Goal: Task Accomplishment & Management: Manage account settings

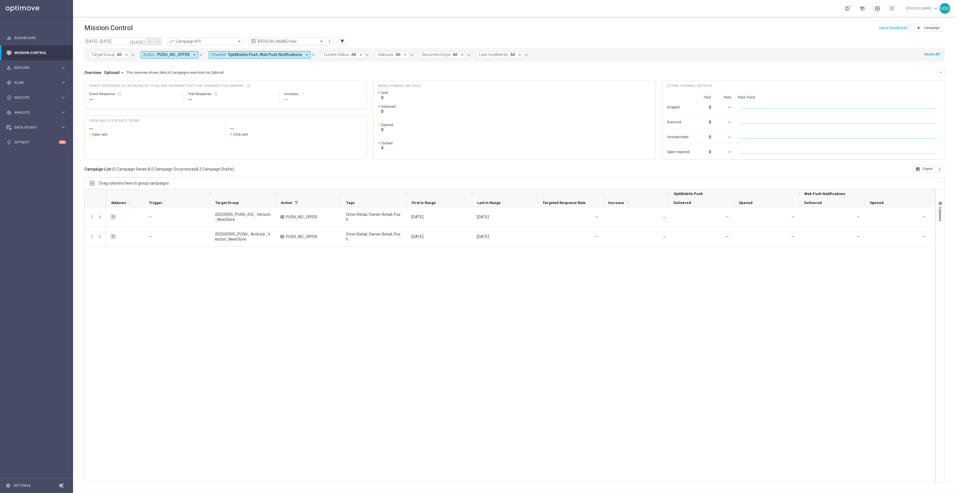
click at [303, 38] on div "Mary Push View" at bounding box center [288, 41] width 78 height 8
click at [288, 104] on div "Promo Email" at bounding box center [287, 105] width 71 height 9
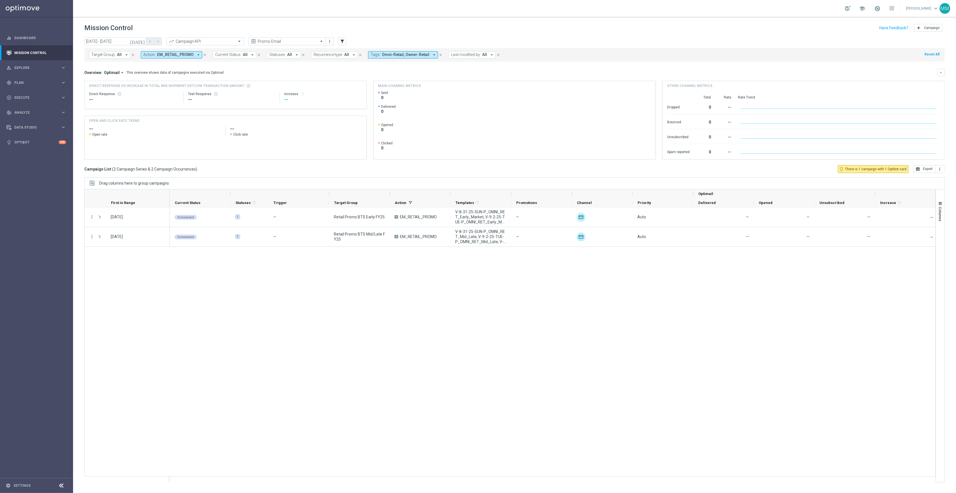
click at [143, 44] on button "[DATE]" at bounding box center [137, 41] width 17 height 8
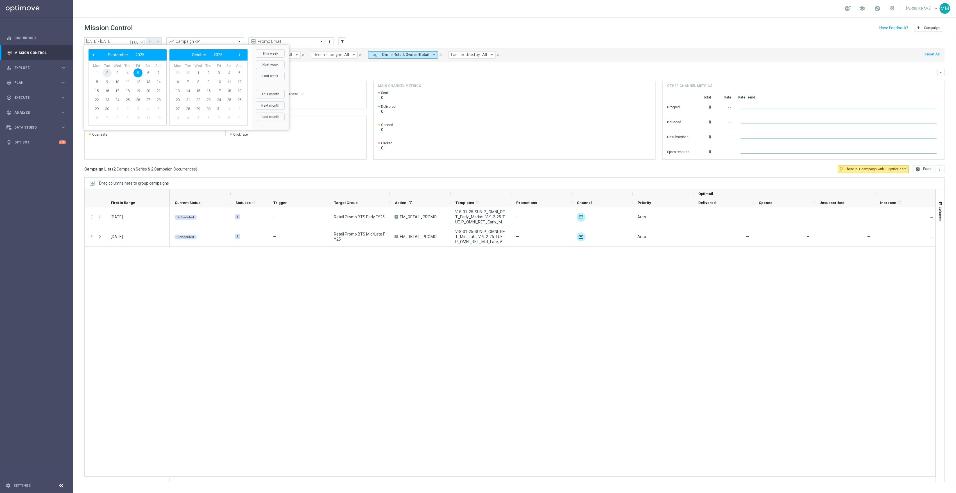
click at [107, 71] on span "2" at bounding box center [107, 72] width 9 height 9
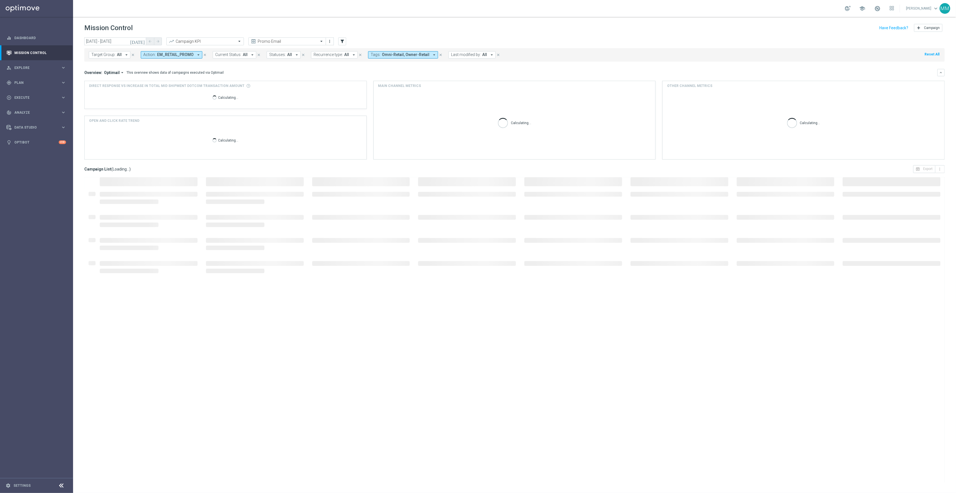
click at [143, 40] on icon "[DATE]" at bounding box center [137, 41] width 15 height 5
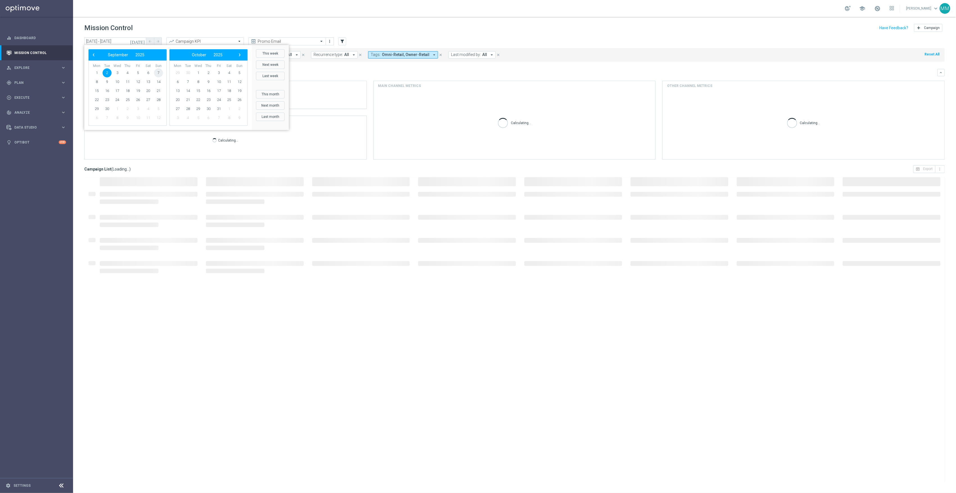
click at [159, 74] on span "7" at bounding box center [158, 72] width 9 height 9
click at [150, 81] on span "13" at bounding box center [148, 81] width 9 height 9
type input "07 Sep 2025 - 13 Sep 2025"
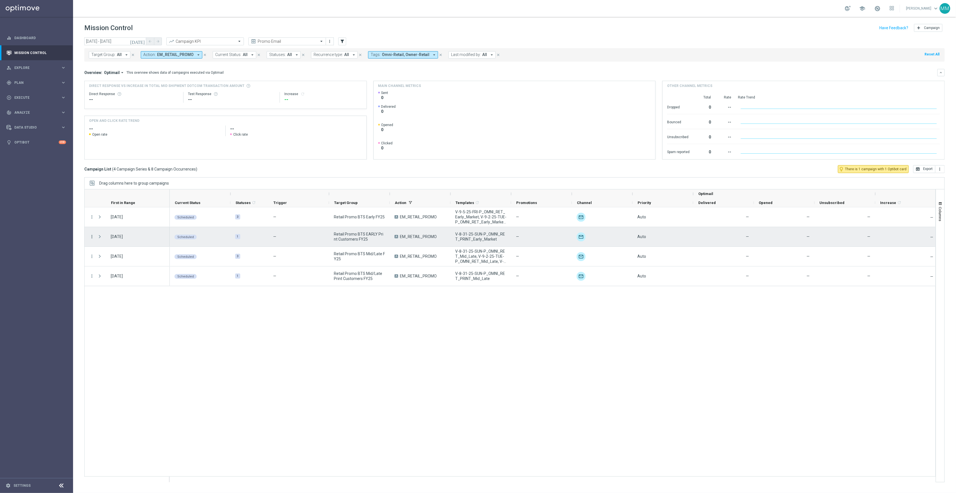
click at [93, 239] on icon "more_vert" at bounding box center [91, 236] width 5 height 5
click at [121, 288] on div "Edit" at bounding box center [129, 290] width 52 height 4
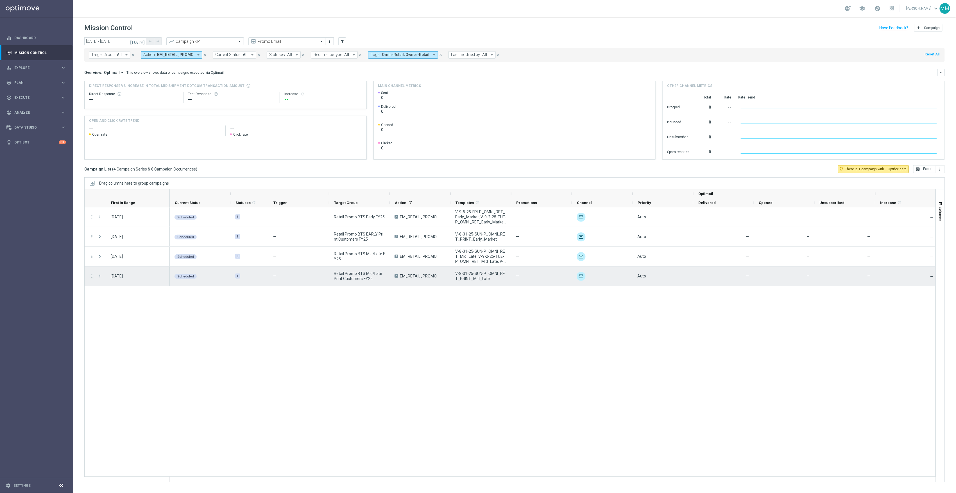
click at [91, 276] on icon "more_vert" at bounding box center [91, 275] width 5 height 5
click at [119, 328] on div "Edit" at bounding box center [129, 330] width 52 height 4
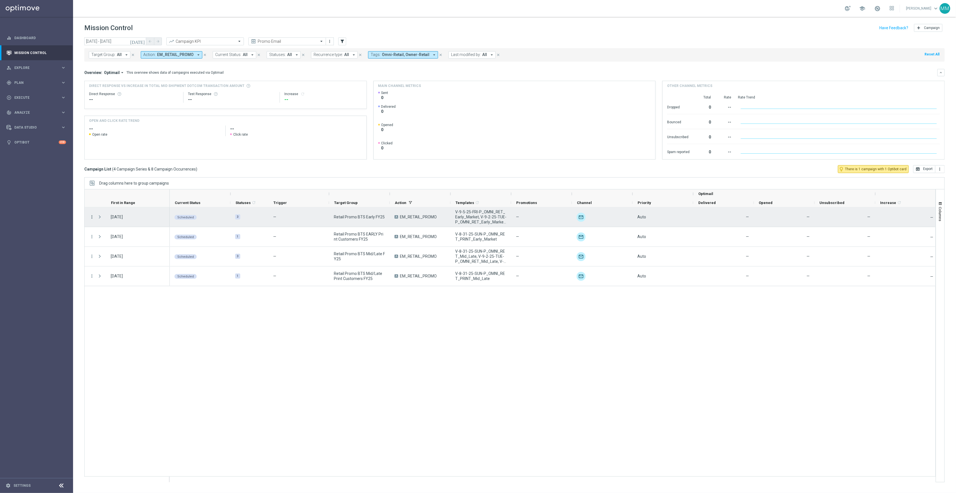
click at [91, 216] on icon "more_vert" at bounding box center [91, 216] width 5 height 5
click at [117, 276] on div "Edit" at bounding box center [129, 278] width 52 height 4
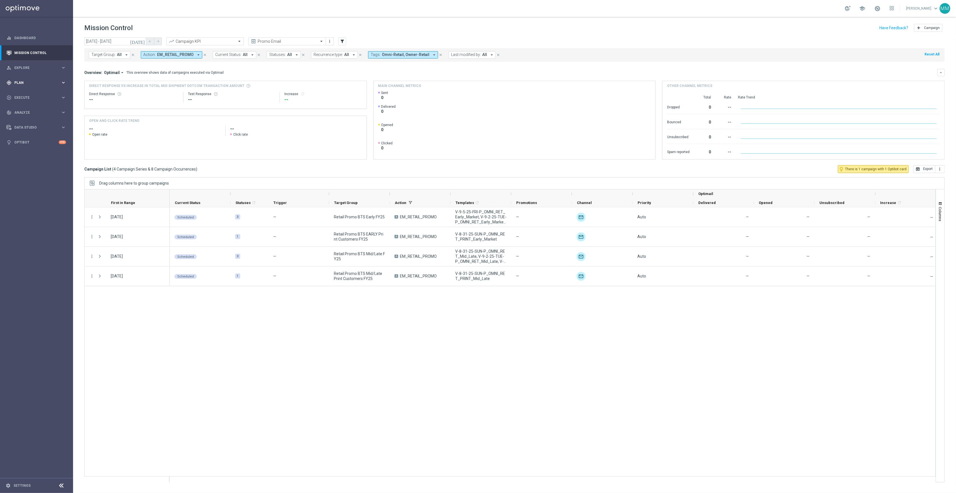
click at [50, 84] on div "gps_fixed Plan" at bounding box center [33, 82] width 54 height 5
click at [23, 118] on link "Optimail" at bounding box center [37, 119] width 41 height 4
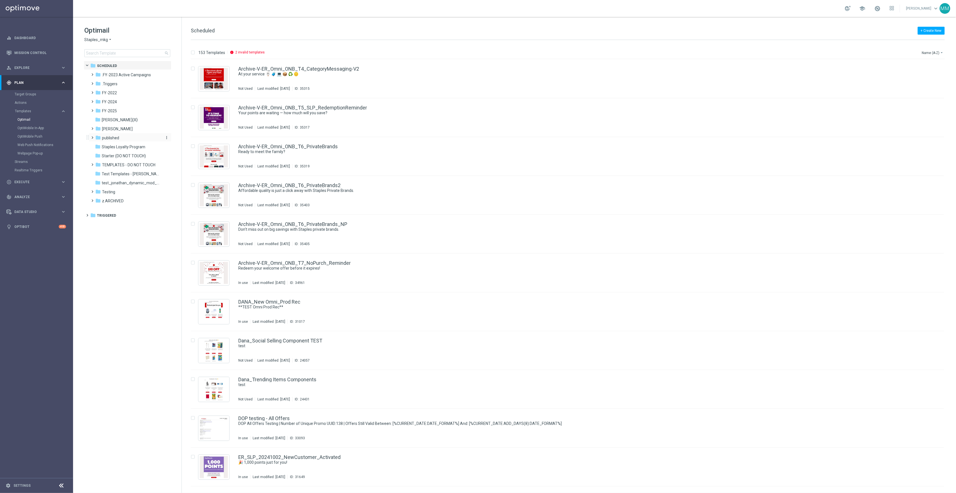
click at [118, 136] on span "published" at bounding box center [110, 137] width 17 height 5
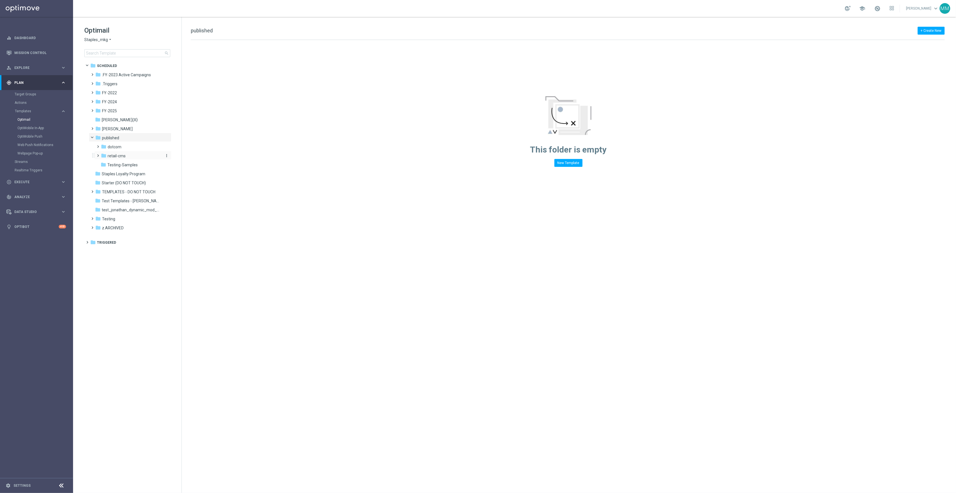
click at [125, 156] on div "folder retail-cms" at bounding box center [131, 156] width 60 height 6
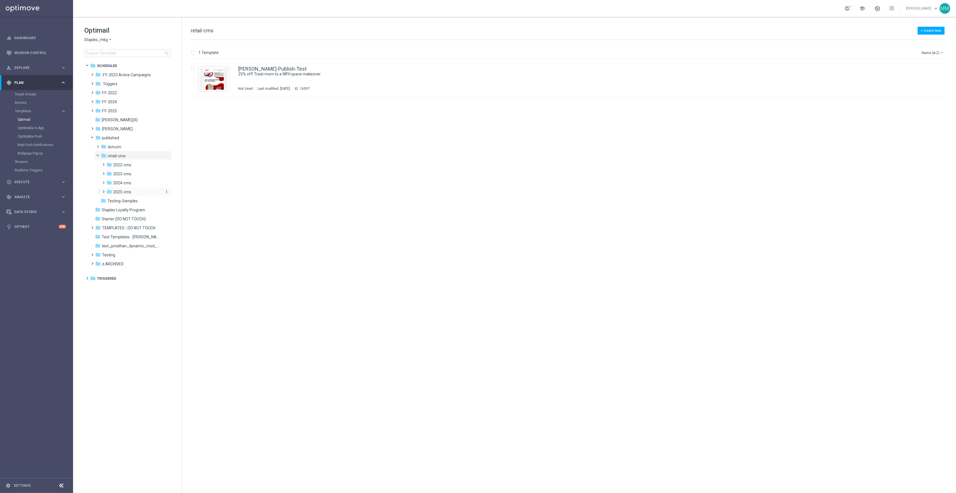
click at [123, 192] on span "2025-cms" at bounding box center [122, 191] width 18 height 5
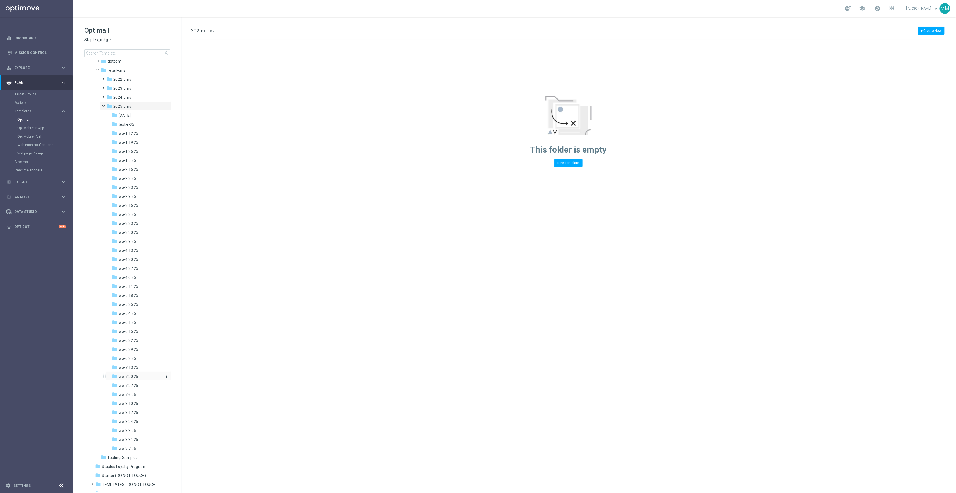
scroll to position [133, 0]
click at [151, 403] on div "folder wo-9.7.25" at bounding box center [137, 401] width 51 height 6
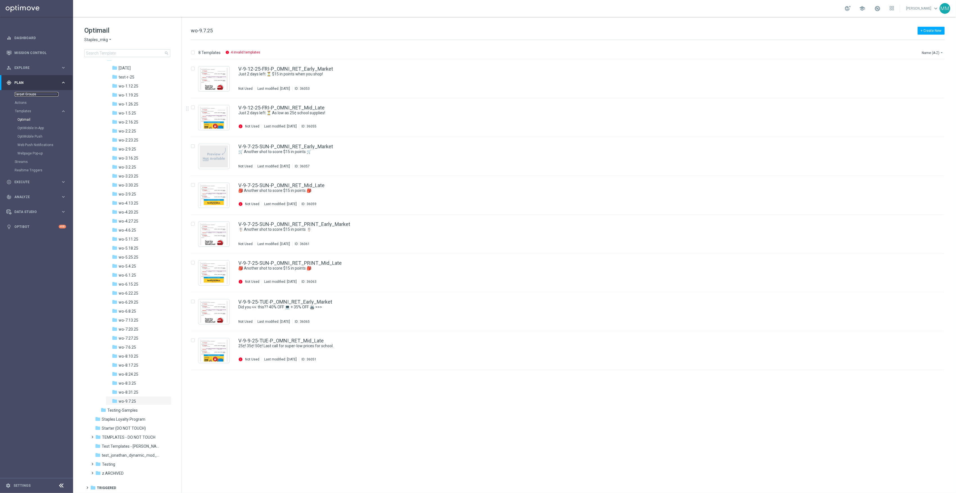
click at [26, 94] on link "Target Groups" at bounding box center [37, 94] width 44 height 4
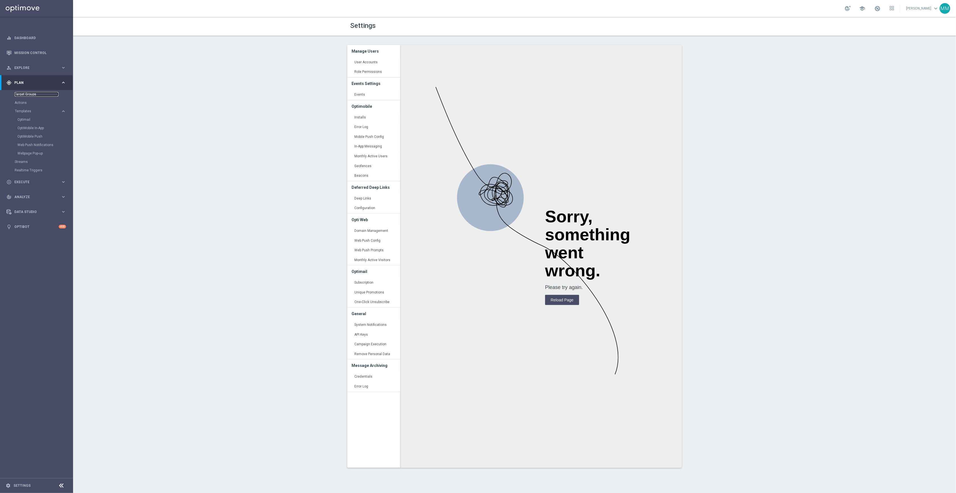
click at [24, 95] on link "Target Groups" at bounding box center [37, 94] width 44 height 4
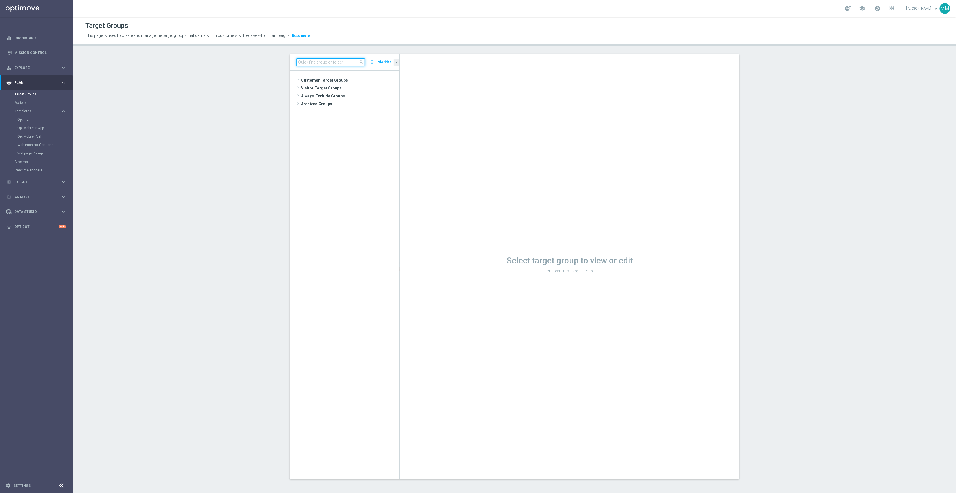
click at [336, 62] on input at bounding box center [331, 62] width 69 height 8
paste input "SLP_Anniversary_MVC_Aug_Holdout"
type input "SLP_Anniversary_MVC_Aug_Holdout"
click at [331, 111] on span "SLP_Anniversary_MVC_Aug_Holdout" at bounding box center [358, 112] width 57 height 5
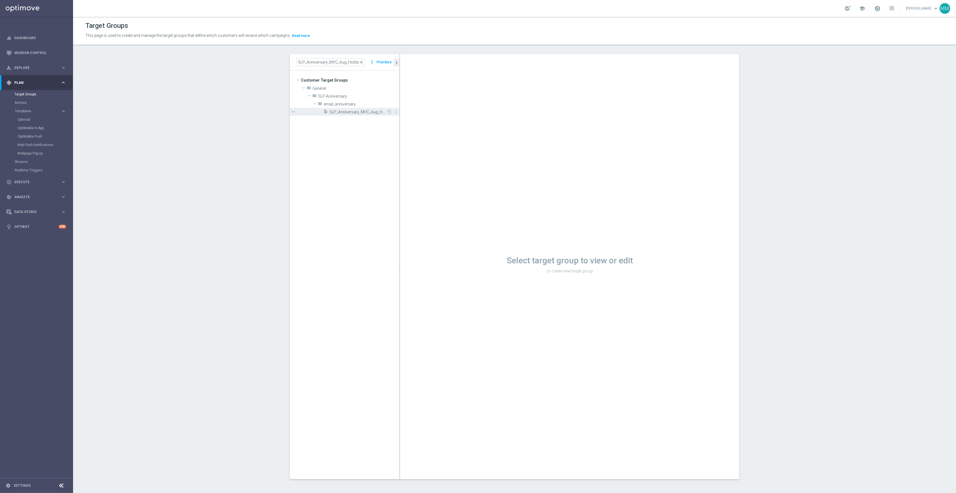
scroll to position [0, 0]
click at [387, 112] on icon "content_copy" at bounding box center [389, 112] width 4 height 4
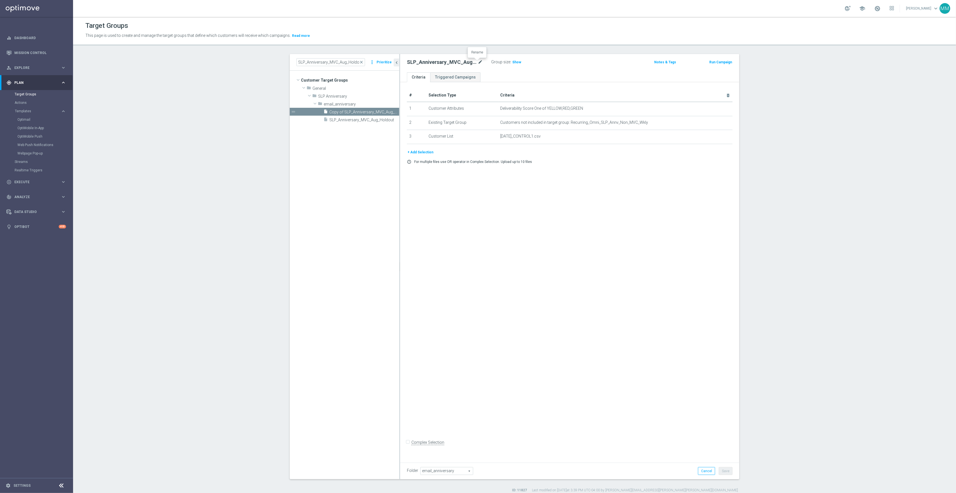
click at [479, 63] on icon "mode_edit" at bounding box center [480, 62] width 5 height 7
drag, startPoint x: 443, startPoint y: 61, endPoint x: 377, endPoint y: 60, distance: 66.6
click at [377, 60] on as-split "SLP_Anniversary_MVC_Aug_Holdout close more_vert Prioritize Customer Target Grou…" at bounding box center [515, 266] width 450 height 425
click at [448, 64] on input "20250908_PUSH_Android_LoyaltyMVC_NoOffer" at bounding box center [445, 63] width 76 height 8
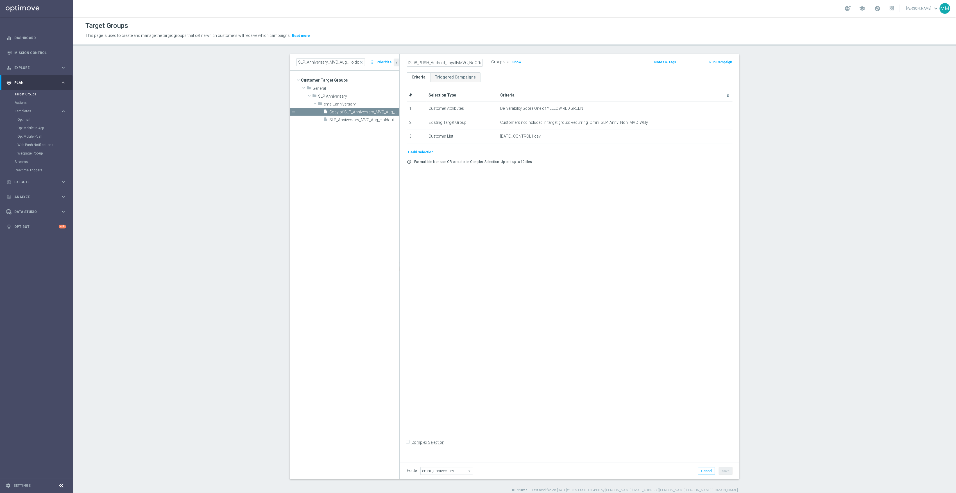
drag, startPoint x: 437, startPoint y: 63, endPoint x: 507, endPoint y: 75, distance: 71.5
click at [506, 74] on div "20250908_PUSH_Android_LoyaltyMVC_NoOffer Group size : Show Notes & Tags Run Cam…" at bounding box center [569, 266] width 339 height 425
type input "20250908_PUSH_Android_LoyaltyMVC_NoOffer"
click at [419, 151] on button "+ Add Selection" at bounding box center [420, 152] width 27 height 6
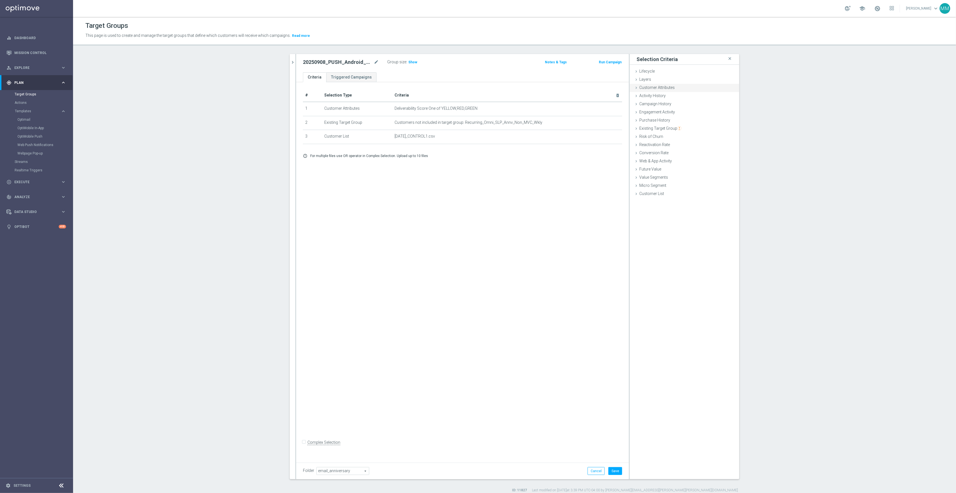
click at [671, 89] on span "Customer Attributes" at bounding box center [657, 87] width 35 height 4
click at [687, 106] on span at bounding box center [702, 103] width 58 height 7
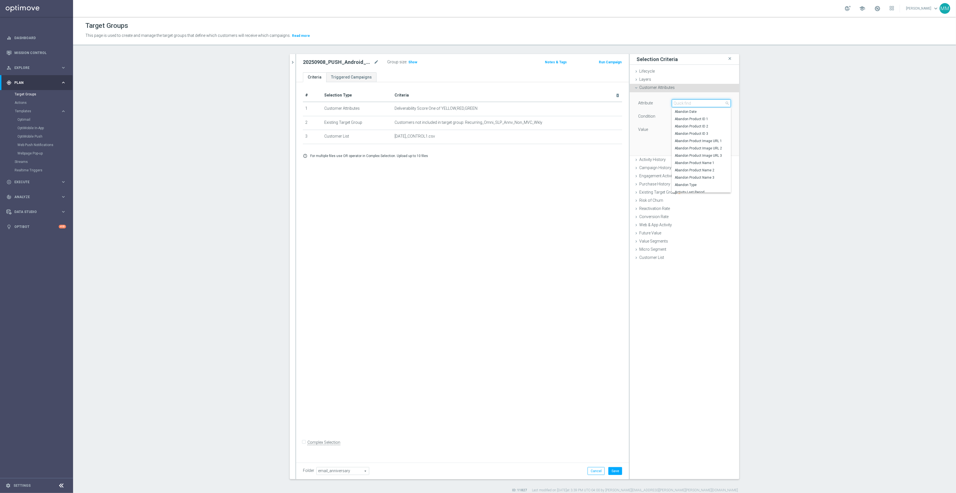
click at [689, 104] on input "search" at bounding box center [701, 103] width 59 height 8
type input "reacha"
click at [710, 122] on label "Reachable for Mobile Push" at bounding box center [699, 118] width 54 height 7
type input "Reachable for Mobile Push"
type input "Equals"
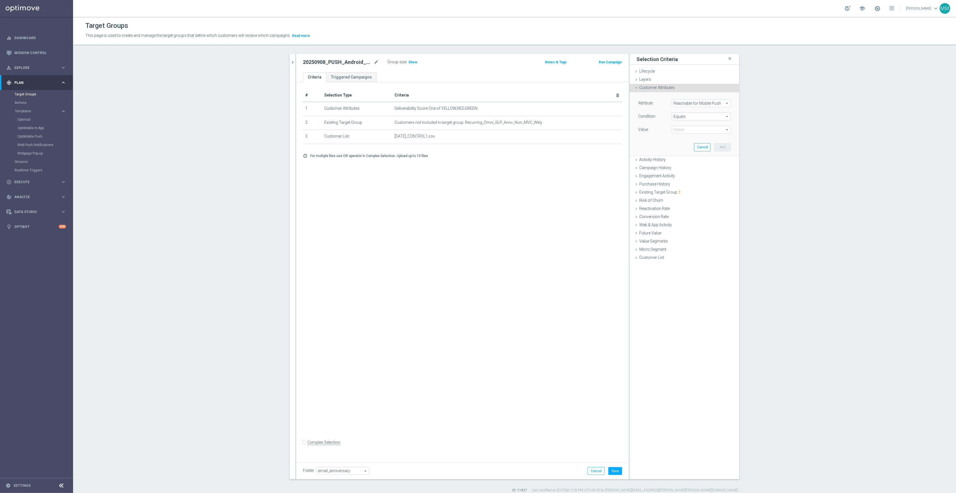
click at [696, 130] on span at bounding box center [702, 129] width 58 height 7
click at [686, 143] on span "true" at bounding box center [701, 145] width 53 height 4
type input "true"
click at [722, 146] on button "Add" at bounding box center [723, 147] width 17 height 8
click at [602, 124] on icon "mode_edit" at bounding box center [604, 122] width 4 height 4
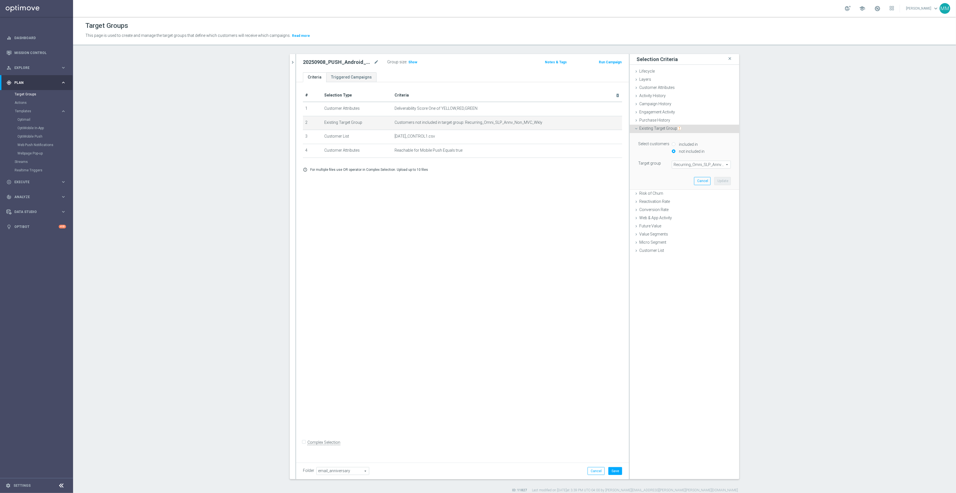
click at [506, 341] on div "# Selection Type Criteria delete_forever 1 Customer Attributes Deliverability S…" at bounding box center [462, 270] width 333 height 376
click at [611, 468] on button "Save" at bounding box center [616, 471] width 14 height 8
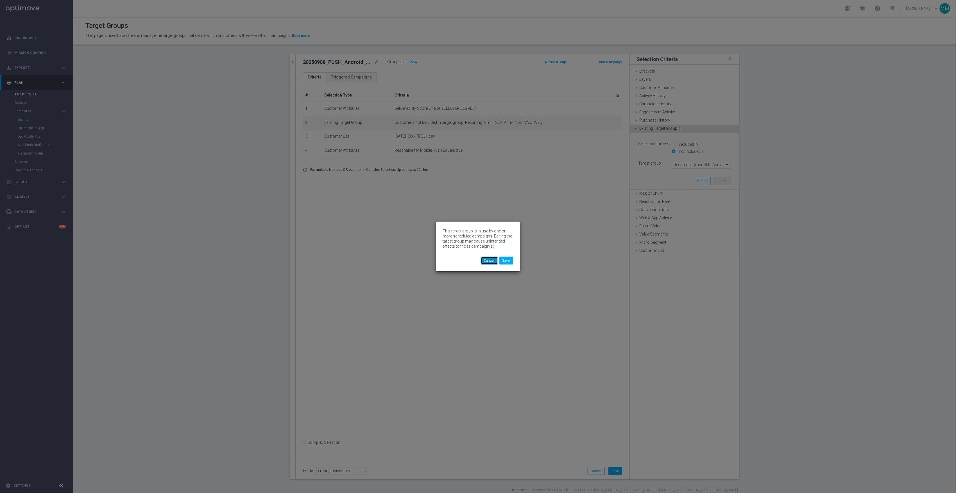
click at [488, 258] on button "Cancel" at bounding box center [489, 260] width 17 height 8
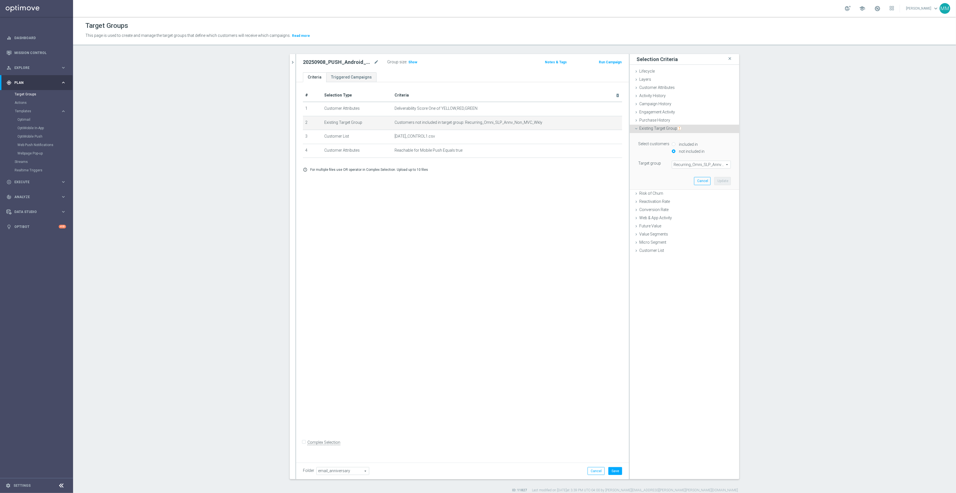
click at [682, 162] on span "Recurring_Omni_SLP_Annv_Non_MVC_Wkly" at bounding box center [702, 164] width 58 height 7
click at [684, 163] on input "search" at bounding box center [701, 165] width 59 height 8
paste input "Recurring_Omni_Push_IOS_SLP_Annv_Non_MVC_Wkly"
type input "Recurring_Omni_Push_IOS_SLP_Annv_Non_MVC_Wkly"
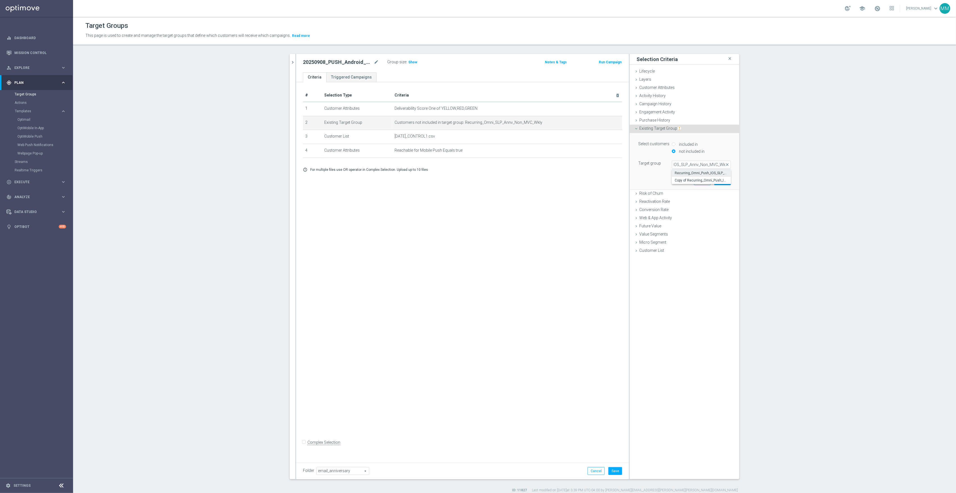
scroll to position [0, 0]
click at [686, 173] on span "Recurring_Omni_Push_IOS_SLP_Annv_Non_MVC_Wkly" at bounding box center [701, 173] width 53 height 4
type input "Recurring_Omni_Push_IOS_SLP_Annv_Non_MVC_Wkly"
click at [718, 180] on button "Update" at bounding box center [723, 181] width 17 height 8
click at [615, 473] on button "Save" at bounding box center [616, 471] width 14 height 8
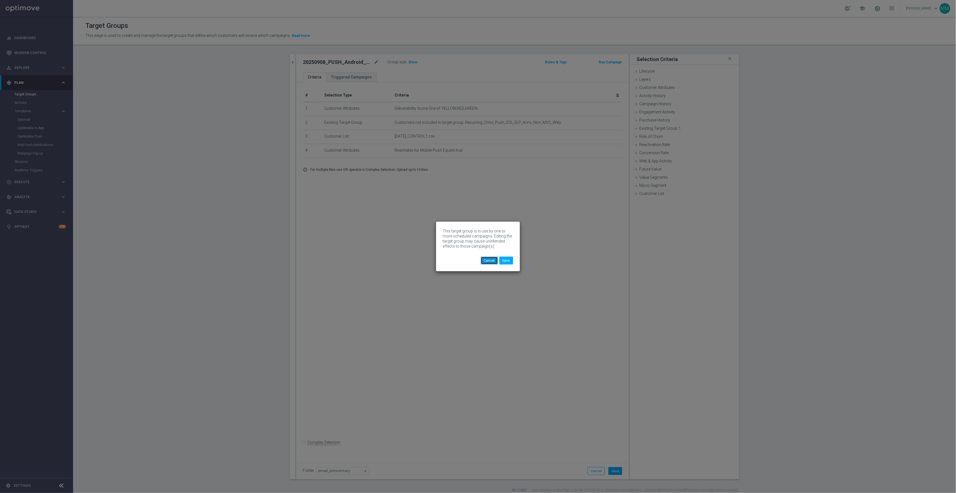
click at [490, 260] on button "Cancel" at bounding box center [489, 260] width 17 height 8
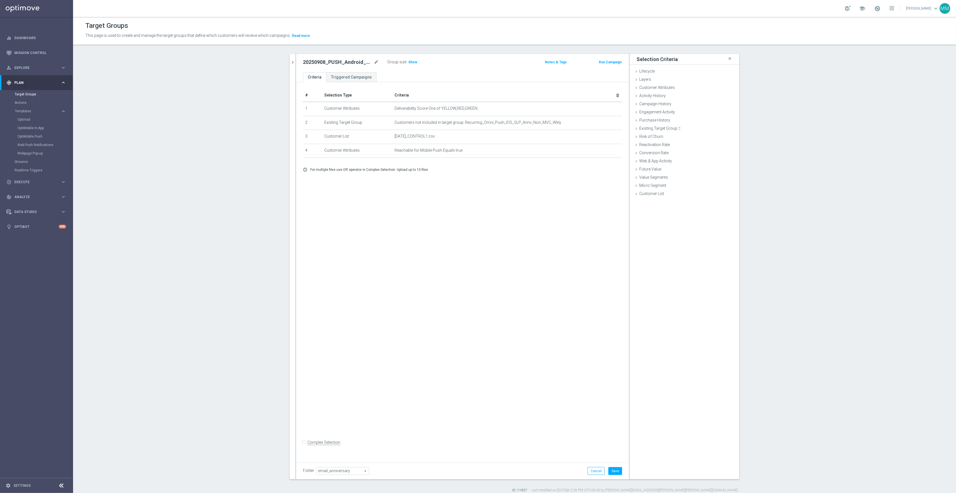
click at [339, 473] on span "email_anniversary" at bounding box center [343, 470] width 52 height 7
click at [333, 472] on input "search" at bounding box center [343, 471] width 52 height 8
type input "push"
click at [340, 456] on span "Retail Push FY - 25" at bounding box center [342, 458] width 47 height 4
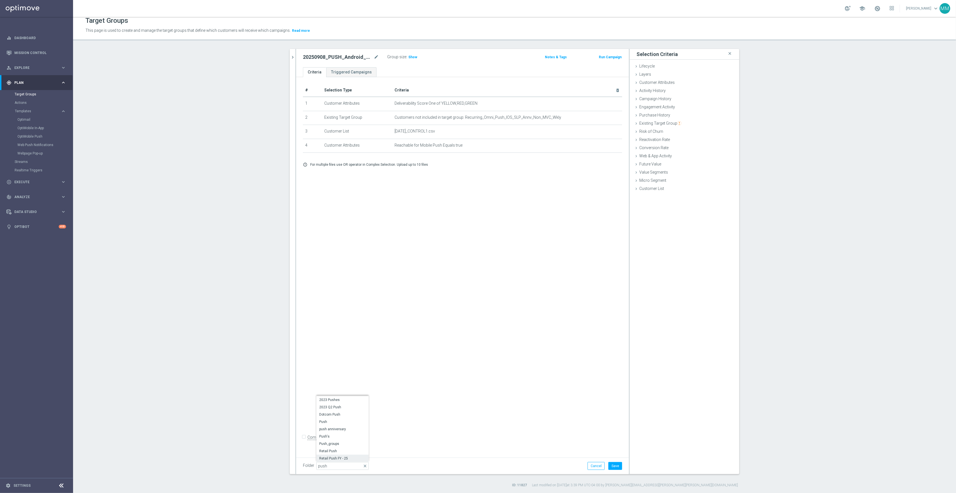
type input "Retail Push FY - 25"
click at [617, 466] on button "Save" at bounding box center [616, 466] width 14 height 8
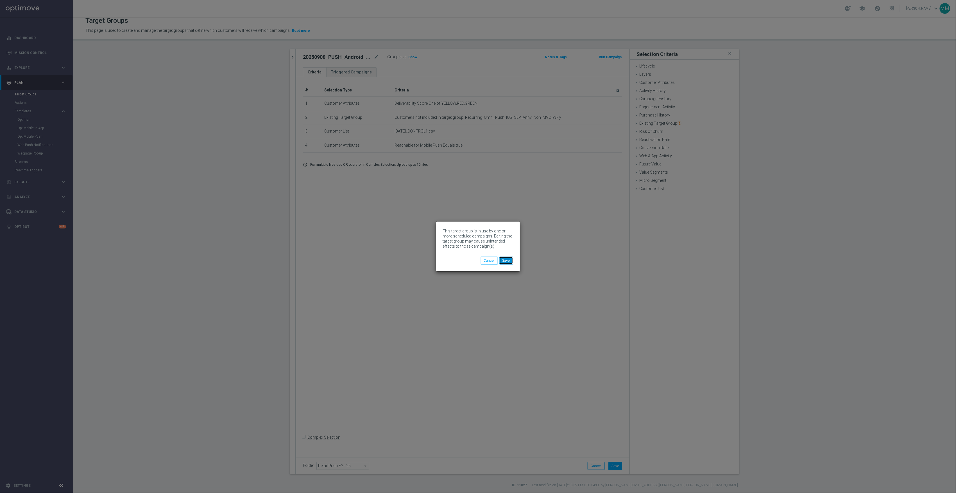
click at [507, 262] on button "Save" at bounding box center [507, 260] width 14 height 8
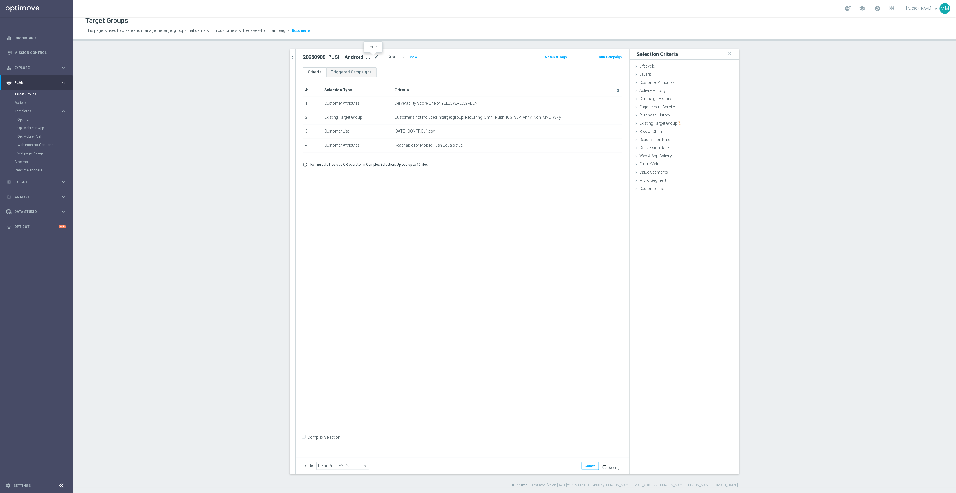
click at [374, 56] on icon "mode_edit" at bounding box center [376, 57] width 5 height 7
type input "20250908_PUSH_IOS _LoyaltyMVC_NoOffer"
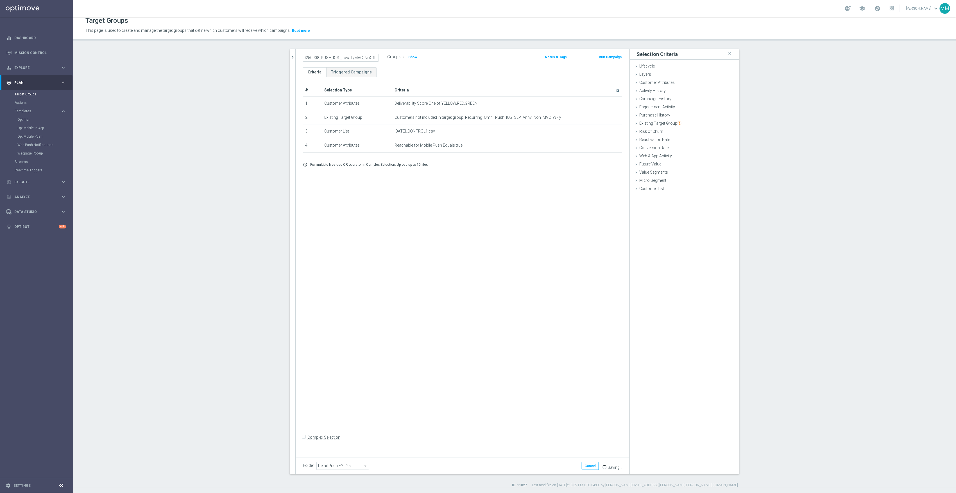
click at [586, 370] on div "# Selection Type Criteria delete_forever 1 Customer Attributes Deliverability S…" at bounding box center [462, 265] width 333 height 376
click at [290, 56] on icon "chevron_right" at bounding box center [292, 57] width 5 height 5
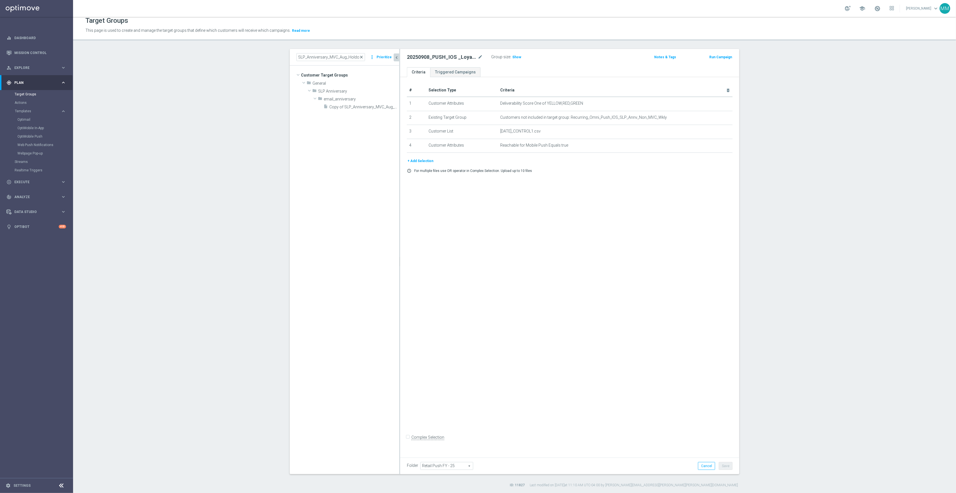
click at [362, 58] on span "close" at bounding box center [361, 57] width 4 height 4
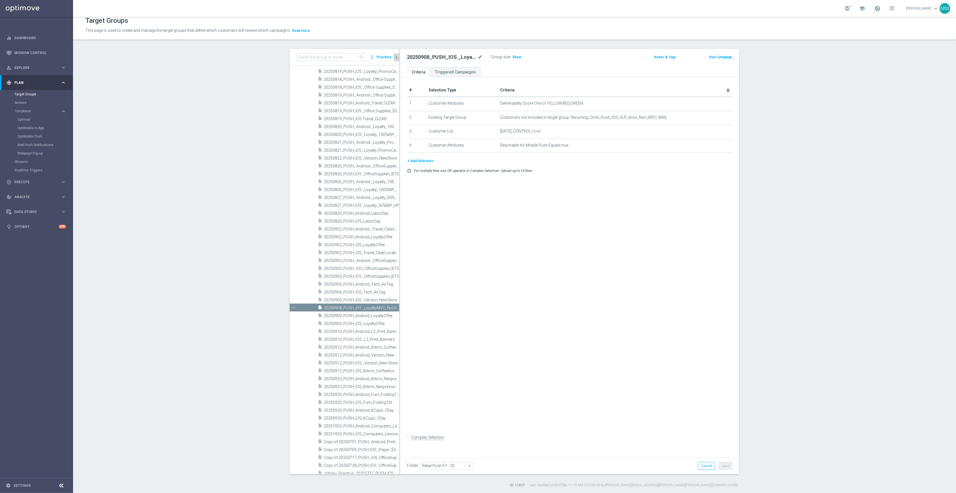
click at [647, 319] on div "# Selection Type Criteria delete_forever 1 Customer Attributes Deliverability S…" at bounding box center [569, 265] width 339 height 376
click at [633, 355] on div "# Selection Type Criteria delete_forever 1 Customer Attributes Deliverability S…" at bounding box center [569, 265] width 339 height 376
click at [469, 59] on h2 "20250908_PUSH_IOS _LoyaltyMVC_NoOffer" at bounding box center [442, 57] width 70 height 7
click at [473, 57] on h2 "20250908_PUSH_IOS _LoyaltyMVC_NoOffer" at bounding box center [442, 57] width 70 height 7
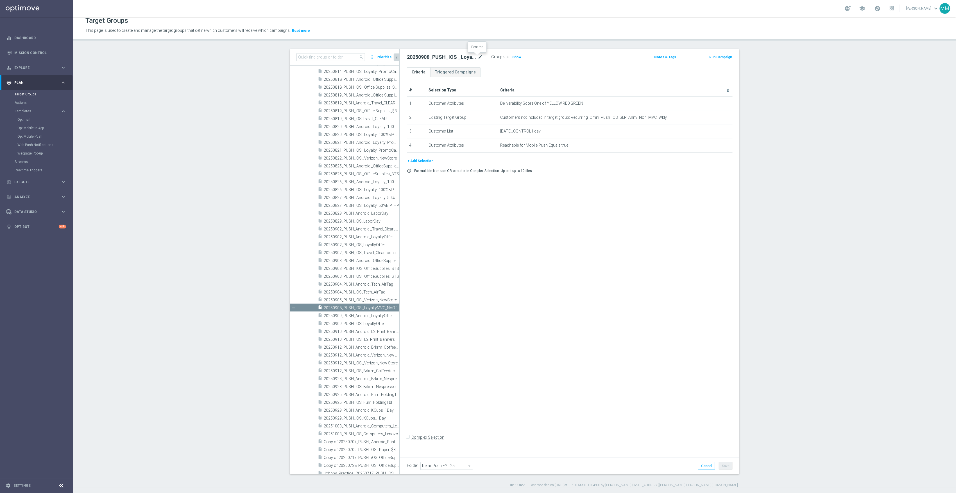
click at [478, 57] on icon "mode_edit" at bounding box center [480, 57] width 5 height 7
drag, startPoint x: 425, startPoint y: 57, endPoint x: 489, endPoint y: 82, distance: 69.3
click at [486, 69] on div "20250908_PUSH_IOS _LoyaltyMVC_NoOffer Group size : Show Notes & Tags Run Campai…" at bounding box center [569, 261] width 339 height 425
click at [535, 310] on div "# Selection Type Criteria delete_forever 1 Customer Attributes Deliverability S…" at bounding box center [569, 265] width 339 height 376
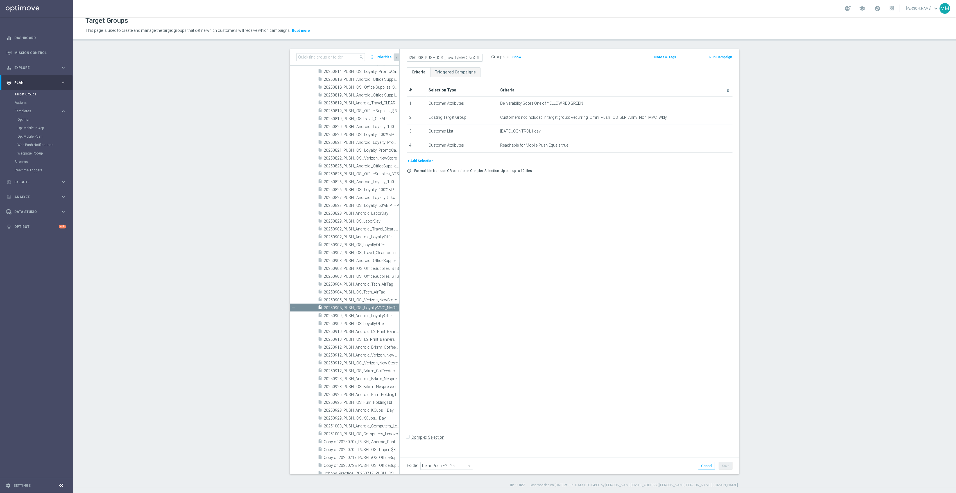
scroll to position [0, 0]
click at [718, 428] on div "# Selection Type Criteria delete_forever 1 Customer Attributes Deliverability S…" at bounding box center [569, 265] width 339 height 376
click at [728, 463] on button "Save" at bounding box center [726, 466] width 14 height 8
click at [475, 313] on div "# Selection Type Criteria delete_forever 1 Customer Attributes Deliverability S…" at bounding box center [569, 265] width 339 height 376
click at [387, 307] on icon "content_copy" at bounding box center [389, 307] width 4 height 4
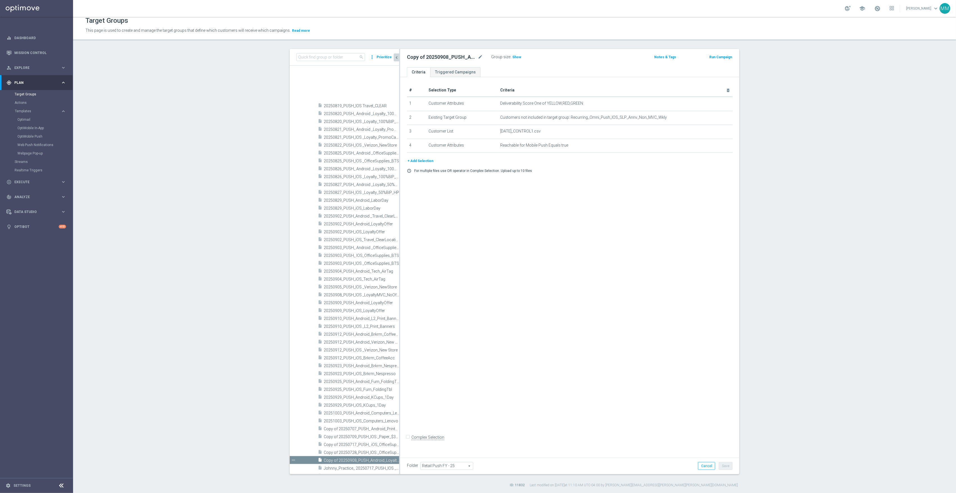
scroll to position [1294, 0]
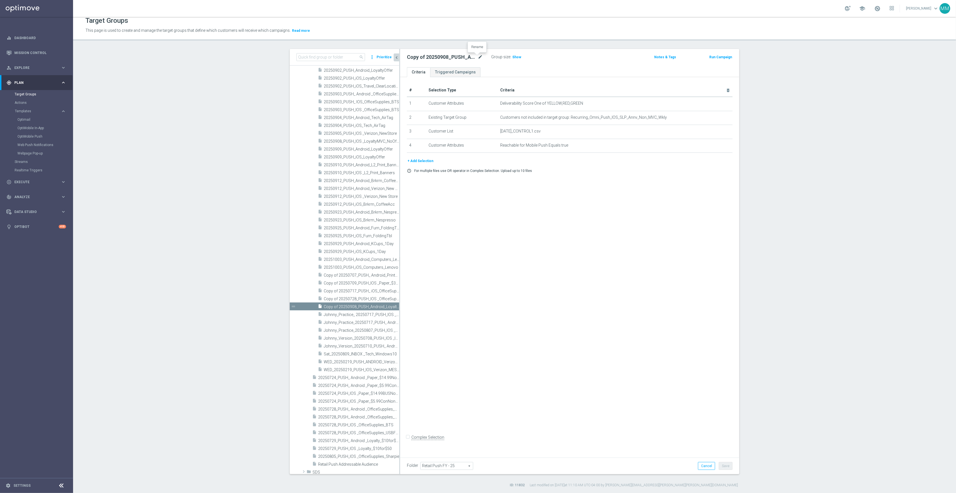
click at [478, 57] on icon "mode_edit" at bounding box center [480, 57] width 5 height 7
click at [441, 53] on div "Copy of 20250908_PUSH_Android_LoyaltyMVC_NoOffer" at bounding box center [449, 57] width 84 height 8
click at [434, 55] on h2 "Copy of 20250908_PUSH_Android_LoyaltyMVC_NoOffer" at bounding box center [442, 57] width 70 height 7
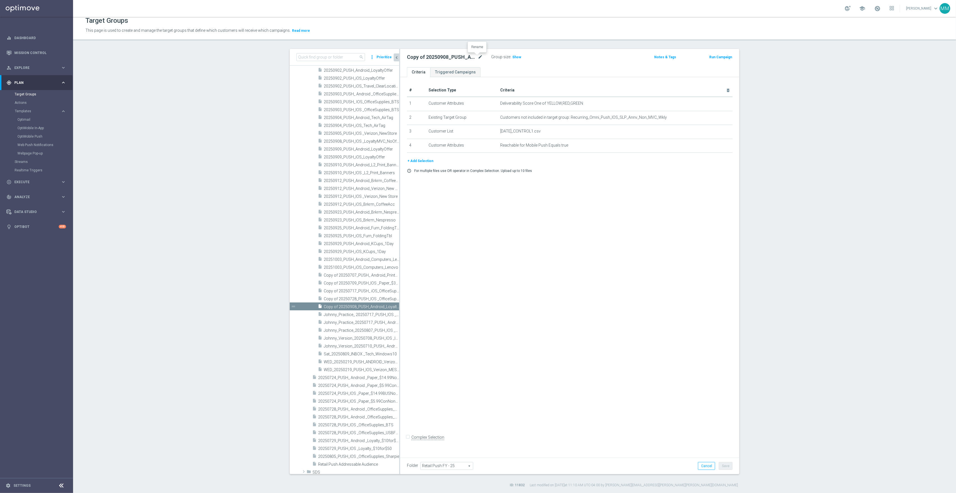
click at [478, 57] on icon "mode_edit" at bounding box center [480, 57] width 5 height 7
click at [437, 56] on input "Copy of 20250908_PUSH_Android_LoyaltyMVC_NoOffer" at bounding box center [445, 58] width 76 height 8
drag, startPoint x: 415, startPoint y: 57, endPoint x: 395, endPoint y: 58, distance: 20.3
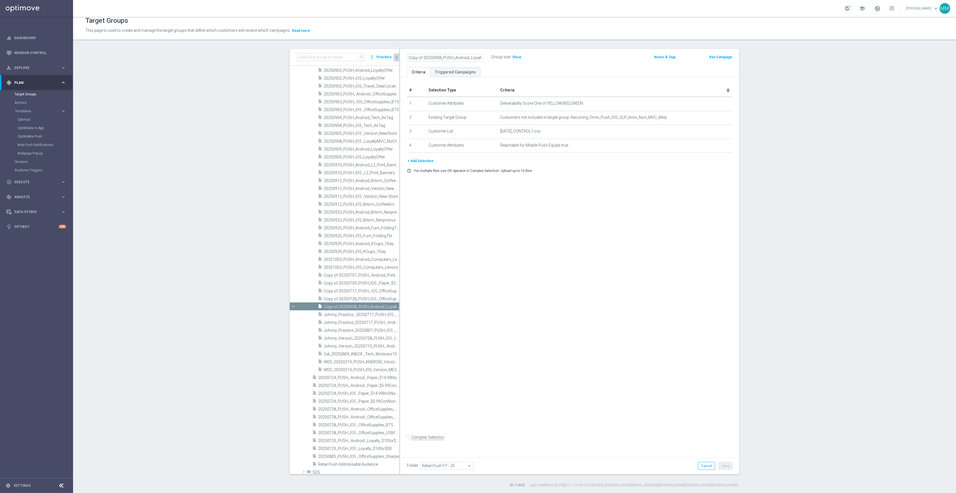
click at [395, 58] on as-split "search more_vert Prioritize Customer Target Groups library_add create_new_folder" at bounding box center [515, 261] width 450 height 425
click at [415, 55] on input "Copy of 20250908_PUSH_Android_LoyaltyMVC_NoOffer" at bounding box center [445, 58] width 76 height 8
drag, startPoint x: 421, startPoint y: 57, endPoint x: 378, endPoint y: 57, distance: 43.0
click at [378, 57] on as-split "search more_vert Prioritize Customer Target Groups library_add create_new_folder" at bounding box center [515, 261] width 450 height 425
type input "20250908_PUSH_Android_LoyaltyMVC_NoOffer"
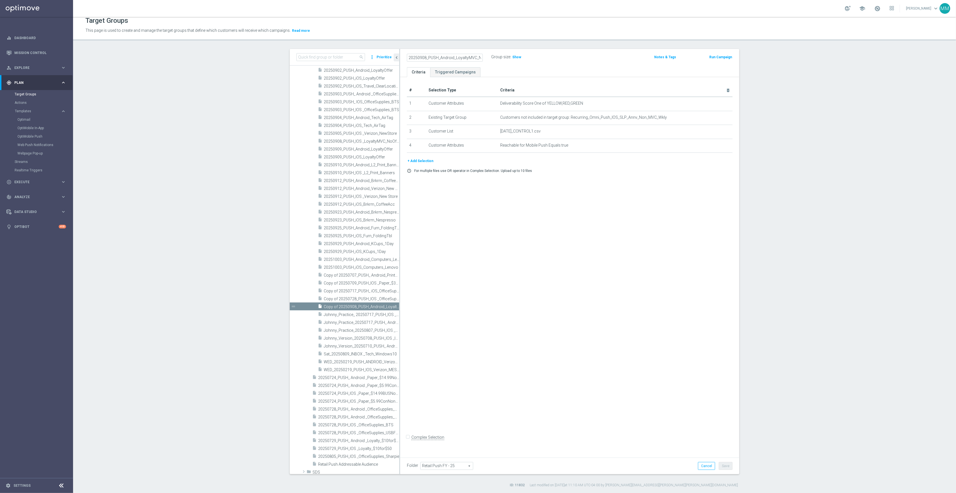
click at [536, 230] on div "# Selection Type Criteria delete_forever 1 Customer Attributes Deliverability S…" at bounding box center [569, 265] width 339 height 376
click at [712, 147] on icon "mode_edit" at bounding box center [714, 145] width 4 height 4
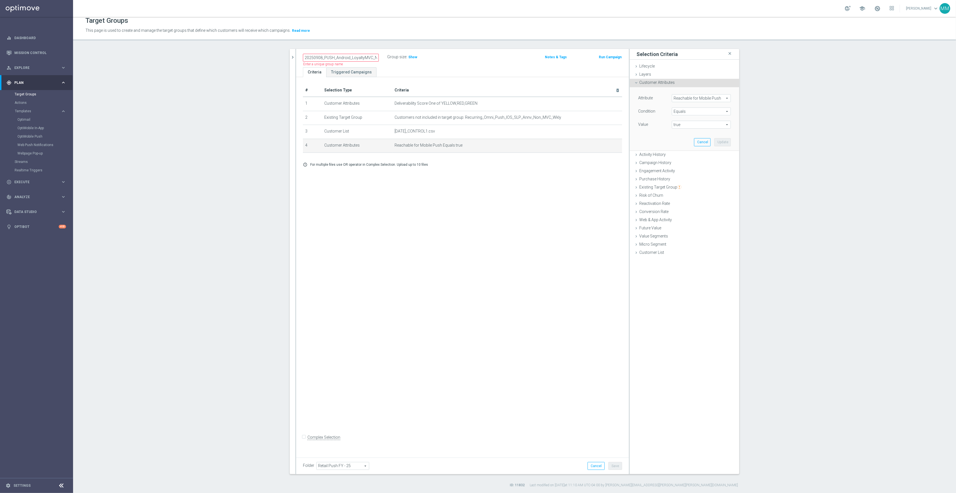
click at [686, 99] on span "Reachable for Mobile Push" at bounding box center [702, 97] width 58 height 7
click at [686, 99] on input "search" at bounding box center [701, 98] width 59 height 8
type input "reachable"
click at [702, 122] on span "Reachable for Web Push" at bounding box center [699, 121] width 49 height 4
type input "Reachable for Web Push"
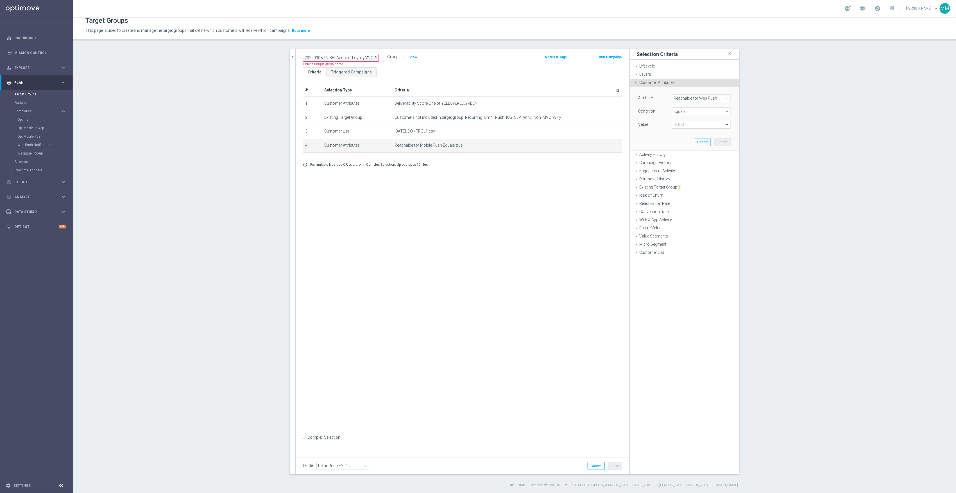
click at [687, 128] on div "true Select arrow_drop_down search" at bounding box center [701, 125] width 59 height 8
click at [682, 143] on label "true" at bounding box center [701, 140] width 59 height 7
type input "true"
click at [723, 142] on button "Update" at bounding box center [723, 142] width 17 height 8
click at [556, 117] on span "Customers not included in target group: Recurring_Omni_Push_IOS_SLP_Annv_Non_MV…" at bounding box center [498, 117] width 207 height 5
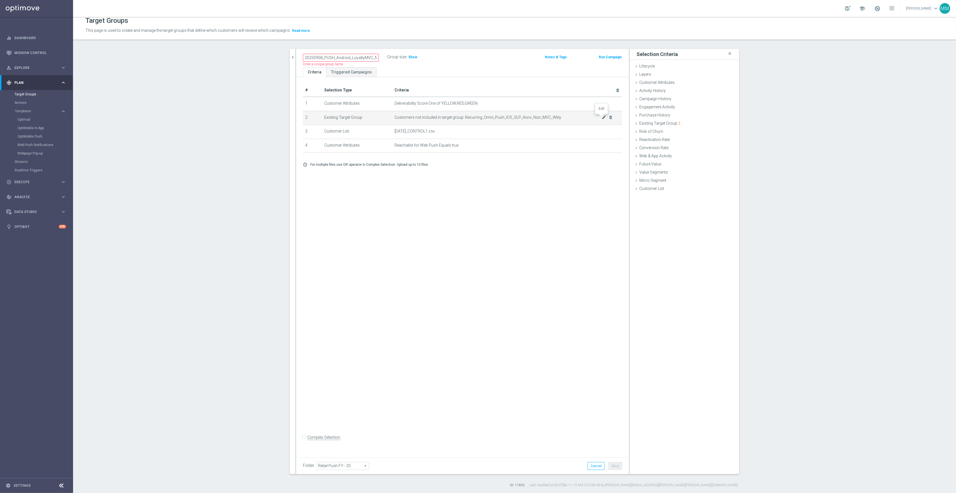
click at [602, 118] on icon "mode_edit" at bounding box center [604, 117] width 4 height 4
click at [721, 160] on span "Recurring_Omni_Push_IOS_SLP_Annv_Non_MVC_Wkly" at bounding box center [702, 159] width 58 height 7
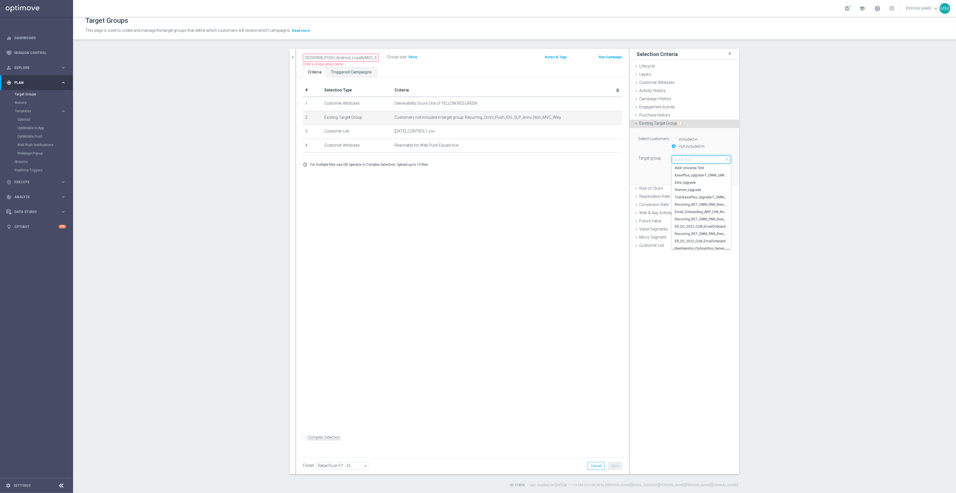
click at [716, 160] on input "search" at bounding box center [701, 159] width 59 height 8
click at [689, 161] on input "search" at bounding box center [701, 159] width 59 height 8
paste input "Recurring_Omni_Push_Android_SLP_Annv_Non_MVC_Wkly"
type input "Recurring_Omni_Push_Android_SLP_Annv_Non_MVC_Wkly"
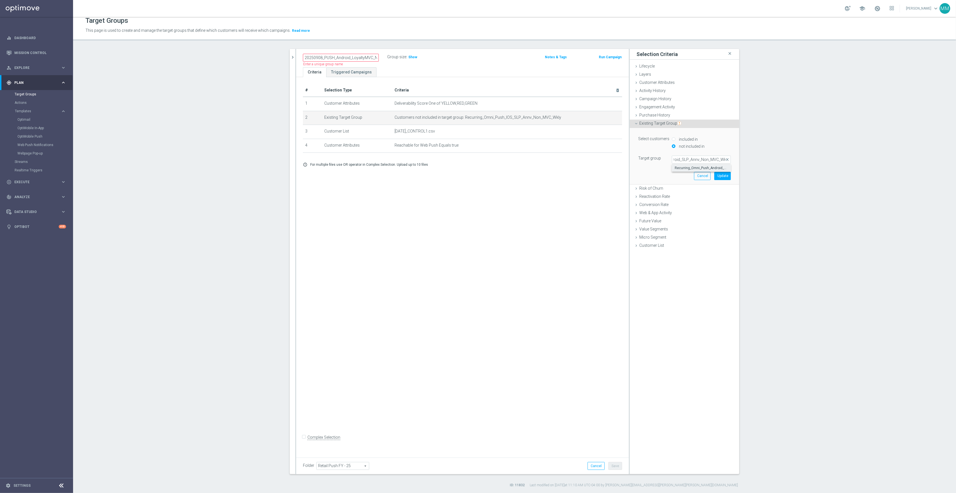
click at [691, 168] on span "Recurring_Omni_Push_Android_SLP_Annv_Non_MVC_Wkly" at bounding box center [701, 168] width 53 height 4
type input "Recurring_Omni_Push_Android_SLP_Annv_Non_MVC_Wkly"
click at [721, 177] on button "Update" at bounding box center [723, 176] width 17 height 8
click at [361, 60] on input "20250908_PUSH_Android_LoyaltyMVC_NoOffer" at bounding box center [341, 58] width 76 height 8
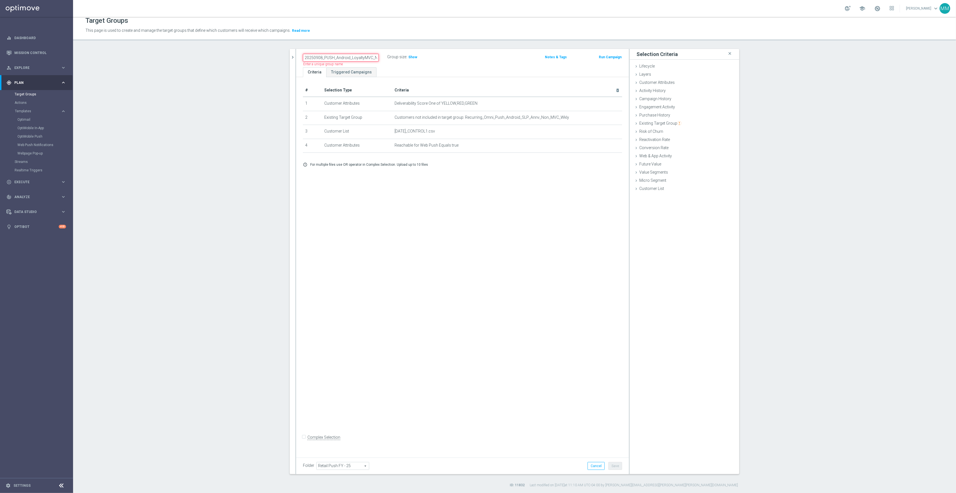
click at [346, 57] on input "20250908_PUSH_Android_LoyaltyMVC_NoOffer" at bounding box center [341, 58] width 76 height 8
click at [303, 58] on input "20250908_PUSH_Android_LoyaltyMVC_NoOffer" at bounding box center [341, 58] width 76 height 8
type input "--20250908_PUSH_Android_LoyaltyMVC_NoOffer"
click at [449, 207] on div "# Selection Type Criteria delete_forever 1 Customer Attributes Deliverability S…" at bounding box center [462, 265] width 333 height 376
click at [612, 463] on button "Save" at bounding box center [616, 466] width 14 height 8
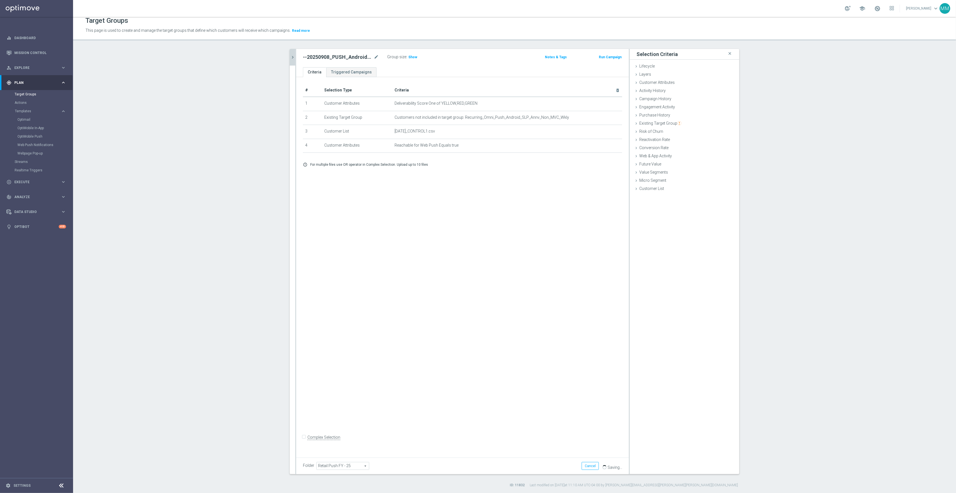
click at [291, 56] on icon "chevron_right" at bounding box center [292, 57] width 5 height 5
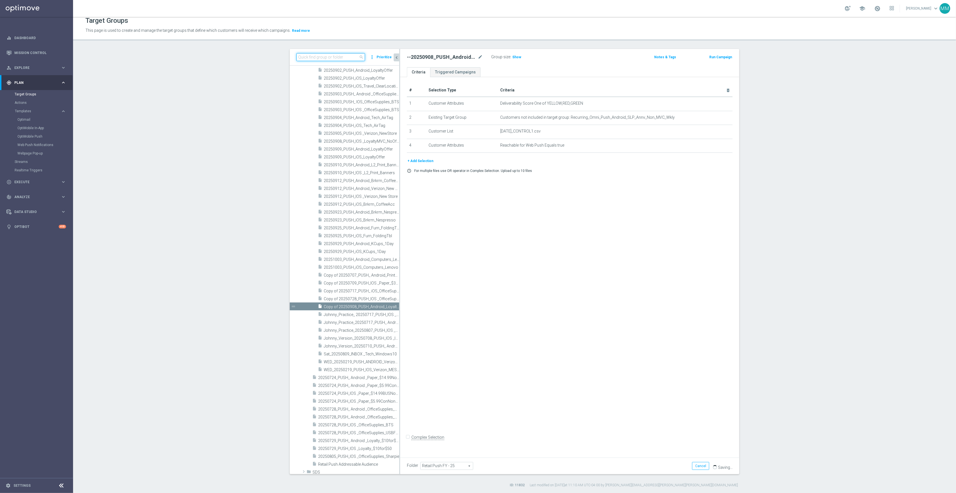
click at [299, 57] on input at bounding box center [331, 57] width 69 height 8
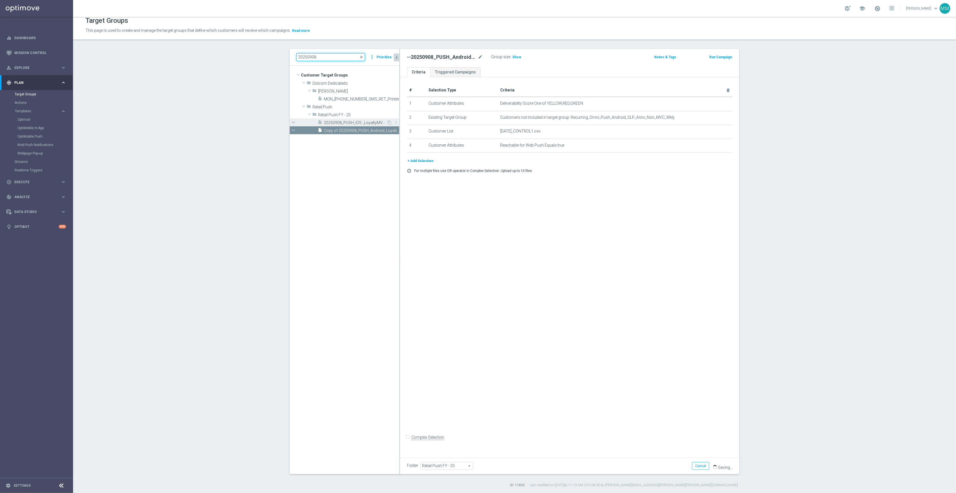
type input "20250908"
click at [338, 122] on span "20250908_PUSH_IOS _LoyaltyMVC_NoOffer" at bounding box center [355, 122] width 63 height 5
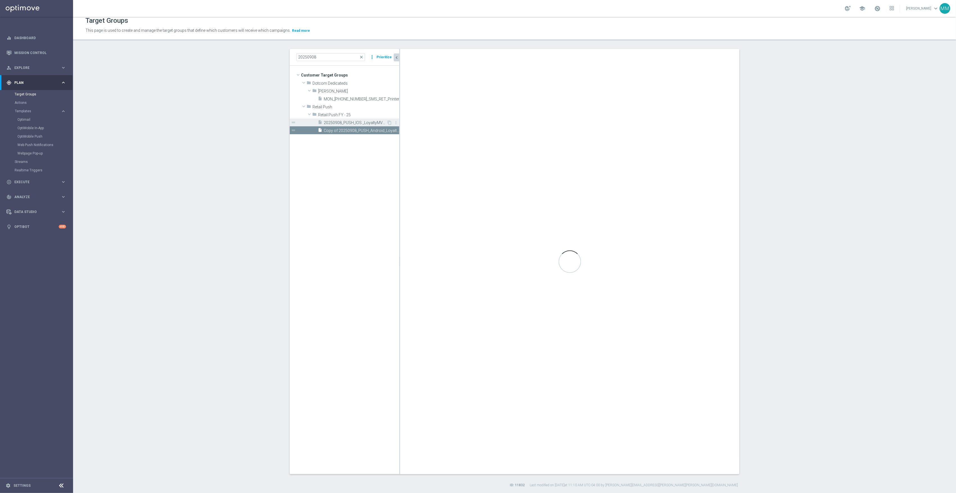
click at [348, 121] on span "20250908_PUSH_IOS _LoyaltyMVC_NoOffer" at bounding box center [355, 122] width 63 height 5
click at [353, 124] on span "20250908_PUSH_IOS _LoyaltyMVC_NoOffer" at bounding box center [355, 122] width 63 height 5
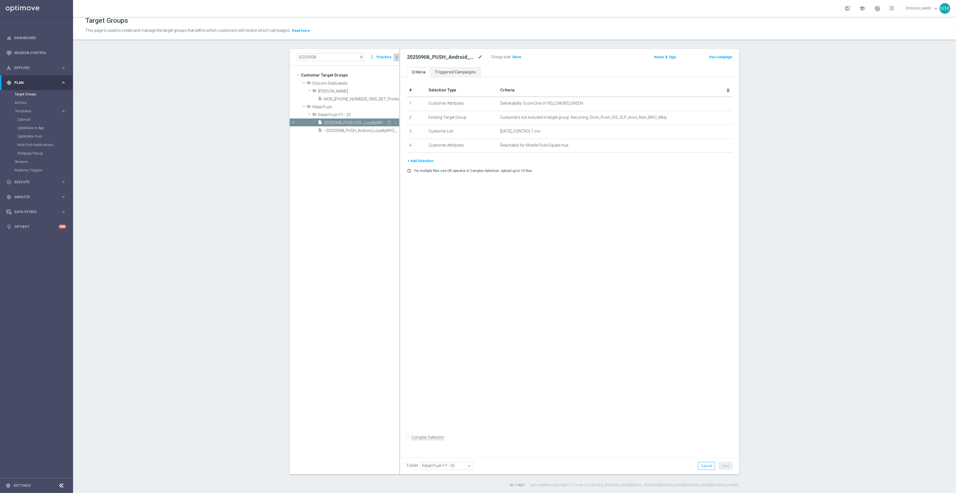
click at [353, 123] on span "20250908_PUSH_IOS _LoyaltyMVC_NoOffer" at bounding box center [355, 122] width 63 height 5
click at [479, 55] on icon "mode_edit" at bounding box center [480, 57] width 5 height 7
click at [478, 55] on icon "mode_edit" at bounding box center [480, 57] width 5 height 7
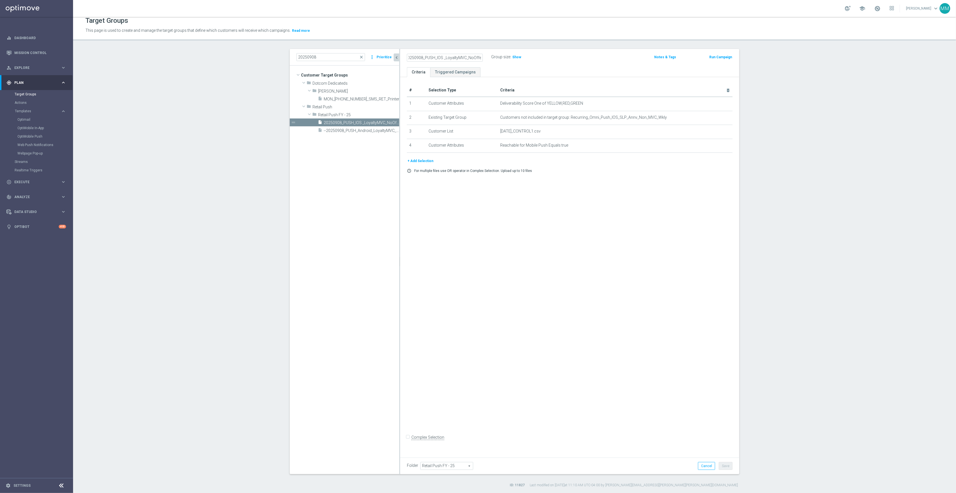
type input "20250908_PUSH_IOS _LoyaltyMVC_NoOffer"
click at [693, 338] on div "# Selection Type Criteria delete_forever 1 Customer Attributes Deliverability S…" at bounding box center [569, 265] width 339 height 376
click at [724, 464] on button "Save" at bounding box center [726, 466] width 14 height 8
click at [346, 131] on span "--20250908_PUSH_Android_LoyaltyMVC_NoOffer" at bounding box center [355, 130] width 63 height 5
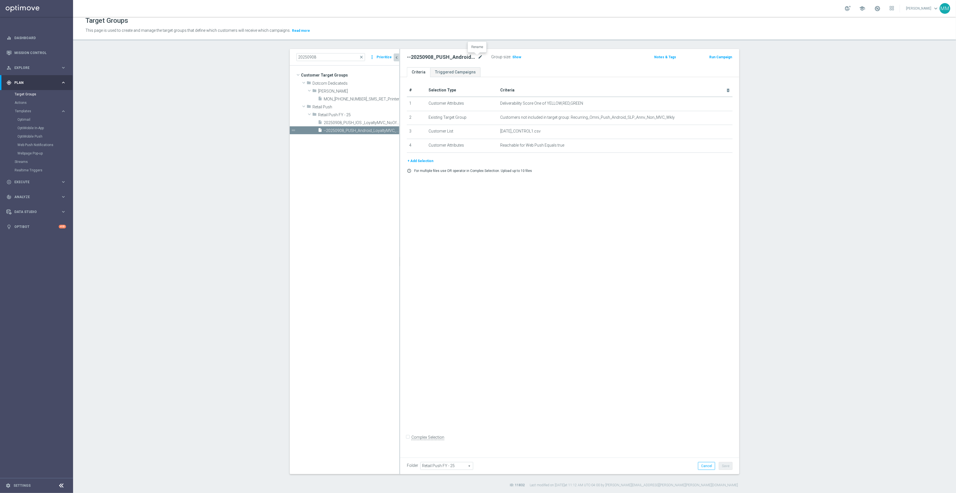
click at [478, 58] on icon "mode_edit" at bounding box center [480, 57] width 5 height 7
click at [412, 57] on input "--20250908_PUSH_Android_LoyaltyMVC_NoOffer" at bounding box center [445, 58] width 76 height 8
type input "20250908_PUSH_Android_LoyaltyMVC_NoOffer"
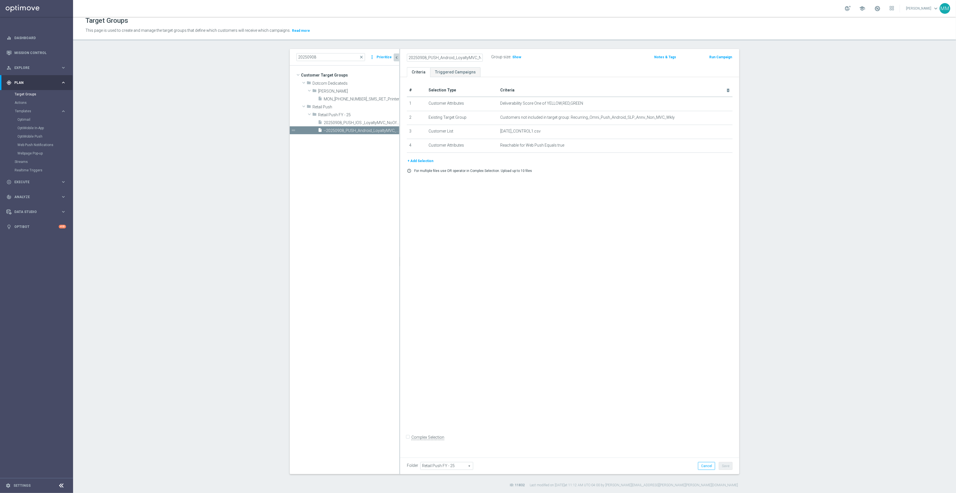
click at [655, 307] on div "# Selection Type Criteria delete_forever 1 Customer Attributes Deliverability S…" at bounding box center [569, 265] width 339 height 376
click at [726, 464] on button "Save" at bounding box center [726, 466] width 14 height 8
click at [618, 375] on div "# Selection Type Criteria delete_forever 1 Customer Attributes Deliverability S…" at bounding box center [569, 265] width 339 height 376
drag, startPoint x: 323, startPoint y: 58, endPoint x: 277, endPoint y: 55, distance: 46.2
click at [279, 55] on div "20250908 close more_vert Prioritize Customer Target Groups library_add create_n…" at bounding box center [515, 268] width 472 height 438
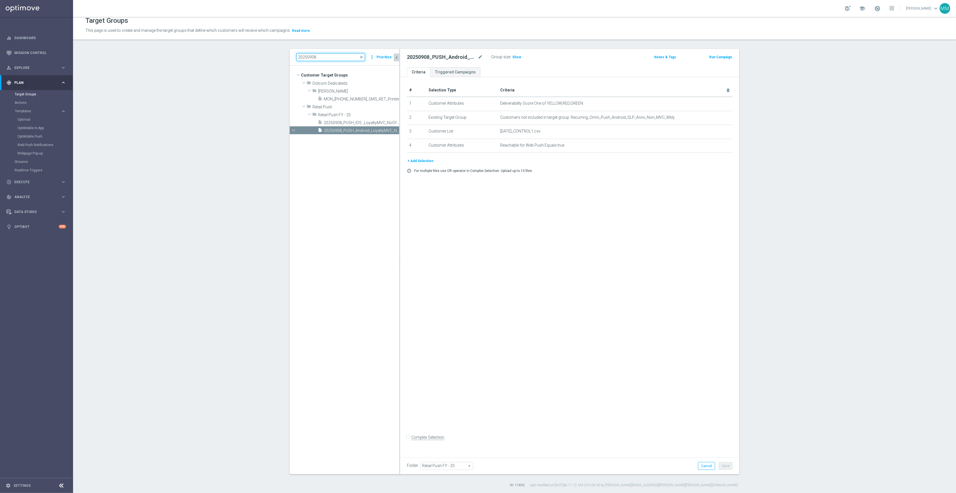
paste input "SLP_Anniversary_MVC_Aug_Targeted"
type input "SLP_Anniversary_MVC_Aug_Targeted"
click at [358, 106] on span "SLP_Anniversary_MVC_Aug_Targeted" at bounding box center [358, 107] width 57 height 5
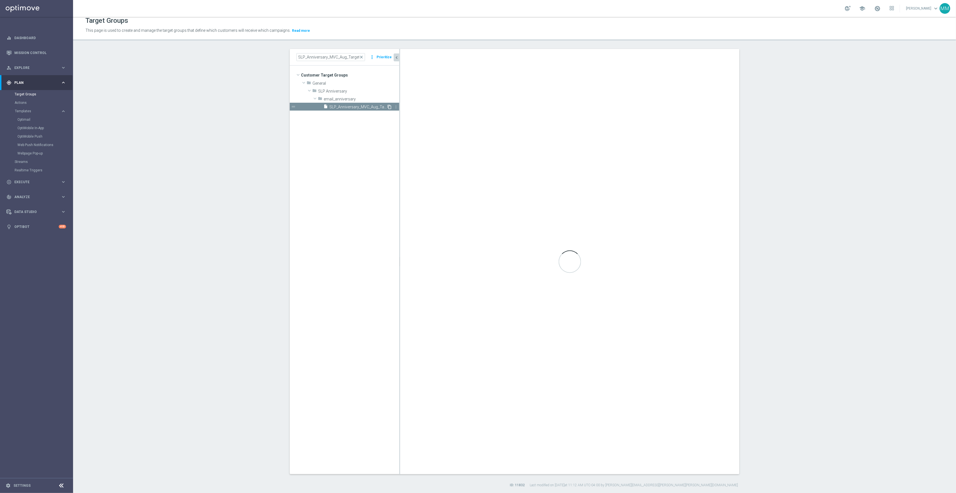
type input "email_anniversary"
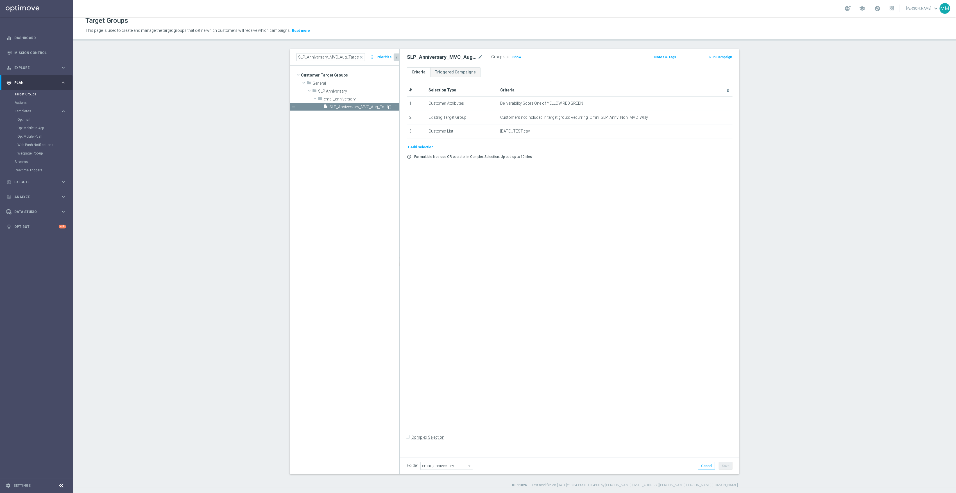
click at [387, 107] on icon "content_copy" at bounding box center [389, 107] width 4 height 4
click at [478, 57] on icon "mode_edit" at bounding box center [480, 57] width 5 height 7
type input "20250908_PUSH_Android _LoyaltyMVC_$5offer"
click at [421, 148] on button "+ Add Selection" at bounding box center [420, 147] width 27 height 6
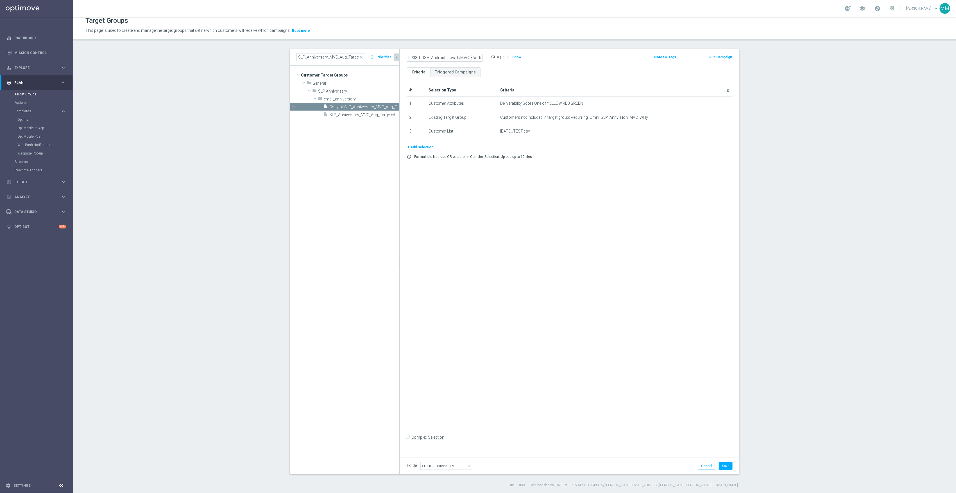
scroll to position [0, 0]
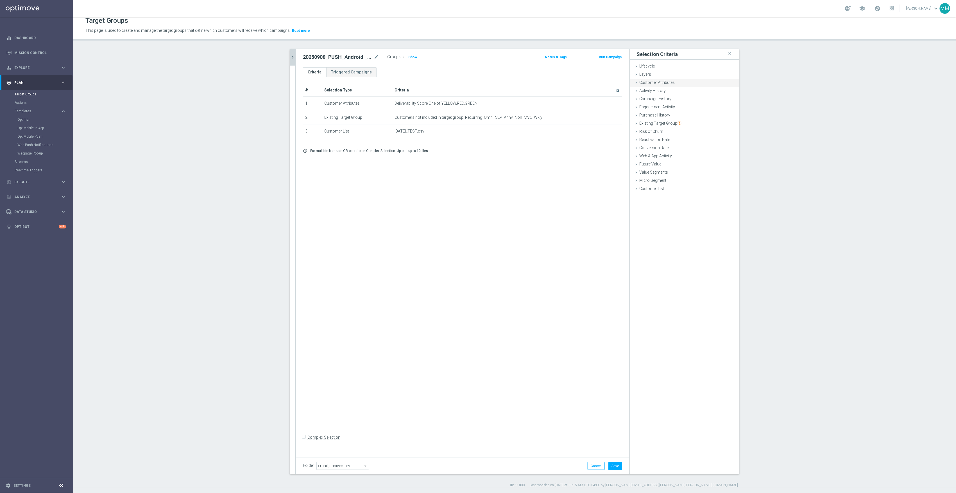
click at [655, 85] on div "Customer Attributes done selection updated" at bounding box center [685, 83] width 110 height 8
click at [687, 99] on span at bounding box center [702, 97] width 58 height 7
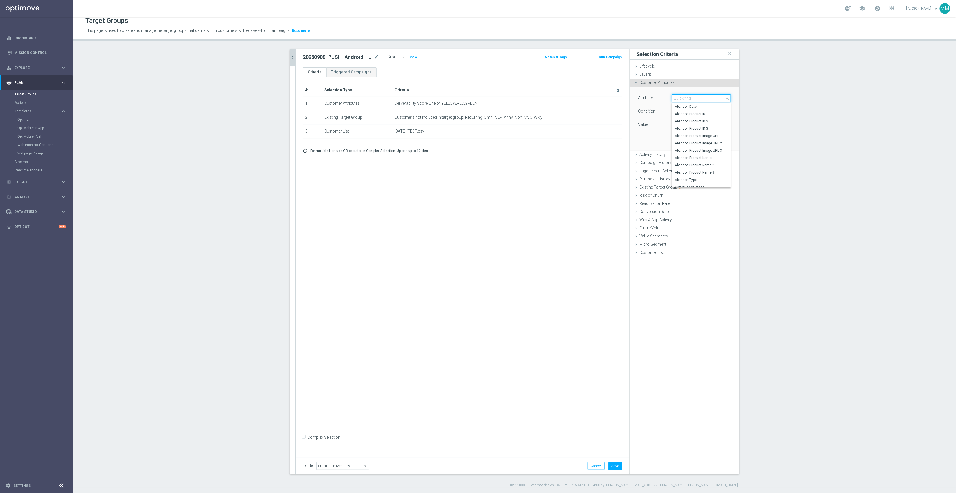
click at [687, 99] on input "search" at bounding box center [701, 98] width 59 height 8
type input "reachabl"
click at [707, 118] on label "Reachable for Web Push" at bounding box center [699, 121] width 54 height 7
type input "Reachable for Web Push"
type input "Equals"
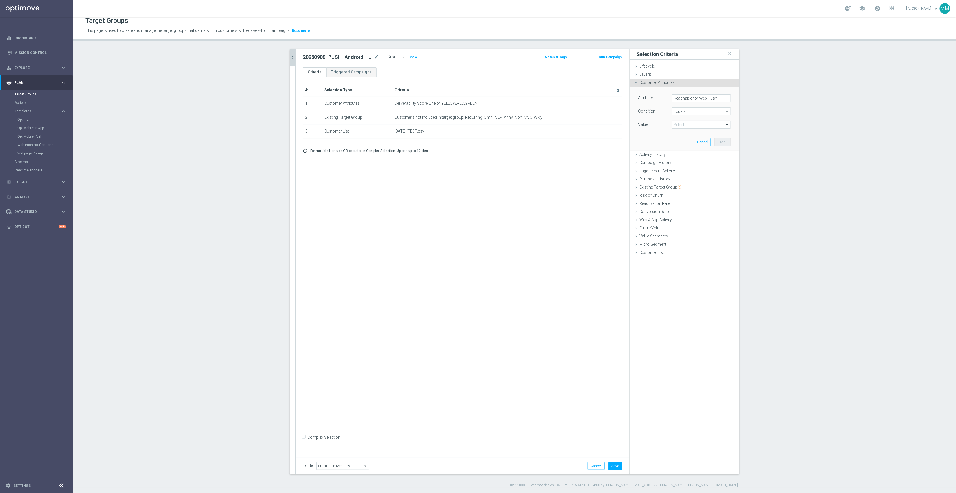
click at [682, 123] on span at bounding box center [702, 124] width 58 height 7
click at [685, 143] on label "true" at bounding box center [701, 140] width 59 height 7
type input "true"
click at [722, 142] on button "Add" at bounding box center [723, 142] width 17 height 8
click at [601, 120] on td "Customers not included in target group: Recurring_Omni_SLP_Annv_Non_MVC_Wkly mo…" at bounding box center [507, 118] width 230 height 14
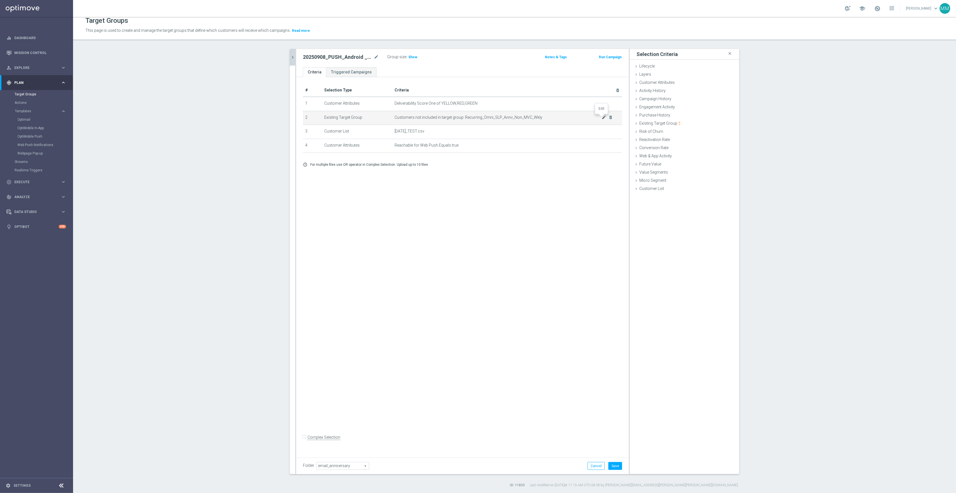
click at [602, 119] on icon "mode_edit" at bounding box center [604, 117] width 4 height 4
click at [698, 158] on span "Recurring_Omni_SLP_Annv_Non_MVC_Wkly" at bounding box center [702, 159] width 58 height 7
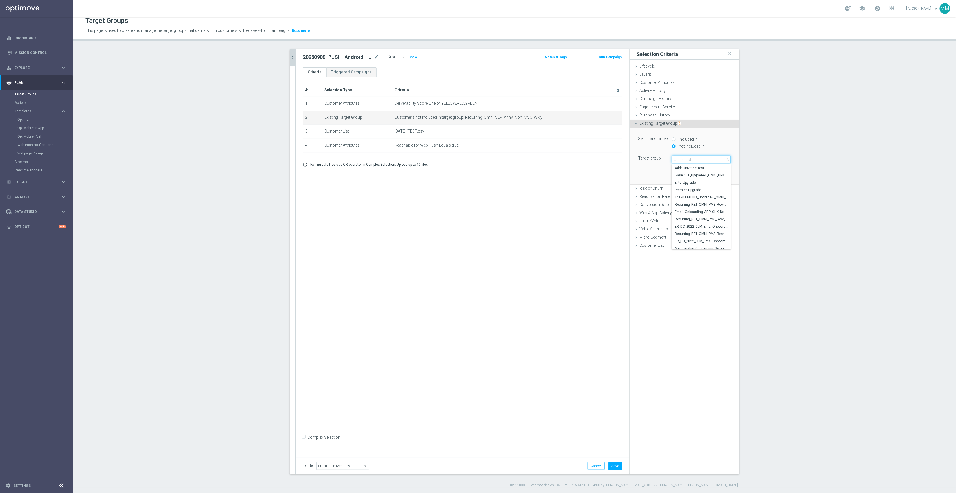
click at [698, 158] on input "search" at bounding box center [701, 159] width 59 height 8
paste input "Recurring_Omni_Push_Android_SLP_Annv_Non_MVC_Wkly"
type input "Recurring_Omni_Push_Android_SLP_Annv_Non_MVC_Wkly"
click at [699, 170] on span "Recurring_Omni_Push_Android_SLP_Annv_Non_MVC_Wkly" at bounding box center [701, 168] width 53 height 4
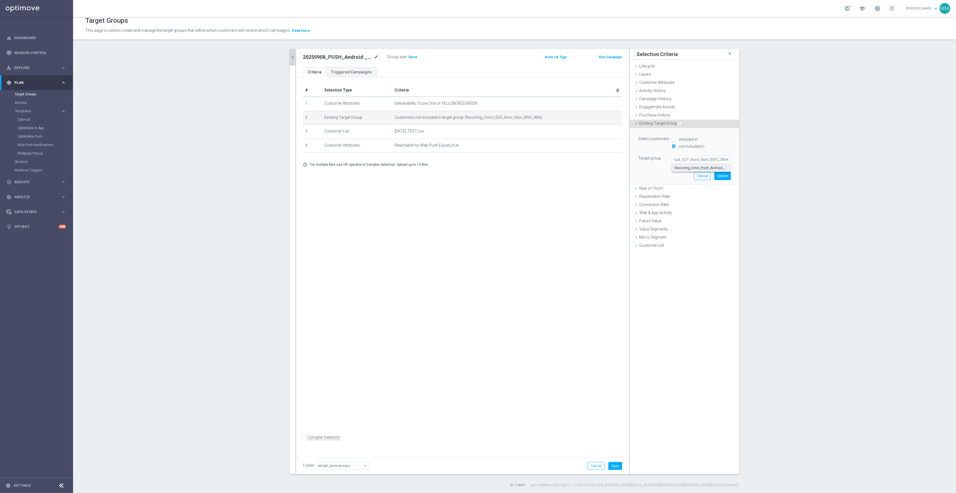
type input "Recurring_Omni_Push_Android_SLP_Annv_Non_MVC_Wkly"
click at [721, 173] on button "Update" at bounding box center [723, 176] width 17 height 8
click at [616, 462] on button "Save" at bounding box center [616, 466] width 14 height 8
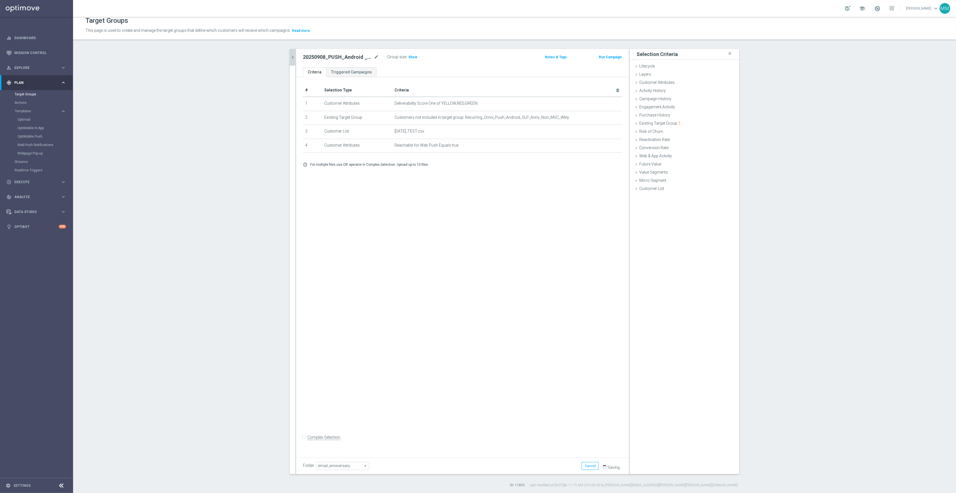
click at [291, 60] on button "chevron_right" at bounding box center [293, 57] width 6 height 17
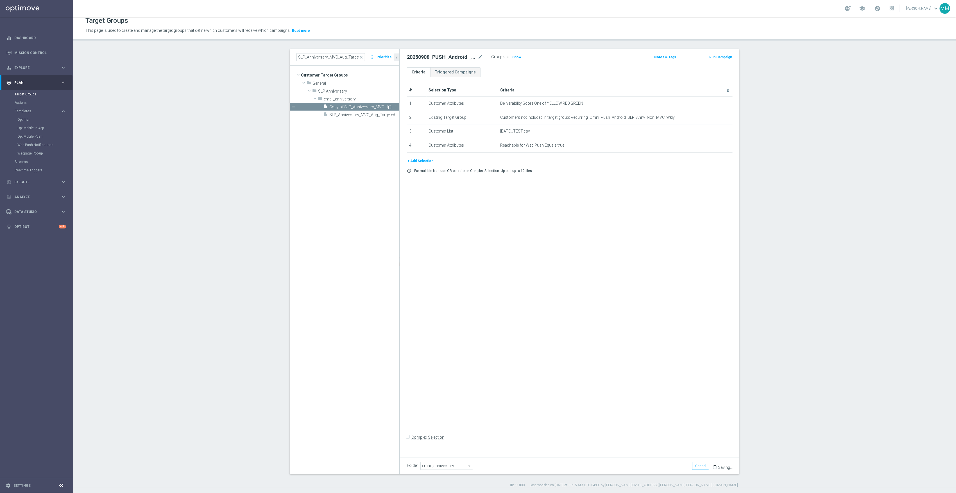
click at [387, 108] on icon "content_copy" at bounding box center [389, 107] width 4 height 4
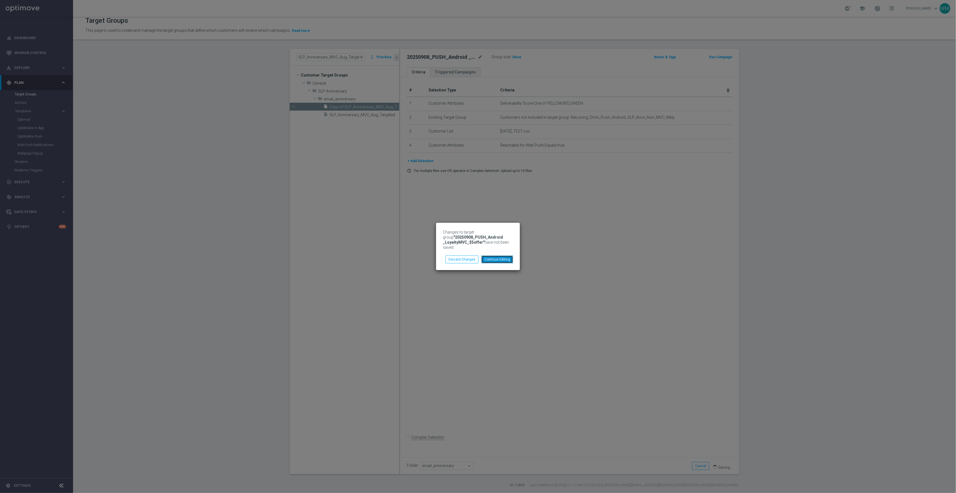
click at [491, 261] on button "Continue Editing" at bounding box center [498, 259] width 32 height 8
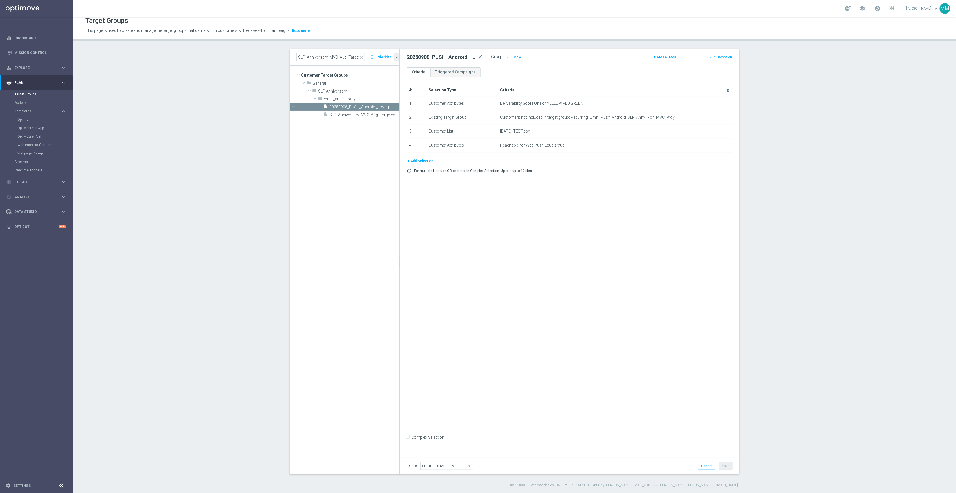
click at [387, 106] on icon "content_copy" at bounding box center [389, 107] width 4 height 4
click at [479, 57] on icon "mode_edit" at bounding box center [480, 57] width 5 height 7
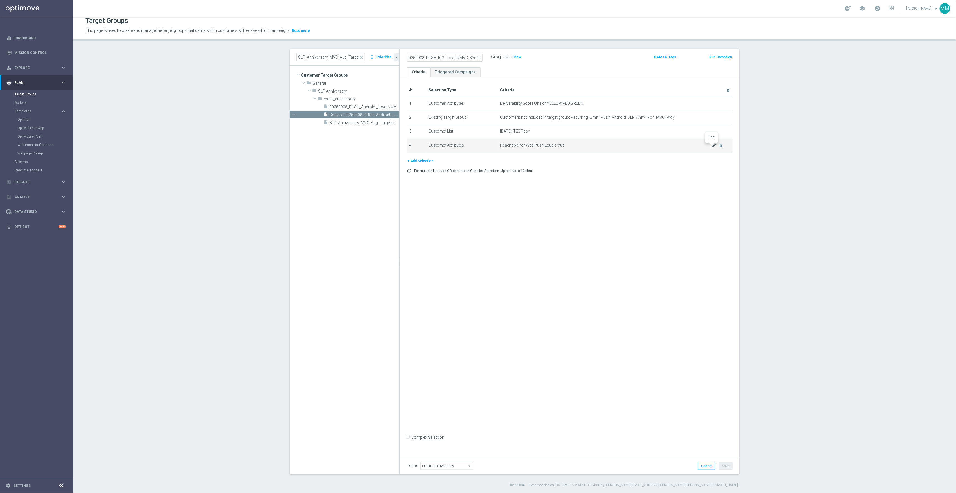
type input "20250908_PUSH_IOS _LoyaltyMVC_$5offer"
click at [712, 148] on icon "mode_edit" at bounding box center [714, 145] width 4 height 4
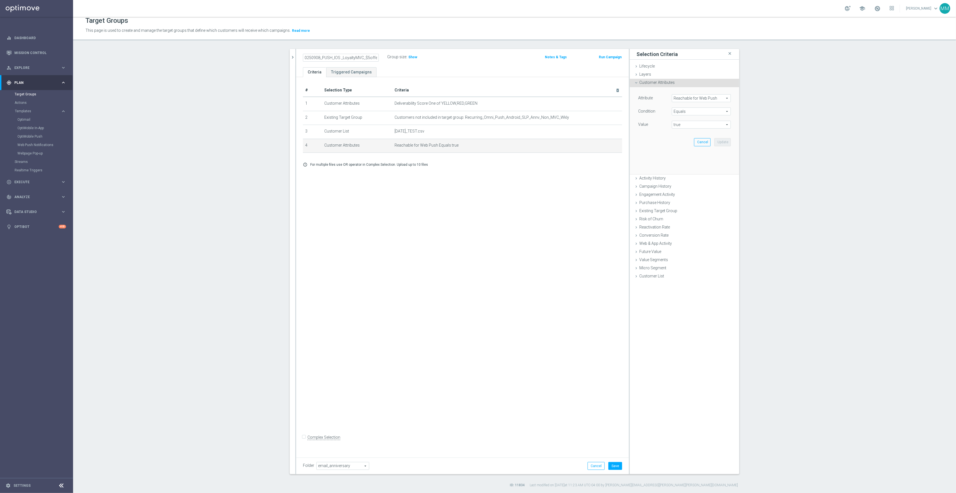
scroll to position [0, 0]
click at [694, 100] on span "Reachable for Web Push" at bounding box center [702, 97] width 58 height 7
click at [695, 100] on input "search" at bounding box center [701, 98] width 59 height 8
type input "reachable"
click at [698, 113] on span "Reachable for Mobile Push" at bounding box center [699, 114] width 49 height 4
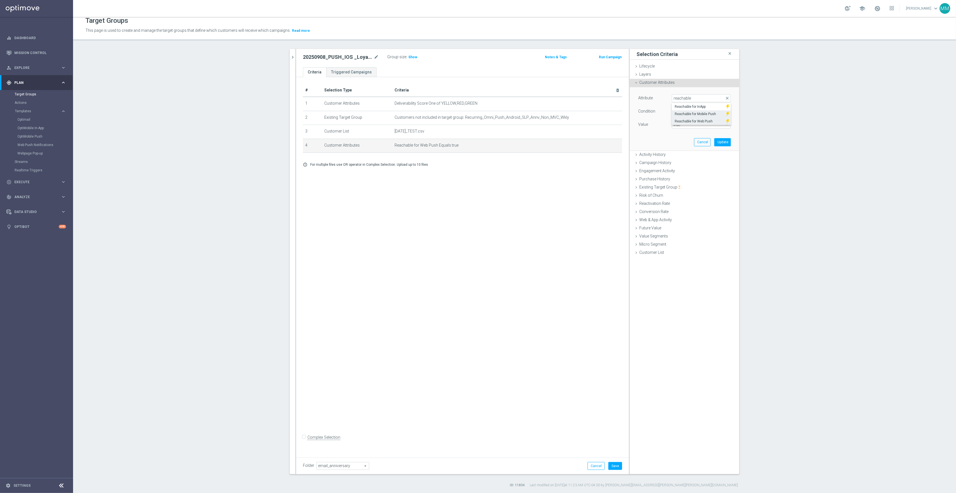
type input "Reachable for Mobile Push"
click at [689, 123] on span "true" at bounding box center [702, 124] width 58 height 7
click at [682, 141] on span "true" at bounding box center [701, 140] width 53 height 4
type input "true"
click at [724, 142] on button "Update" at bounding box center [723, 142] width 17 height 8
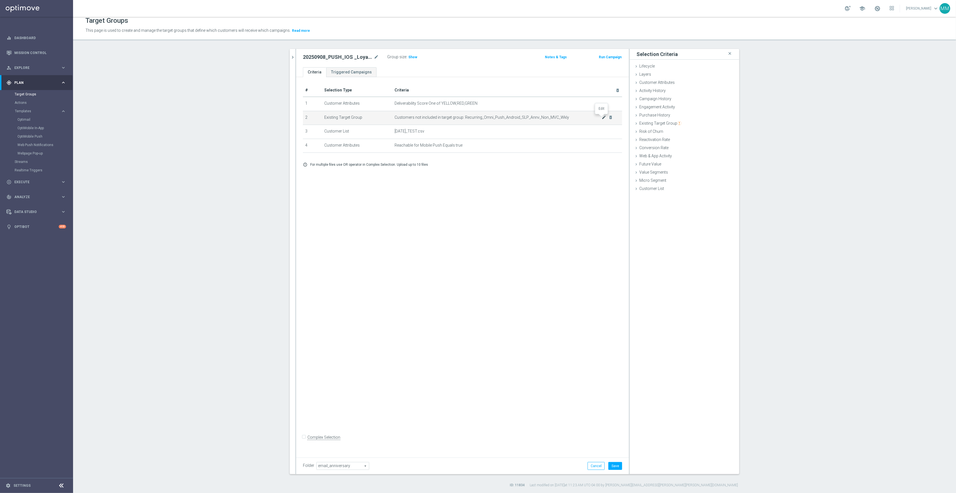
click at [602, 118] on icon "mode_edit" at bounding box center [604, 117] width 4 height 4
click at [682, 159] on span "Recurring_Omni_Push_Android_SLP_Annv_Non_MVC_Wkly" at bounding box center [702, 159] width 58 height 7
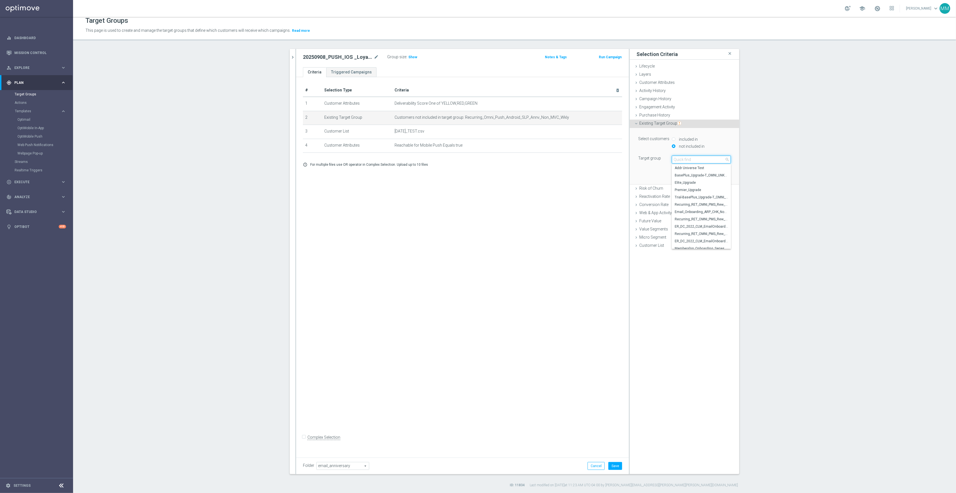
click at [683, 158] on input "search" at bounding box center [701, 159] width 59 height 8
paste input "Recurring_Omni_Push_IOS_SLP_Annv_Non_MVC_Wkly"
type input "Recurring_Omni_Push_IOS_SLP_Annv_Non_MVC_Wkly"
click at [685, 167] on span "Recurring_Omni_Push_IOS_SLP_Annv_Non_MVC_Wkly" at bounding box center [701, 168] width 53 height 4
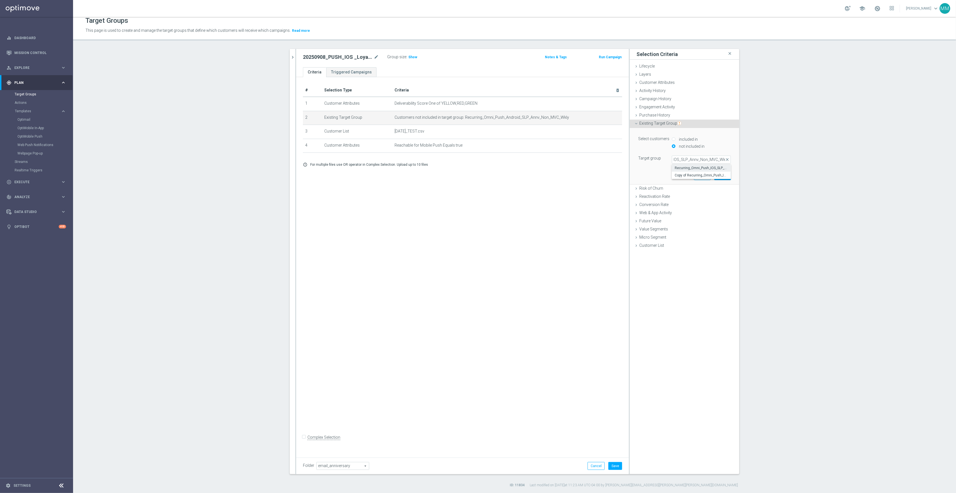
type input "Recurring_Omni_Push_IOS_SLP_Annv_Non_MVC_Wkly"
click at [719, 172] on button "Update" at bounding box center [723, 176] width 17 height 8
click at [610, 462] on button "Save" at bounding box center [616, 466] width 14 height 8
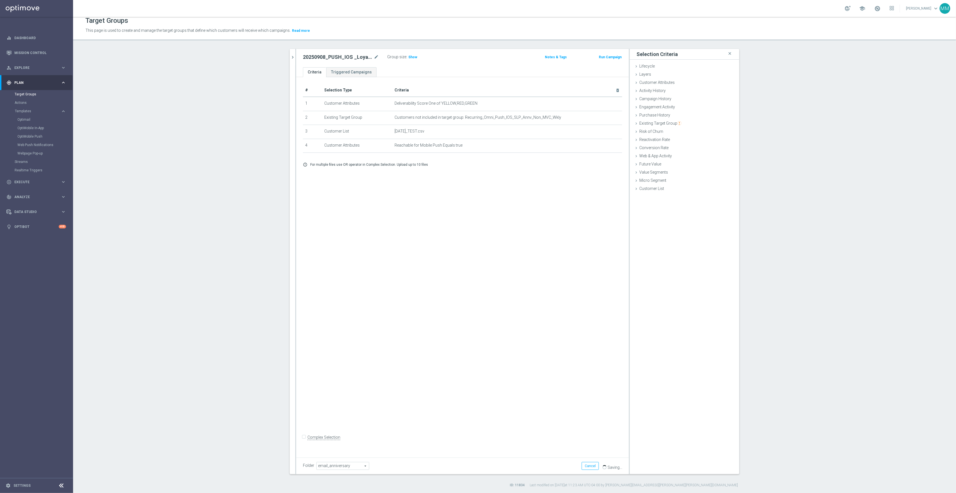
click at [346, 464] on span "email_anniversary" at bounding box center [343, 465] width 52 height 7
click at [339, 465] on input "search" at bounding box center [343, 466] width 52 height 8
type input "push"
click at [341, 460] on span "Retail Push FY - 25" at bounding box center [342, 458] width 47 height 4
drag, startPoint x: 526, startPoint y: 427, endPoint x: 614, endPoint y: 442, distance: 89.2
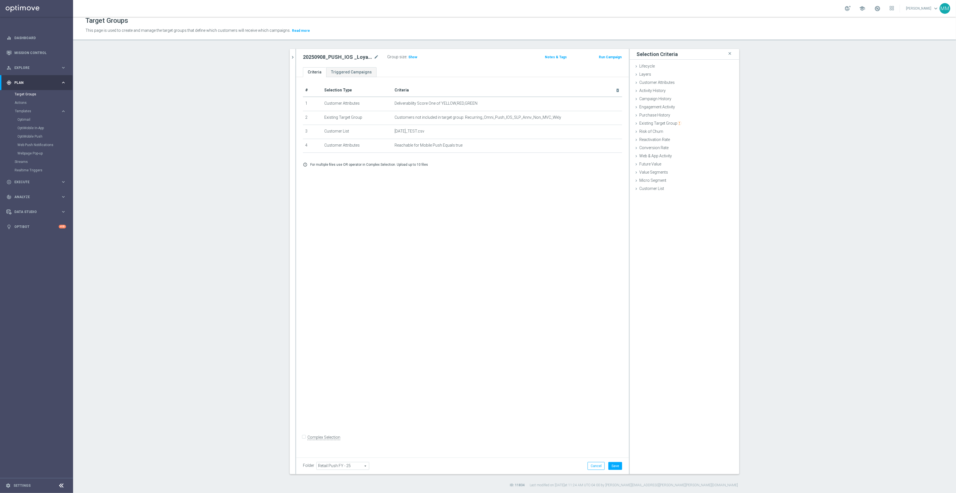
click at [528, 427] on div "# Selection Type Criteria delete_forever 1 Customer Attributes Deliverability S…" at bounding box center [462, 265] width 333 height 376
click at [611, 462] on button "Save" at bounding box center [616, 466] width 14 height 8
click at [290, 55] on icon "chevron_right" at bounding box center [292, 57] width 5 height 5
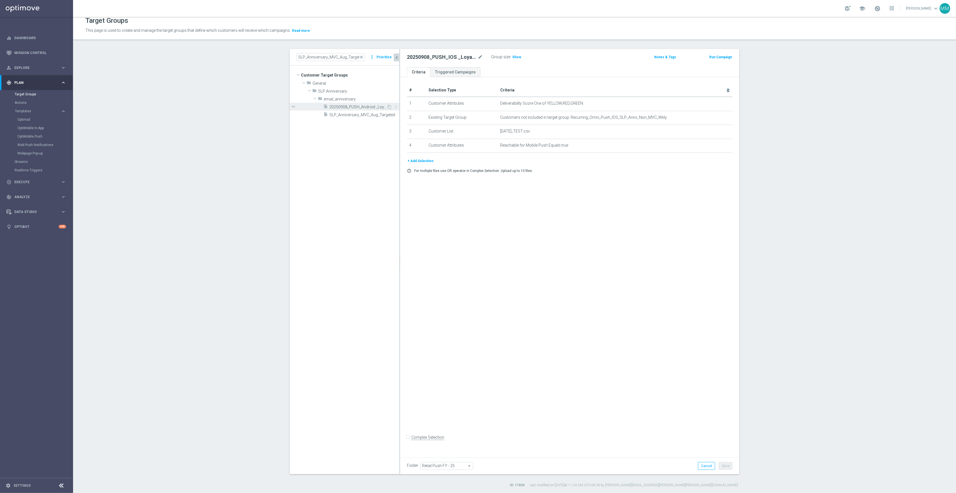
click at [346, 107] on span "20250908_PUSH_Android _LoyaltyMVC_$5offer" at bounding box center [358, 107] width 57 height 5
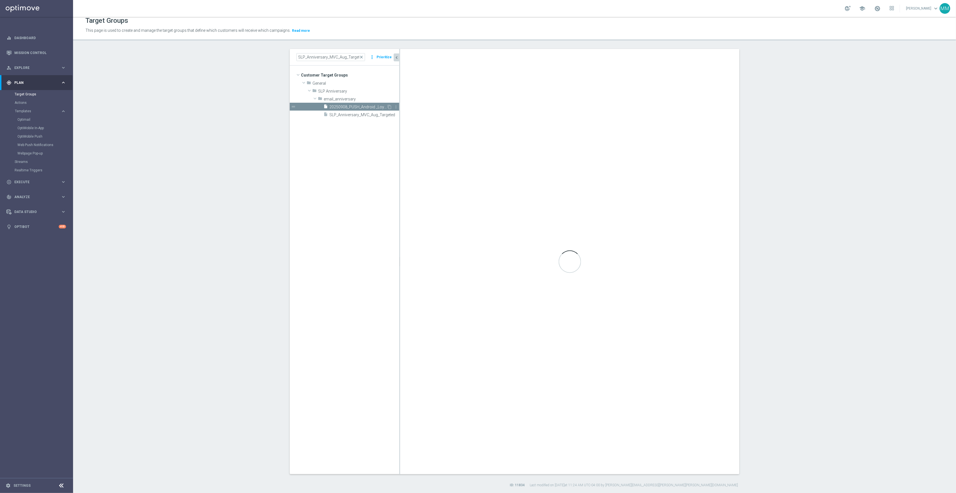
type input "email_anniversary"
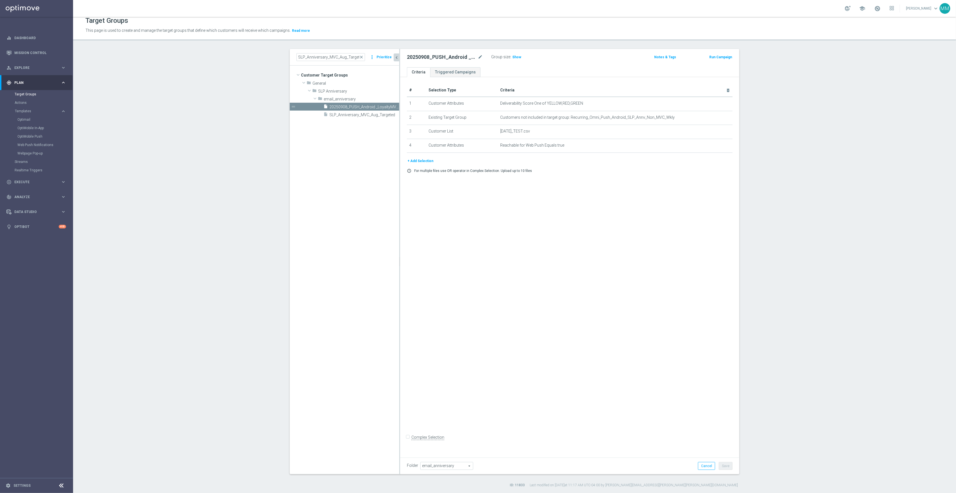
click at [455, 463] on span "email_anniversary" at bounding box center [447, 465] width 52 height 7
click at [452, 466] on input "search" at bounding box center [447, 466] width 52 height 8
type input "retai"
click at [445, 452] on span "Retail Push FY - 25" at bounding box center [446, 450] width 47 height 4
type input "Retail Push FY - 25"
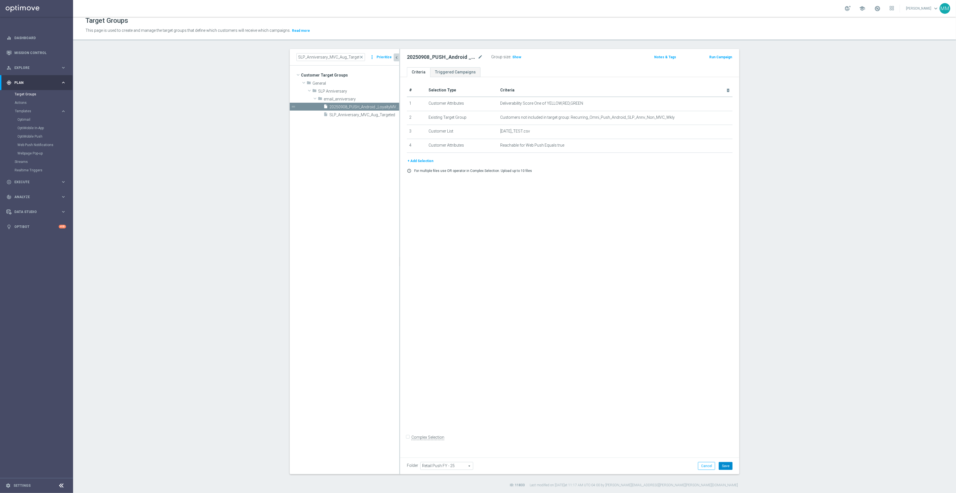
click at [728, 468] on button "Save" at bounding box center [726, 466] width 14 height 8
drag, startPoint x: 29, startPoint y: 121, endPoint x: 11, endPoint y: 122, distance: 18.0
click at [29, 121] on link "Optimail" at bounding box center [37, 119] width 41 height 4
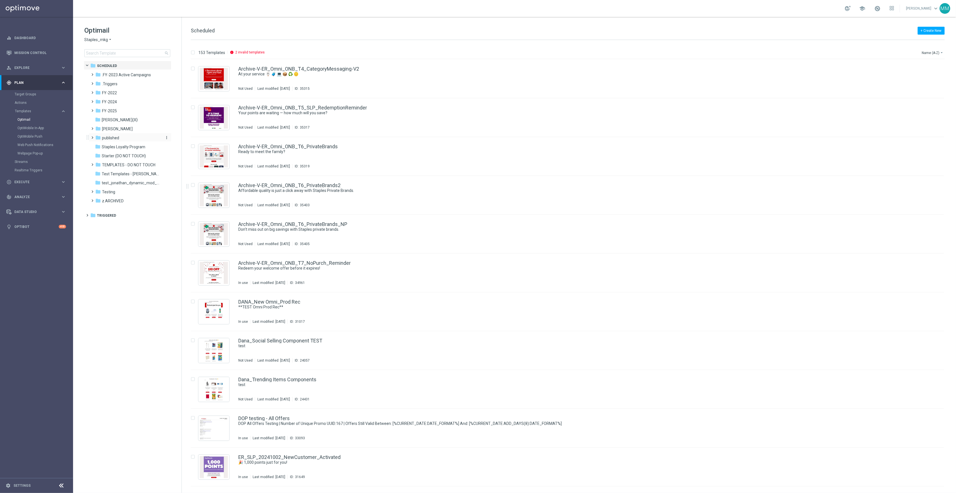
click at [128, 135] on div "folder published" at bounding box center [127, 138] width 65 height 6
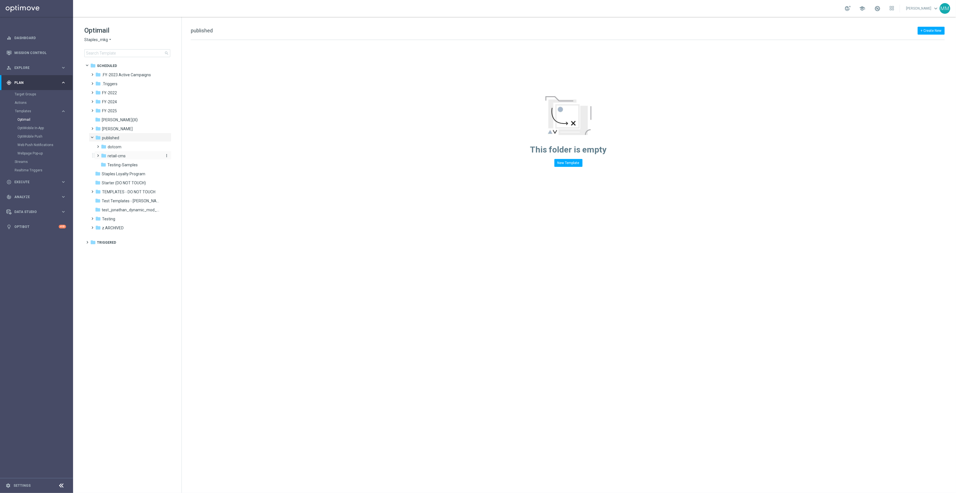
click at [130, 157] on div "folder retail-cms" at bounding box center [131, 156] width 60 height 6
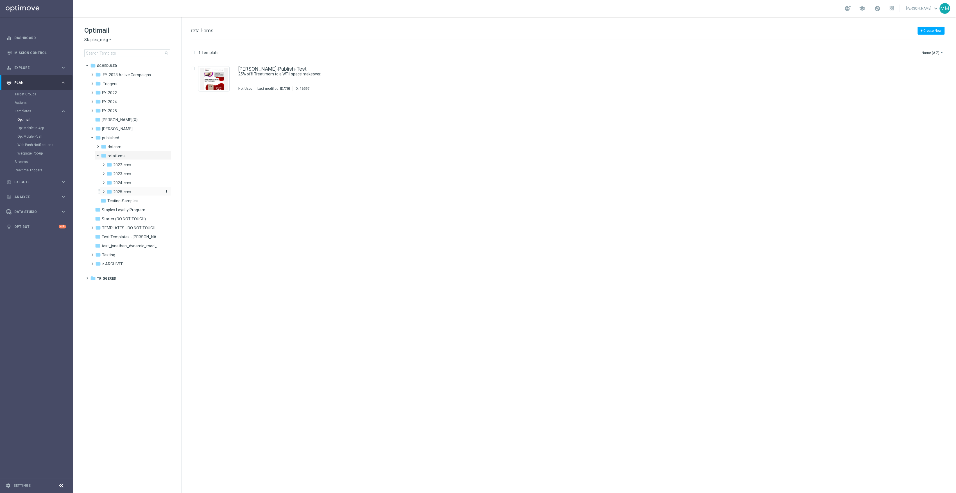
click at [130, 191] on span "2025-cms" at bounding box center [122, 191] width 18 height 5
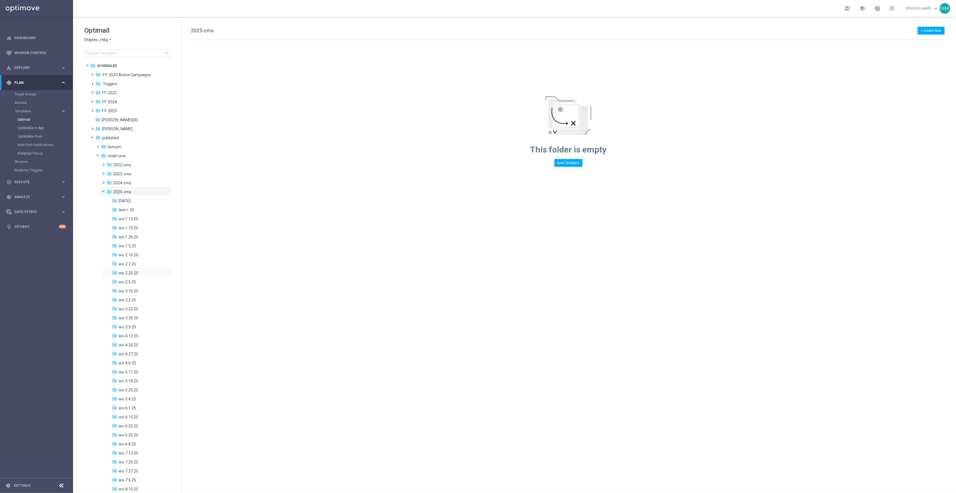
scroll to position [133, 0]
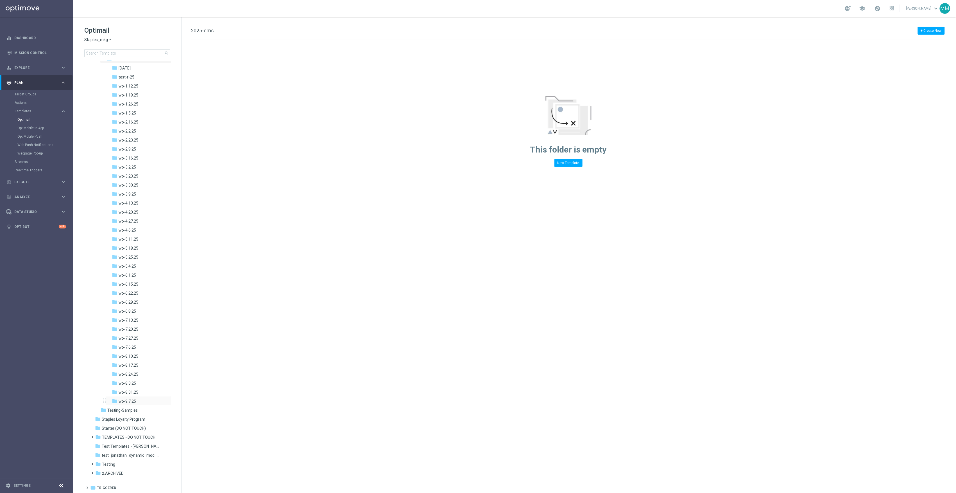
click at [146, 397] on div "folder wo-9.7.25 more_vert" at bounding box center [139, 400] width 66 height 9
click at [125, 400] on span "wo-9.7.25" at bounding box center [127, 400] width 17 height 5
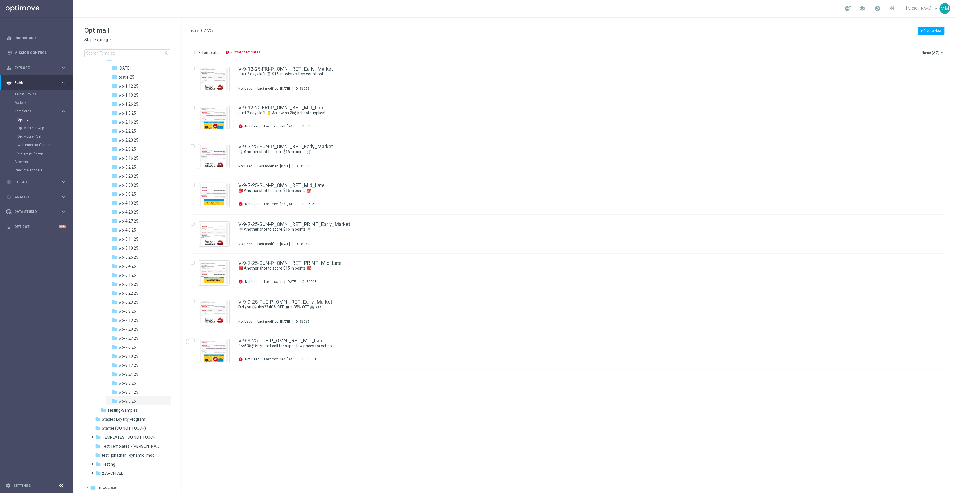
click at [422, 391] on div "insert_drive_file V-9-12-25-FRI-P_OMNI_RET_Early_Market Just 2 days left ⏳ $15 …" at bounding box center [570, 275] width 770 height 433
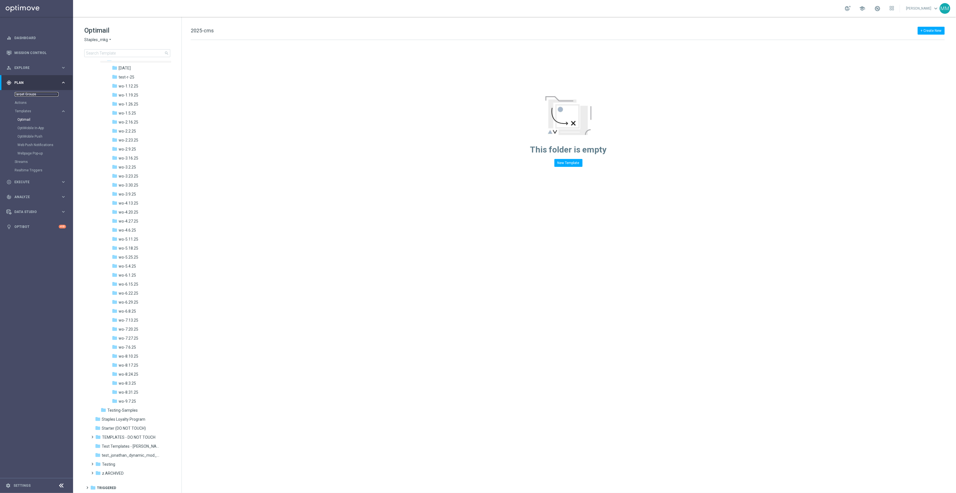
click at [32, 93] on link "Target Groups" at bounding box center [37, 94] width 44 height 4
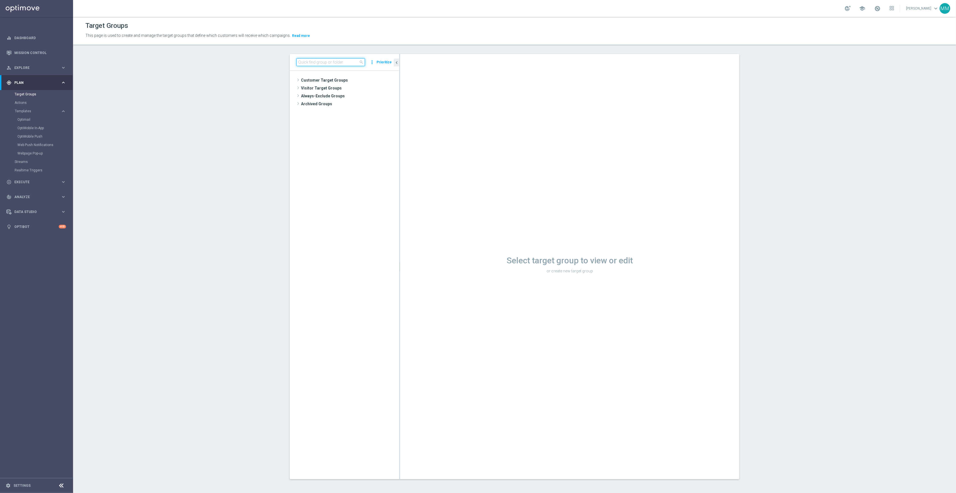
click at [341, 64] on input at bounding box center [331, 62] width 69 height 8
type input "20250908"
click at [362, 128] on span "20250908_PUSH_Android _LoyaltyMVC_$5offer" at bounding box center [355, 127] width 63 height 5
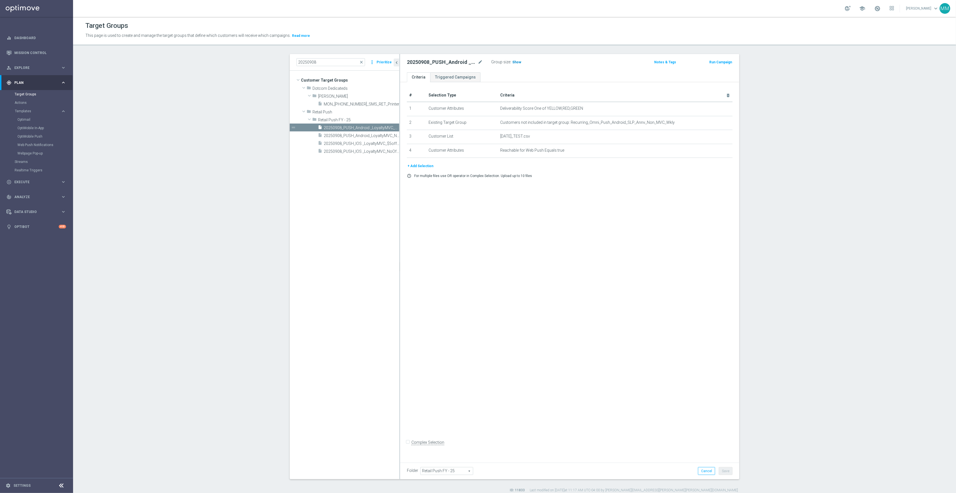
click at [513, 63] on span "Show" at bounding box center [517, 62] width 9 height 4
click at [361, 145] on span "20250908_PUSH_IOS _LoyaltyMVC_$5offer" at bounding box center [355, 143] width 63 height 5
click at [514, 61] on span "Show" at bounding box center [517, 62] width 9 height 4
drag, startPoint x: 357, startPoint y: 152, endPoint x: 361, endPoint y: 152, distance: 4.2
click at [357, 152] on span "20250908_PUSH_IOS _LoyaltyMVC_NoOffer" at bounding box center [355, 151] width 63 height 5
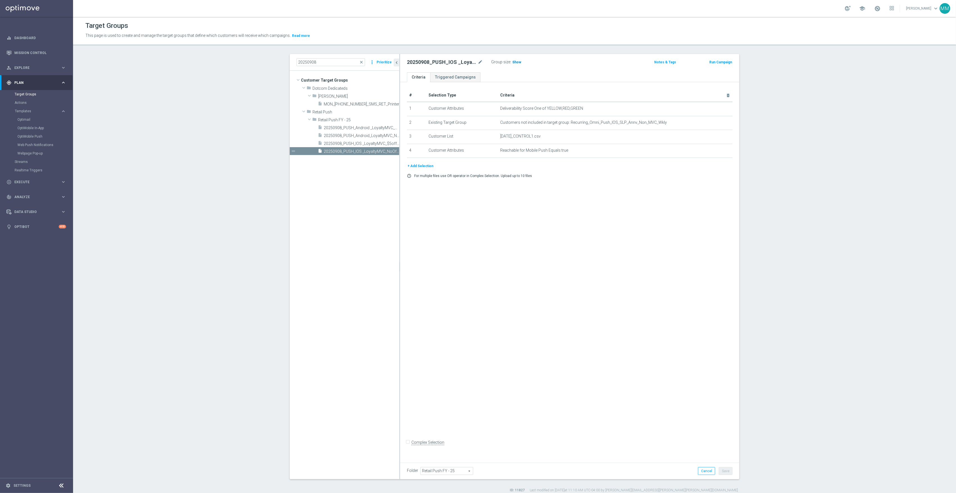
click at [512, 61] on h3 "Show" at bounding box center [517, 62] width 10 height 6
click at [362, 137] on span "20250908_PUSH_Android_LoyaltyMVC_NoOffer" at bounding box center [355, 135] width 63 height 5
click at [513, 60] on span "Show" at bounding box center [517, 62] width 9 height 4
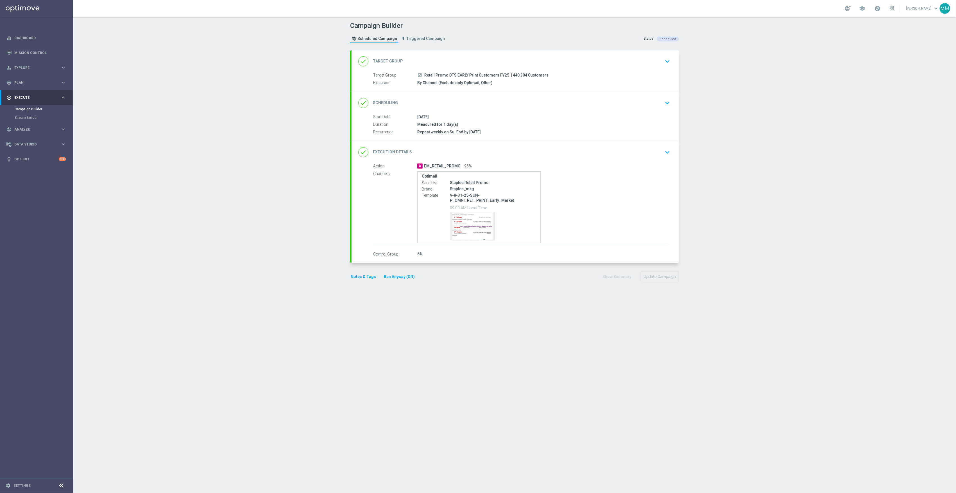
click at [579, 152] on div "done Execution Details keyboard_arrow_down" at bounding box center [515, 152] width 314 height 11
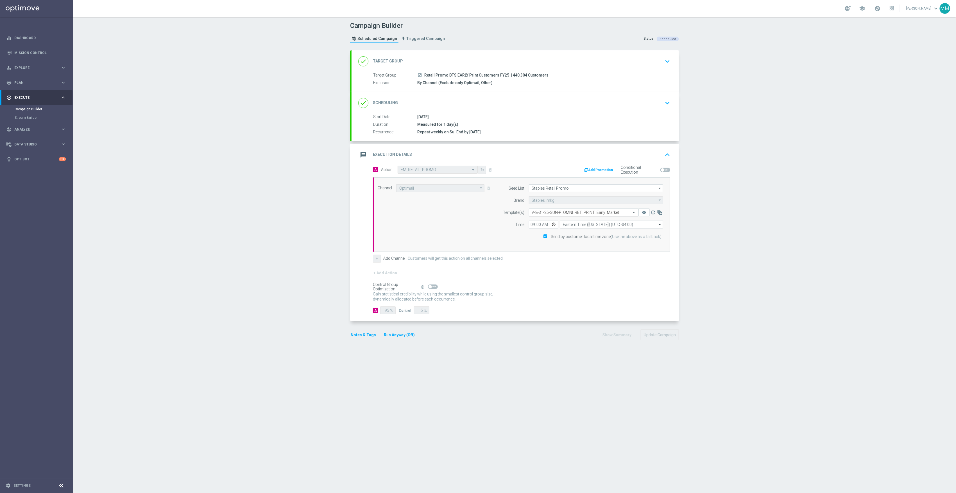
click at [588, 213] on input "text" at bounding box center [578, 212] width 92 height 5
click at [594, 241] on label "V-9-7-25-SUN-P_OMNI_RET_PRINT_Early_Market" at bounding box center [568, 239] width 72 height 5
type input "v-9-7-"
click at [659, 337] on button "Update Campaign" at bounding box center [660, 334] width 38 height 11
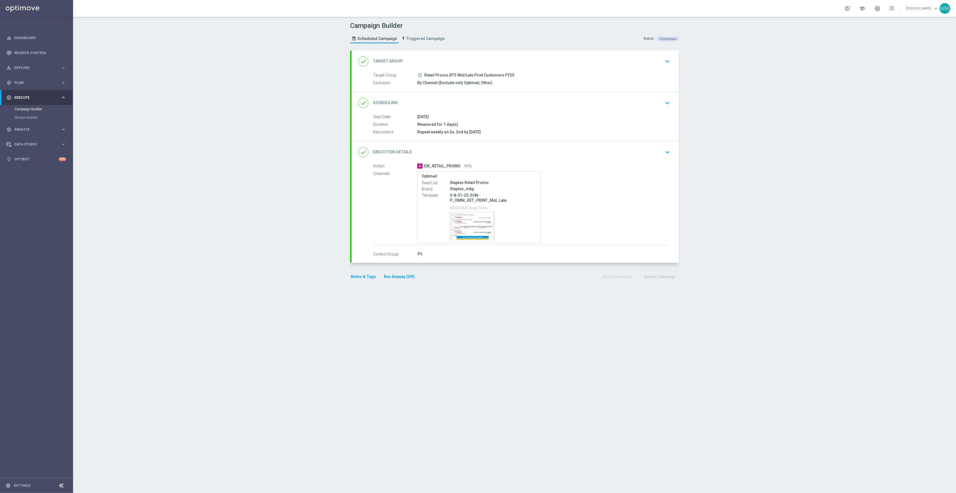
click at [596, 166] on div "A EM_RETAIL_PROMO 95%" at bounding box center [543, 166] width 251 height 6
click at [654, 150] on div "done Execution Details keyboard_arrow_down" at bounding box center [515, 152] width 314 height 11
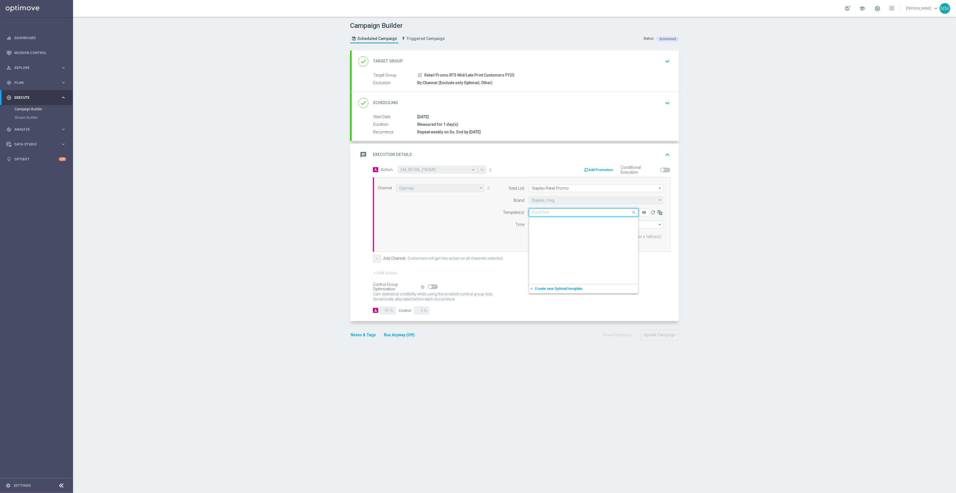
click at [585, 214] on input "text" at bounding box center [578, 212] width 92 height 5
click at [583, 248] on label "V-9-7-25-SUN-P_OMNI_RET_PRINT_Mid_Late" at bounding box center [565, 248] width 66 height 5
type input "v-9-7-"
click at [664, 340] on button "Update Campaign" at bounding box center [660, 334] width 38 height 11
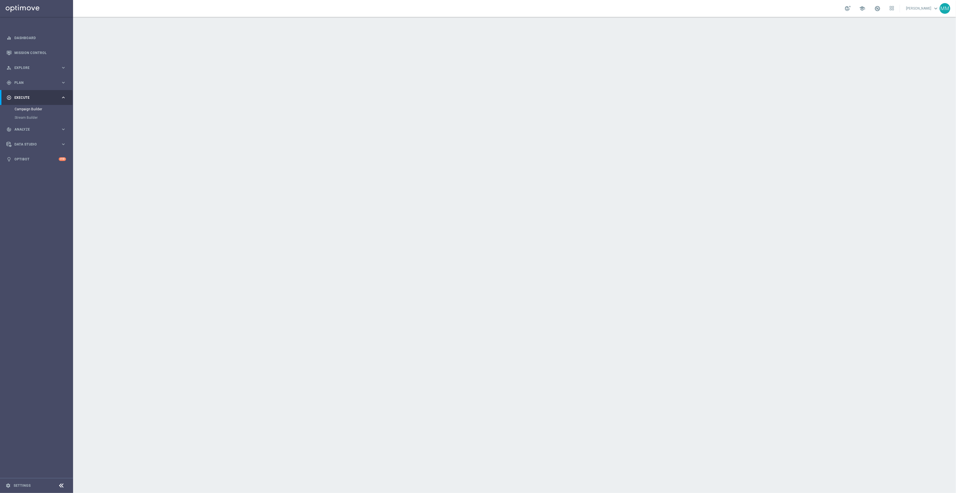
click at [611, 161] on div "done Execution Details keyboard_arrow_down" at bounding box center [516, 152] width 328 height 22
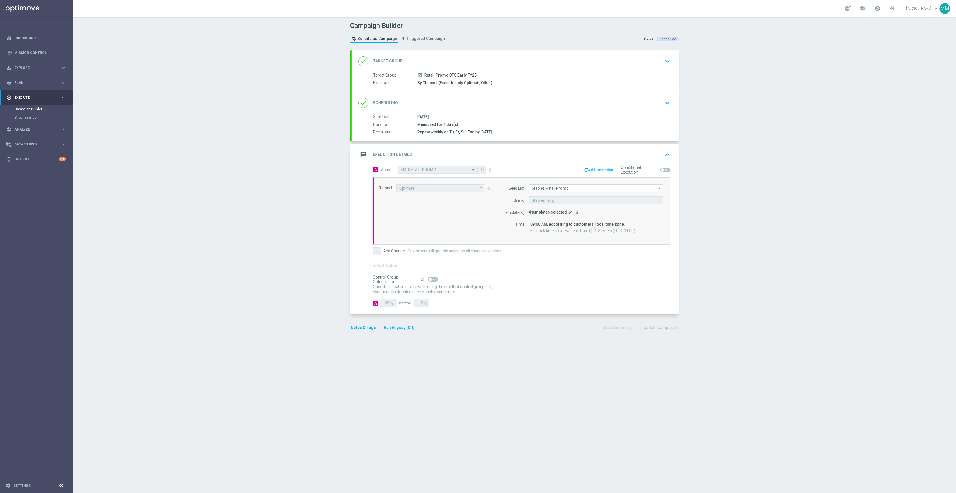
click at [569, 214] on icon "edit" at bounding box center [571, 212] width 4 height 4
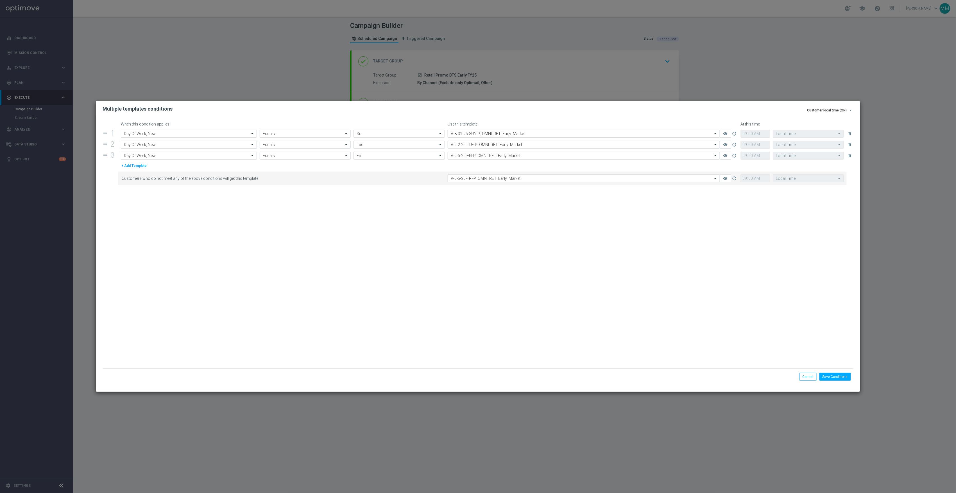
click at [506, 132] on input "text" at bounding box center [578, 133] width 255 height 5
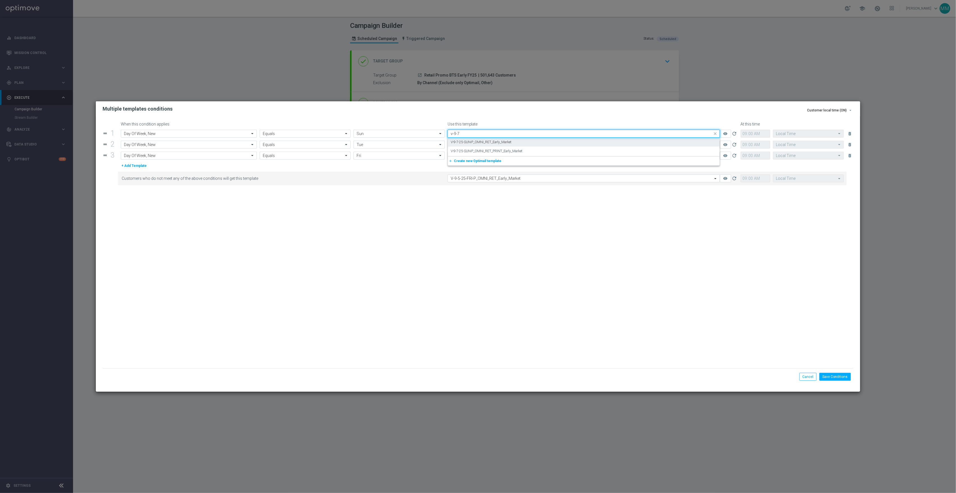
click at [505, 141] on label "V-9-7-25-SUN-P_OMNI_RET_Early_Market" at bounding box center [481, 142] width 61 height 5
type input "v-9-7"
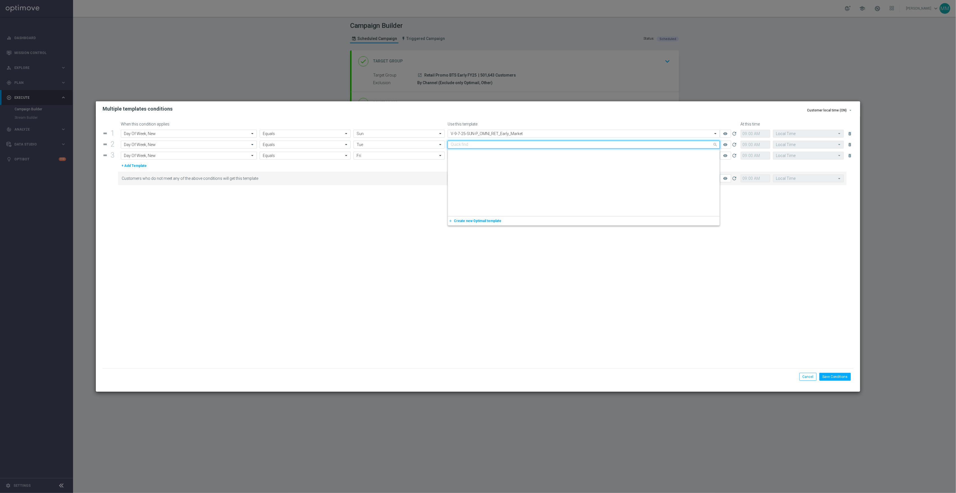
click at [490, 145] on input "text" at bounding box center [578, 144] width 255 height 5
click at [504, 153] on label "V-9-9-25-TUE-P_OMNI_RET_Early_Market" at bounding box center [481, 153] width 60 height 5
type input "v-9-9"
click at [500, 156] on input "text" at bounding box center [578, 155] width 255 height 5
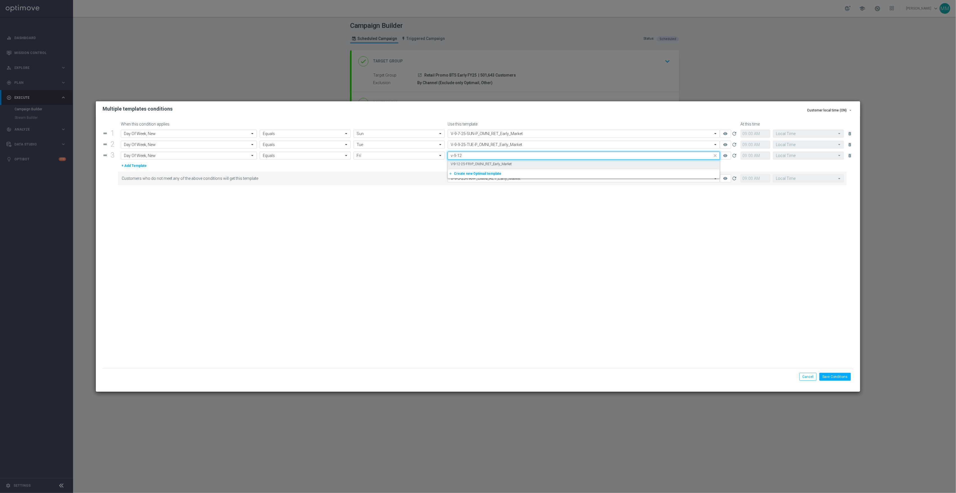
click at [518, 163] on div "V-9-12-25-FRI-P_OMNI_RET_Early_Market" at bounding box center [584, 163] width 266 height 9
type input "v-9-12"
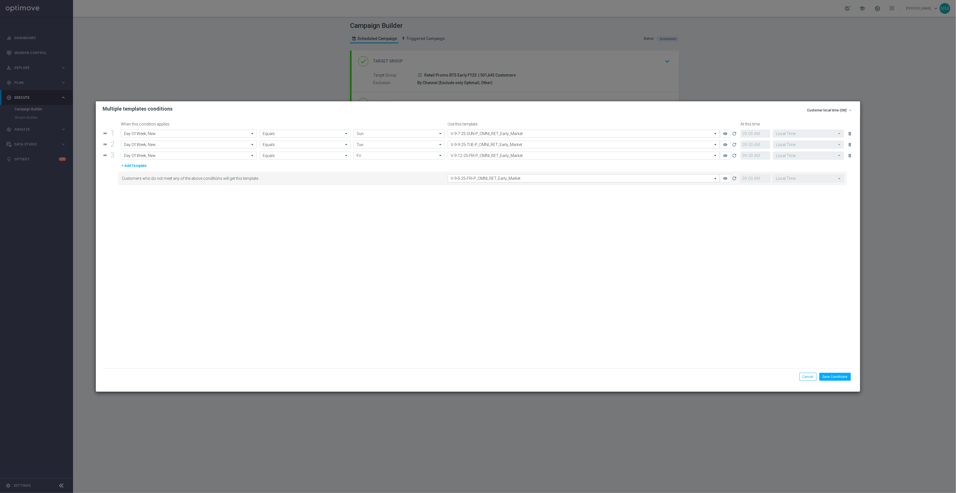
click at [510, 177] on input "text" at bounding box center [578, 178] width 255 height 5
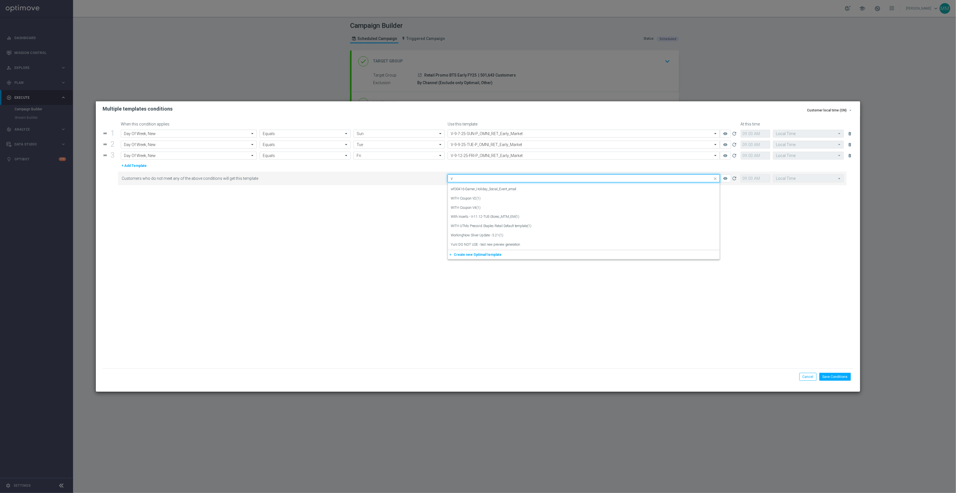
type input "v-"
click at [824, 294] on form "When this condition applies Use this template At this time drag_handle 1 Attrib…" at bounding box center [478, 245] width 751 height 246
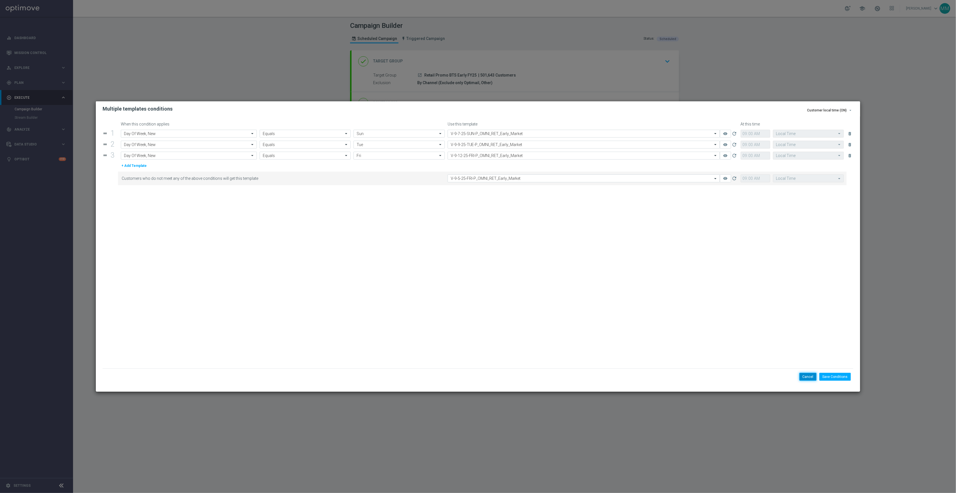
click at [805, 379] on button "Cancel" at bounding box center [808, 377] width 17 height 8
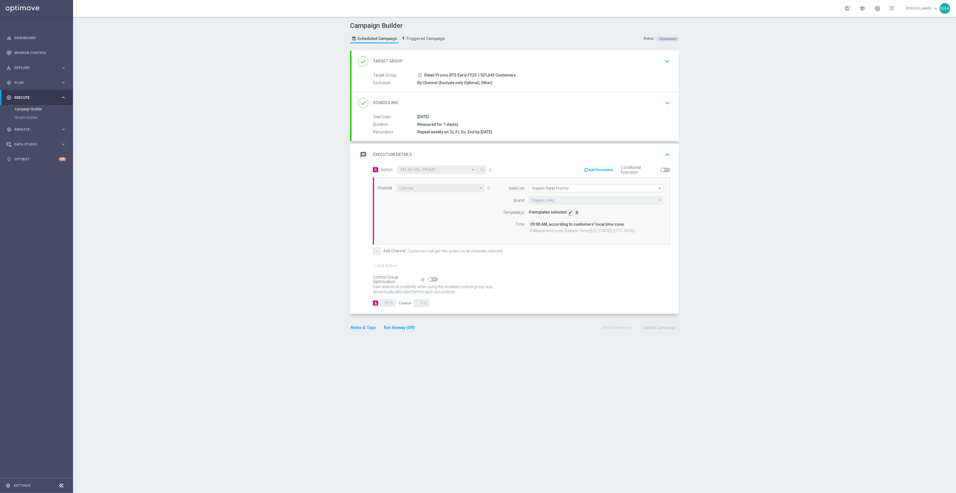
click at [569, 215] on icon "edit" at bounding box center [571, 212] width 4 height 4
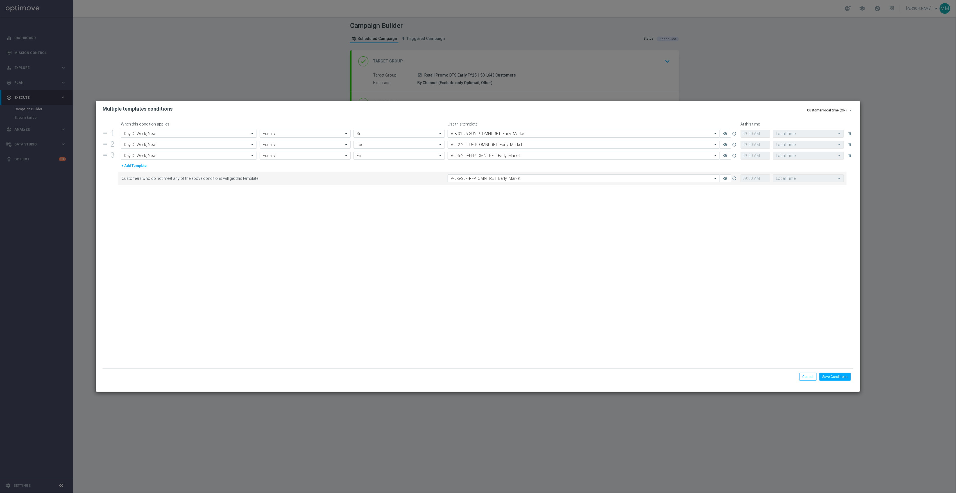
click at [488, 131] on input "text" at bounding box center [578, 133] width 255 height 5
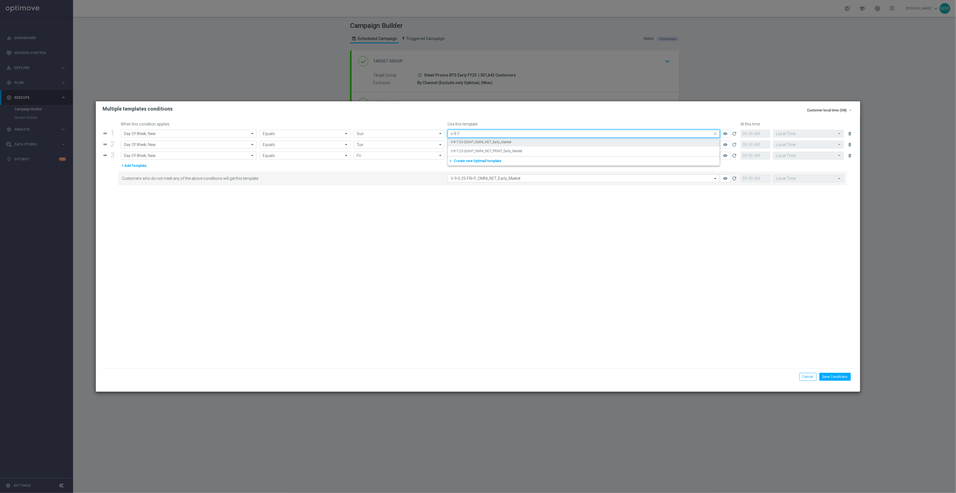
click at [513, 143] on div "V-9-7-25-SUN-P_OMNI_RET_Early_Market" at bounding box center [584, 141] width 266 height 9
type input "v-9-7"
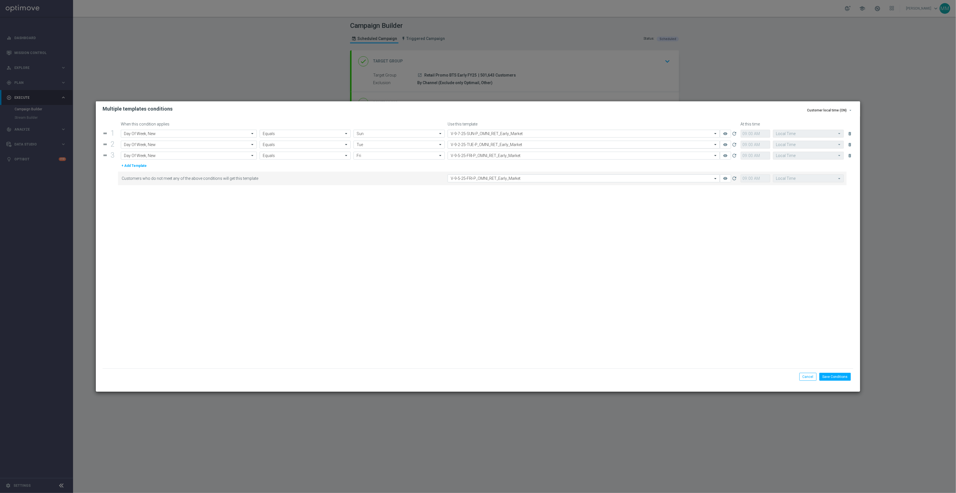
click at [503, 145] on input "text" at bounding box center [578, 144] width 255 height 5
click at [505, 152] on label "V-9-9-25-TUE-P_OMNI_RET_Early_Market" at bounding box center [481, 153] width 60 height 5
type input "v-9-9"
click at [847, 376] on button "Save Conditions" at bounding box center [835, 377] width 31 height 8
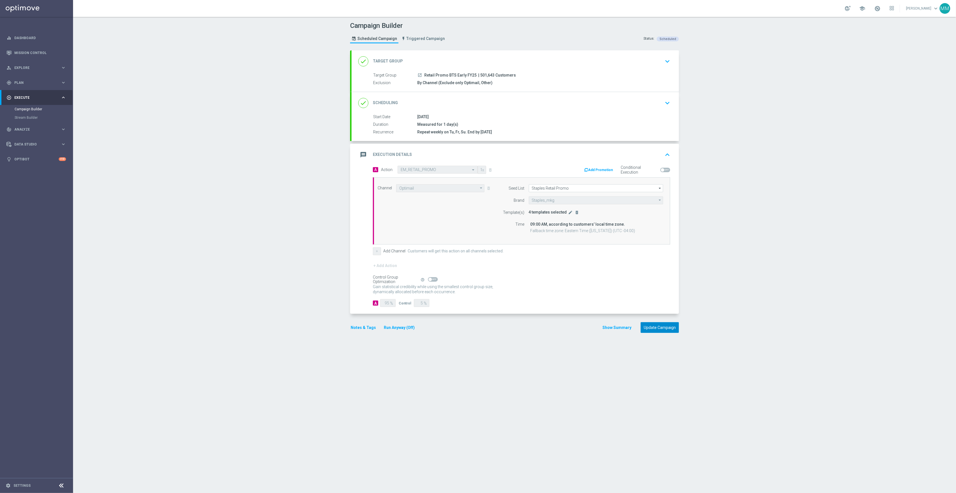
click at [657, 332] on button "Update Campaign" at bounding box center [660, 327] width 38 height 11
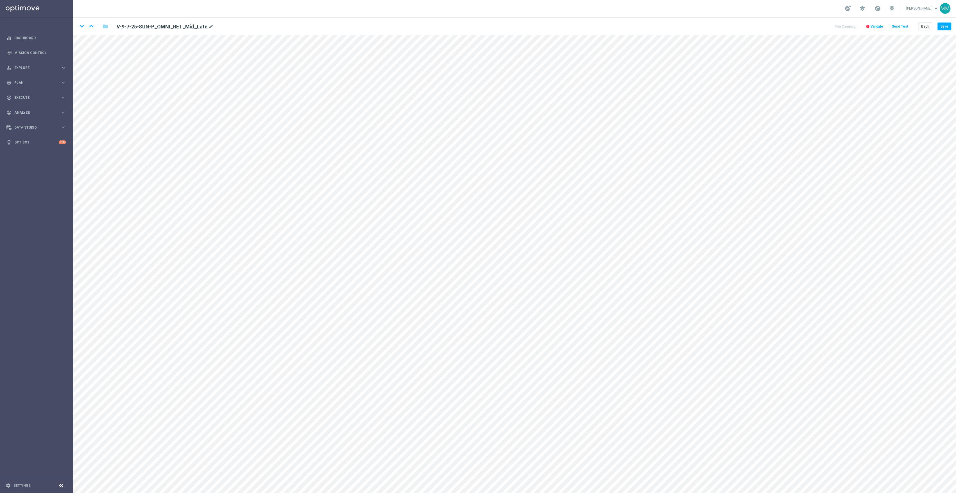
click at [880, 26] on span "Validate" at bounding box center [877, 26] width 13 height 4
click at [881, 25] on span "Validate" at bounding box center [877, 26] width 13 height 4
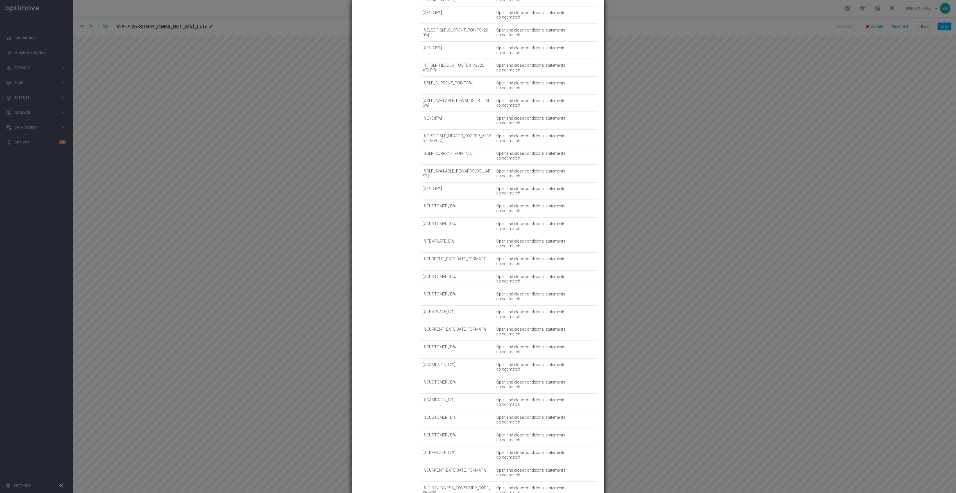
scroll to position [600, 0]
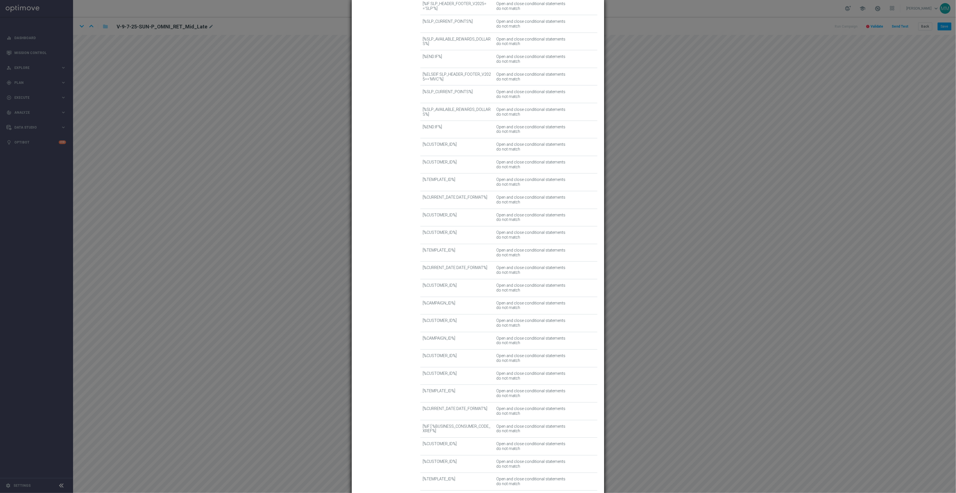
click at [625, 236] on div "Template Validation error Invalid template This template contains errors, preve…" at bounding box center [478, 246] width 956 height 493
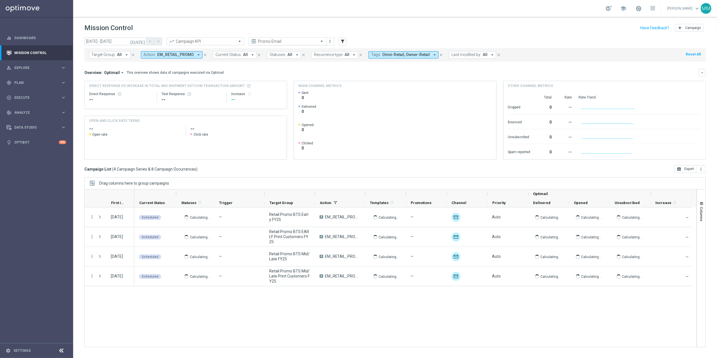
click at [265, 42] on input "text" at bounding box center [282, 41] width 60 height 5
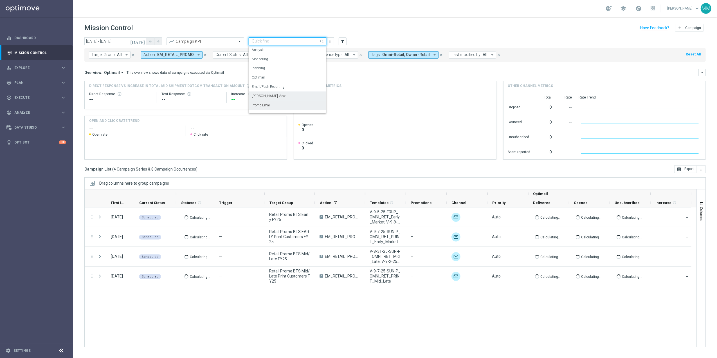
click at [280, 98] on div "[PERSON_NAME] View" at bounding box center [287, 95] width 71 height 9
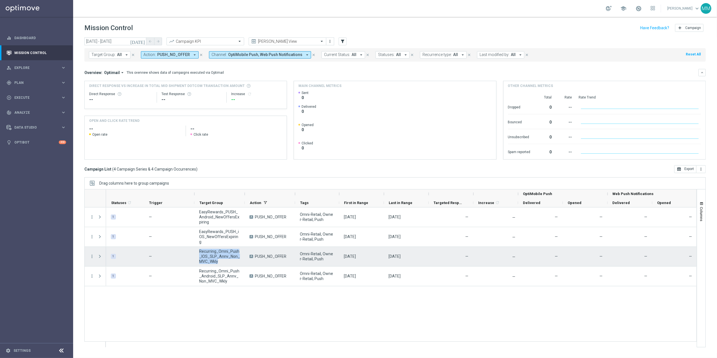
drag, startPoint x: 215, startPoint y: 262, endPoint x: 198, endPoint y: 252, distance: 19.4
click at [198, 252] on div "Recurring_Omni_Push_IOS_SLP_Annv_Non_MVC_Wkly" at bounding box center [219, 256] width 50 height 19
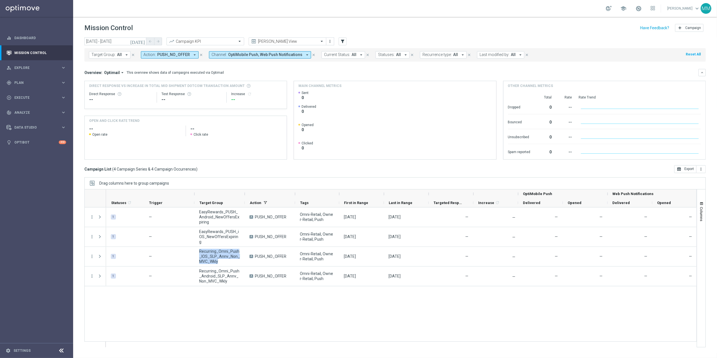
click at [537, 299] on div "1 — EasyRewards_PUSH_Android_NewOffersExpiring A PUSH_NO_OFFER Omni-Retail, Own…" at bounding box center [401, 276] width 590 height 139
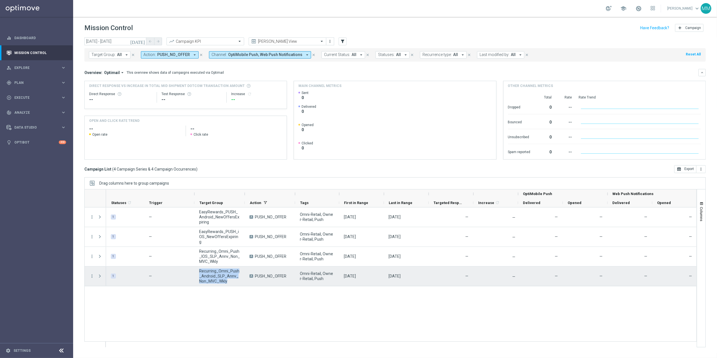
drag, startPoint x: 224, startPoint y: 281, endPoint x: 199, endPoint y: 272, distance: 26.1
click at [199, 272] on span "Recurring_Omni_Push_Android_SLP_Annv_Non_MVC_Wkly" at bounding box center [219, 275] width 41 height 15
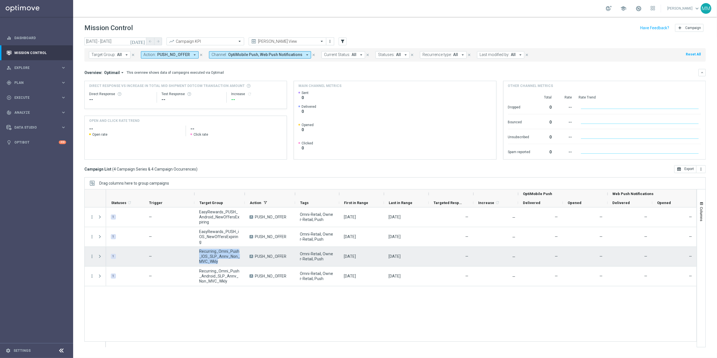
drag, startPoint x: 219, startPoint y: 261, endPoint x: 196, endPoint y: 253, distance: 24.4
click at [196, 253] on div "Recurring_Omni_Push_IOS_SLP_Annv_Non_MVC_Wkly" at bounding box center [219, 256] width 50 height 19
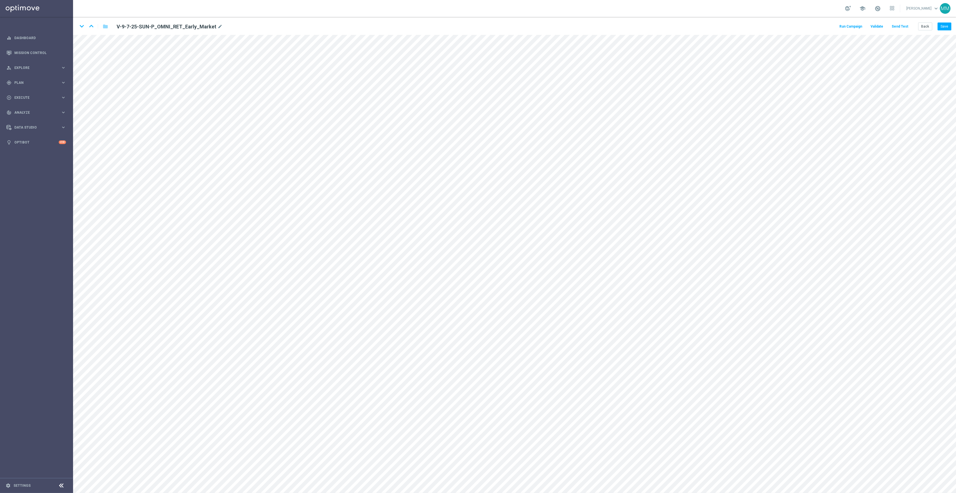
click at [910, 26] on div "Run Campaign Validate Send Test Back Save" at bounding box center [895, 26] width 113 height 8
click at [908, 26] on button "Send Test" at bounding box center [901, 27] width 18 height 8
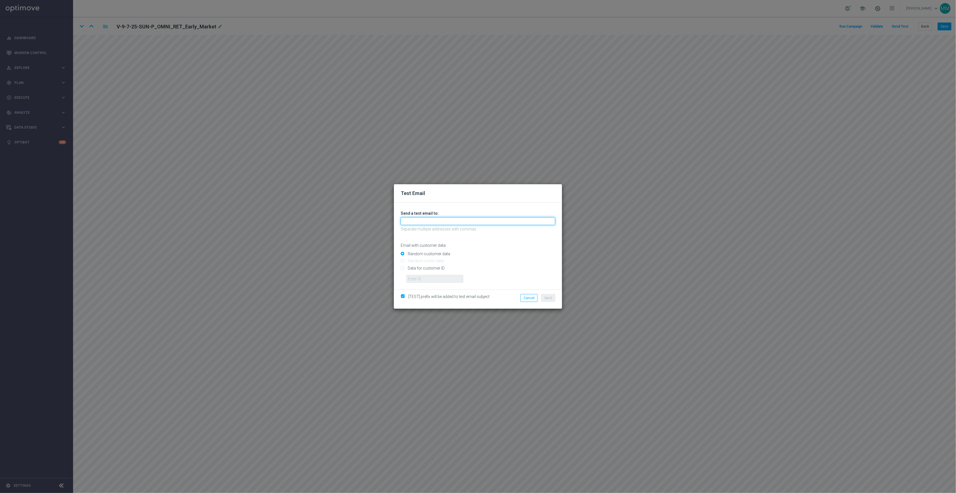
click at [455, 219] on input "text" at bounding box center [478, 221] width 155 height 8
paste input "[EMAIL_ADDRESS][DOMAIN_NAME]"
type input "[EMAIL_ADDRESS][DOMAIN_NAME]"
click at [517, 251] on div "Random customer data" at bounding box center [478, 252] width 155 height 7
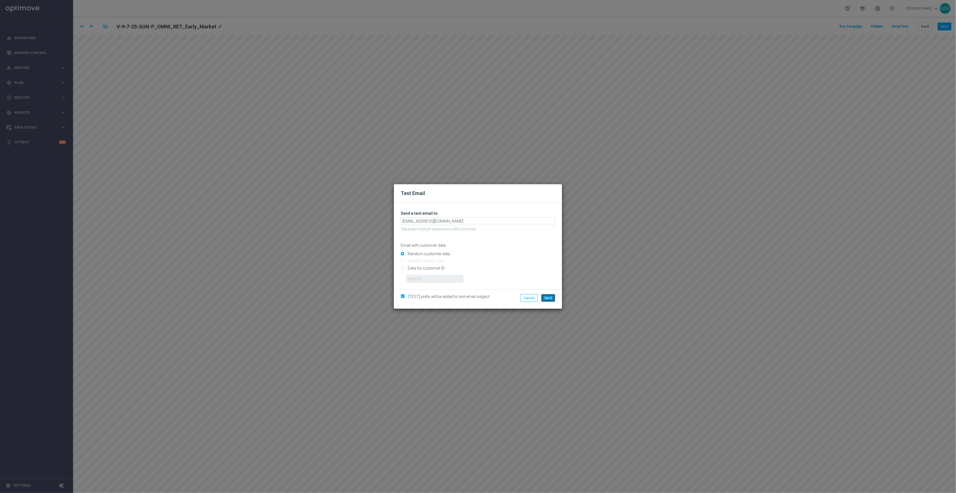
click at [547, 297] on span "Send" at bounding box center [549, 298] width 8 height 4
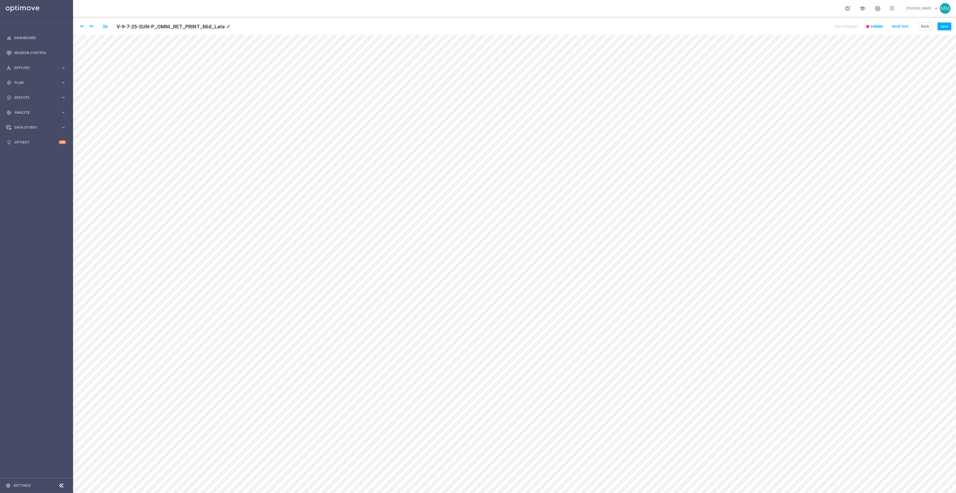
click at [906, 28] on button "Send Test" at bounding box center [901, 27] width 18 height 8
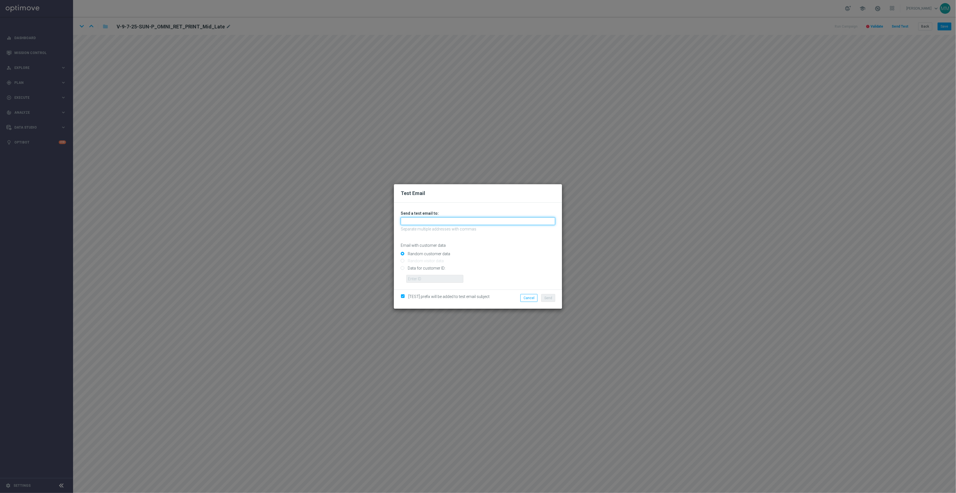
drag, startPoint x: 477, startPoint y: 222, endPoint x: 415, endPoint y: 222, distance: 61.9
click at [477, 222] on input "text" at bounding box center [478, 221] width 155 height 8
paste input "[EMAIL_ADDRESS][DOMAIN_NAME]"
type input "[EMAIL_ADDRESS][DOMAIN_NAME]"
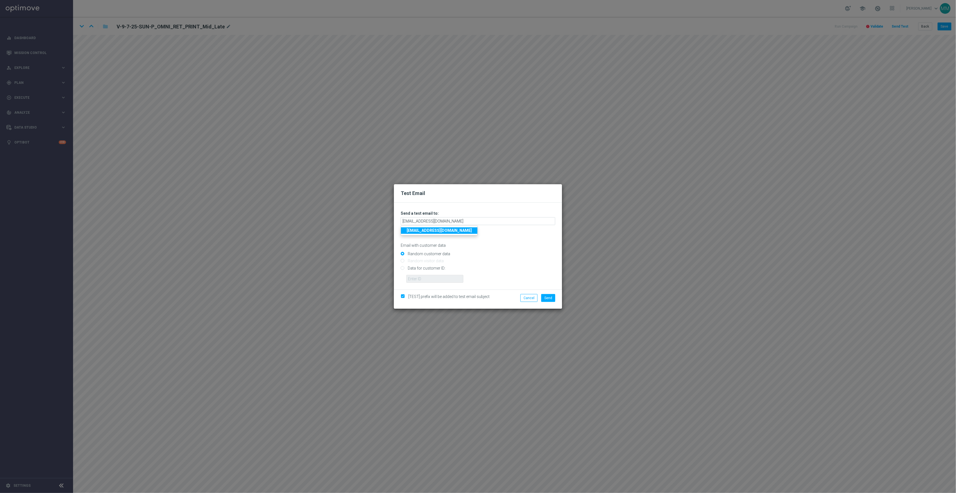
drag, startPoint x: 410, startPoint y: 267, endPoint x: 417, endPoint y: 271, distance: 7.5
click at [410, 267] on input "Data for customer ID:" at bounding box center [478, 270] width 155 height 8
radio input "true"
click at [418, 277] on input "text" at bounding box center [435, 279] width 57 height 8
paste input "10002564155"
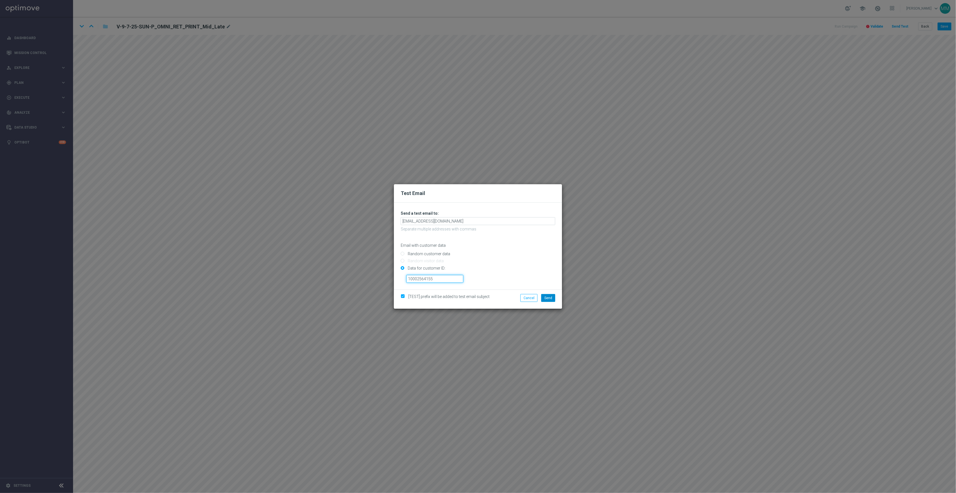
type input "10002564155"
click at [552, 298] on button "Send" at bounding box center [549, 298] width 14 height 8
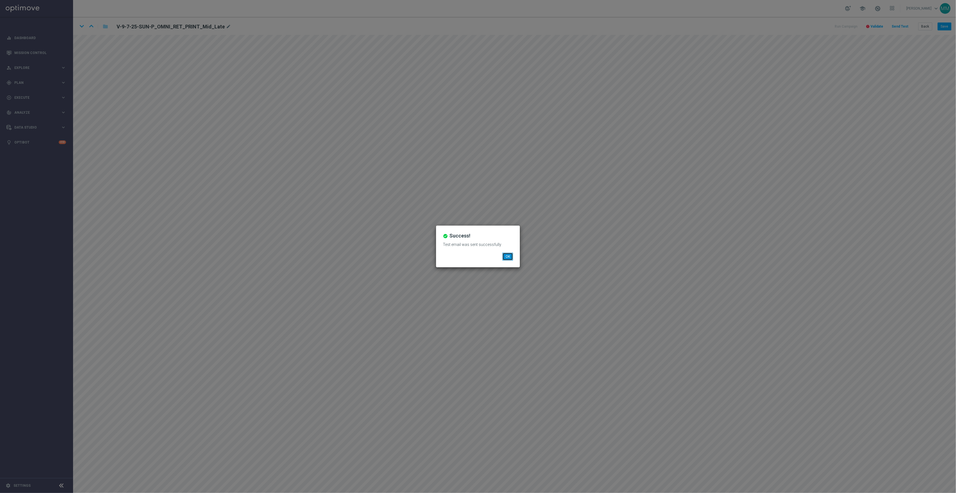
click at [507, 258] on button "OK" at bounding box center [508, 256] width 11 height 8
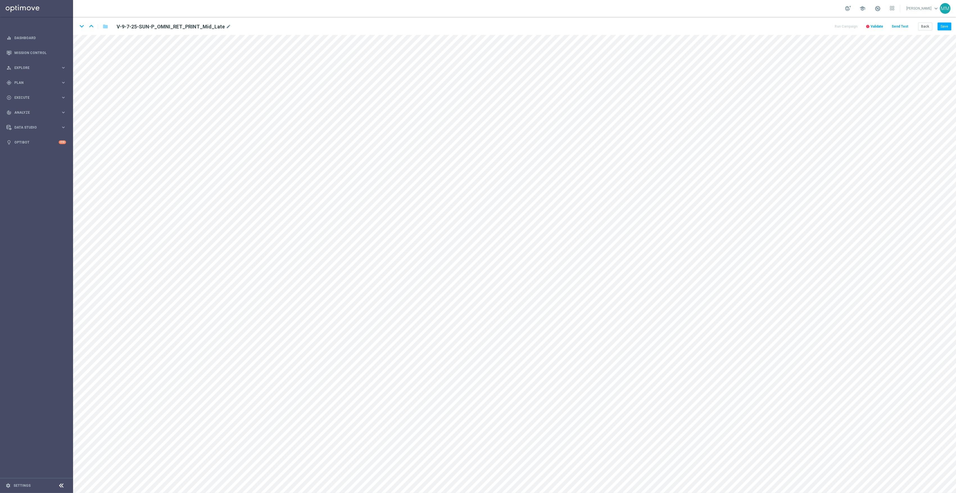
click at [903, 25] on button "Send Test" at bounding box center [901, 27] width 18 height 8
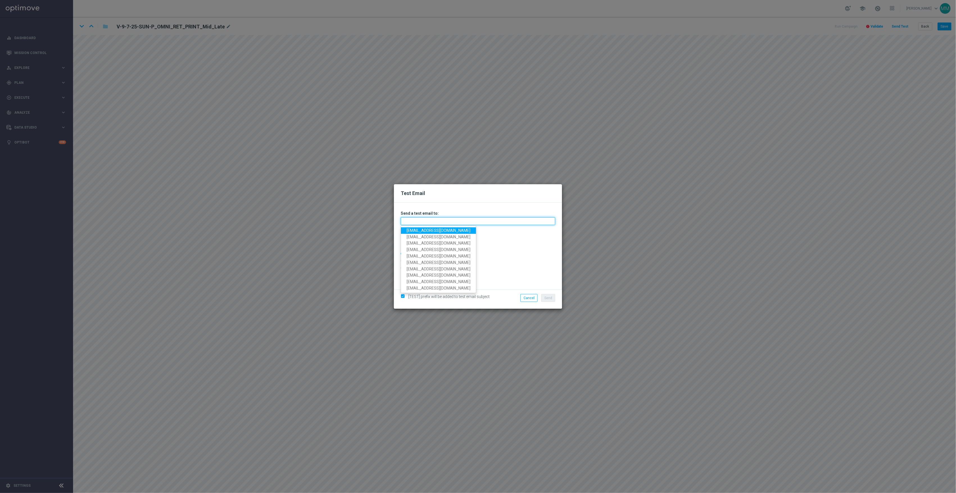
click at [514, 222] on input "text" at bounding box center [478, 221] width 155 height 8
paste input "[EMAIL_ADDRESS][DOMAIN_NAME]"
type input "[EMAIL_ADDRESS][DOMAIN_NAME]"
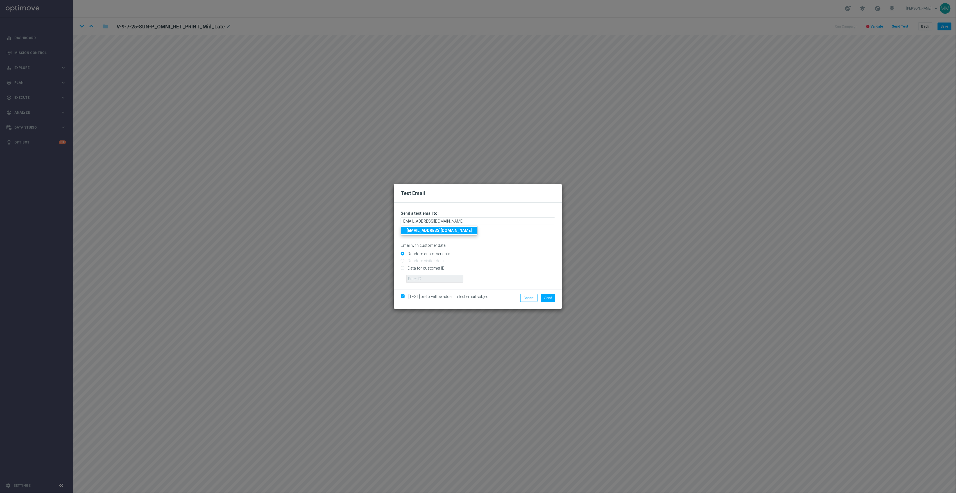
drag, startPoint x: 427, startPoint y: 269, endPoint x: 427, endPoint y: 272, distance: 2.9
click at [427, 269] on input "Data for customer ID:" at bounding box center [478, 270] width 155 height 8
radio input "true"
drag, startPoint x: 427, startPoint y: 276, endPoint x: 447, endPoint y: 279, distance: 19.6
click at [427, 276] on input "text" at bounding box center [435, 279] width 57 height 8
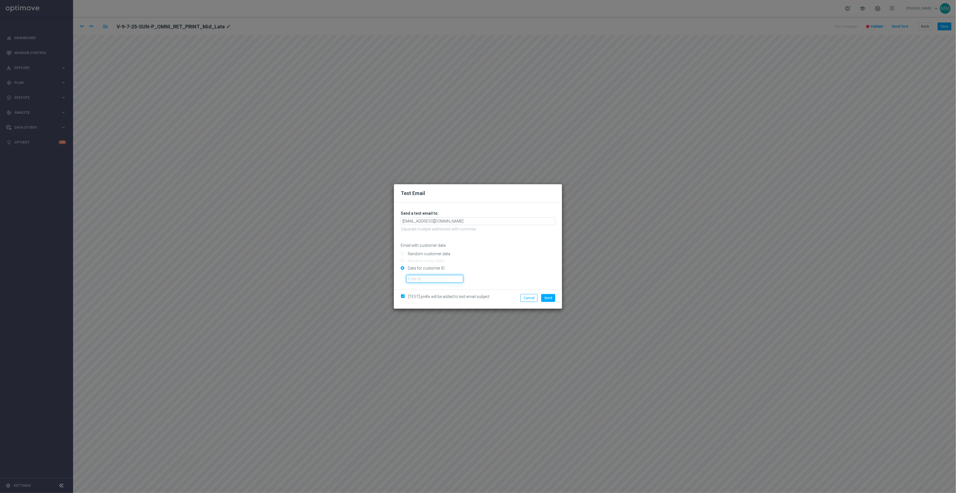
paste input "10000024919"
type input "10000024919"
click at [549, 287] on form "Unable to send test email. If this problem persists, contact your CSM for assis…" at bounding box center [478, 245] width 168 height 87
click at [549, 299] on span "Send" at bounding box center [549, 298] width 8 height 4
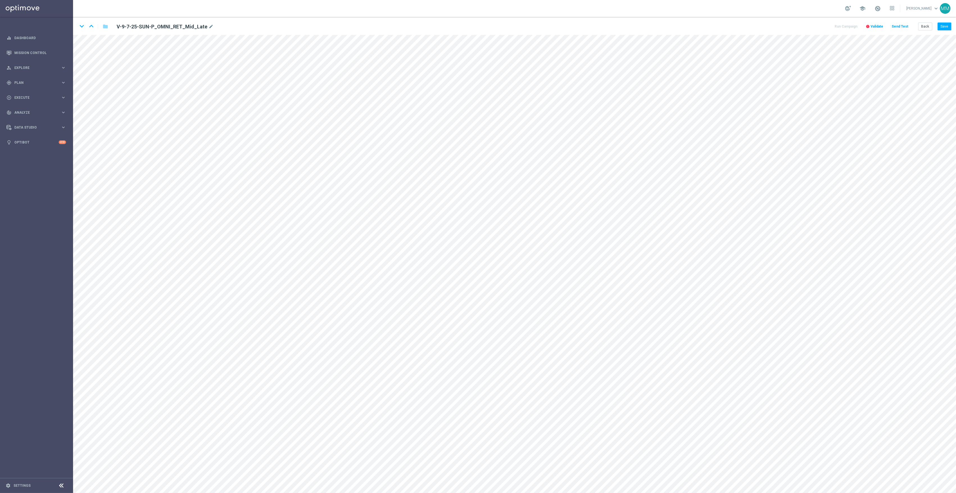
click at [902, 26] on button "Send Test" at bounding box center [901, 27] width 18 height 8
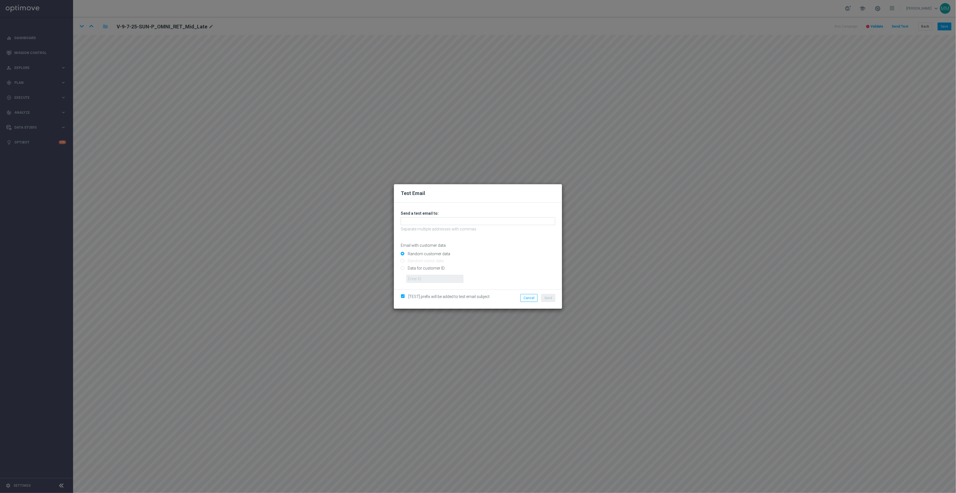
click at [467, 225] on div "Unable to send test email. If this problem persists, contact your CSM for assis…" at bounding box center [478, 247] width 155 height 72
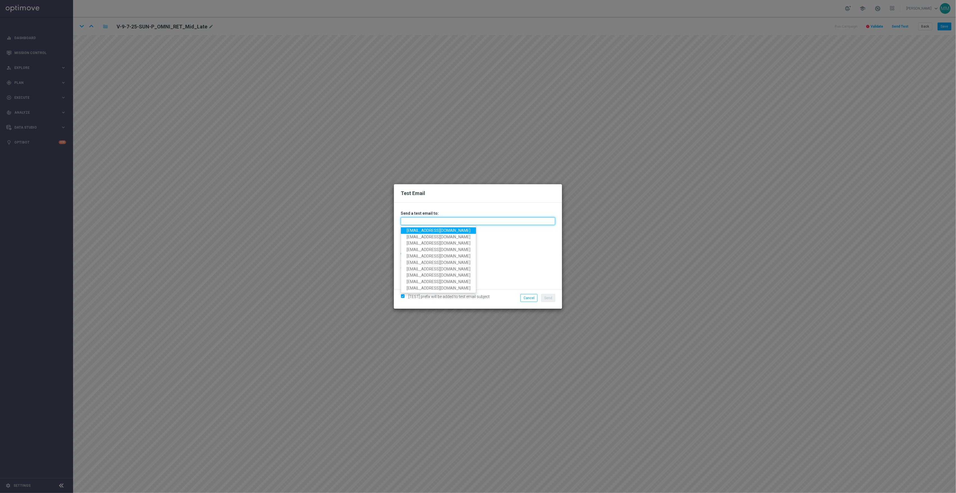
click at [467, 220] on input "text" at bounding box center [478, 221] width 155 height 8
paste input "[EMAIL_ADDRESS][DOMAIN_NAME]"
type input "[EMAIL_ADDRESS][DOMAIN_NAME]"
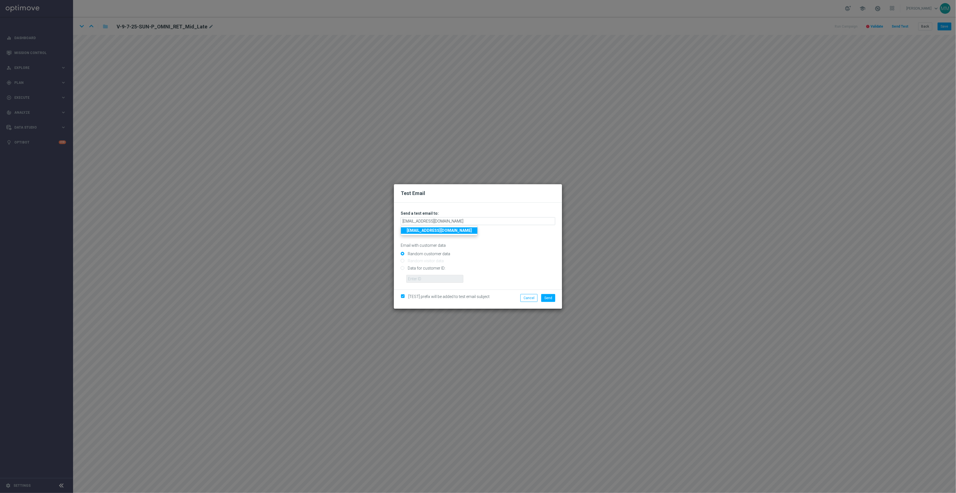
drag, startPoint x: 419, startPoint y: 266, endPoint x: 413, endPoint y: 268, distance: 7.0
click at [419, 266] on input "Data for customer ID:" at bounding box center [478, 270] width 155 height 8
radio input "true"
drag, startPoint x: 436, startPoint y: 275, endPoint x: 444, endPoint y: 279, distance: 8.9
click at [436, 275] on input "text" at bounding box center [435, 279] width 57 height 8
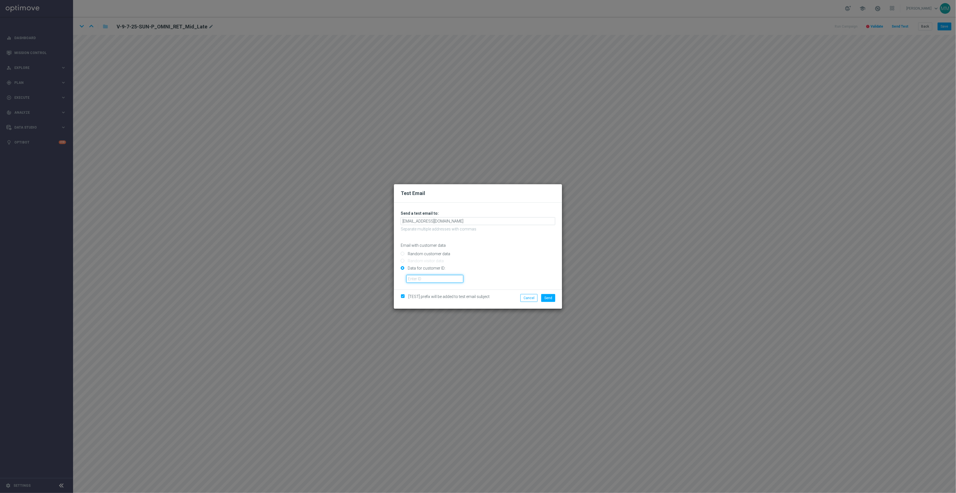
paste input "10002564155"
type input "10002564155"
click at [552, 296] on span "Send" at bounding box center [549, 298] width 8 height 4
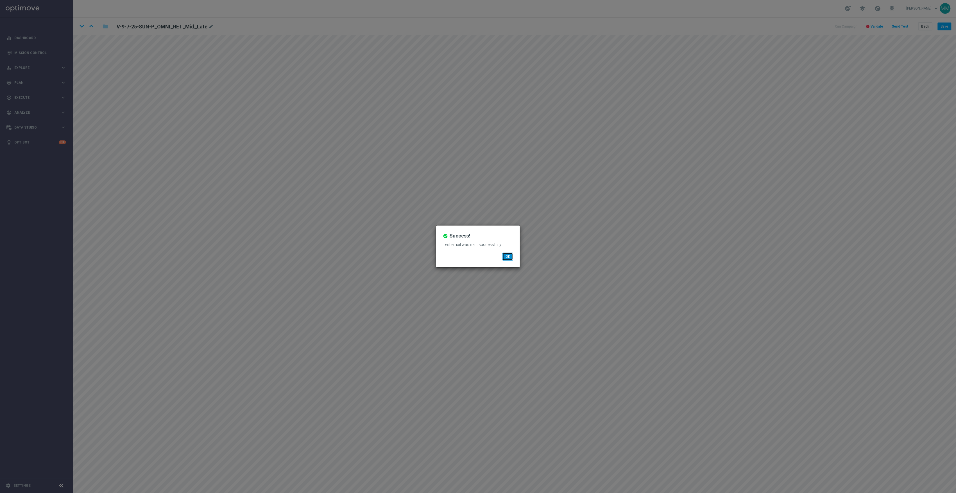
click at [512, 256] on button "OK" at bounding box center [508, 256] width 11 height 8
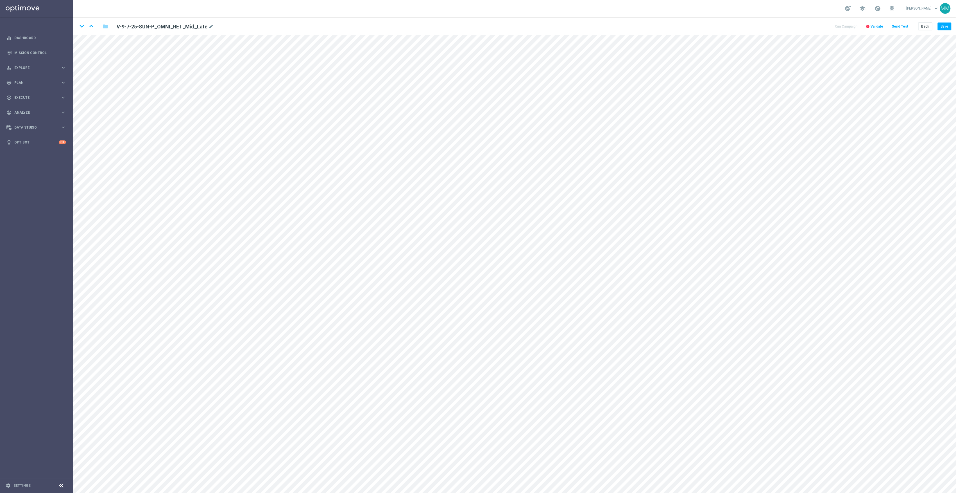
click at [900, 25] on button "Send Test" at bounding box center [901, 27] width 18 height 8
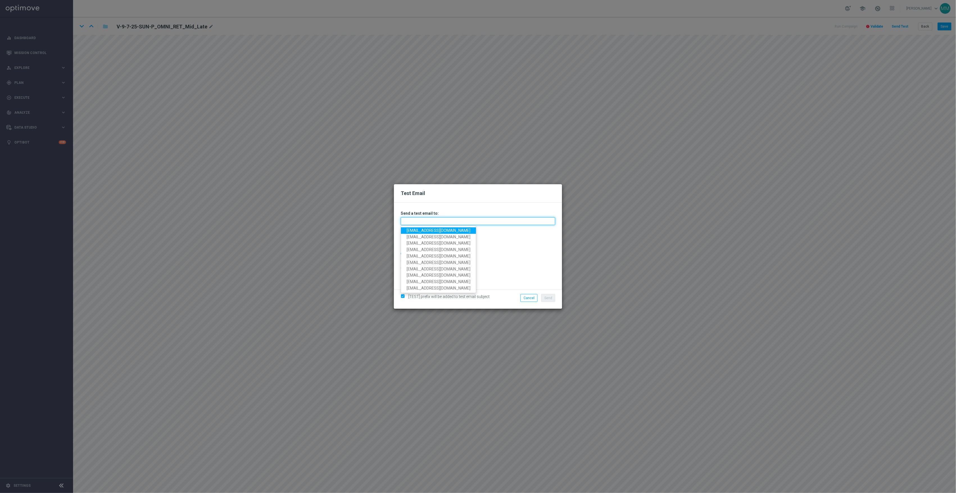
click at [460, 224] on input "text" at bounding box center [478, 221] width 155 height 8
paste input "staples.96a1-bc9tx@litmusemail.com"
type input "staples.96a1-bc9tx@litmusemail.com"
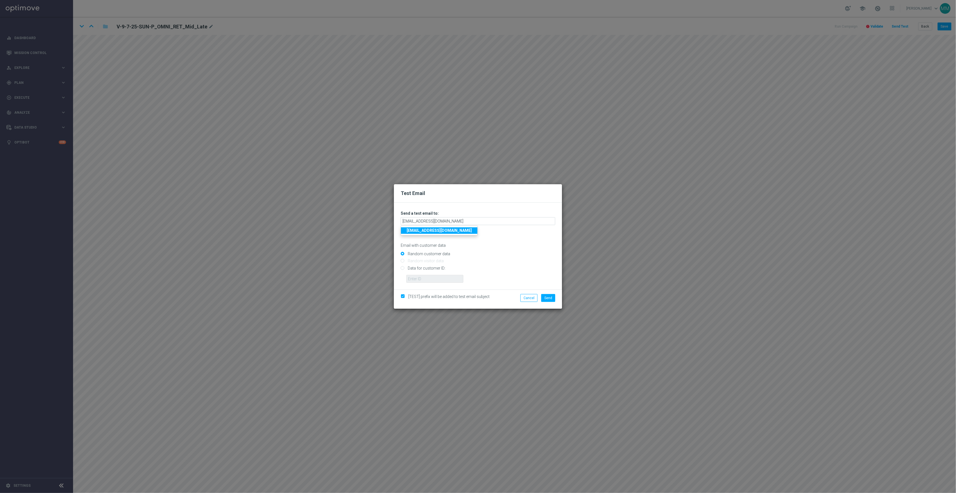
click at [421, 268] on input "Data for customer ID:" at bounding box center [478, 270] width 155 height 8
radio input "true"
click at [428, 277] on input "text" at bounding box center [435, 279] width 57 height 8
paste input "10000024919"
type input "10000024919"
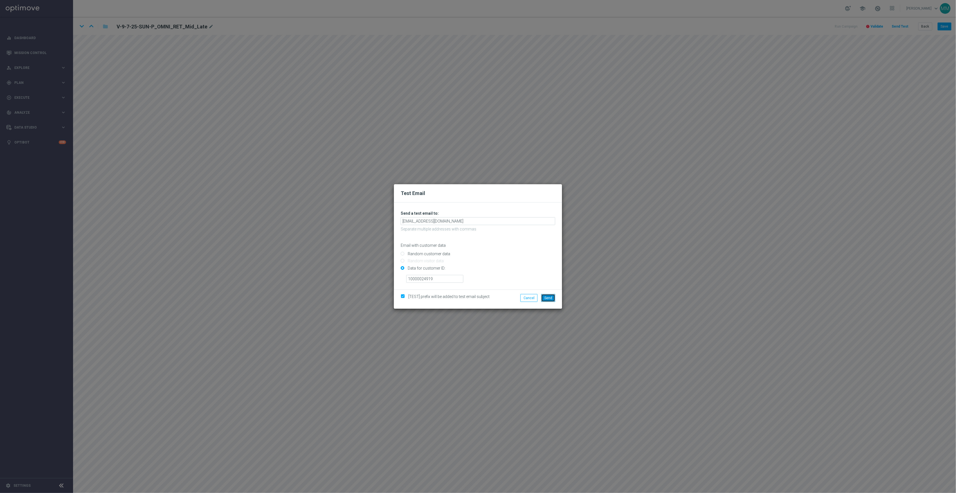
click at [551, 297] on span "Send" at bounding box center [549, 298] width 8 height 4
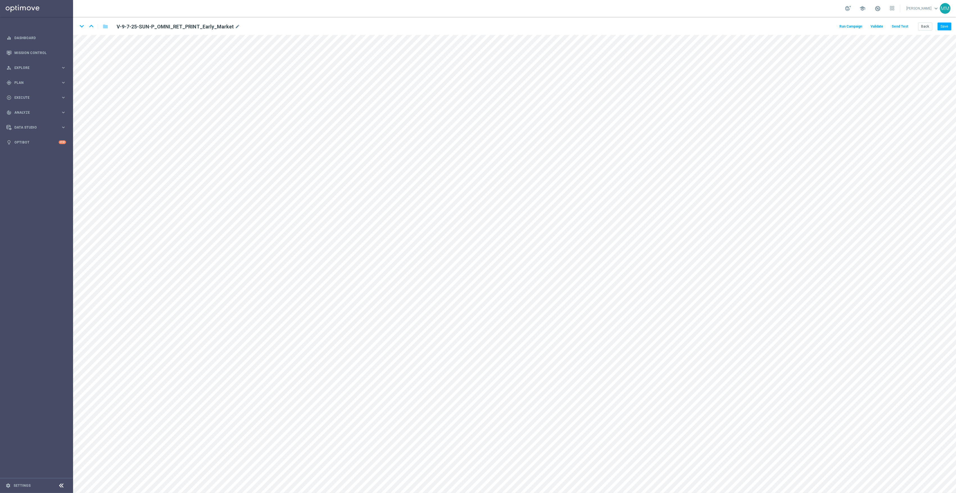
click at [901, 25] on button "Send Test" at bounding box center [901, 27] width 18 height 8
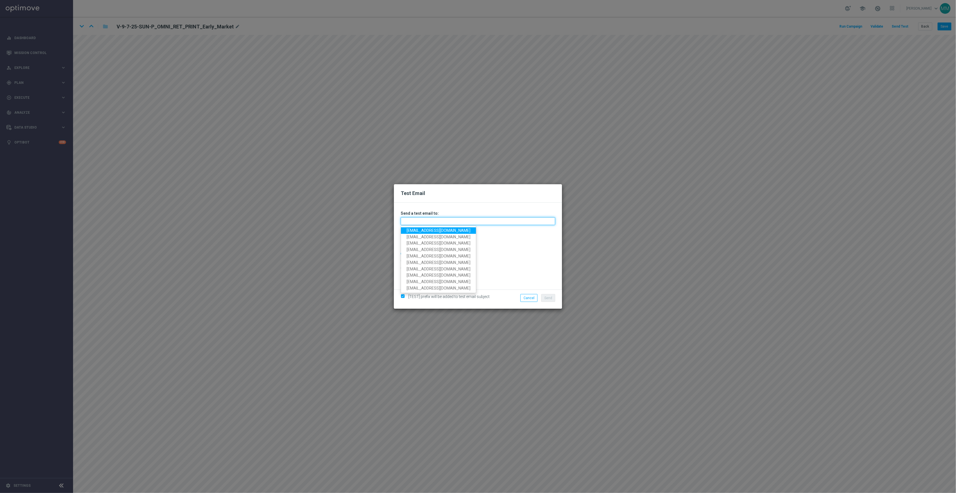
click at [468, 219] on input "text" at bounding box center [478, 221] width 155 height 8
paste input "[EMAIL_ADDRESS][DOMAIN_NAME]"
type input "[EMAIL_ADDRESS][DOMAIN_NAME]"
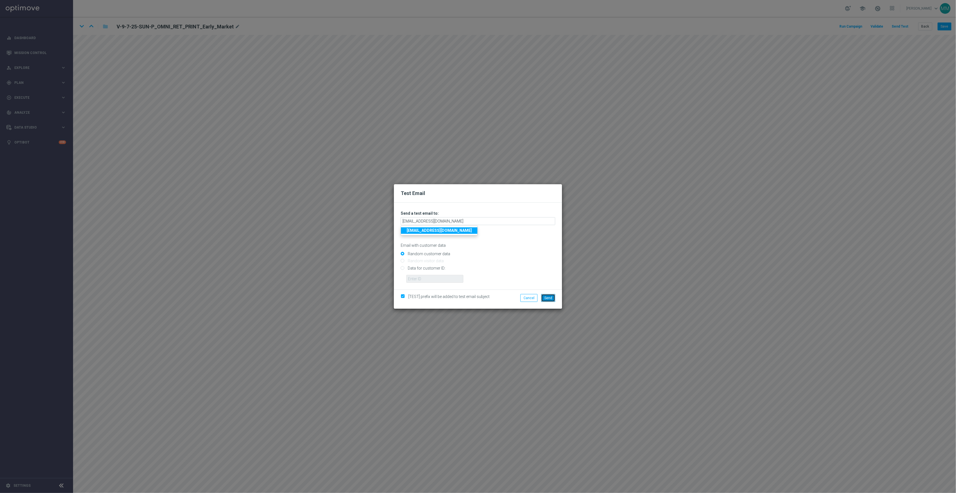
click at [550, 300] on button "Send" at bounding box center [549, 298] width 14 height 8
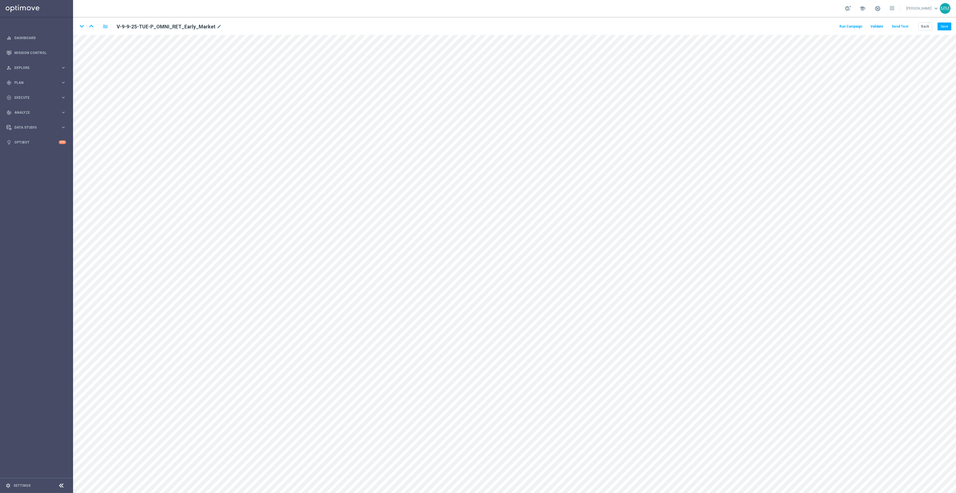
click at [895, 26] on button "Send Test" at bounding box center [901, 27] width 18 height 8
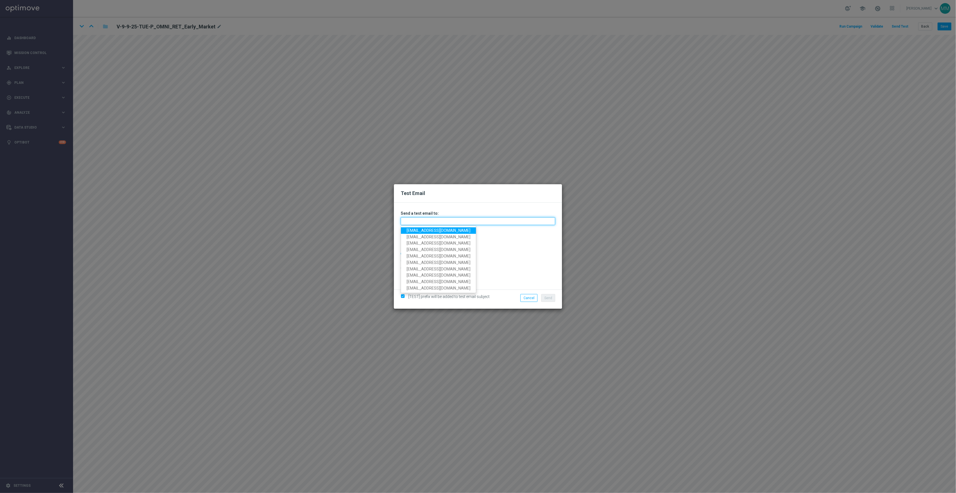
click at [509, 218] on input "text" at bounding box center [478, 221] width 155 height 8
paste input "[EMAIL_ADDRESS][DOMAIN_NAME]"
type input "[EMAIL_ADDRESS][DOMAIN_NAME]"
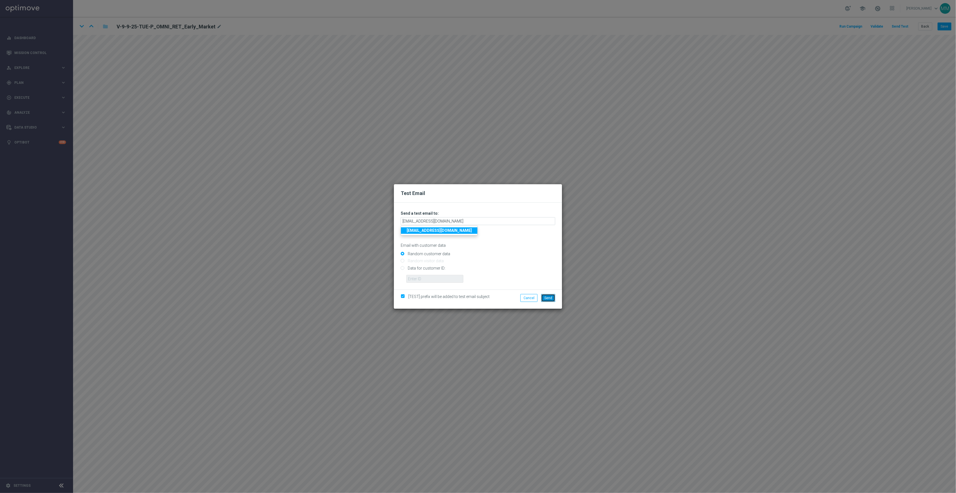
click at [554, 297] on button "Send" at bounding box center [549, 298] width 14 height 8
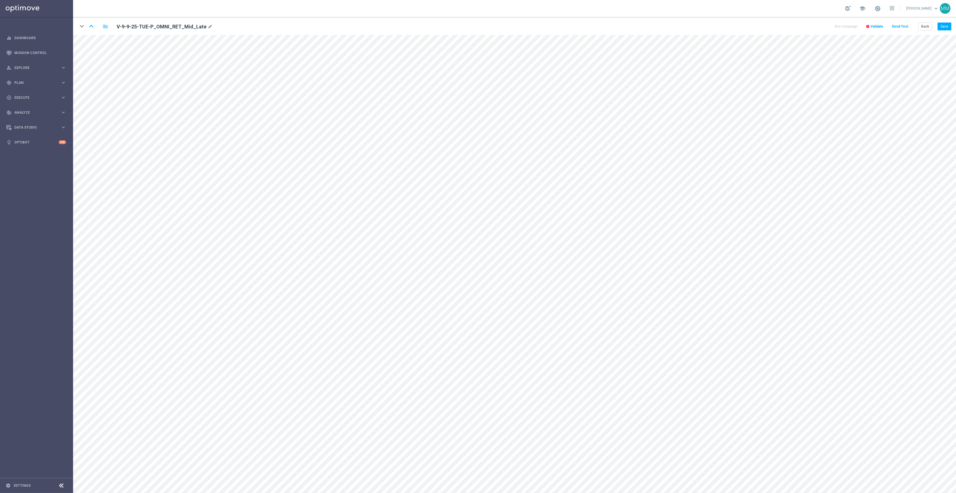
click at [908, 24] on button "Send Test" at bounding box center [901, 27] width 18 height 8
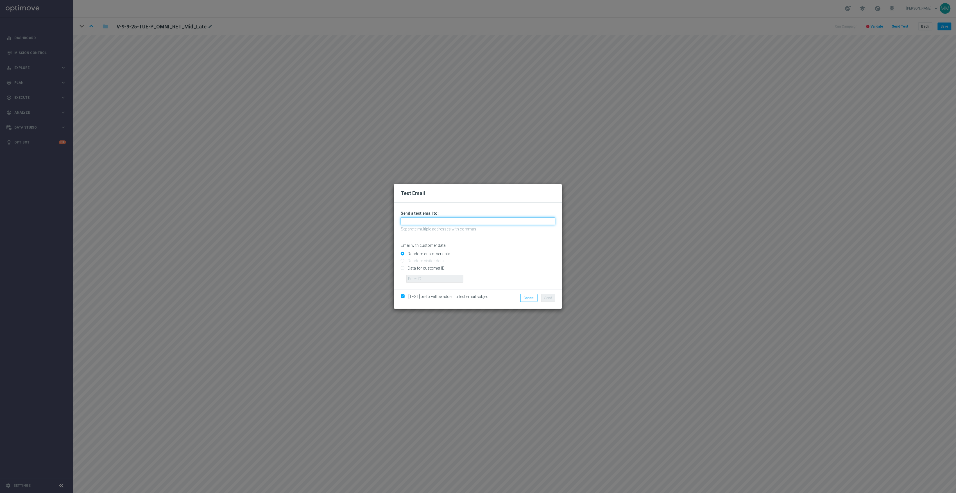
click at [443, 219] on input "text" at bounding box center [478, 221] width 155 height 8
paste input "staples.96a1-bc9se@litmusemail.com"
type input "staples.96a1-bc9se@litmusemail.com"
click at [425, 268] on input "Data for customer ID:" at bounding box center [478, 270] width 155 height 8
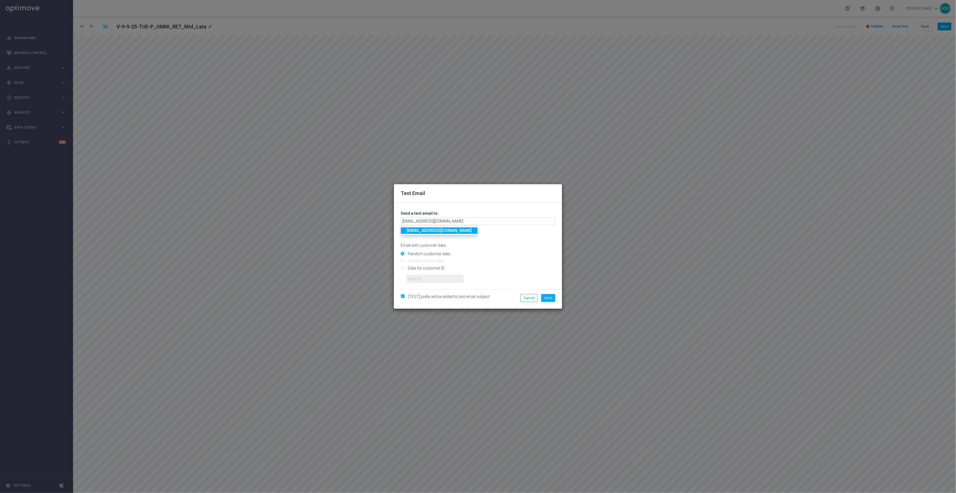
radio input "true"
drag, startPoint x: 430, startPoint y: 277, endPoint x: 441, endPoint y: 279, distance: 11.2
click at [430, 277] on input "text" at bounding box center [435, 279] width 57 height 8
paste input "10002564155"
type input "10002564155"
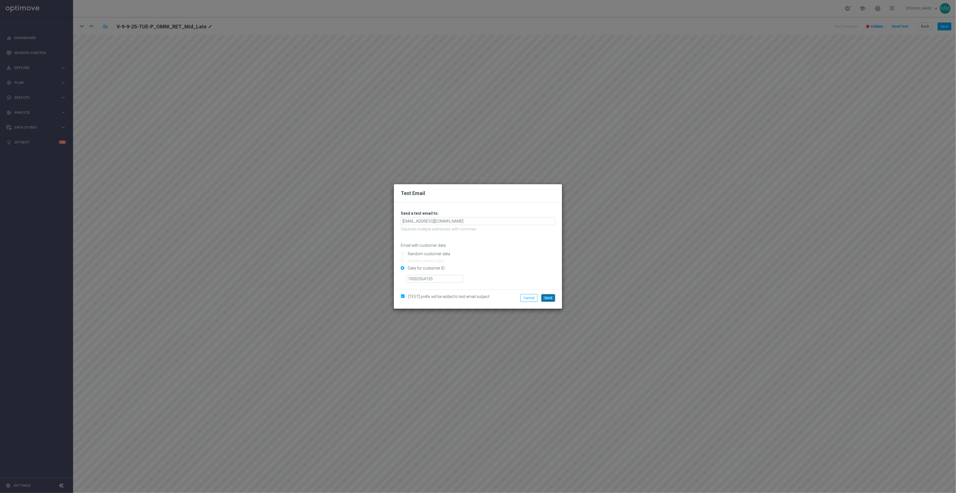
click at [552, 296] on span "Send" at bounding box center [549, 298] width 8 height 4
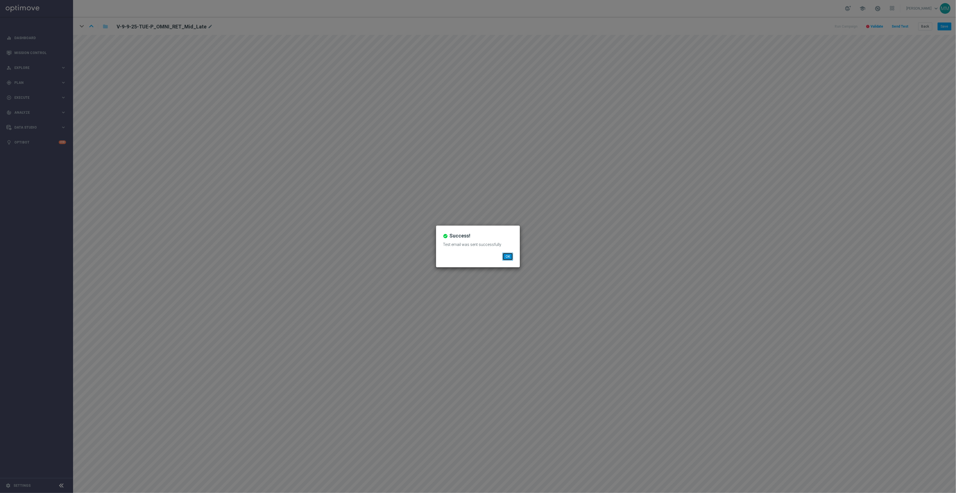
click at [508, 256] on button "OK" at bounding box center [508, 256] width 11 height 8
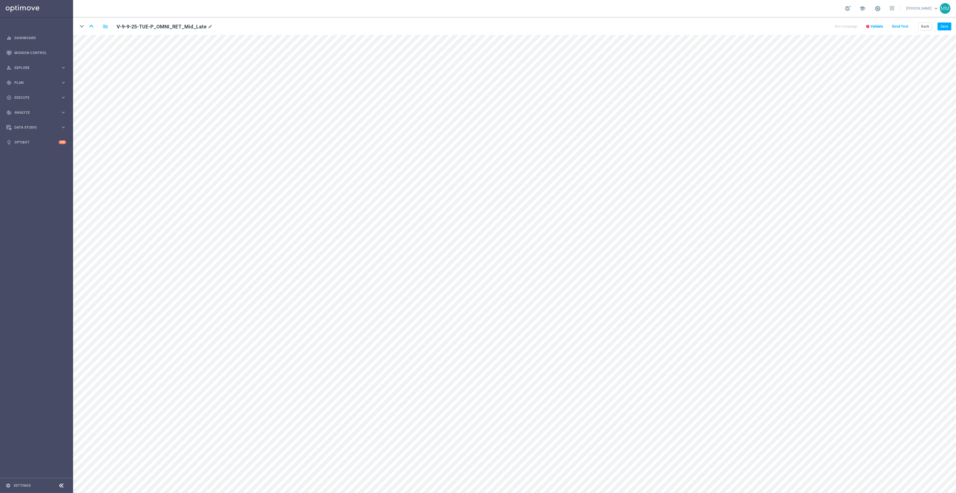
click at [895, 25] on button "Send Test" at bounding box center [901, 27] width 18 height 8
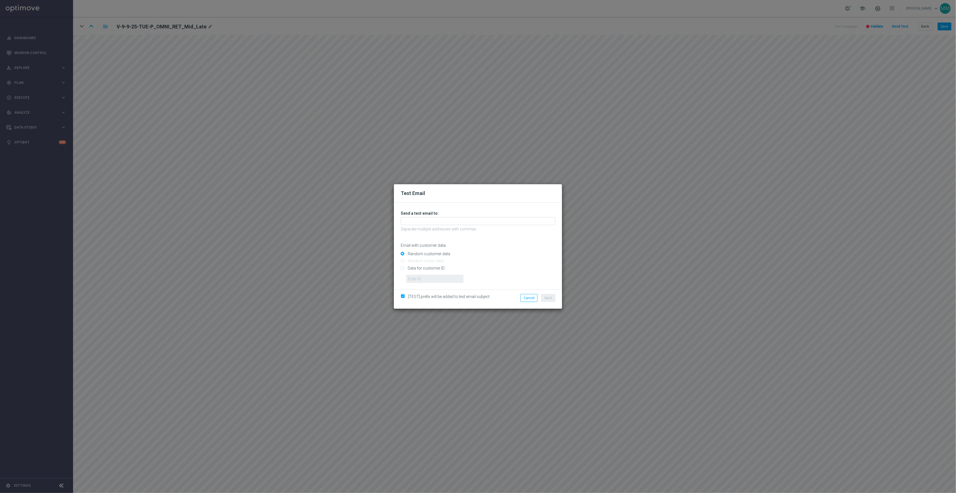
click at [430, 267] on input "Data for customer ID:" at bounding box center [478, 270] width 155 height 8
radio input "true"
click at [428, 276] on input "text" at bounding box center [435, 279] width 57 height 8
paste input "10000024919"
type input "10000024919"
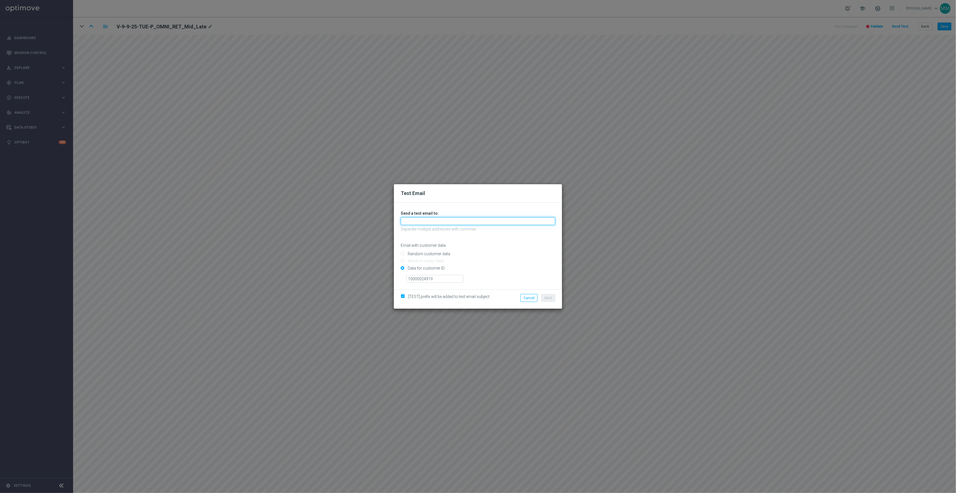
click at [445, 222] on input "text" at bounding box center [478, 221] width 155 height 8
paste input "staples.96a1-bc9ur@litmusemail.com"
type input "staples.96a1-bc9ur@litmusemail.com"
click at [551, 298] on span "Send" at bounding box center [549, 298] width 8 height 4
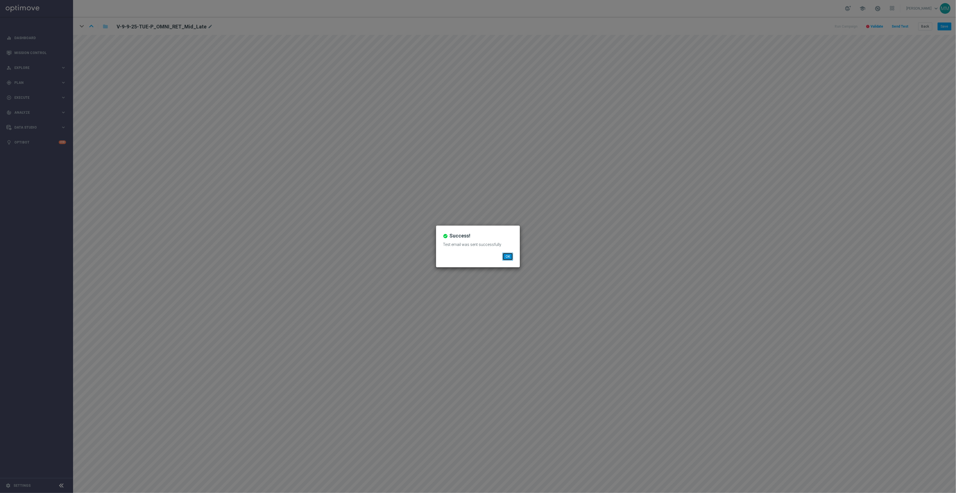
click at [508, 254] on button "OK" at bounding box center [508, 256] width 11 height 8
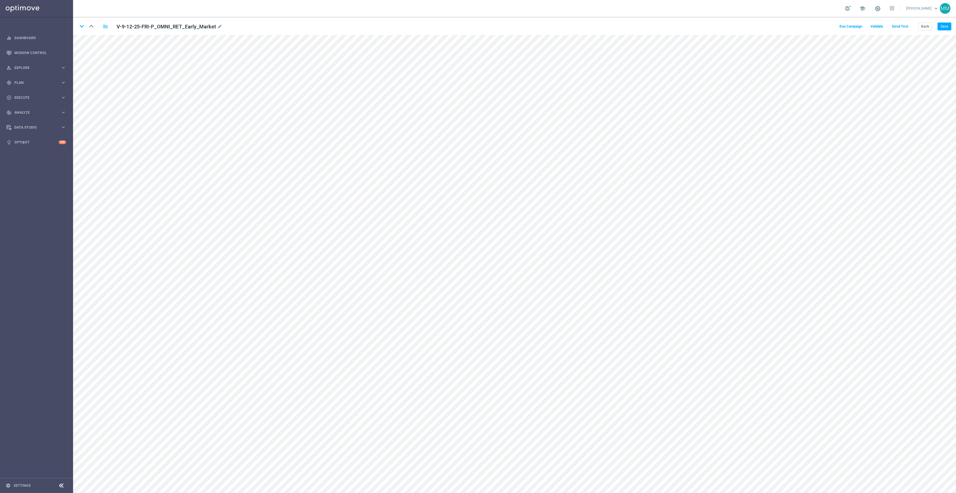
click at [904, 25] on button "Send Test" at bounding box center [901, 27] width 18 height 8
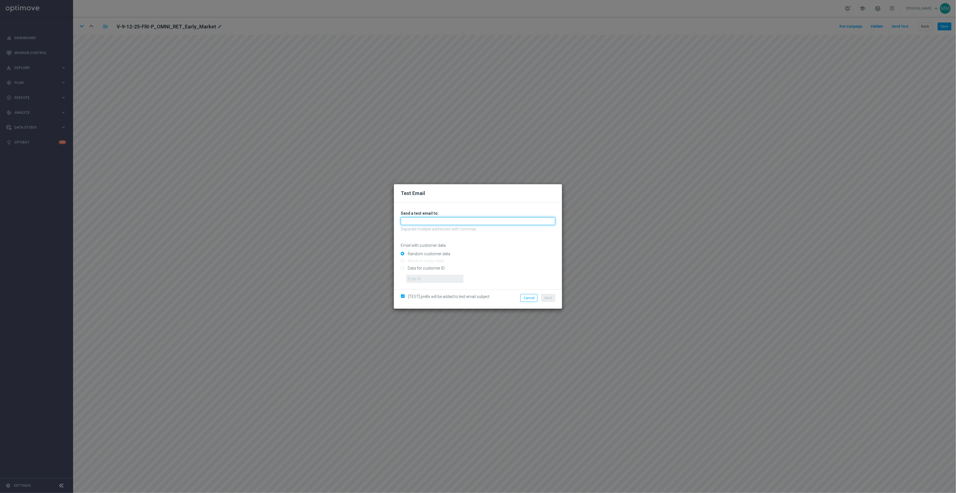
click at [481, 220] on input "text" at bounding box center [478, 221] width 155 height 8
paste input "staples.96a1-bc9si@litmusemail.com"
type input "staples.96a1-bc9si@litmusemail.com"
click at [551, 295] on button "Send" at bounding box center [549, 298] width 14 height 8
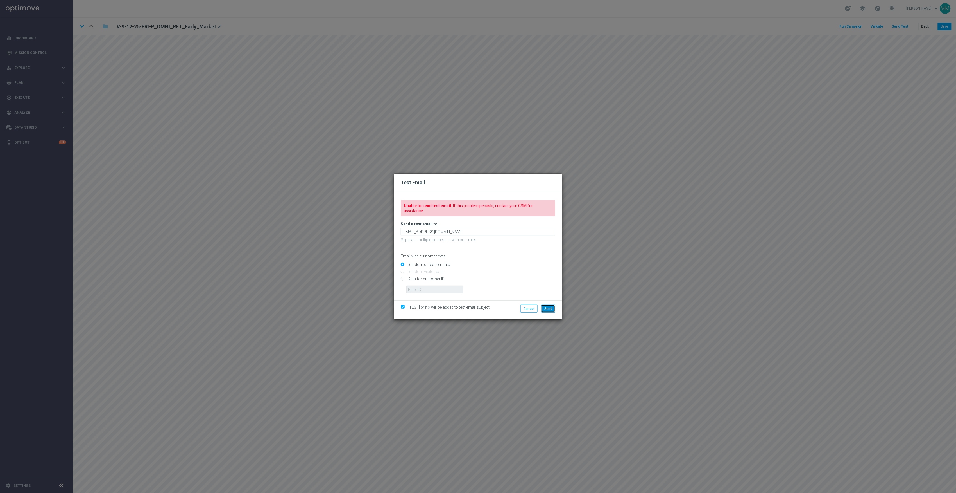
click at [547, 307] on span "Send" at bounding box center [549, 308] width 8 height 4
click at [548, 306] on span "Send" at bounding box center [549, 308] width 8 height 4
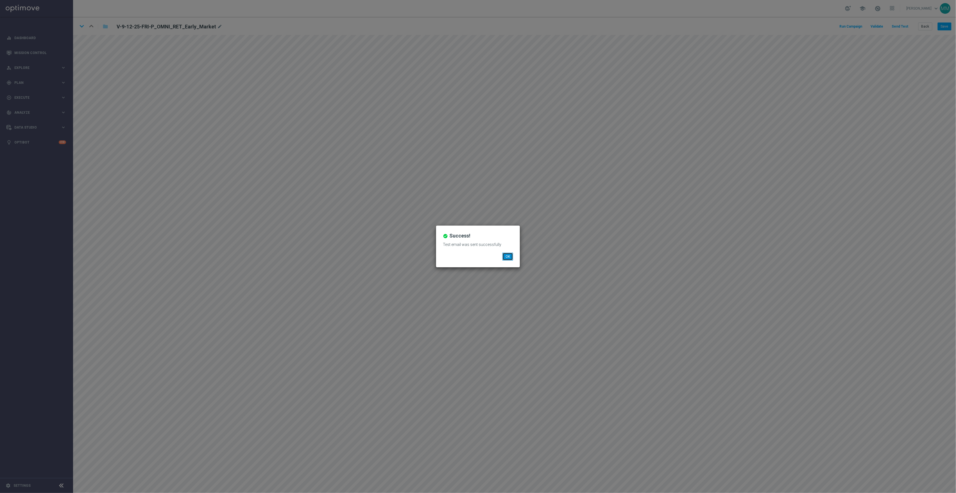
click at [506, 256] on button "OK" at bounding box center [508, 256] width 11 height 8
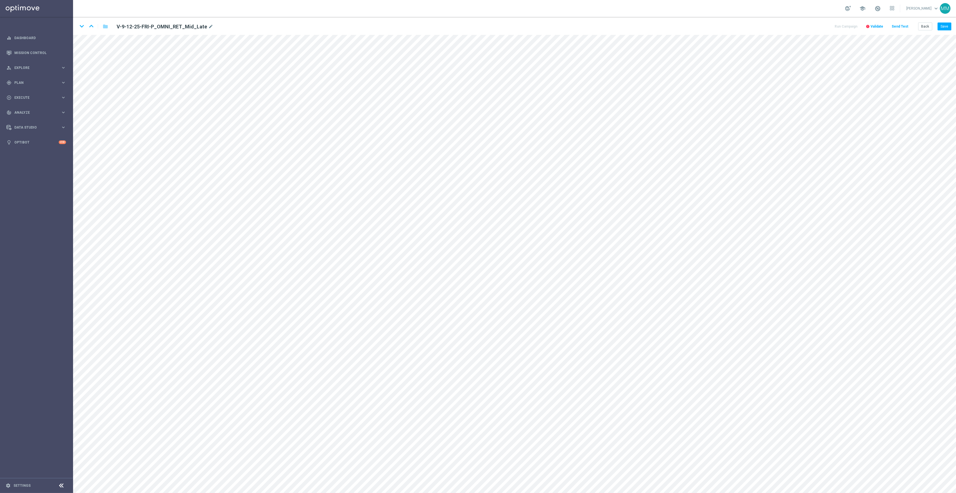
click at [899, 26] on button "Send Test" at bounding box center [901, 27] width 18 height 8
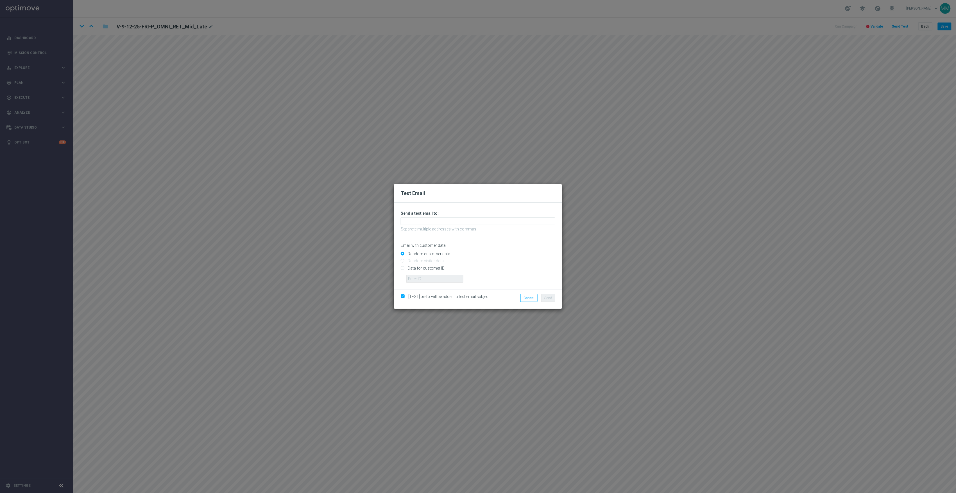
click at [433, 268] on input "Data for customer ID:" at bounding box center [478, 270] width 155 height 8
radio input "true"
drag, startPoint x: 439, startPoint y: 281, endPoint x: 420, endPoint y: 286, distance: 19.8
click at [439, 281] on input "text" at bounding box center [435, 279] width 57 height 8
paste input "10002564155"
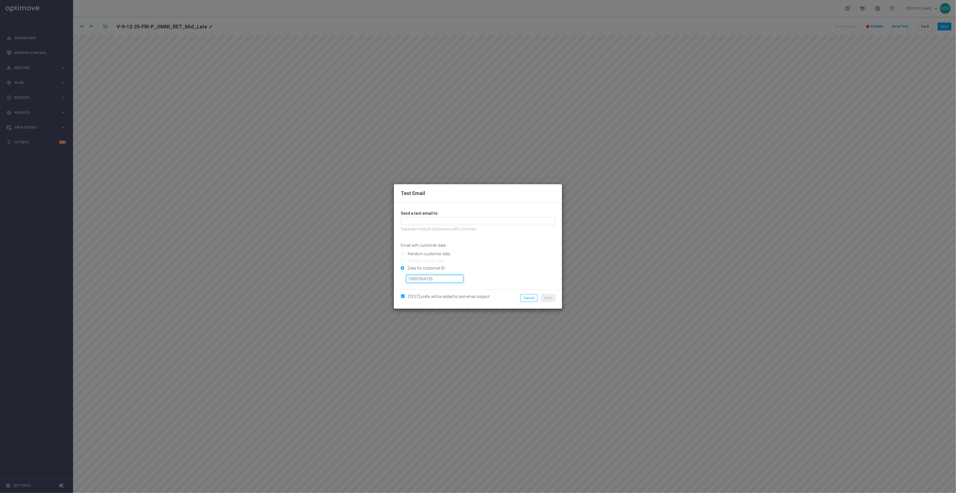
type input "10002564155"
click at [407, 222] on input "text" at bounding box center [478, 221] width 155 height 8
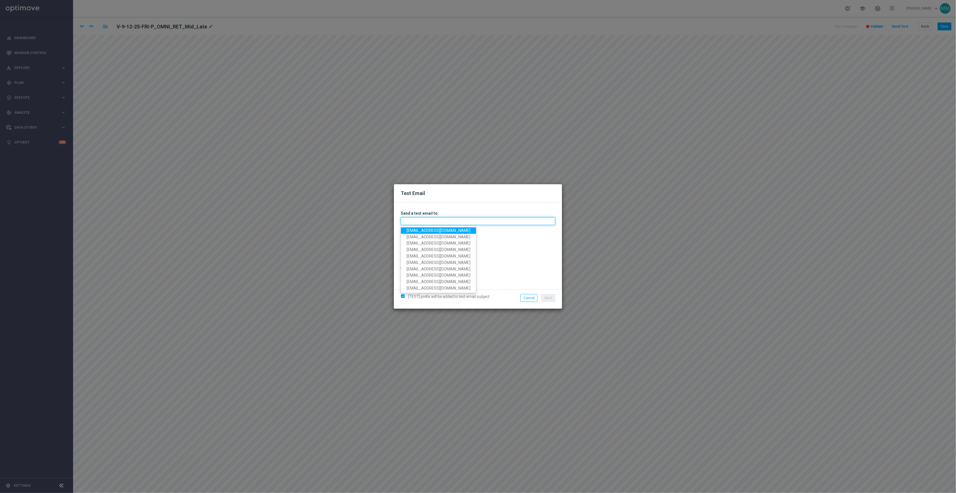
paste input "[EMAIL_ADDRESS][DOMAIN_NAME]"
type input "[EMAIL_ADDRESS][DOMAIN_NAME]"
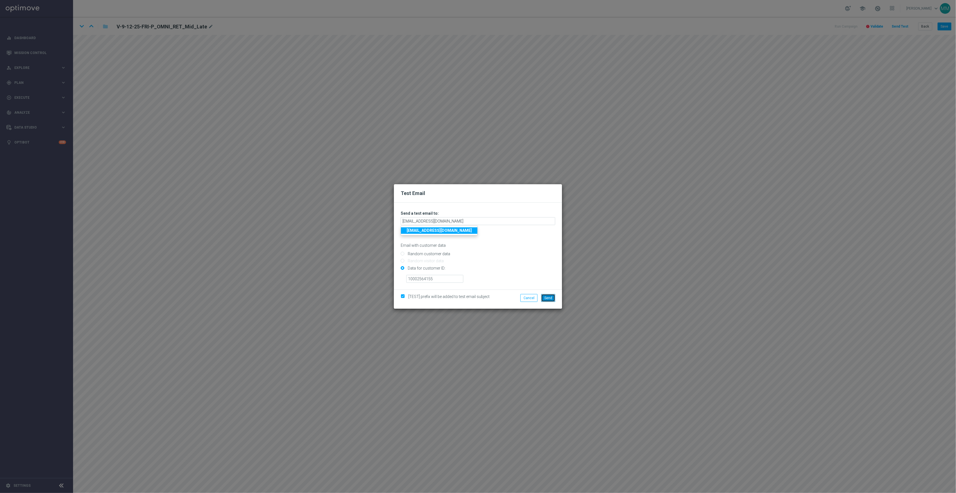
click at [544, 296] on button "Send" at bounding box center [549, 298] width 14 height 8
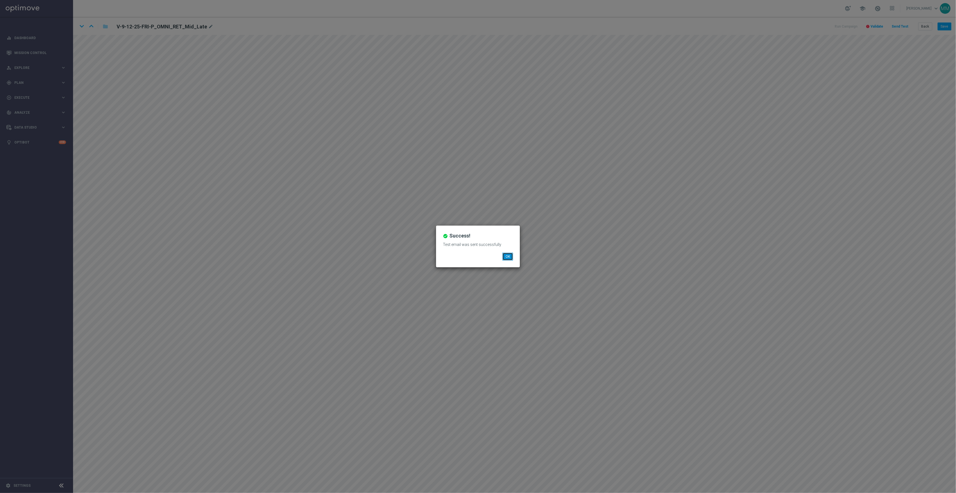
click at [508, 259] on button "OK" at bounding box center [508, 256] width 11 height 8
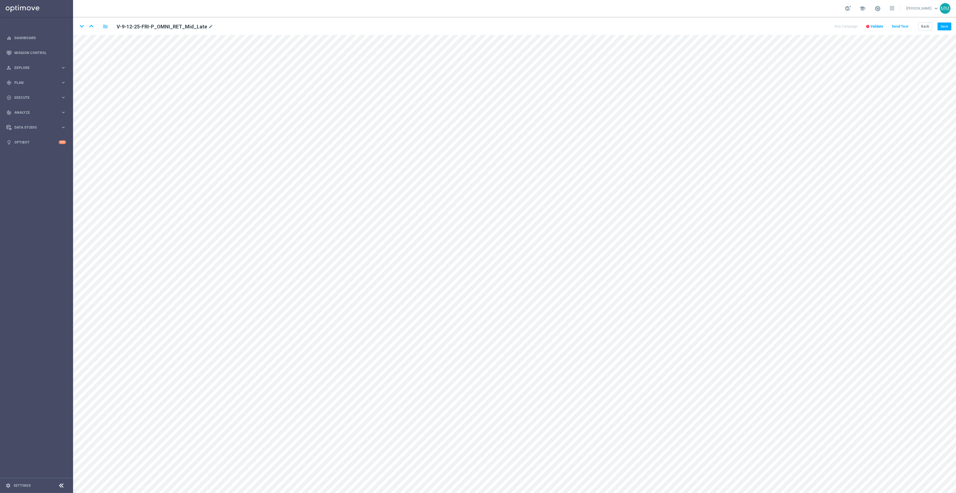
click at [900, 28] on button "Send Test" at bounding box center [901, 27] width 18 height 8
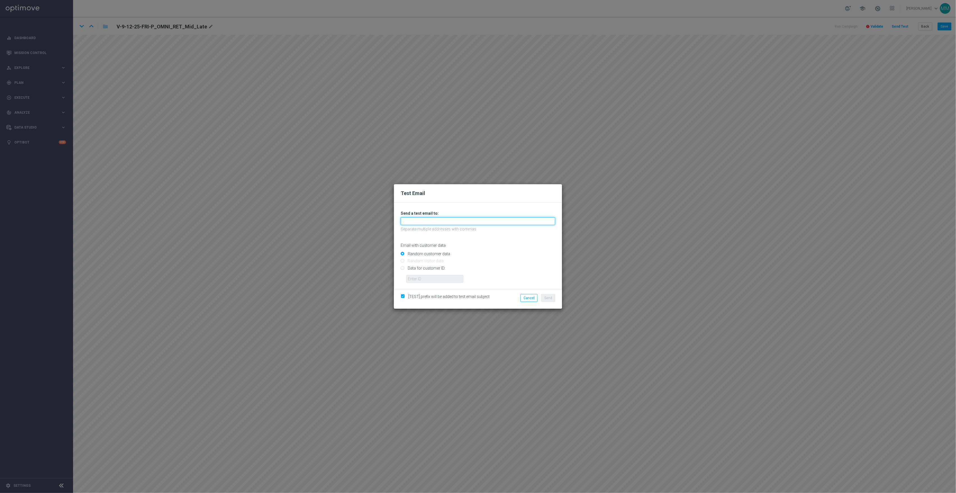
click at [475, 221] on input "text" at bounding box center [478, 221] width 155 height 8
paste input "[EMAIL_ADDRESS][DOMAIN_NAME]"
type input "[EMAIL_ADDRESS][DOMAIN_NAME]"
click at [422, 267] on input "Data for customer ID:" at bounding box center [478, 270] width 155 height 8
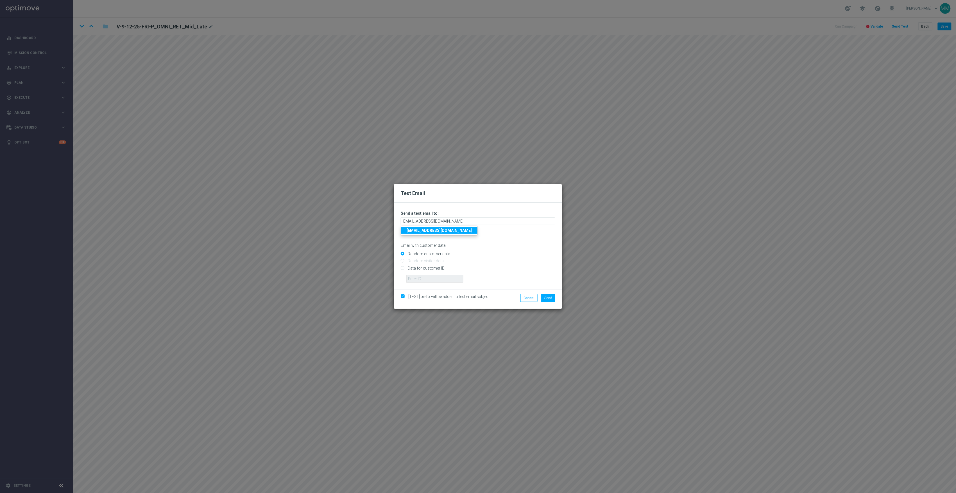
radio input "true"
drag, startPoint x: 420, startPoint y: 275, endPoint x: 441, endPoint y: 277, distance: 21.4
click at [420, 275] on input "text" at bounding box center [435, 279] width 57 height 8
paste input "10000024919"
type input "10000024919"
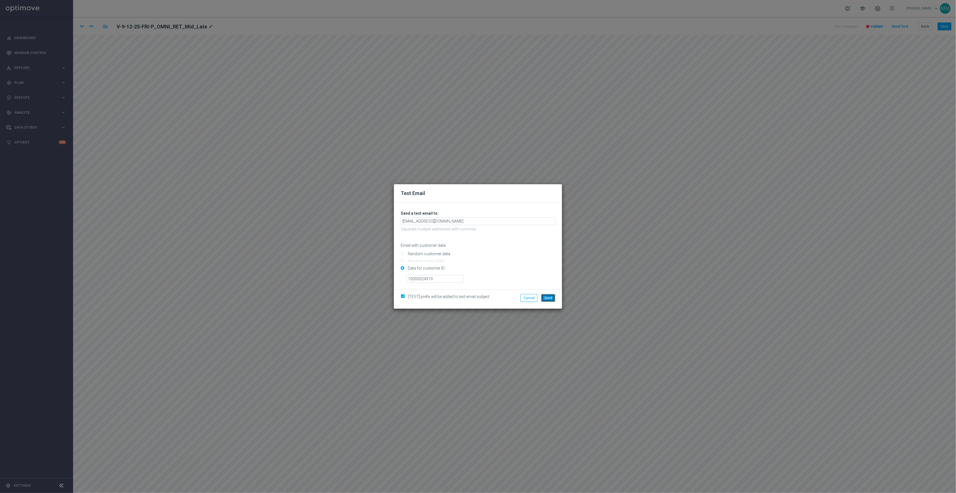
click at [547, 296] on span "Send" at bounding box center [549, 298] width 8 height 4
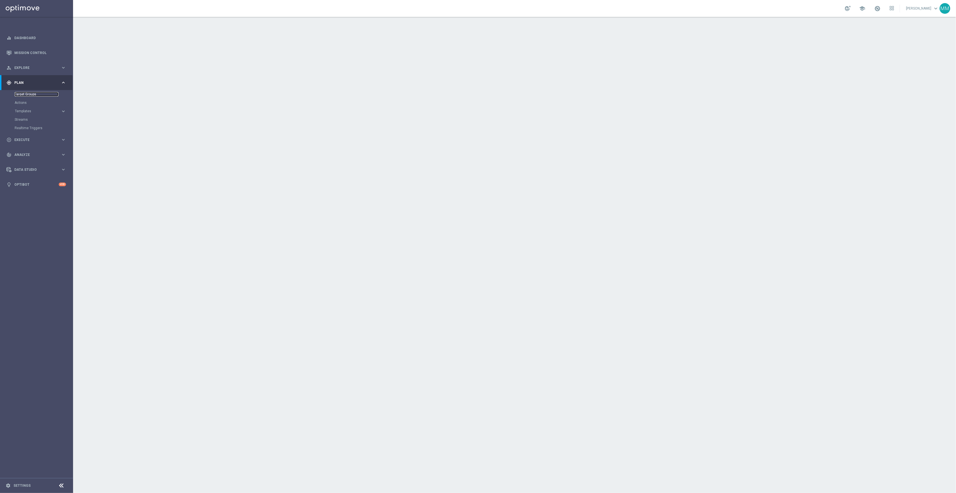
click at [37, 93] on link "Target Groups" at bounding box center [37, 94] width 44 height 4
click at [39, 109] on span "Templates" at bounding box center [35, 110] width 40 height 3
click at [25, 118] on link "Optimail" at bounding box center [37, 119] width 41 height 4
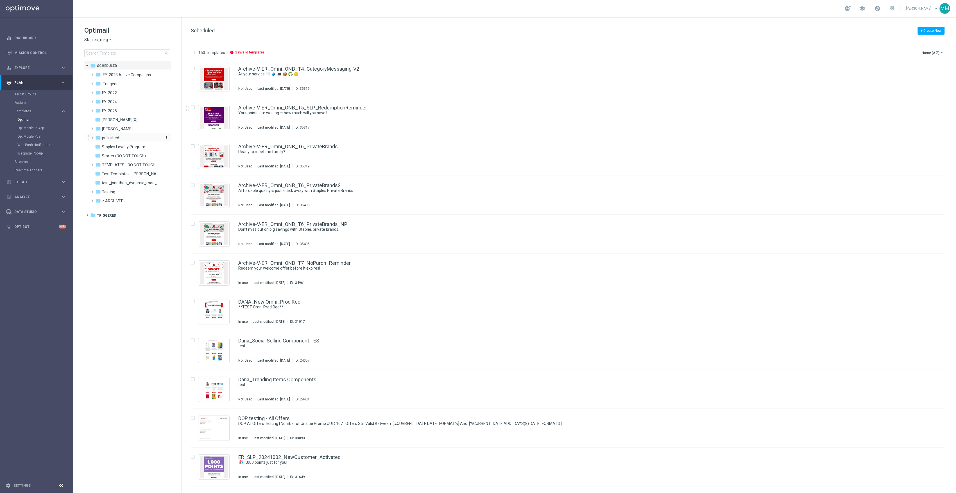
click at [141, 141] on div "folder published" at bounding box center [127, 138] width 65 height 6
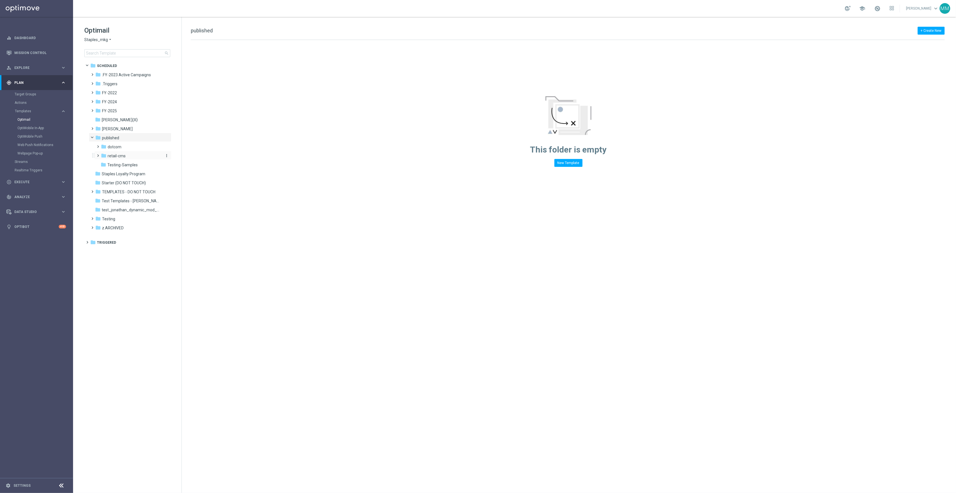
click at [125, 158] on span "retail-cms" at bounding box center [117, 155] width 18 height 5
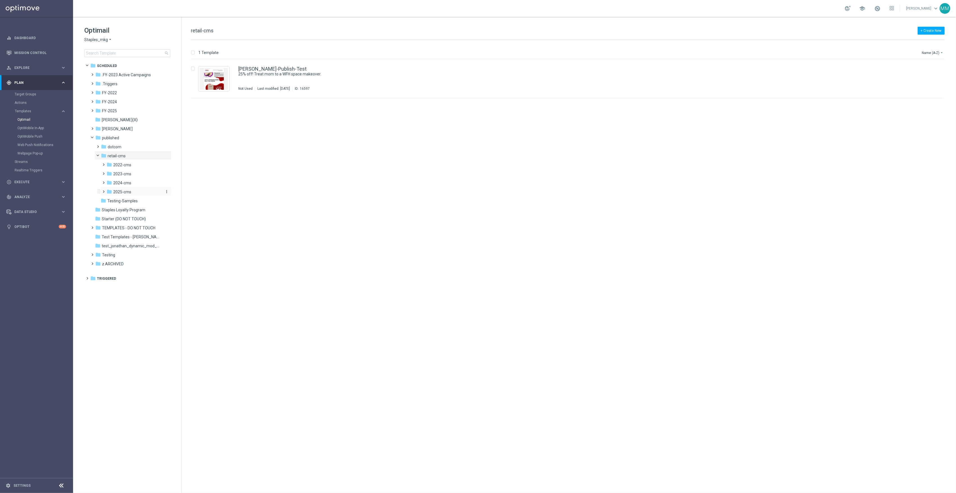
click at [133, 194] on div "folder 2025-cms" at bounding box center [134, 192] width 55 height 6
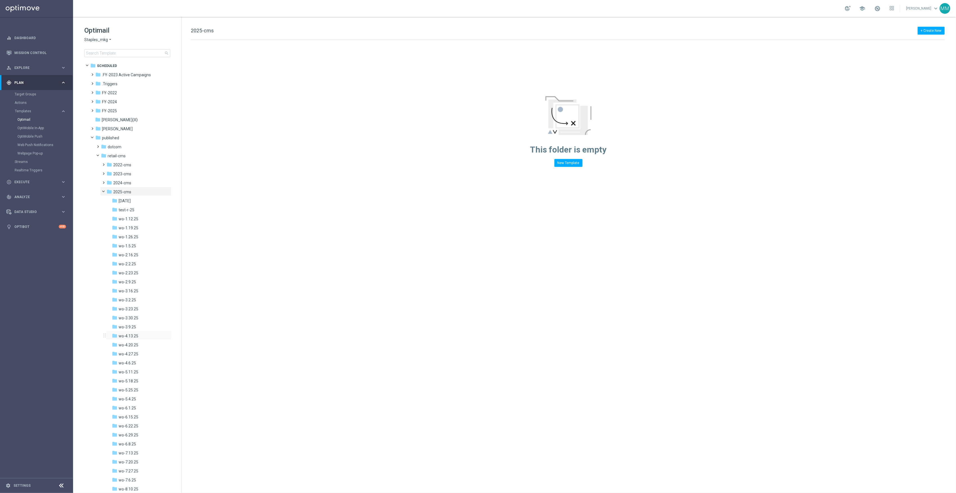
scroll to position [133, 0]
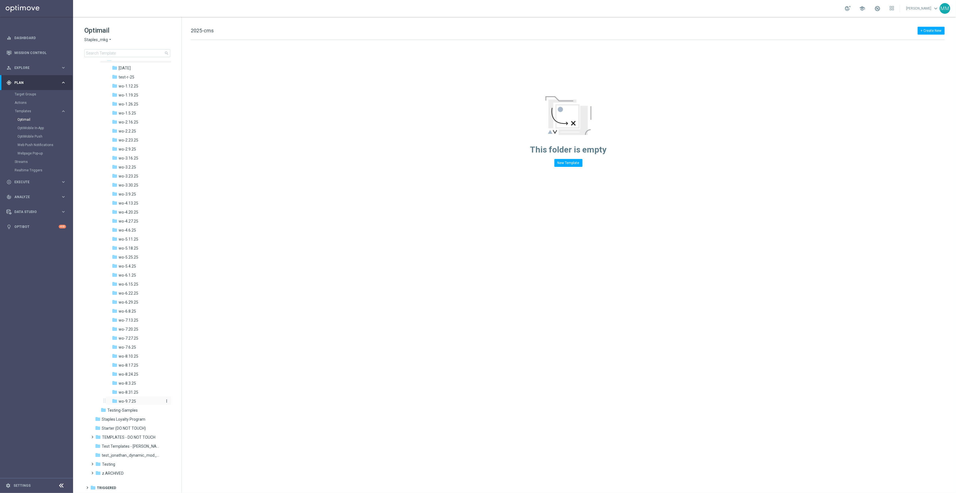
click at [137, 399] on div "folder wo-9.7.25" at bounding box center [137, 401] width 51 height 6
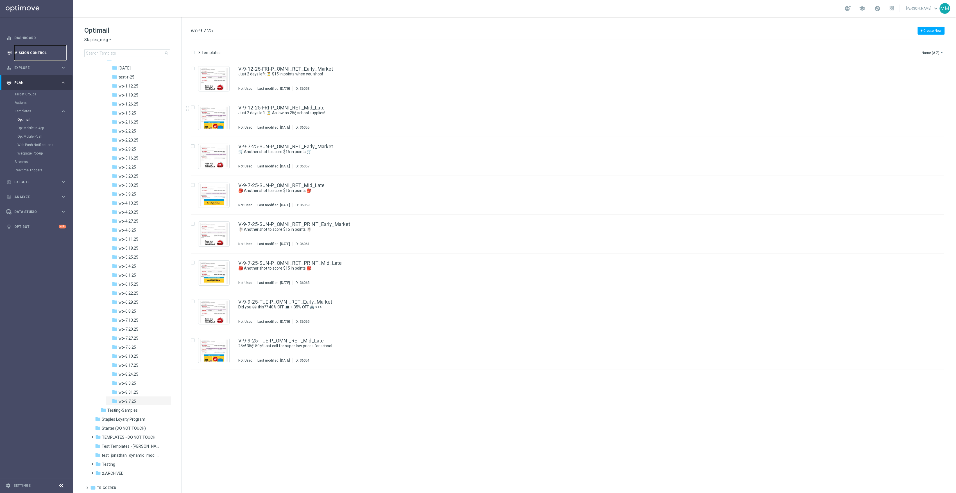
click at [27, 53] on link "Mission Control" at bounding box center [40, 52] width 52 height 15
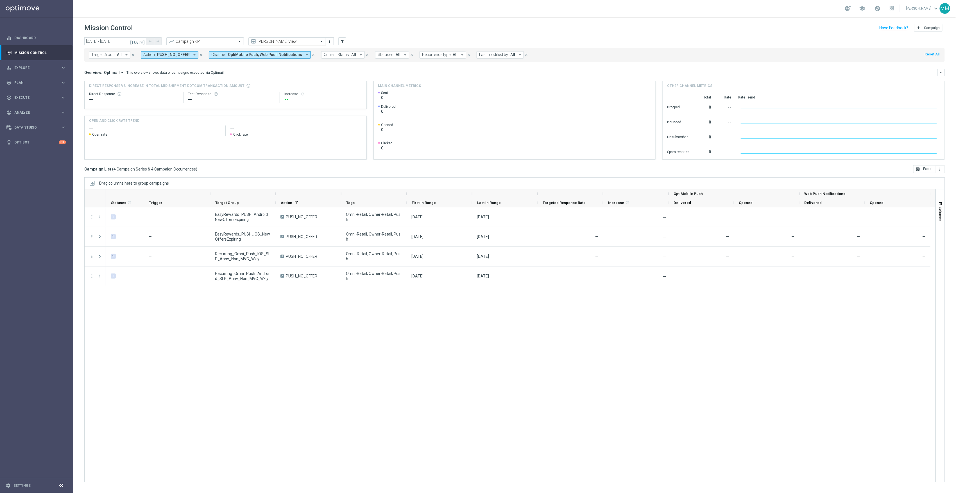
click at [297, 40] on input "text" at bounding box center [282, 41] width 60 height 5
click at [280, 104] on div "Promo Email" at bounding box center [287, 105] width 71 height 9
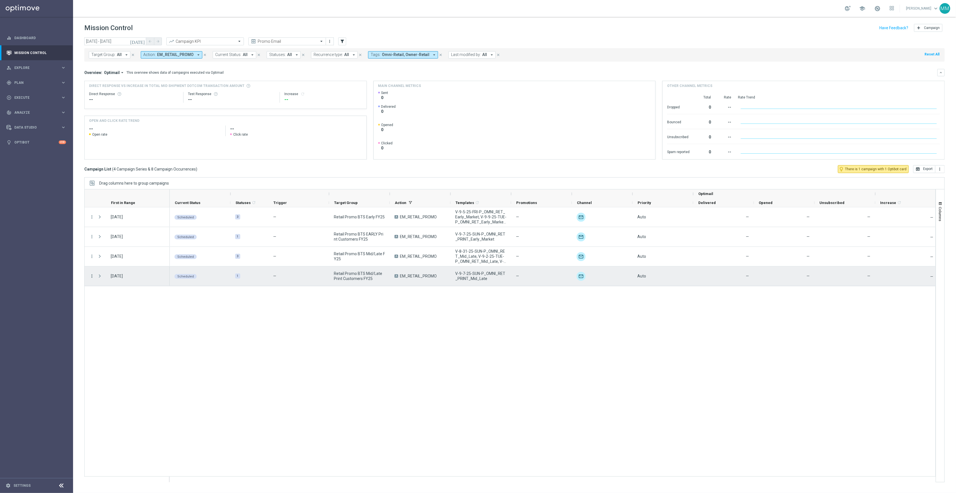
click at [92, 276] on icon "more_vert" at bounding box center [91, 275] width 5 height 5
click at [119, 330] on div "Edit" at bounding box center [129, 330] width 52 height 4
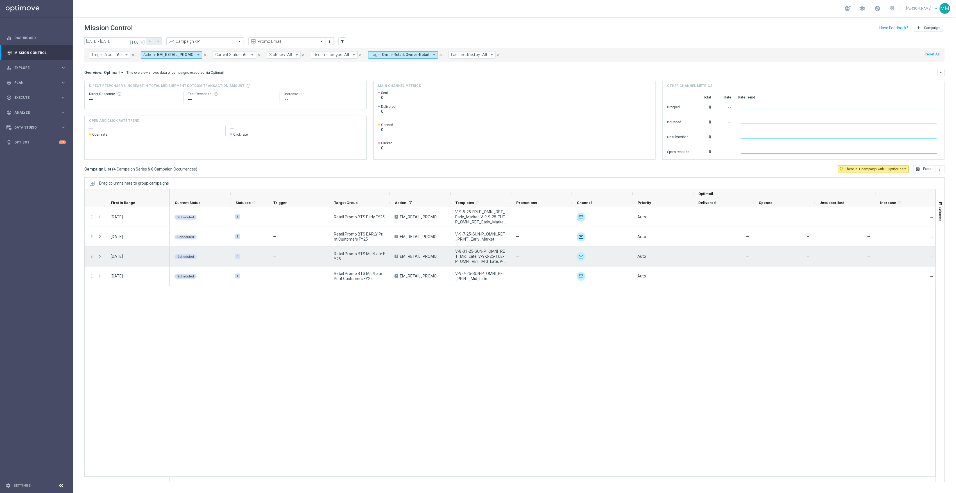
click at [91, 259] on menu-column "more_vert" at bounding box center [91, 256] width 5 height 5
click at [92, 257] on icon "more_vert" at bounding box center [91, 256] width 5 height 5
click at [105, 312] on div "Edit" at bounding box center [129, 310] width 52 height 4
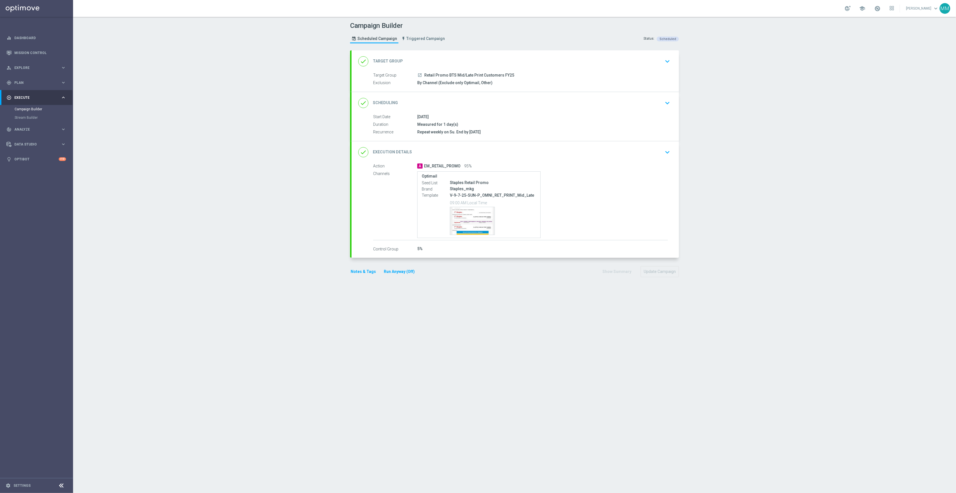
click at [613, 152] on div "done Execution Details keyboard_arrow_down" at bounding box center [515, 152] width 314 height 11
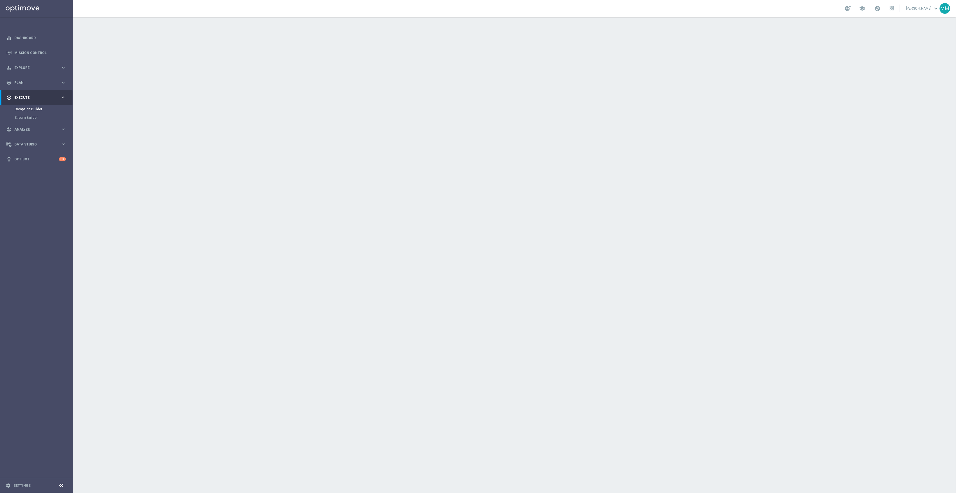
click at [605, 161] on div "done Execution Details keyboard_arrow_down" at bounding box center [516, 152] width 328 height 22
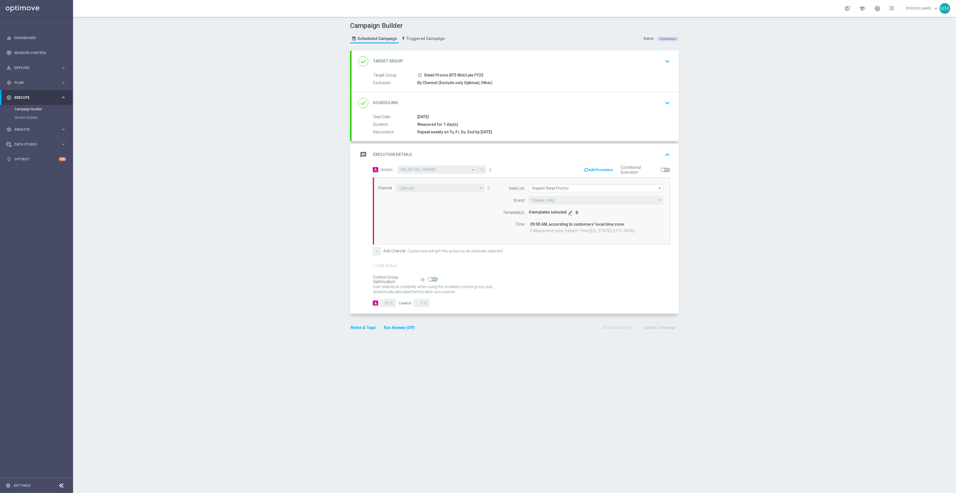
click at [569, 212] on icon "edit" at bounding box center [571, 212] width 4 height 4
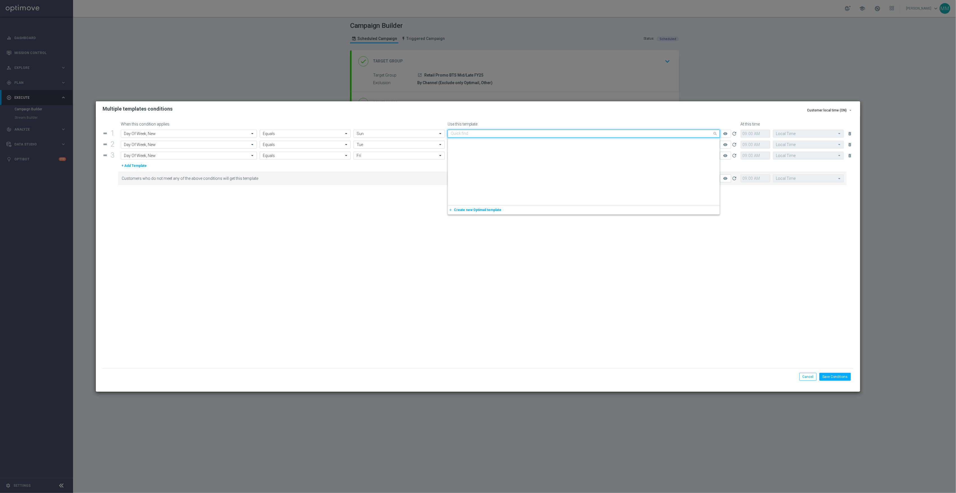
click at [523, 132] on input "text" at bounding box center [578, 133] width 255 height 5
click at [507, 151] on div "V-9-7-25-SUN-P_OMNI_RET_Mid_Late" at bounding box center [584, 150] width 266 height 9
type input "v-9-7"
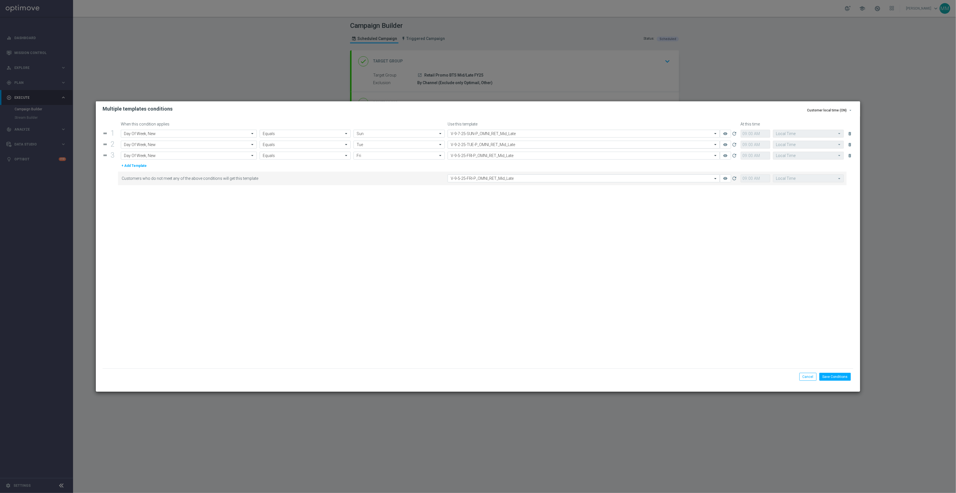
click at [479, 144] on input "text" at bounding box center [578, 144] width 255 height 5
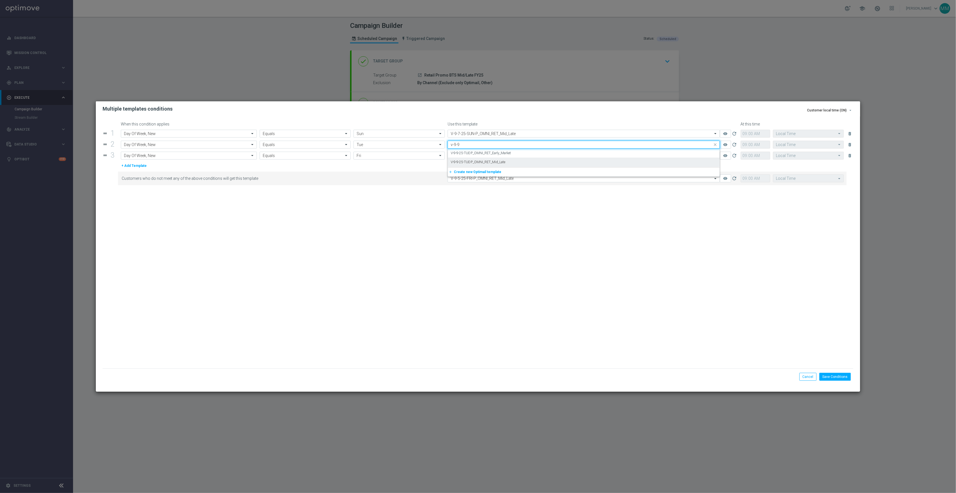
click at [485, 161] on label "V-9-9-25-TUE-P_OMNI_RET_Mid_Late" at bounding box center [478, 162] width 55 height 5
type input "v-9-9"
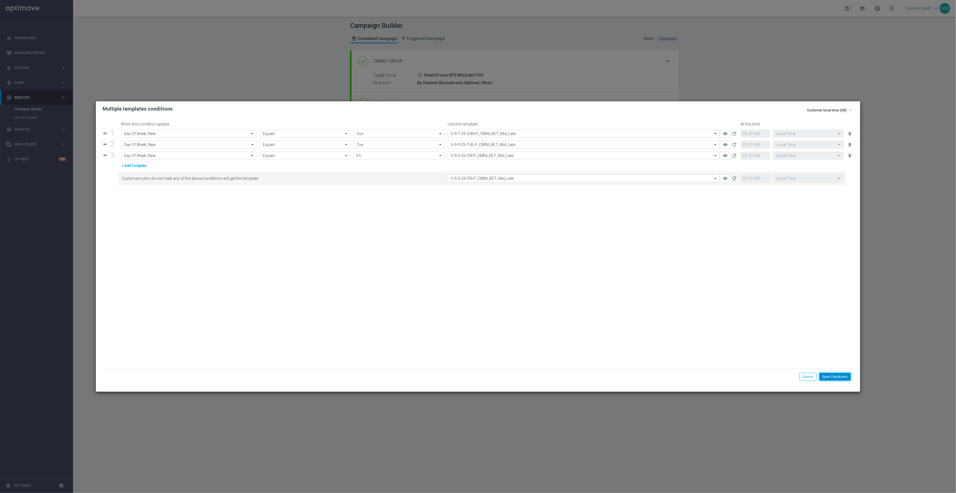
click at [837, 376] on button "Save Conditions" at bounding box center [835, 377] width 31 height 8
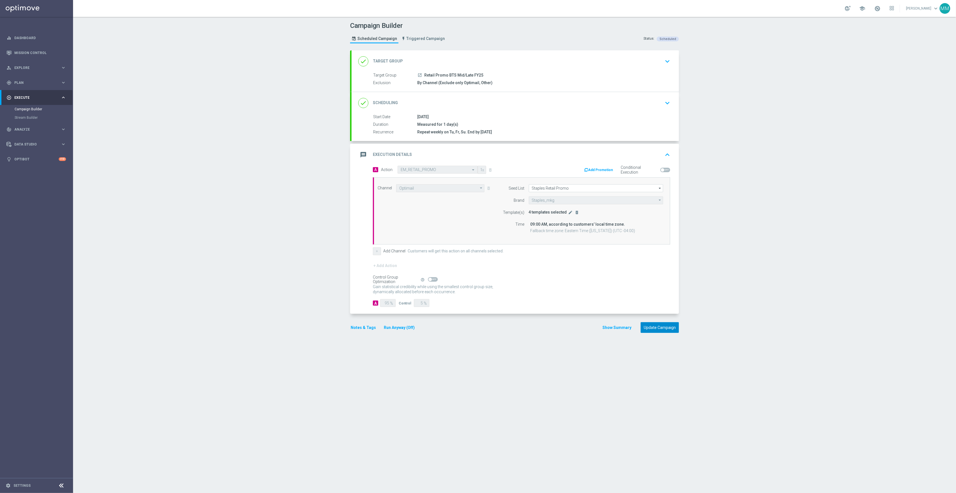
click at [651, 328] on button "Update Campaign" at bounding box center [660, 327] width 38 height 11
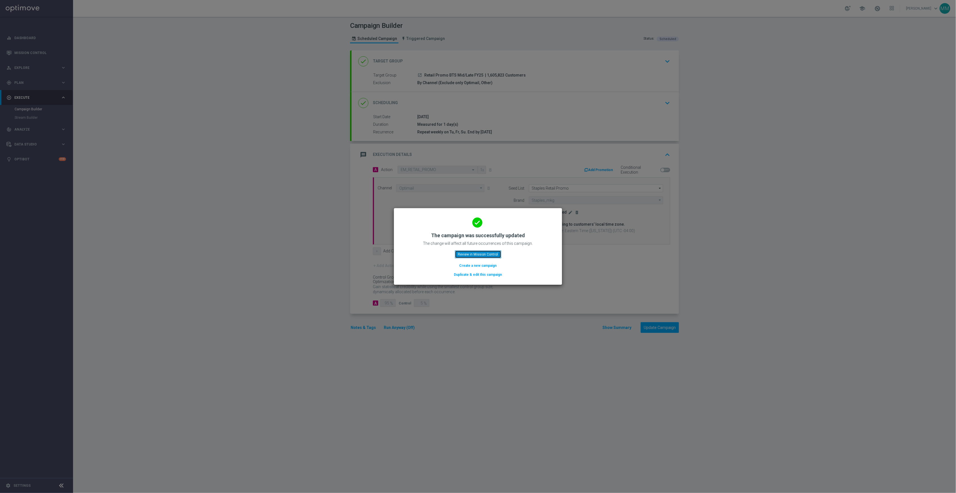
click at [484, 254] on button "Review in Mission Control" at bounding box center [478, 254] width 46 height 8
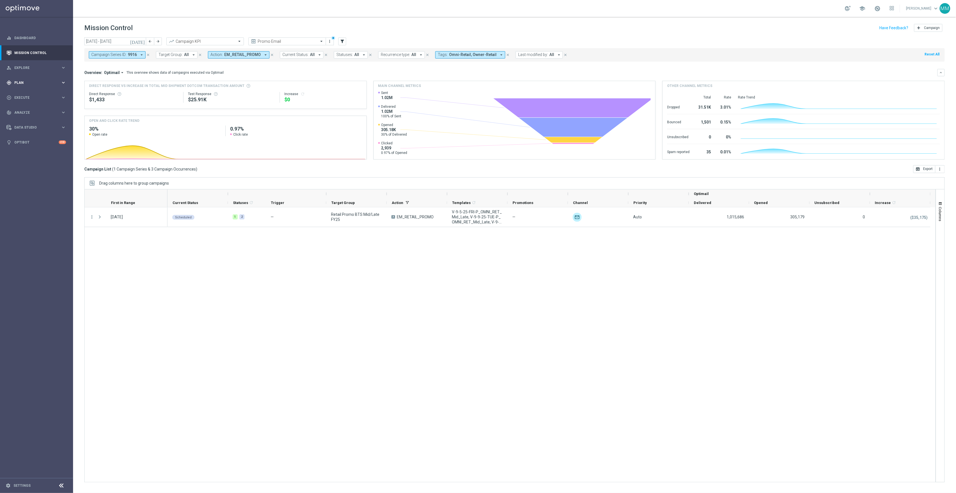
click at [37, 89] on div "gps_fixed Plan keyboard_arrow_right" at bounding box center [36, 82] width 73 height 15
click at [37, 110] on span "Templates" at bounding box center [35, 110] width 40 height 3
click at [29, 118] on link "Optimail" at bounding box center [37, 119] width 41 height 4
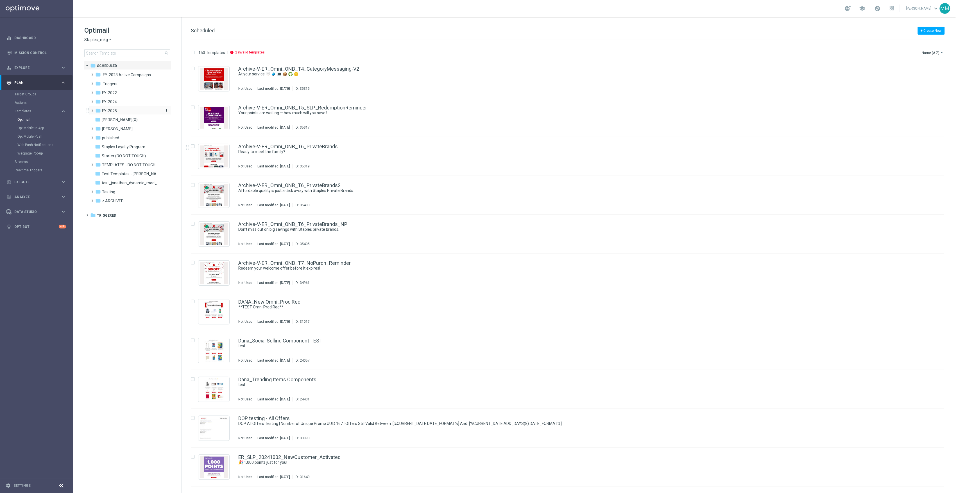
click at [120, 108] on div "folder FY-2025" at bounding box center [127, 111] width 65 height 6
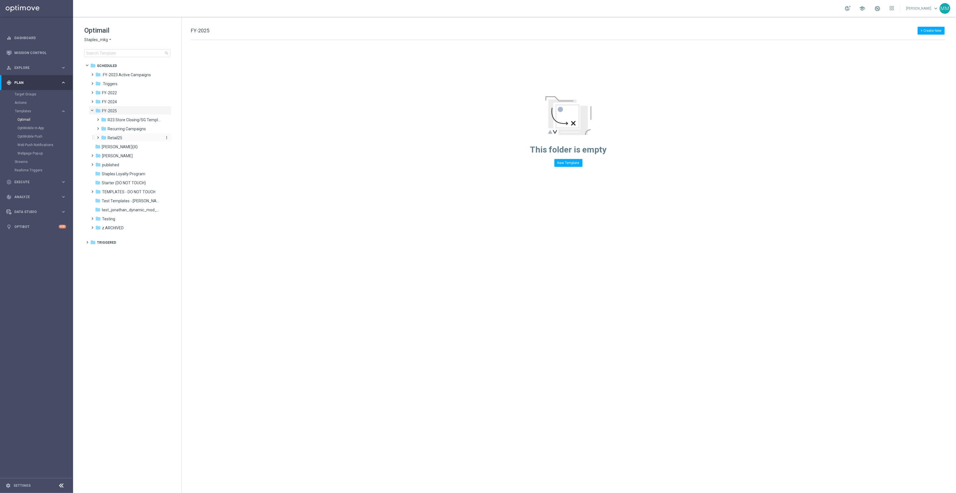
click at [132, 137] on div "folder Retail25" at bounding box center [131, 138] width 60 height 6
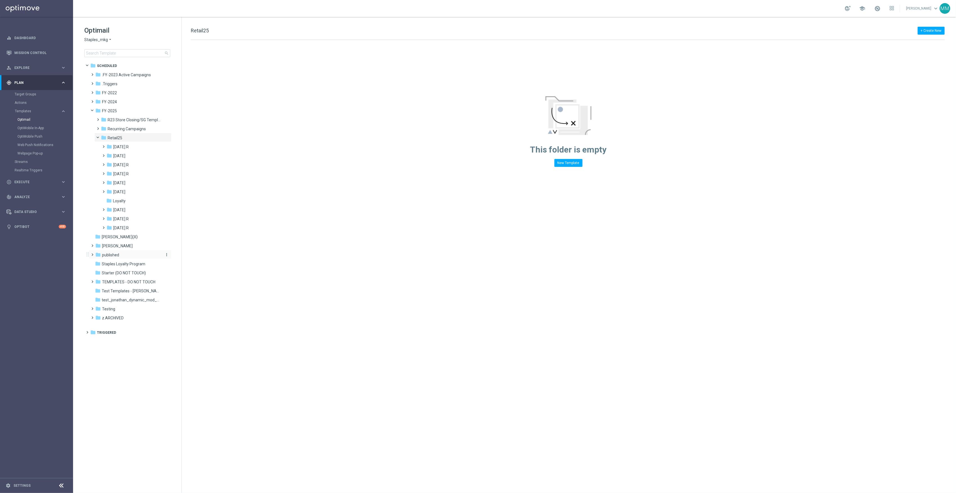
click at [124, 255] on div "folder published" at bounding box center [127, 255] width 65 height 6
click at [94, 108] on span at bounding box center [95, 109] width 2 height 3
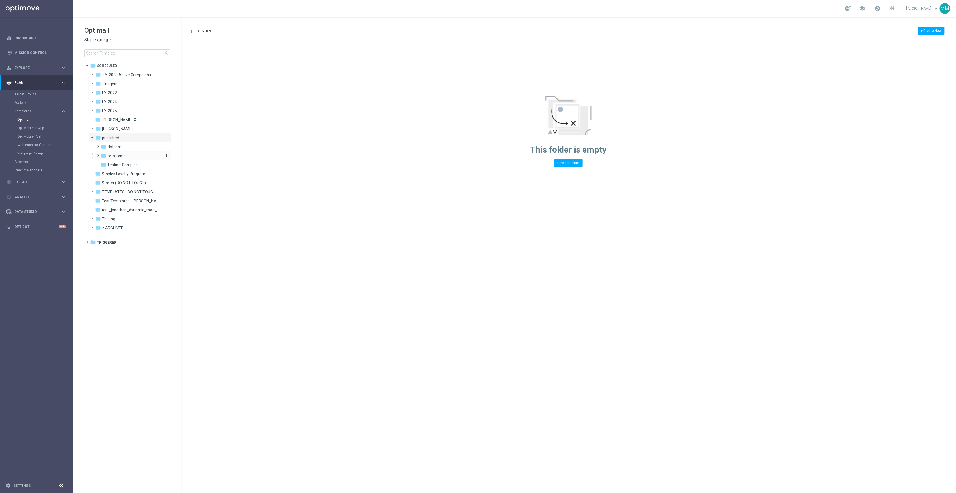
click at [124, 154] on span "retail-cms" at bounding box center [117, 155] width 18 height 5
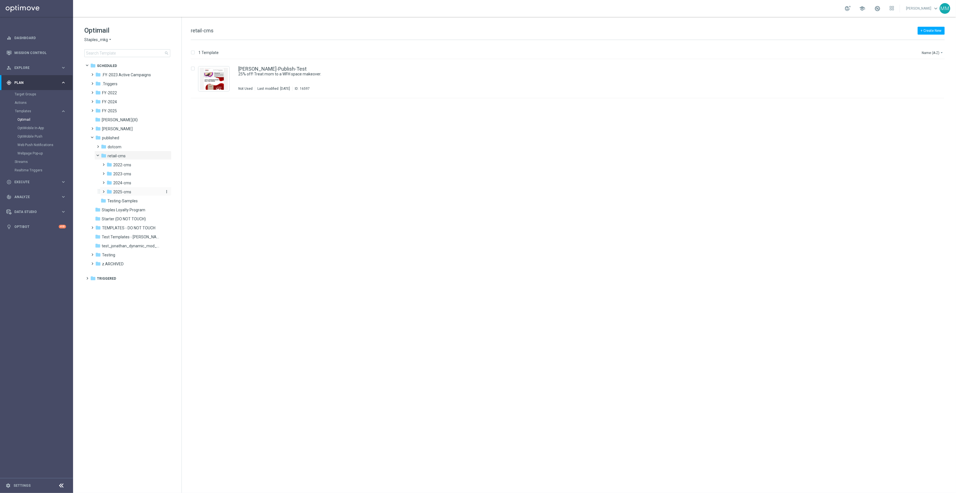
click at [137, 191] on div "folder 2025-cms" at bounding box center [134, 192] width 55 height 6
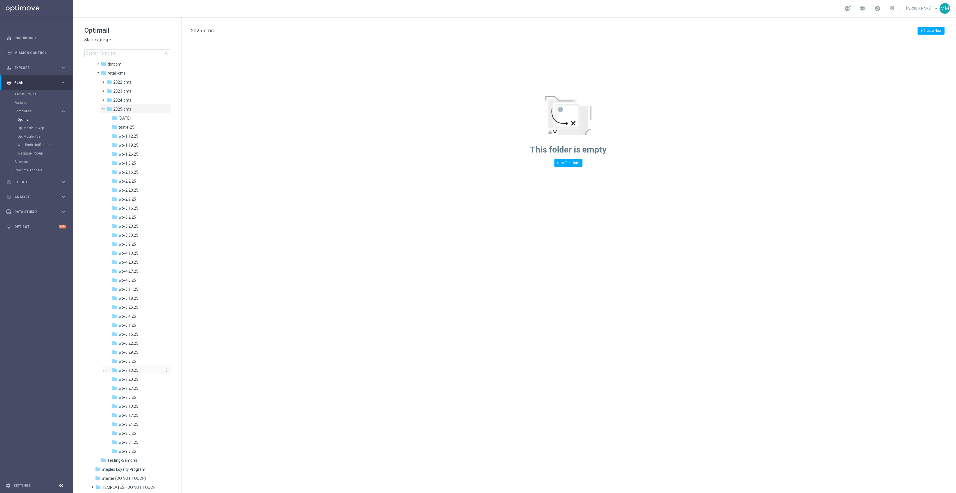
scroll to position [133, 0]
click at [123, 403] on span "wo-9.7.25" at bounding box center [127, 400] width 17 height 5
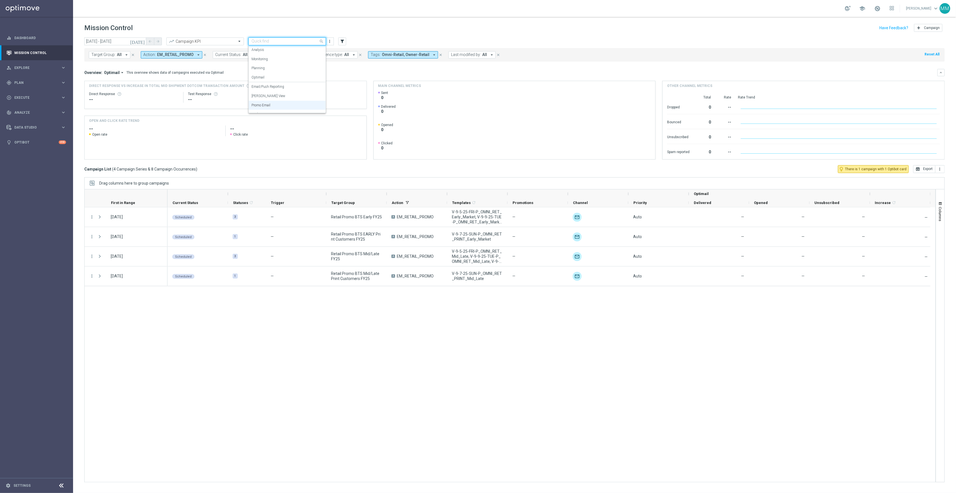
click at [295, 39] on input "text" at bounding box center [282, 41] width 60 height 5
click at [270, 97] on label "[PERSON_NAME] View" at bounding box center [269, 96] width 34 height 5
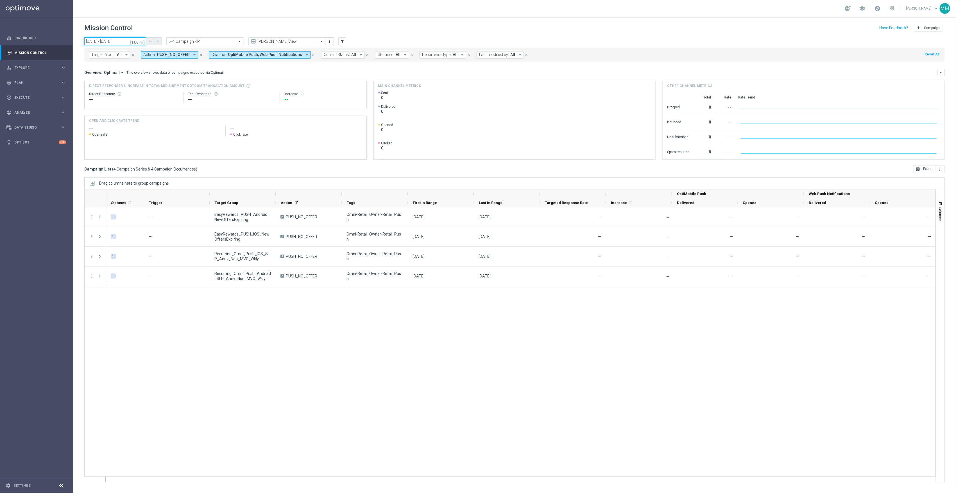
click at [117, 40] on input "[DATE] - [DATE]" at bounding box center [115, 41] width 62 height 8
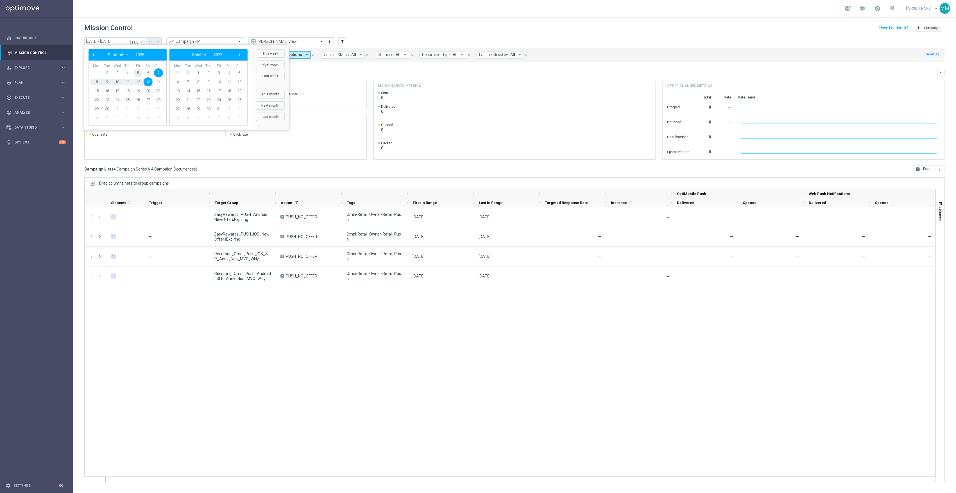
click at [137, 72] on span "5" at bounding box center [138, 72] width 9 height 9
type input "[DATE] - [DATE]"
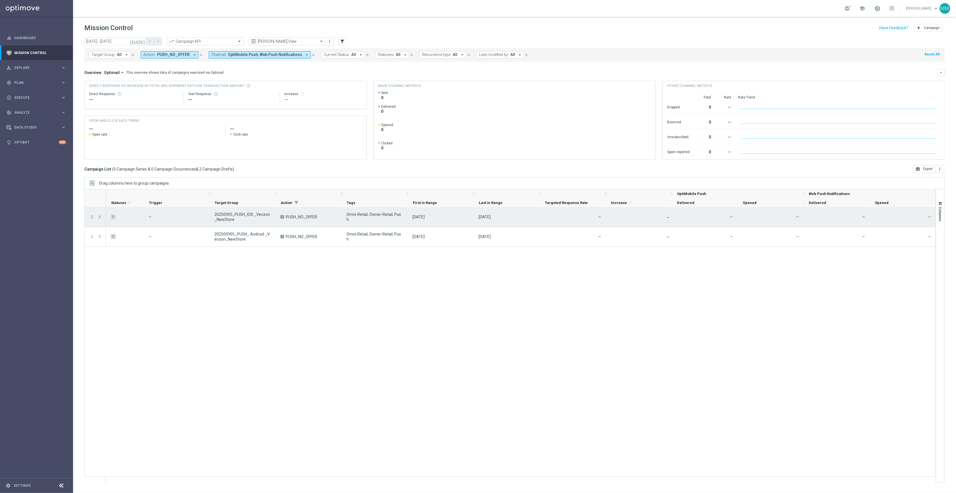
click at [91, 218] on icon "more_vert" at bounding box center [91, 216] width 5 height 5
click at [164, 228] on div "Duplicate & Edit" at bounding box center [186, 231] width 56 height 8
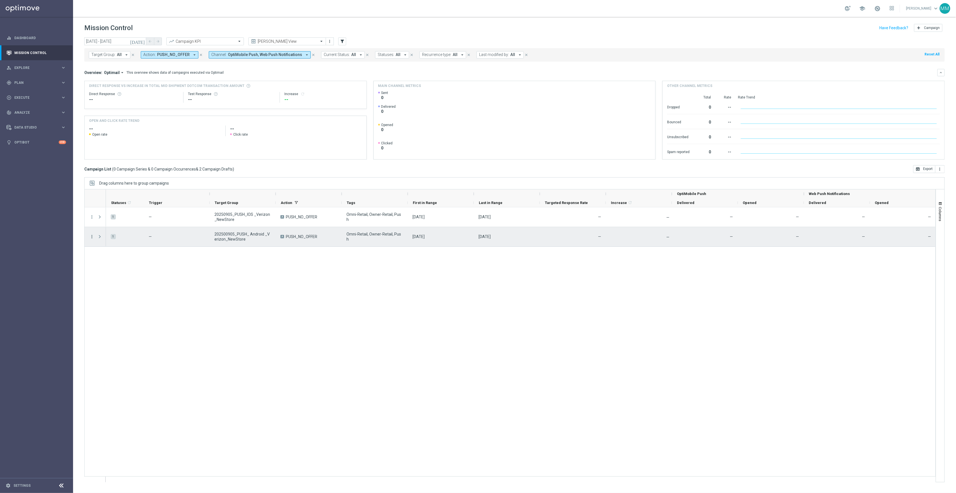
click at [90, 237] on icon "more_vert" at bounding box center [91, 236] width 5 height 5
click at [162, 251] on div "Duplicate & Edit" at bounding box center [186, 251] width 56 height 8
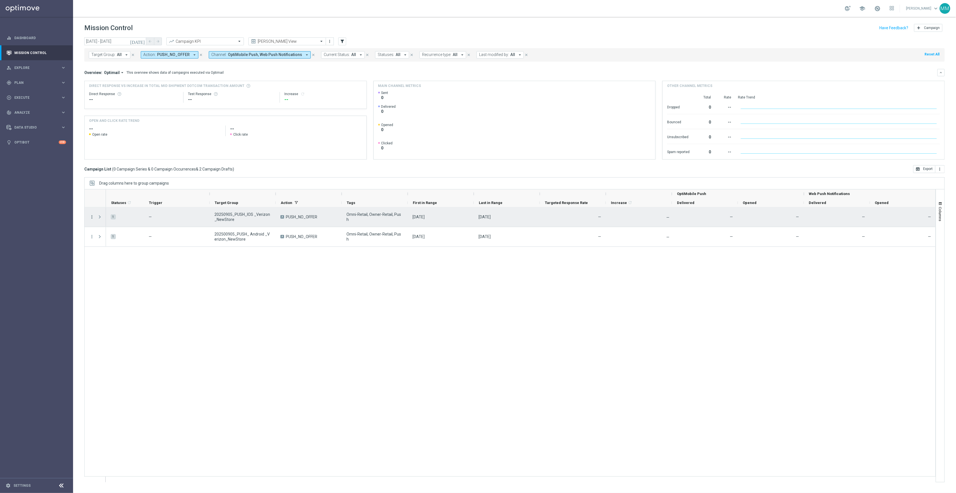
click at [92, 216] on icon "more_vert" at bounding box center [91, 216] width 5 height 5
click at [181, 231] on span "Duplicate & Edit" at bounding box center [175, 231] width 25 height 4
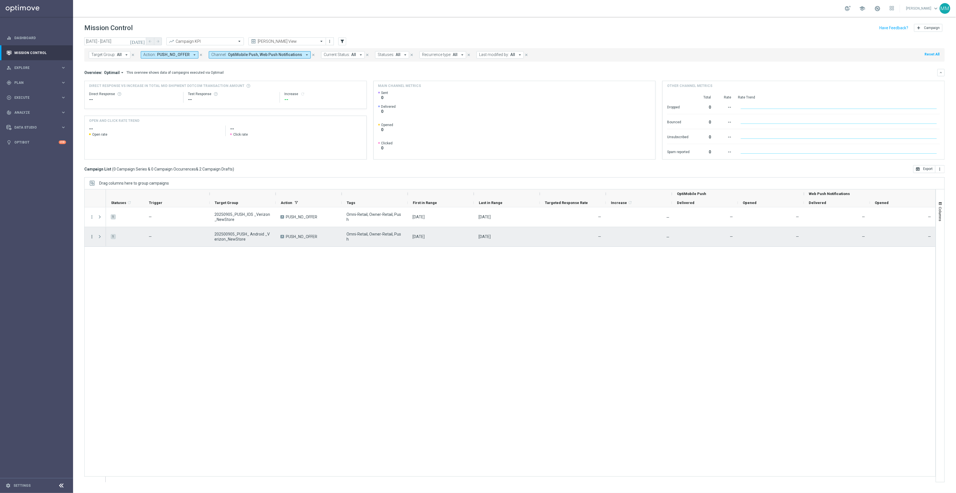
click at [93, 236] on icon "more_vert" at bounding box center [91, 236] width 5 height 5
click at [179, 247] on div "Duplicate & Edit" at bounding box center [186, 251] width 56 height 8
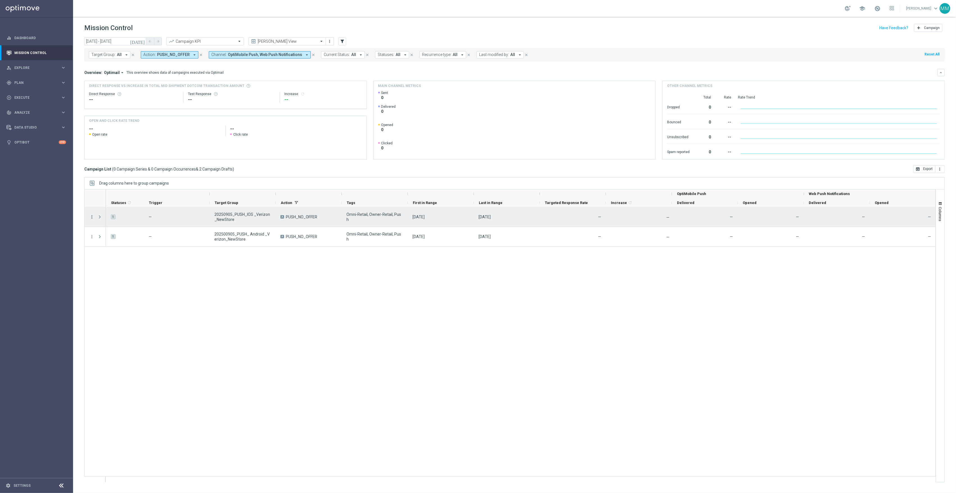
click at [91, 217] on icon "more_vert" at bounding box center [91, 216] width 5 height 5
click at [178, 228] on div "Duplicate & Edit" at bounding box center [186, 231] width 56 height 8
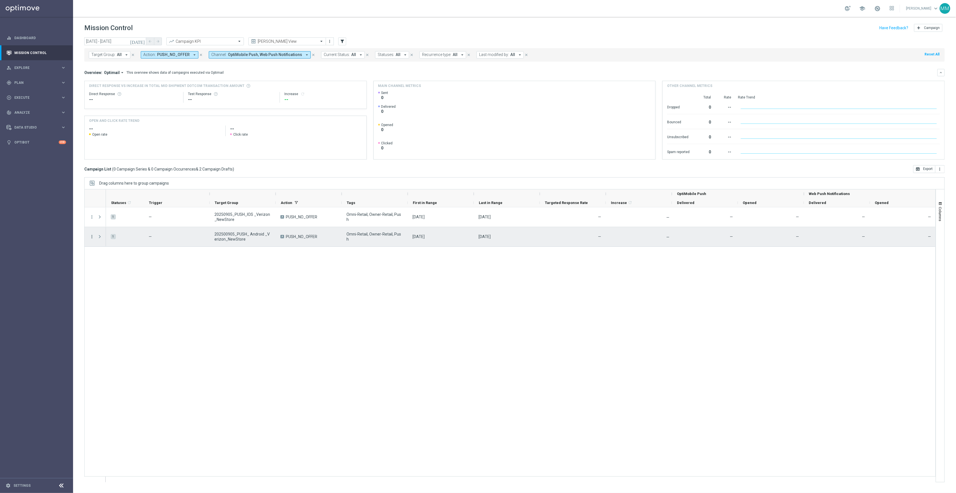
click at [92, 236] on icon "more_vert" at bounding box center [91, 236] width 5 height 5
click at [168, 250] on span "Duplicate & Edit" at bounding box center [175, 251] width 25 height 4
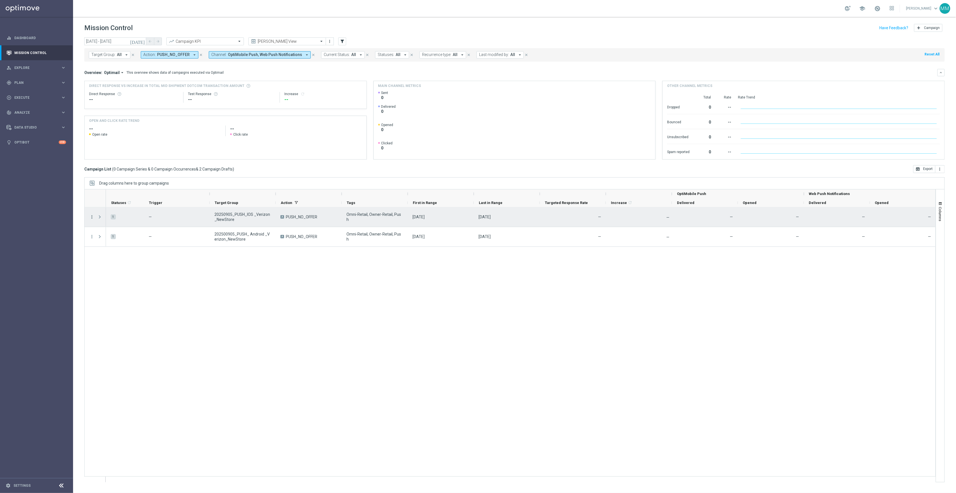
click at [92, 216] on icon "more_vert" at bounding box center [91, 216] width 5 height 5
click at [171, 231] on span "Duplicate & Edit" at bounding box center [175, 231] width 25 height 4
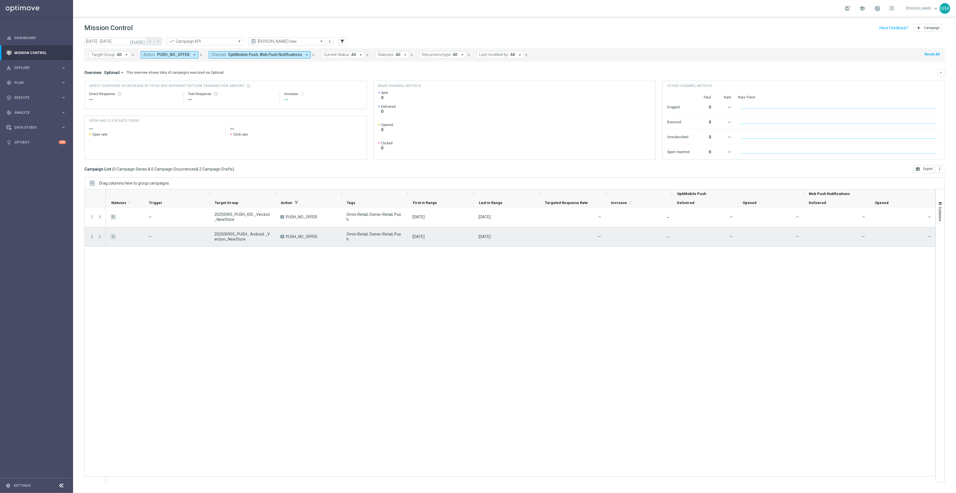
click at [90, 235] on icon "more_vert" at bounding box center [91, 236] width 5 height 5
click at [162, 247] on div "Duplicate & Edit" at bounding box center [186, 251] width 56 height 8
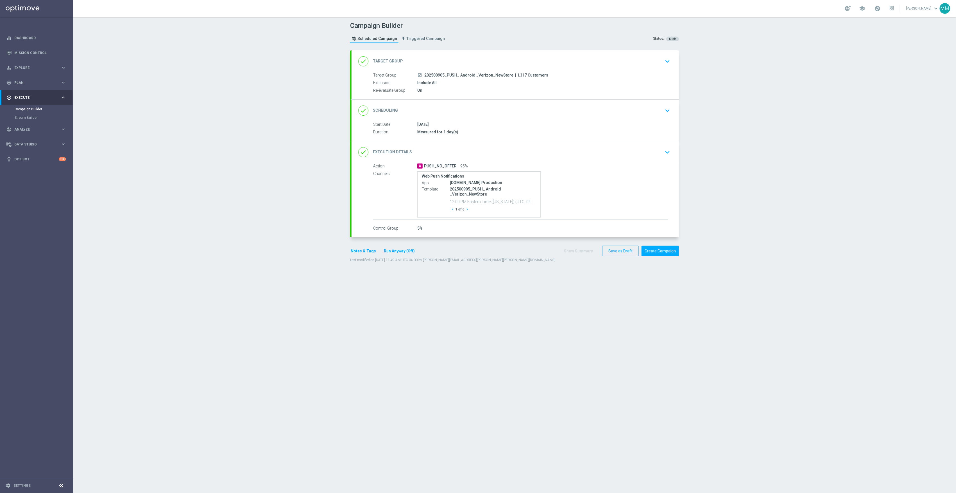
click at [553, 73] on div "launch 202500905_PUSH_ Android _Verizon_NewStore | 1,317 Customers" at bounding box center [543, 75] width 251 height 6
click at [466, 69] on div "done Target Group keyboard_arrow_down" at bounding box center [516, 61] width 328 height 22
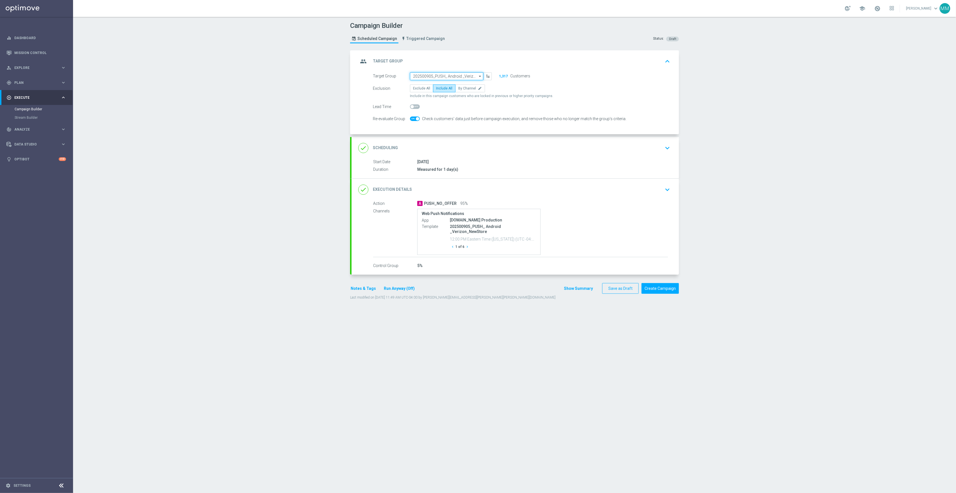
click at [451, 78] on input "202500905_PUSH_ Android _Verizon_NewStore" at bounding box center [446, 76] width 73 height 8
paste input "20250908_PUSH_Android_LoyaltyMVC_NoOffer"
click at [450, 86] on div "20250908_PUSH_Android_LoyaltyMVC_NoOffer" at bounding box center [447, 87] width 68 height 10
type input "20250908_PUSH_Android_LoyaltyMVC_NoOffer"
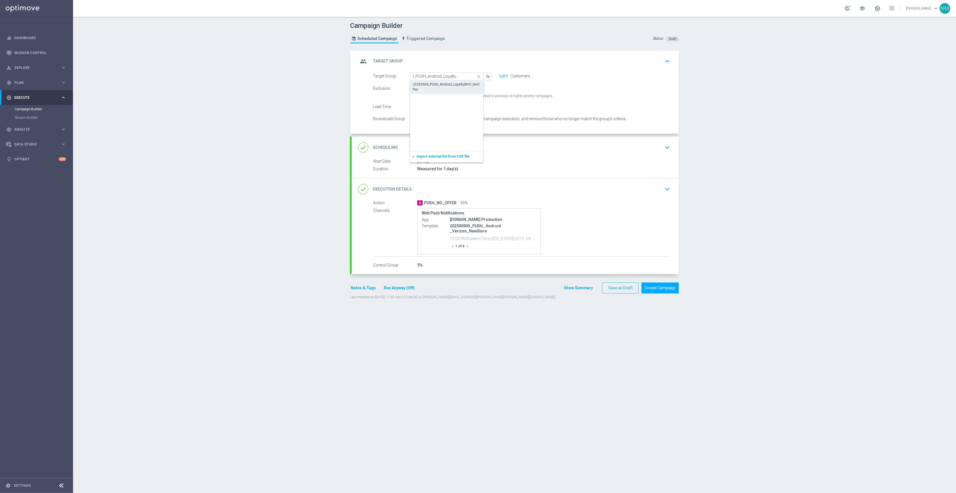
scroll to position [0, 0]
click at [485, 153] on div "done Scheduling keyboard_arrow_down" at bounding box center [515, 147] width 314 height 11
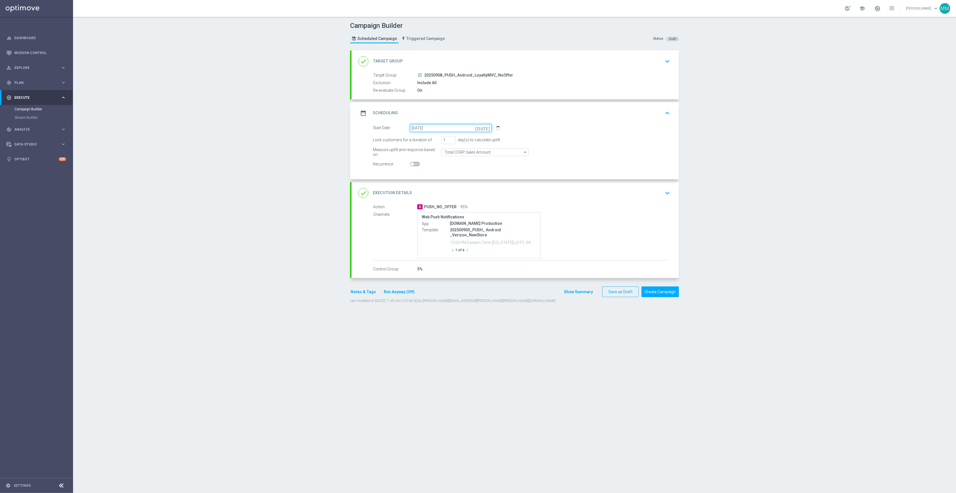
click at [455, 131] on input "[DATE]" at bounding box center [451, 128] width 82 height 8
click at [421, 169] on span "8" at bounding box center [422, 168] width 9 height 9
type input "[DATE]"
click at [608, 202] on div "done Execution Details keyboard_arrow_down" at bounding box center [516, 193] width 328 height 22
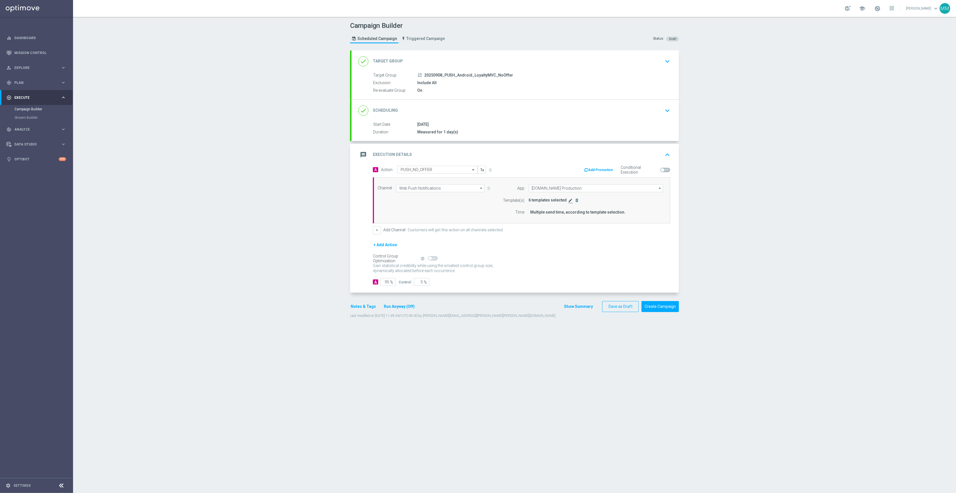
click at [569, 200] on icon "edit" at bounding box center [571, 200] width 4 height 4
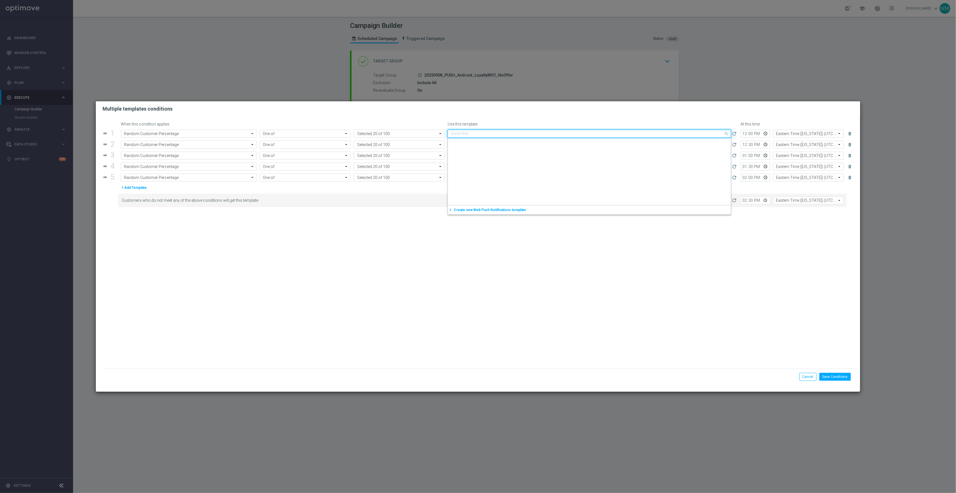
click at [506, 133] on input "text" at bounding box center [584, 133] width 266 height 5
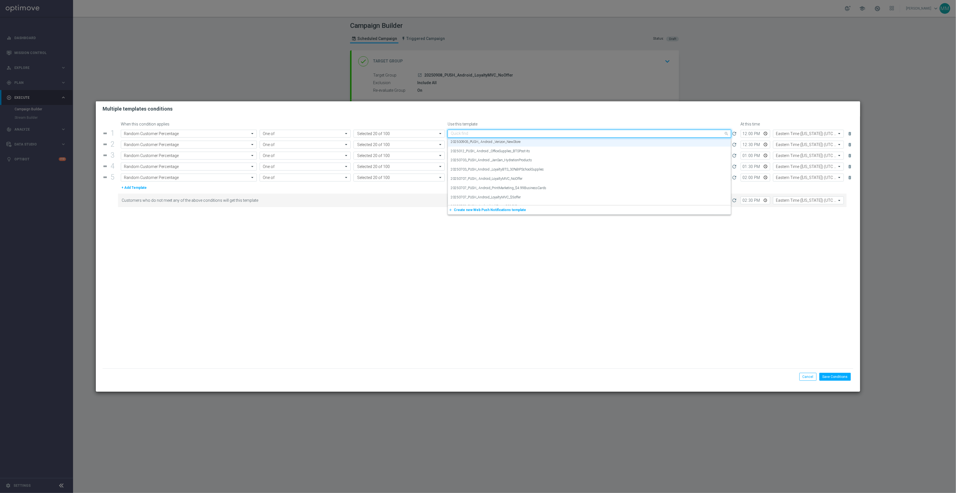
paste input "20250908_PUSH_Android_LoyaltyMVC_NoOffer"
click at [498, 141] on label "20250908_PUSH_Android_LoyaltyMVC_NoOffer" at bounding box center [486, 142] width 71 height 5
type input "20250908_PUSH_Android_LoyaltyMVC_NoOffer"
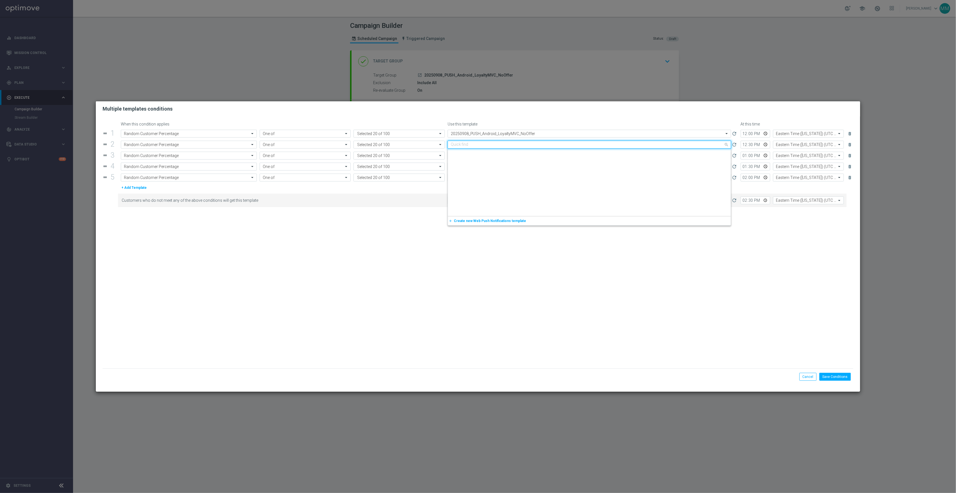
click at [498, 144] on input "text" at bounding box center [584, 144] width 266 height 5
paste input "20250908_PUSH_Android_LoyaltyMVC_NoOffer"
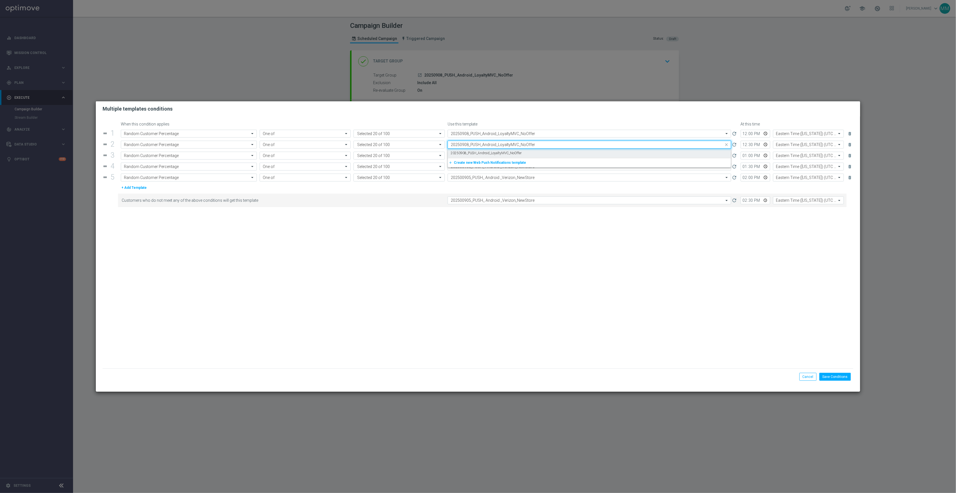
scroll to position [0, 0]
click at [494, 154] on label "20250908_PUSH_Android_LoyaltyMVC_NoOffer" at bounding box center [486, 153] width 71 height 5
type input "20250908_PUSH_Android_LoyaltyMVC_NoOffer"
click at [494, 157] on input "text" at bounding box center [584, 155] width 266 height 5
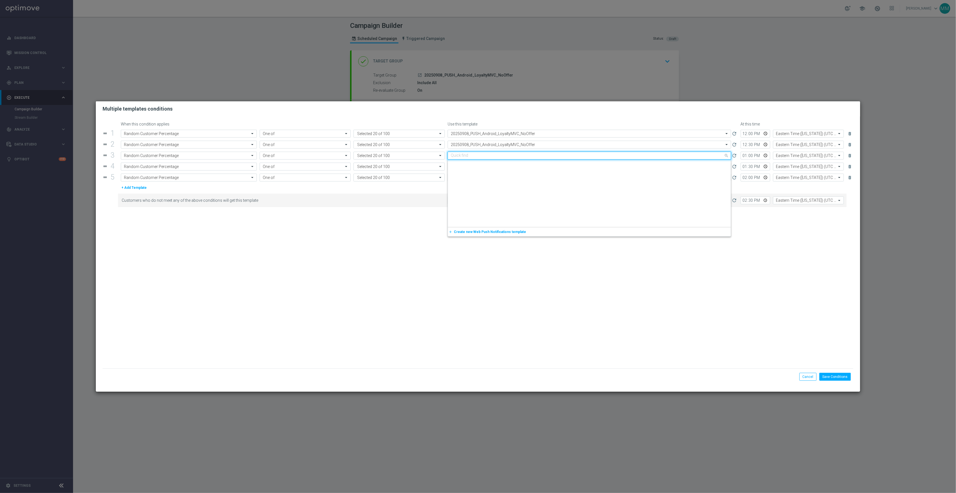
paste input "20250908_PUSH_Android_LoyaltyMVC_NoOffer"
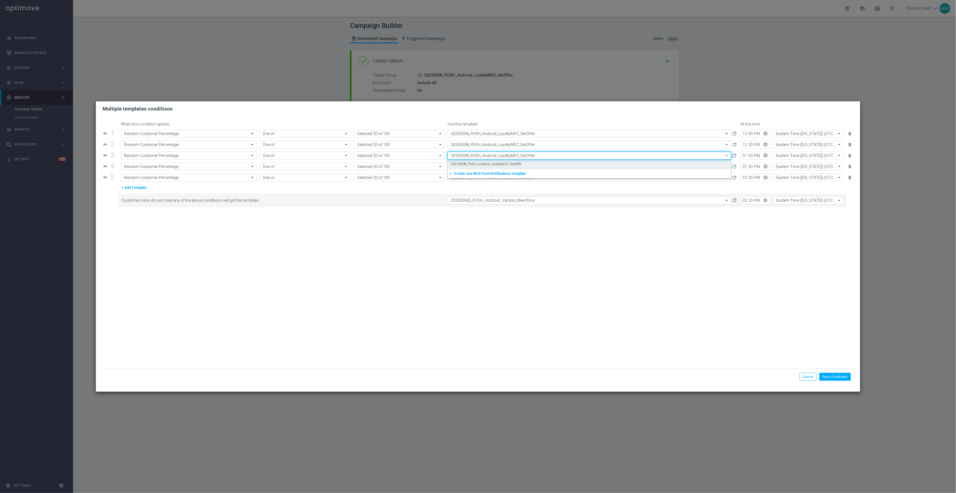
click at [492, 164] on label "20250908_PUSH_Android_LoyaltyMVC_NoOffer" at bounding box center [486, 164] width 71 height 5
type input "20250908_PUSH_Android_LoyaltyMVC_NoOffer"
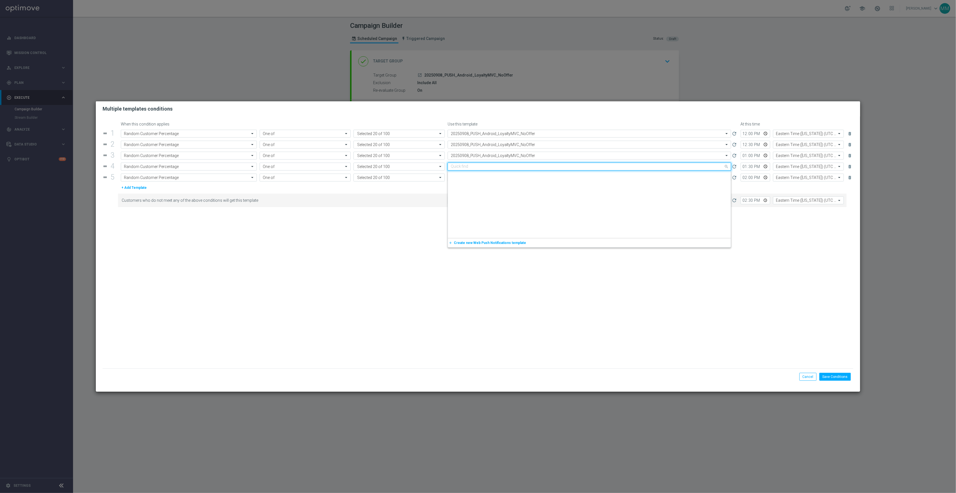
click at [491, 169] on input "text" at bounding box center [584, 166] width 266 height 5
paste input "20250908_PUSH_Android_LoyaltyMVC_NoOffer"
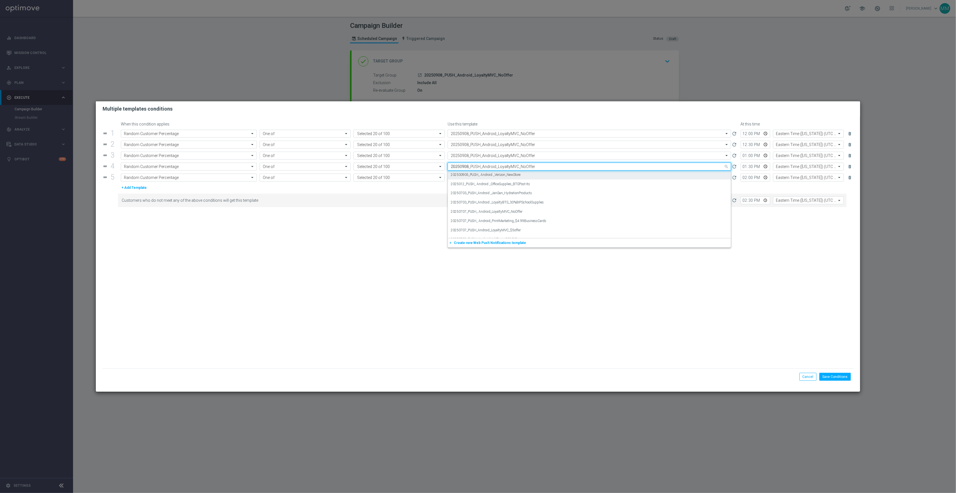
scroll to position [0, 0]
click at [489, 175] on label "20250908_PUSH_Android_LoyaltyMVC_NoOffer" at bounding box center [486, 175] width 71 height 5
type input "20250908_PUSH_Android_LoyaltyMVC_NoOffer"
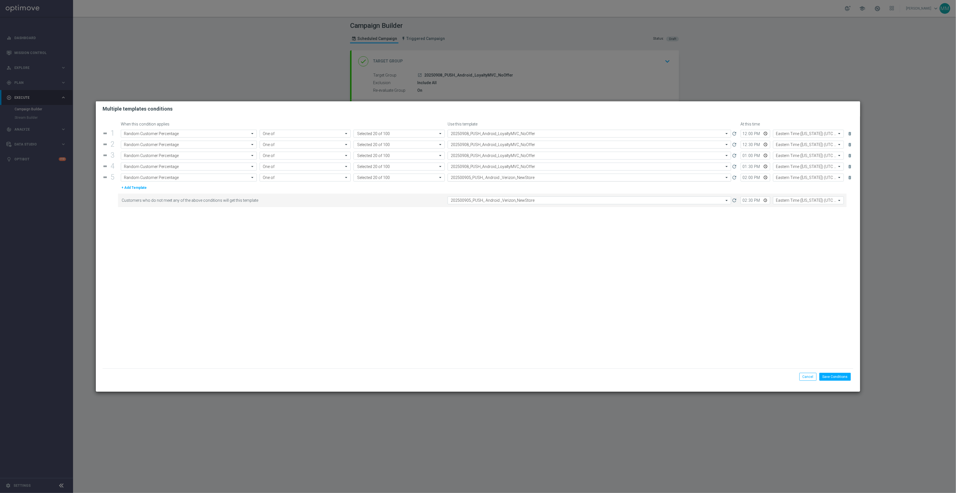
click at [489, 178] on input "text" at bounding box center [584, 177] width 266 height 5
paste input "20250908_PUSH_Android_LoyaltyMVC_NoOffer"
click at [489, 186] on label "20250908_PUSH_Android_LoyaltyMVC_NoOffer" at bounding box center [486, 186] width 71 height 5
type input "20250908_PUSH_Android_LoyaltyMVC_NoOffer"
click at [489, 198] on div "Select template 202500905_PUSH_ Android _Verizon_NewStore" at bounding box center [590, 200] width 284 height 8
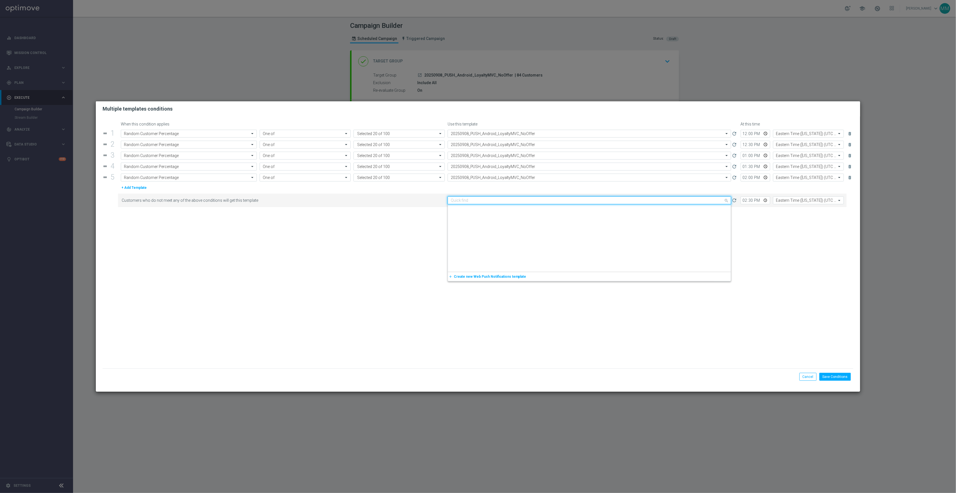
scroll to position [130, 0]
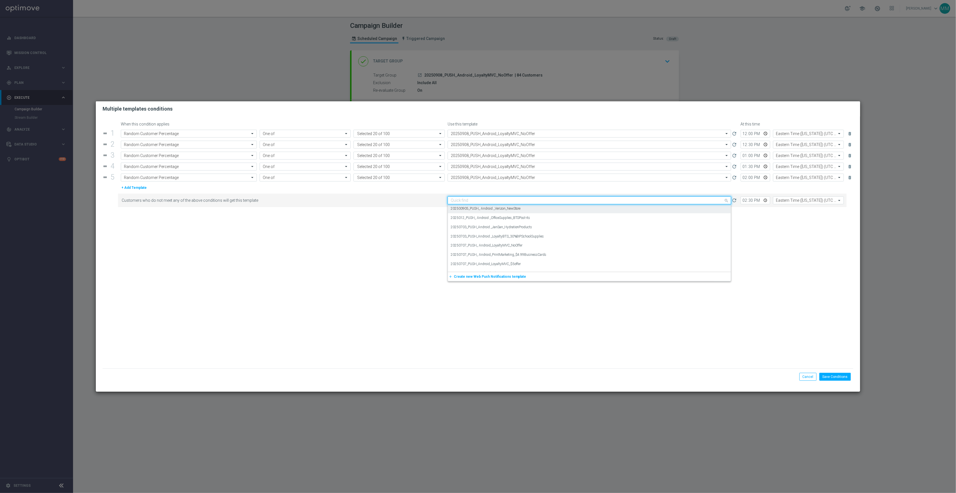
paste input "20250908_PUSH_Android_LoyaltyMVC_NoOffer"
click at [494, 211] on label "20250908_PUSH_Android_LoyaltyMVC_NoOffer" at bounding box center [486, 208] width 71 height 5
type input "20250908_PUSH_Android_LoyaltyMVC_NoOffer"
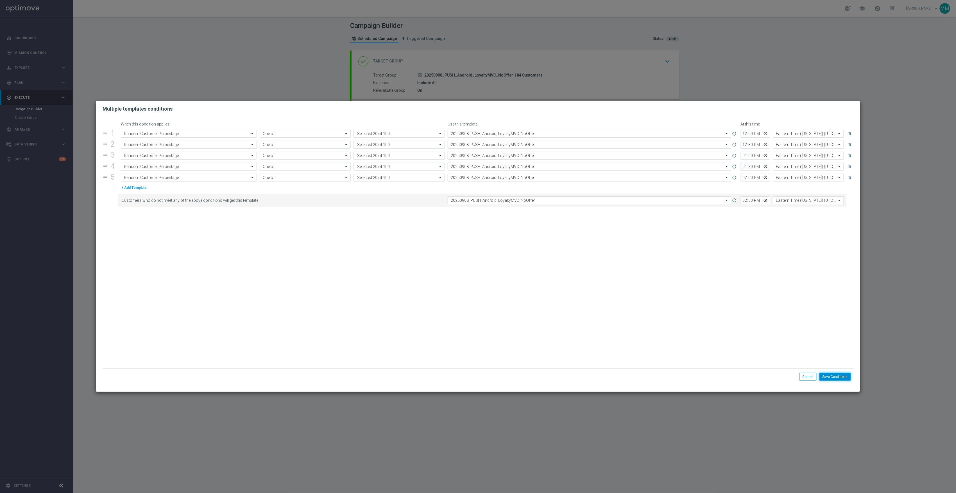
click at [840, 374] on button "Save Conditions" at bounding box center [835, 377] width 31 height 8
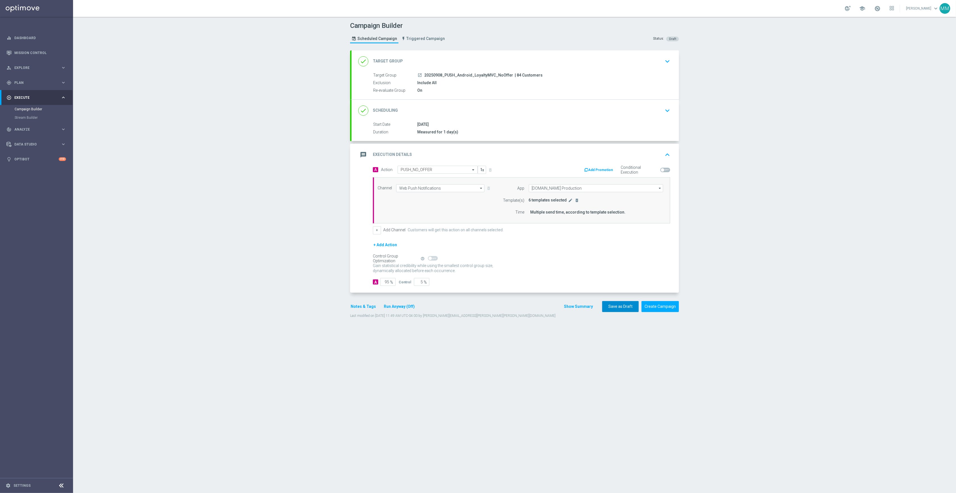
click at [615, 306] on button "Save as Draft" at bounding box center [621, 306] width 37 height 11
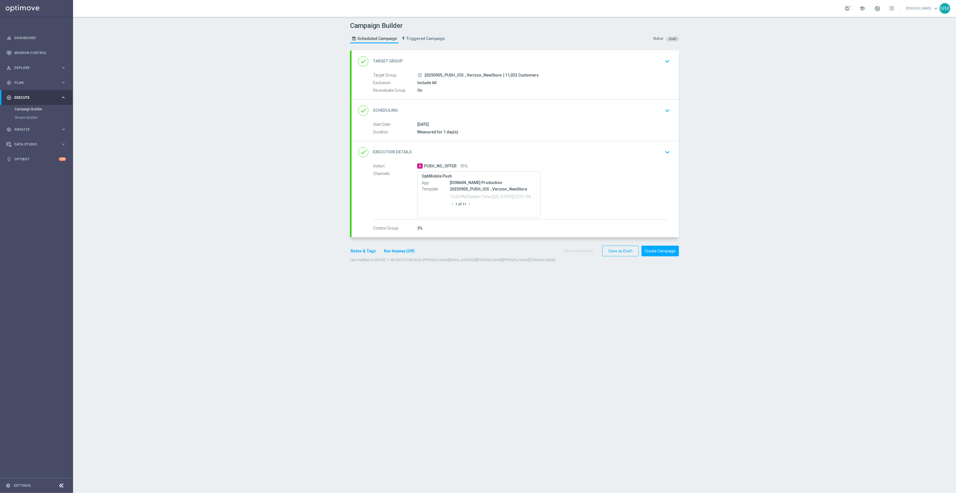
drag, startPoint x: 543, startPoint y: 69, endPoint x: 481, endPoint y: 75, distance: 61.5
click at [543, 69] on div "done Target Group keyboard_arrow_down" at bounding box center [516, 61] width 328 height 22
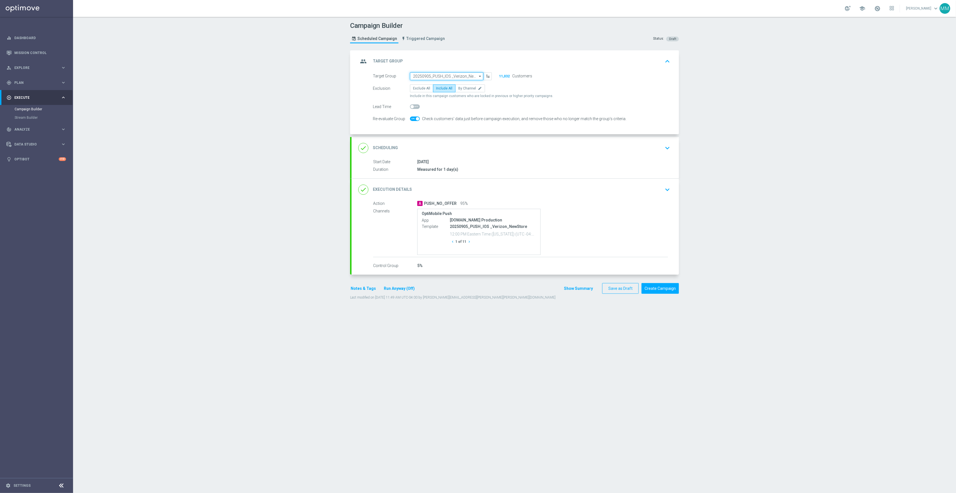
click at [458, 76] on input "20250905_PUSH_IOS _Verizon_NewStore" at bounding box center [446, 76] width 73 height 8
paste input "20250908_PUSH_IOS _LoyaltyMVC_NoOffer"
click at [448, 86] on div "20250908_PUSH_IOS _LoyaltyMVC_NoOffer" at bounding box center [446, 84] width 66 height 5
type input "20250908_PUSH_IOS _LoyaltyMVC_NoOffer"
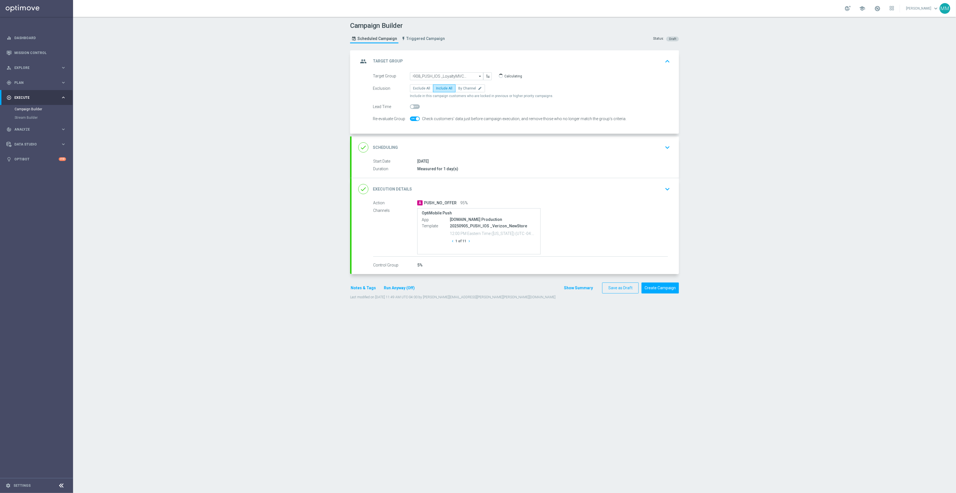
scroll to position [0, 0]
click at [486, 157] on div "done Scheduling keyboard_arrow_down" at bounding box center [516, 147] width 328 height 22
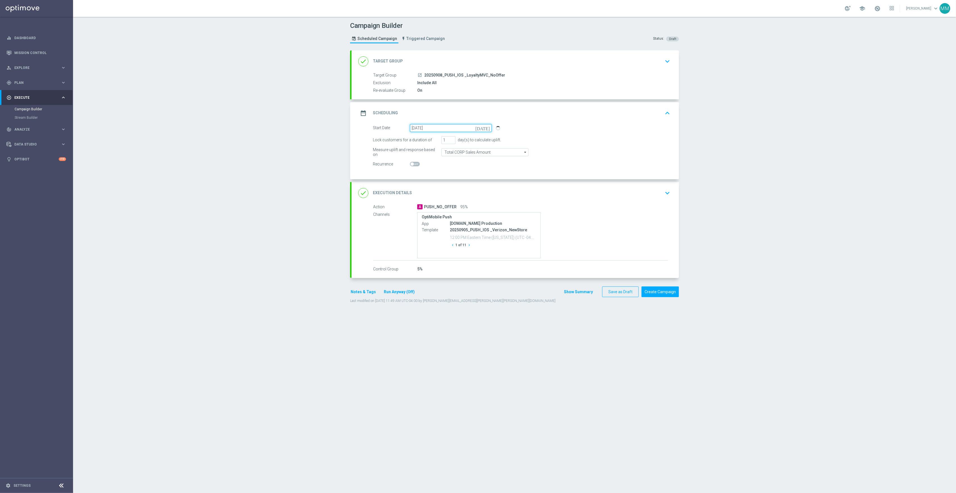
click at [450, 127] on input "[DATE]" at bounding box center [451, 128] width 82 height 8
click at [418, 169] on span "8" at bounding box center [422, 168] width 9 height 9
type input "08 Sep 2025"
click at [525, 191] on div "done Execution Details keyboard_arrow_down" at bounding box center [515, 193] width 314 height 11
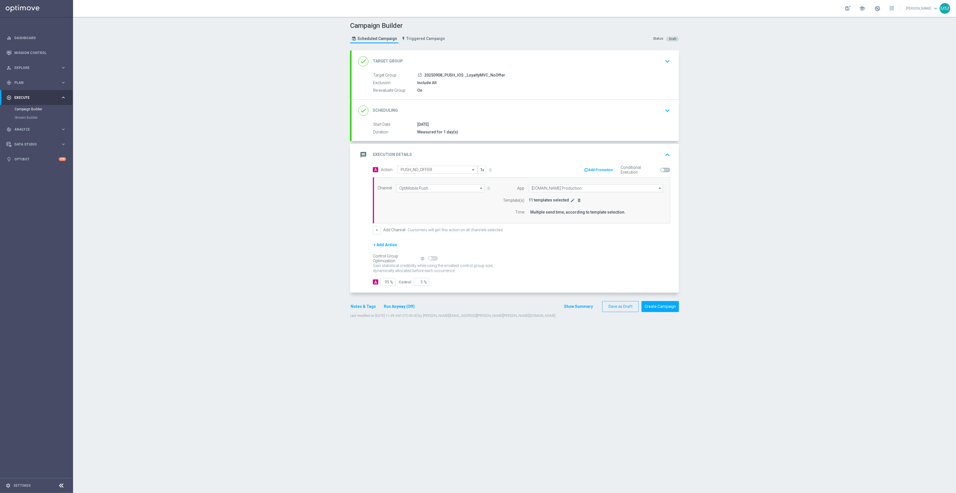
click at [570, 204] on div "Template(s) 11 templates selected edit delete_forever" at bounding box center [582, 200] width 172 height 8
click at [571, 200] on icon "edit" at bounding box center [573, 200] width 4 height 4
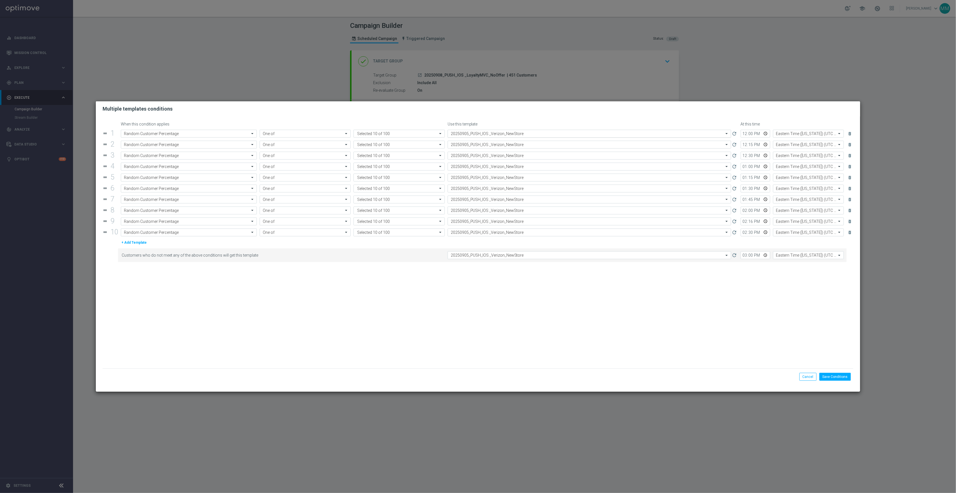
click at [491, 134] on input "text" at bounding box center [584, 133] width 266 height 5
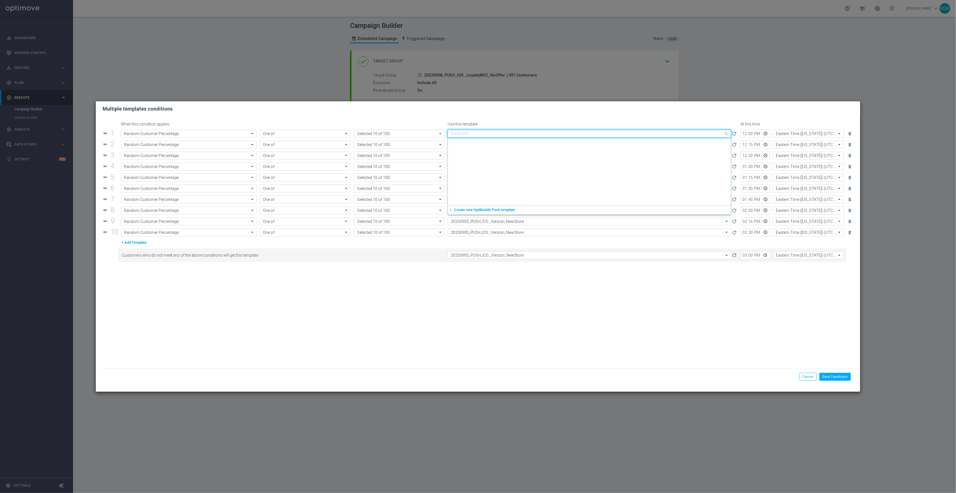
paste input "20250908_PUSH_IOS _LoyaltyMVC_NoOffer"
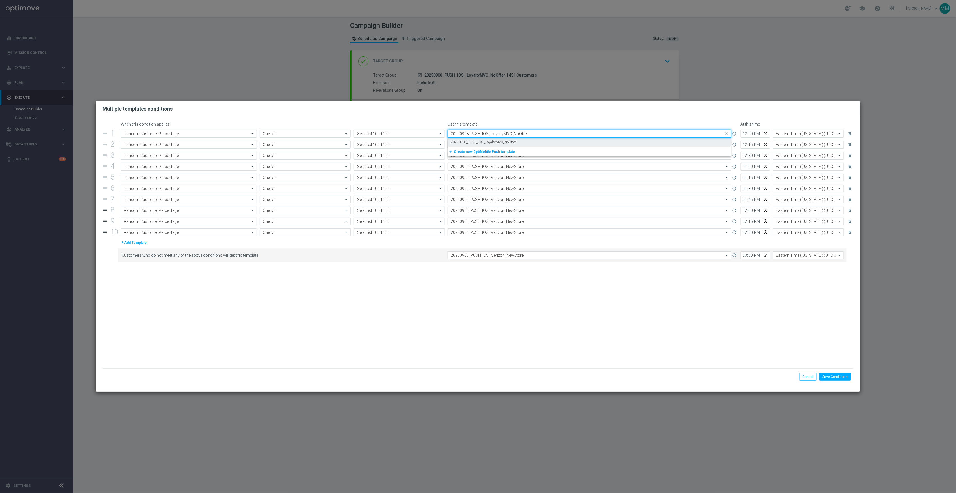
click at [491, 143] on label "20250908_PUSH_IOS _LoyaltyMVC_NoOffer" at bounding box center [484, 142] width 66 height 5
type input "20250908_PUSH_IOS _LoyaltyMVC_NoOffer"
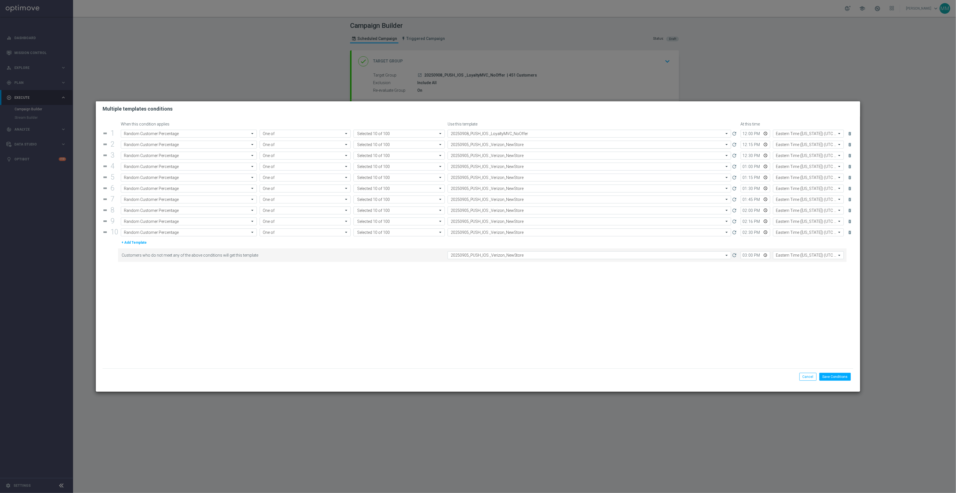
click at [491, 146] on input "text" at bounding box center [584, 144] width 266 height 5
paste input "20250908_PUSH_IOS _LoyaltyMVC_NoOffer"
click at [492, 151] on label "20250908_PUSH_IOS _LoyaltyMVC_NoOffer" at bounding box center [484, 153] width 66 height 5
type input "20250908_PUSH_IOS _LoyaltyMVC_NoOffer"
click at [491, 154] on input "text" at bounding box center [584, 155] width 266 height 5
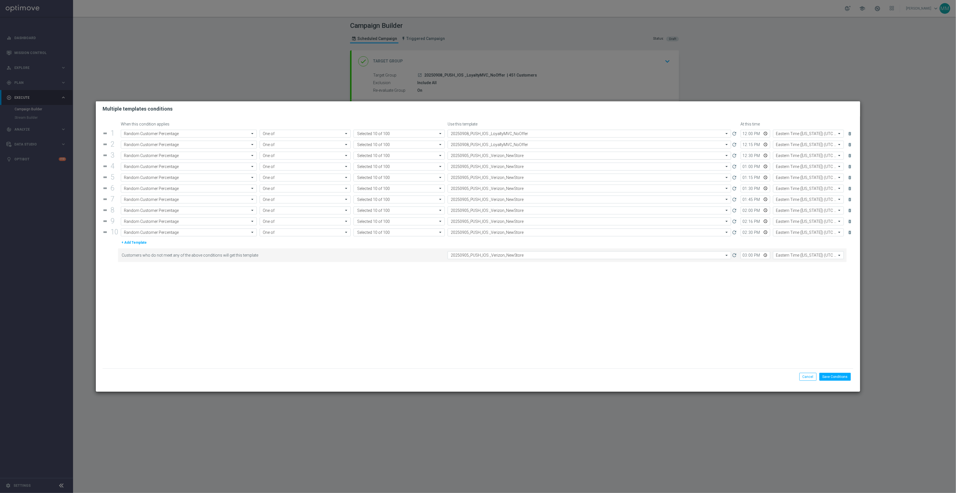
paste input "20250908_PUSH_IOS _LoyaltyMVC_NoOffer"
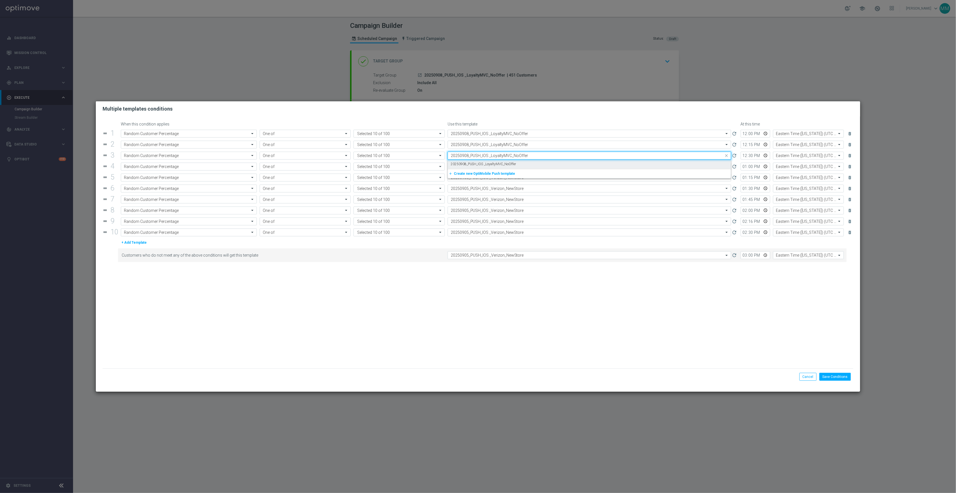
drag, startPoint x: 491, startPoint y: 163, endPoint x: 493, endPoint y: 169, distance: 6.0
click at [491, 164] on label "20250908_PUSH_IOS _LoyaltyMVC_NoOffer" at bounding box center [484, 164] width 66 height 5
type input "20250908_PUSH_IOS _LoyaltyMVC_NoOffer"
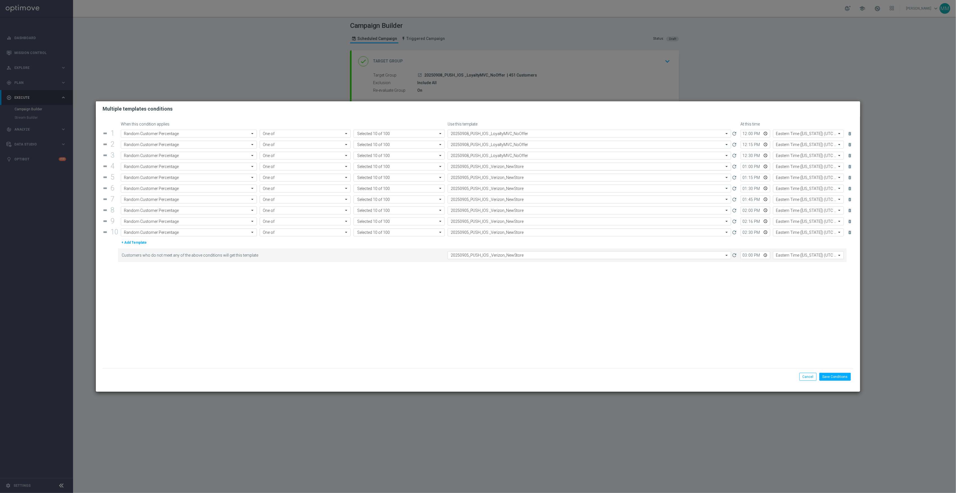
click at [493, 170] on div "Select template 20250905_PUSH_IOS _Verizon_NewStore" at bounding box center [590, 167] width 284 height 8
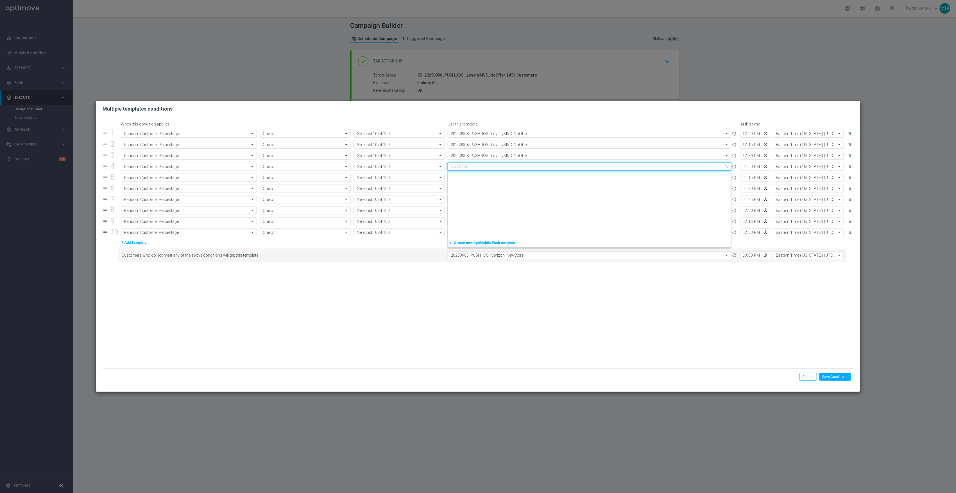
paste input "20250908_PUSH_IOS _LoyaltyMVC_NoOffer"
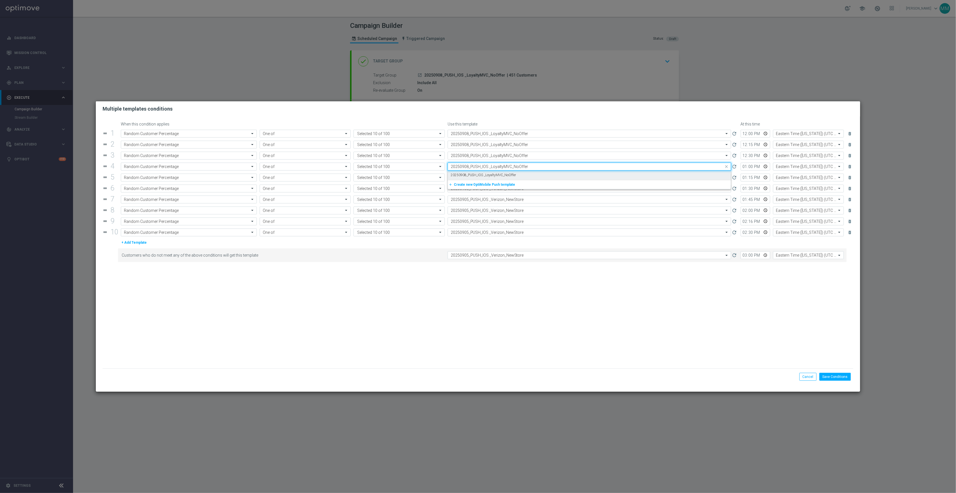
click at [493, 177] on label "20250908_PUSH_IOS _LoyaltyMVC_NoOffer" at bounding box center [484, 175] width 66 height 5
type input "20250908_PUSH_IOS _LoyaltyMVC_NoOffer"
click at [493, 178] on input "text" at bounding box center [584, 177] width 266 height 5
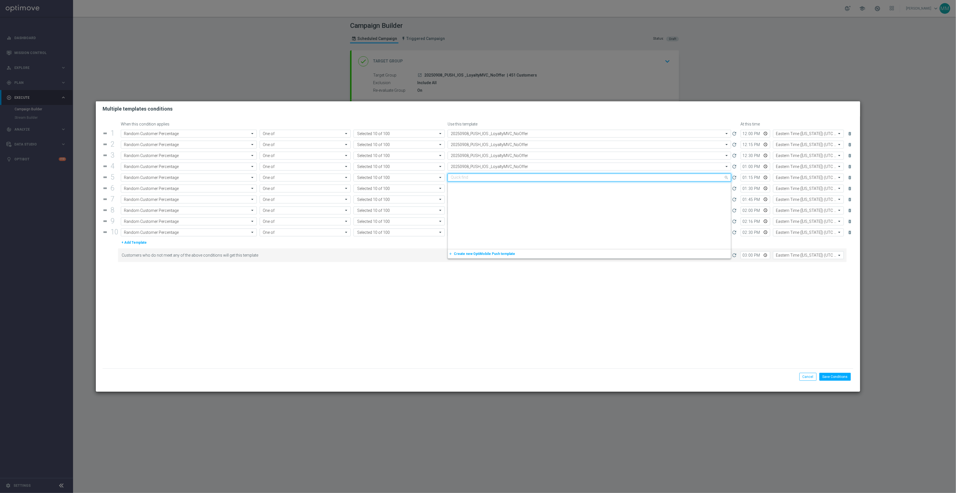
paste input "20250908_PUSH_IOS _LoyaltyMVC_NoOffer"
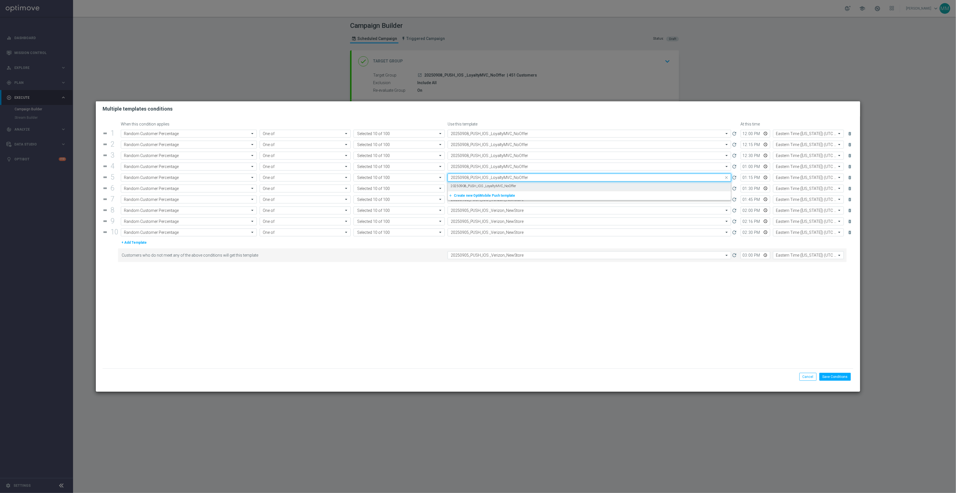
click at [494, 186] on label "20250908_PUSH_IOS _LoyaltyMVC_NoOffer" at bounding box center [484, 186] width 66 height 5
type input "20250908_PUSH_IOS _LoyaltyMVC_NoOffer"
click at [494, 187] on input "text" at bounding box center [584, 188] width 266 height 5
paste input "20250908_PUSH_IOS _LoyaltyMVC_NoOffer"
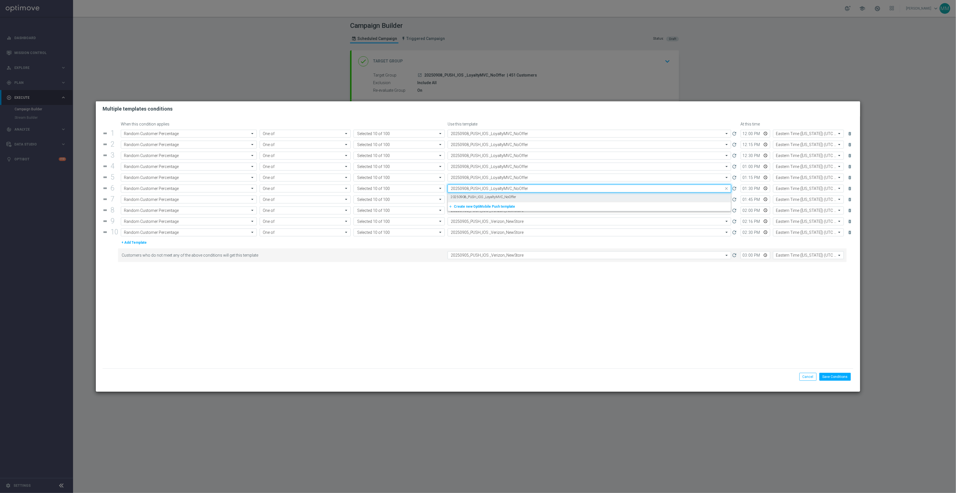
click at [496, 195] on label "20250908_PUSH_IOS _LoyaltyMVC_NoOffer" at bounding box center [484, 197] width 66 height 5
type input "20250908_PUSH_IOS _LoyaltyMVC_NoOffer"
click at [498, 198] on input "text" at bounding box center [584, 199] width 266 height 5
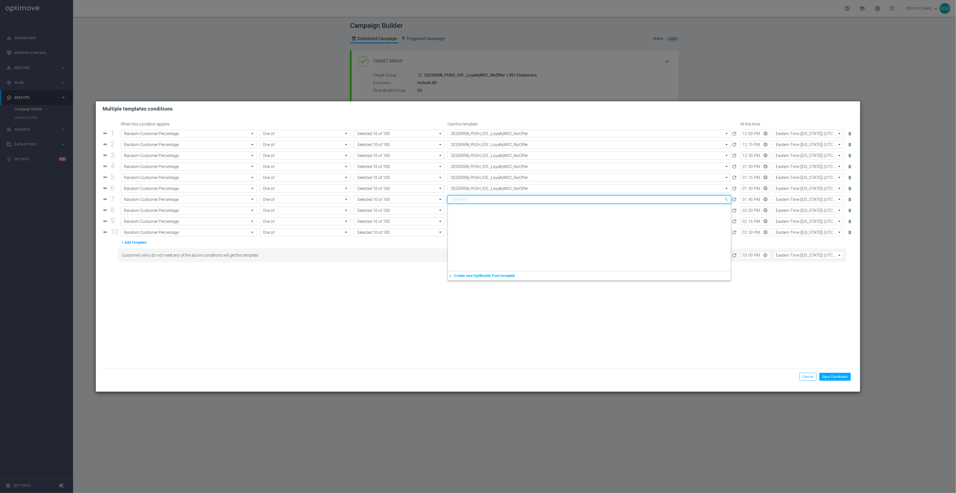
paste input "20250908_PUSH_IOS _LoyaltyMVC_NoOffer"
click at [501, 208] on label "20250908_PUSH_IOS _LoyaltyMVC_NoOffer" at bounding box center [484, 208] width 66 height 5
type input "20250908_PUSH_IOS _LoyaltyMVC_NoOffer"
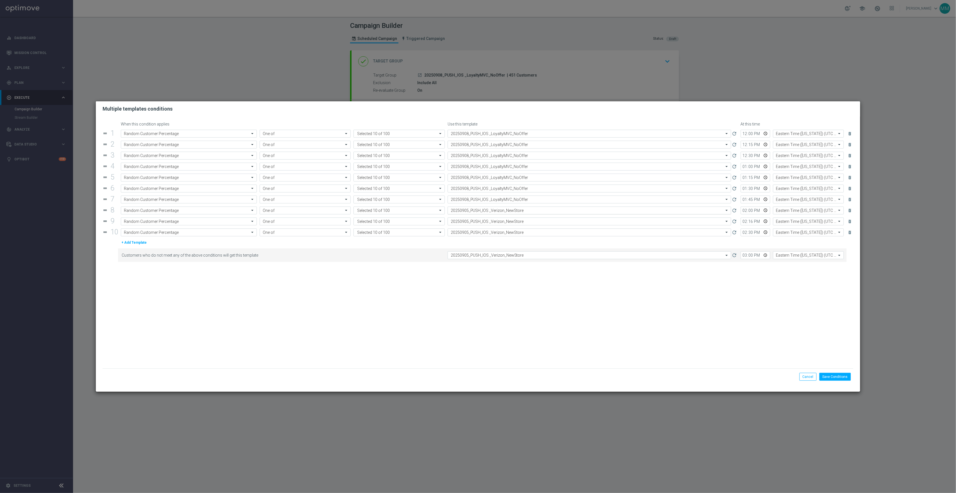
click at [503, 212] on input "text" at bounding box center [584, 210] width 266 height 5
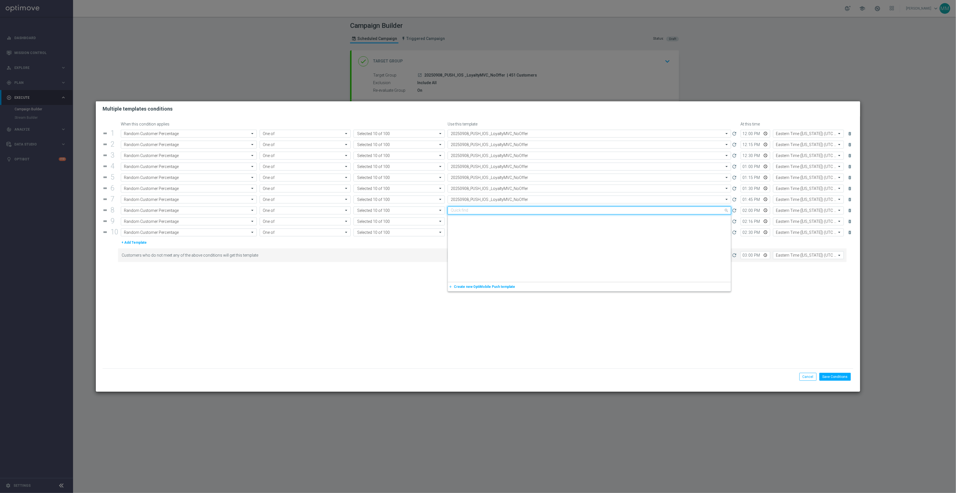
paste input "20250908_PUSH_IOS _LoyaltyMVC_NoOffer"
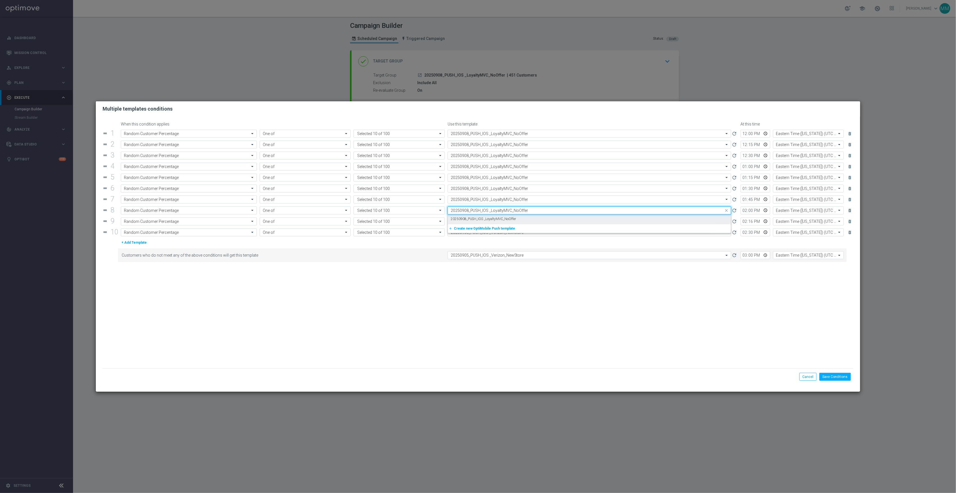
click at [504, 217] on div "20250908_PUSH_IOS _LoyaltyMVC_NoOffer" at bounding box center [589, 218] width 277 height 9
type input "20250908_PUSH_IOS _LoyaltyMVC_NoOffer"
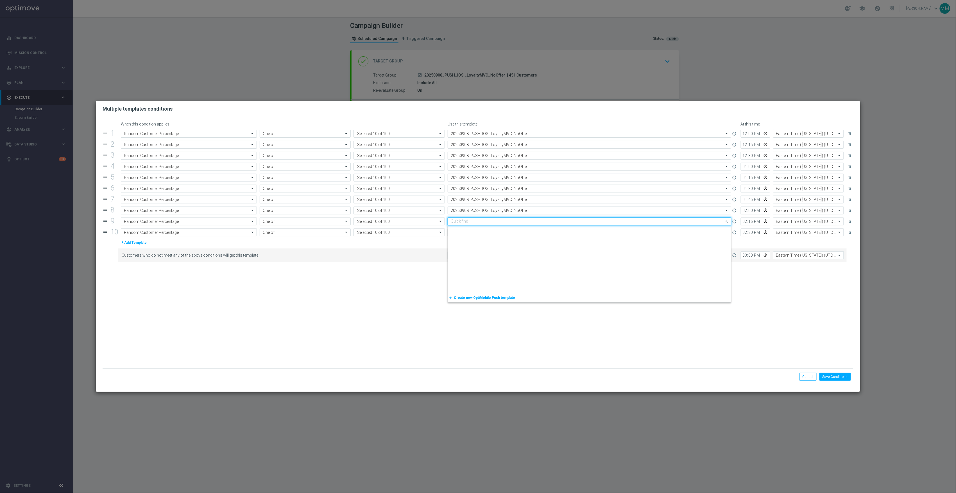
click at [507, 223] on input "text" at bounding box center [584, 221] width 266 height 5
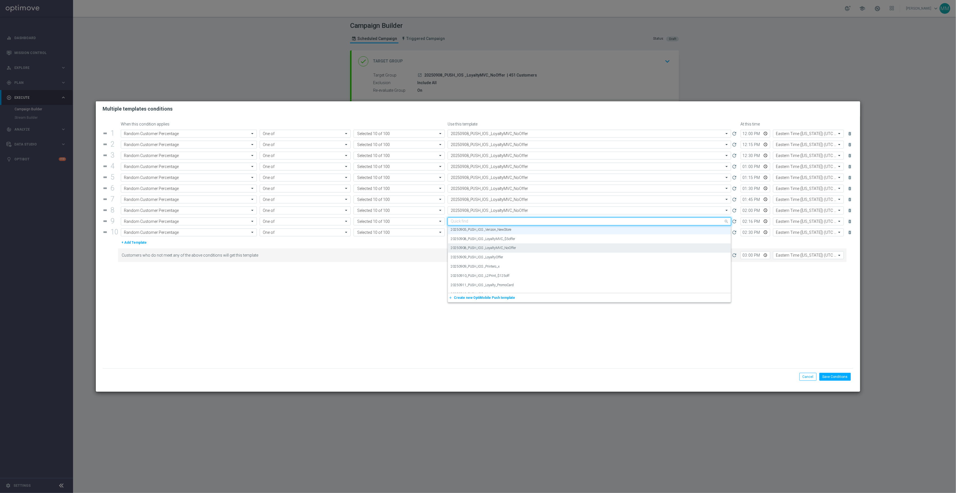
paste input "20250908_PUSH_IOS _LoyaltyMVC_NoOffer"
drag, startPoint x: 509, startPoint y: 228, endPoint x: 512, endPoint y: 237, distance: 9.0
click at [509, 229] on div "20250908_PUSH_IOS _LoyaltyMVC_NoOffer" at bounding box center [589, 229] width 277 height 9
type input "20250908_PUSH_IOS _LoyaltyMVC_NoOffer"
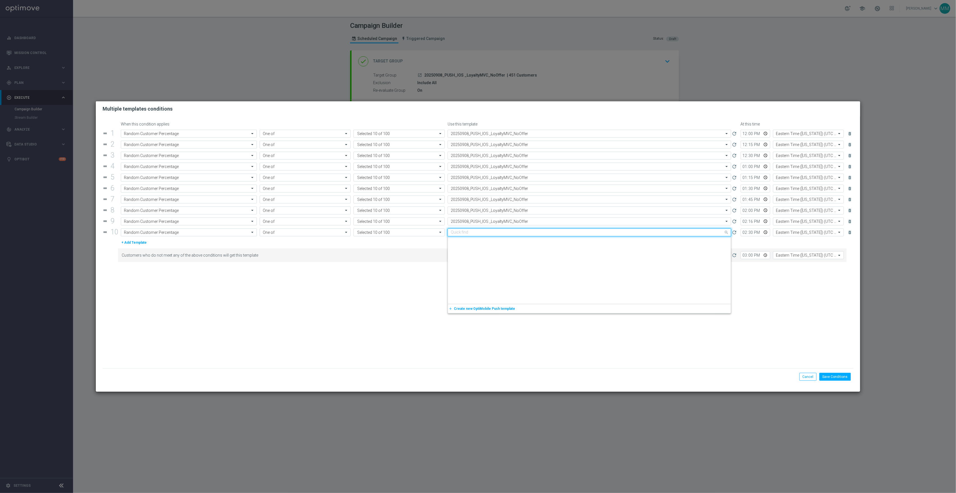
click at [512, 236] on div "Quick find 20250905_PUSH_IOS _Verizon_NewStore" at bounding box center [590, 232] width 284 height 8
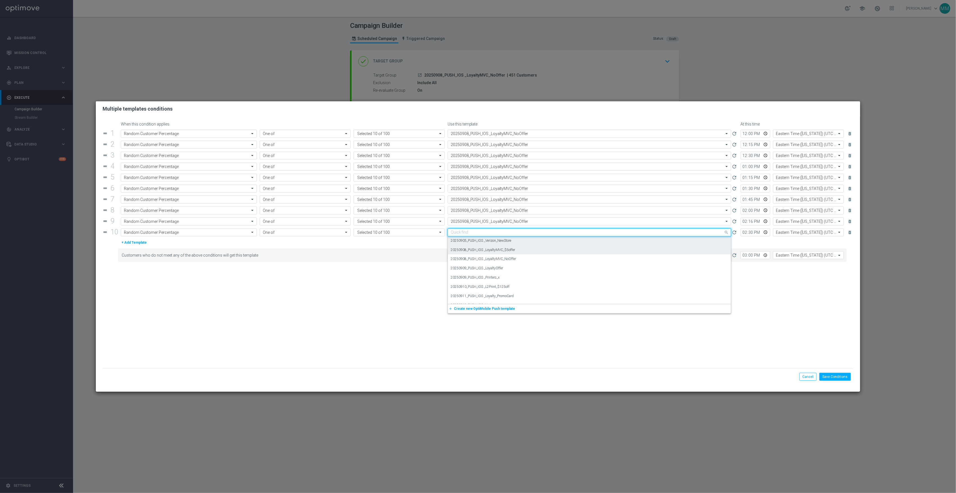
paste input "20250908_PUSH_IOS _LoyaltyMVC_NoOffer"
click at [511, 245] on div "20250908_PUSH_IOS _LoyaltyMVC_NoOffer" at bounding box center [589, 240] width 277 height 9
type input "20250908_PUSH_IOS _LoyaltyMVC_NoOffer"
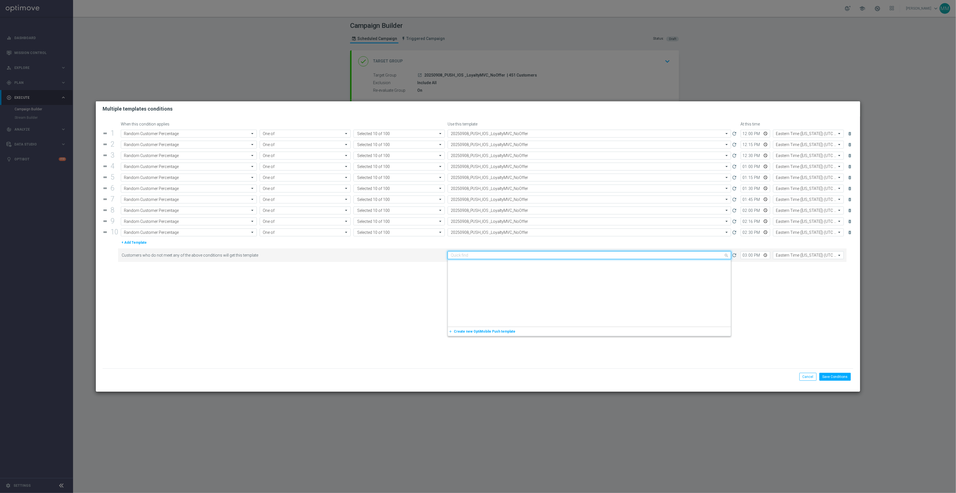
drag, startPoint x: 516, startPoint y: 259, endPoint x: 517, endPoint y: 261, distance: 2.9
click at [517, 258] on input "text" at bounding box center [584, 255] width 266 height 5
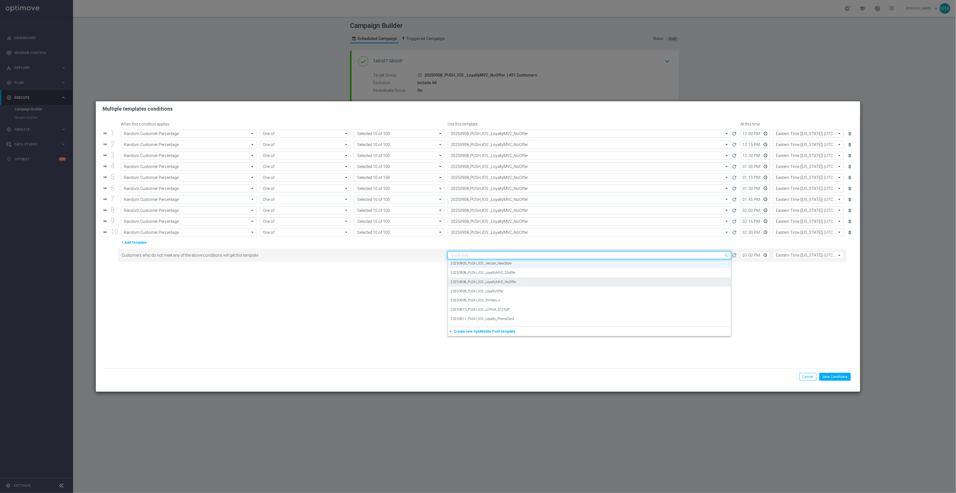
paste input "20250908_PUSH_IOS _LoyaltyMVC_NoOffer"
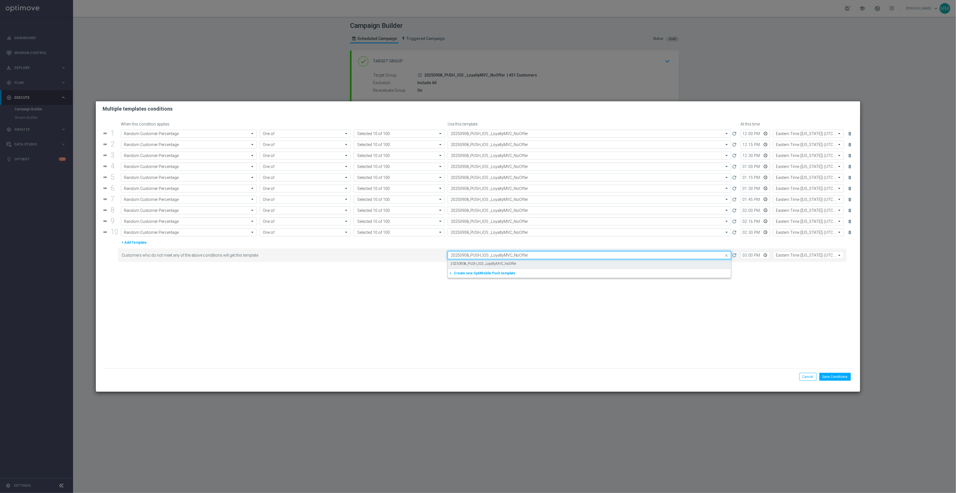
scroll to position [0, 0]
click at [517, 264] on div "20250908_PUSH_IOS _LoyaltyMVC_NoOffer" at bounding box center [589, 263] width 277 height 9
type input "20250908_PUSH_IOS _LoyaltyMVC_NoOffer"
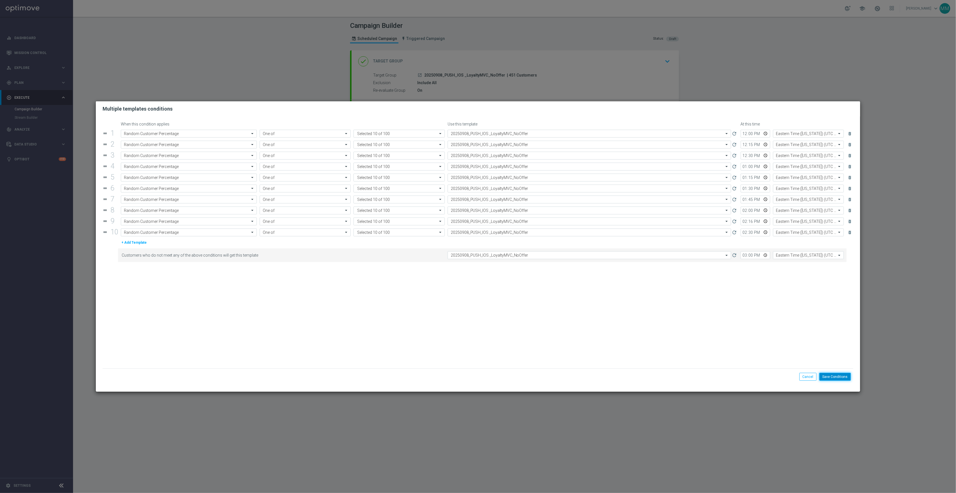
click at [832, 377] on button "Save Conditions" at bounding box center [835, 377] width 31 height 8
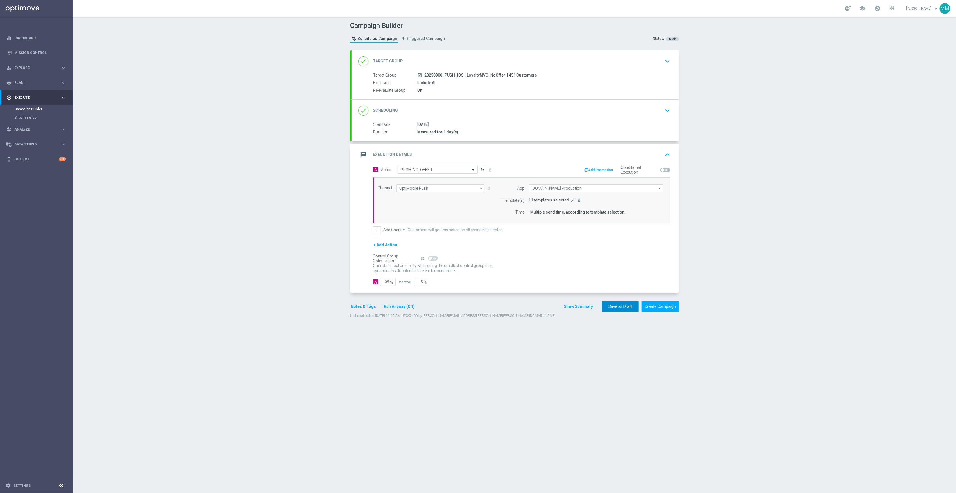
click at [616, 304] on button "Save as Draft" at bounding box center [621, 306] width 37 height 11
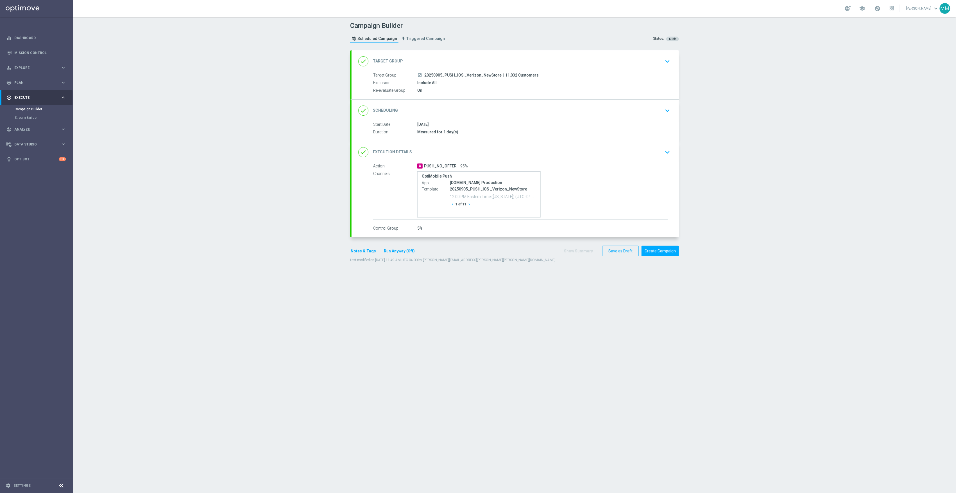
click at [559, 67] on div "done Target Group keyboard_arrow_down" at bounding box center [516, 61] width 328 height 22
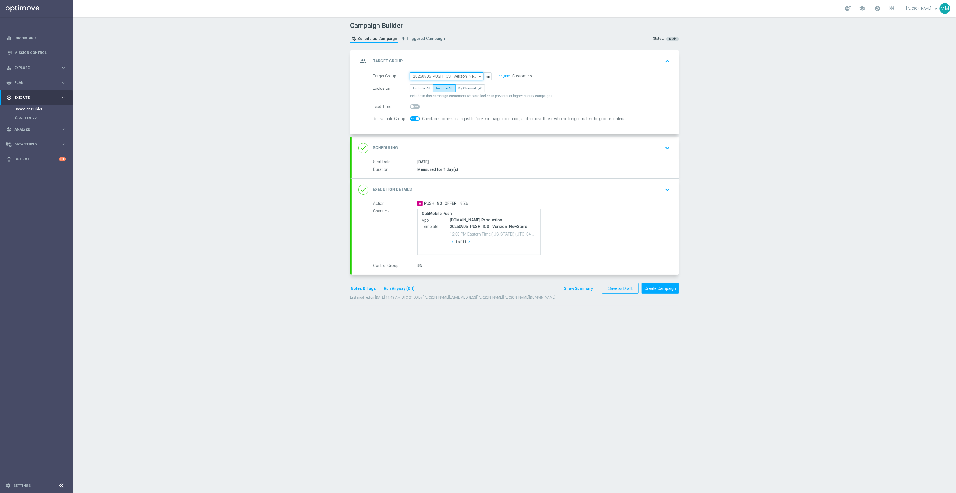
click at [466, 72] on input "20250905_PUSH_IOS _Verizon_NewStore" at bounding box center [446, 76] width 73 height 8
paste input "20250908_PUSH_IOS _LoyaltyMVC_$5offer"
click at [460, 84] on div "20250908_PUSH_IOS _LoyaltyMVC_$5offer" at bounding box center [446, 84] width 66 height 5
type input "20250908_PUSH_IOS _LoyaltyMVC_$5offer"
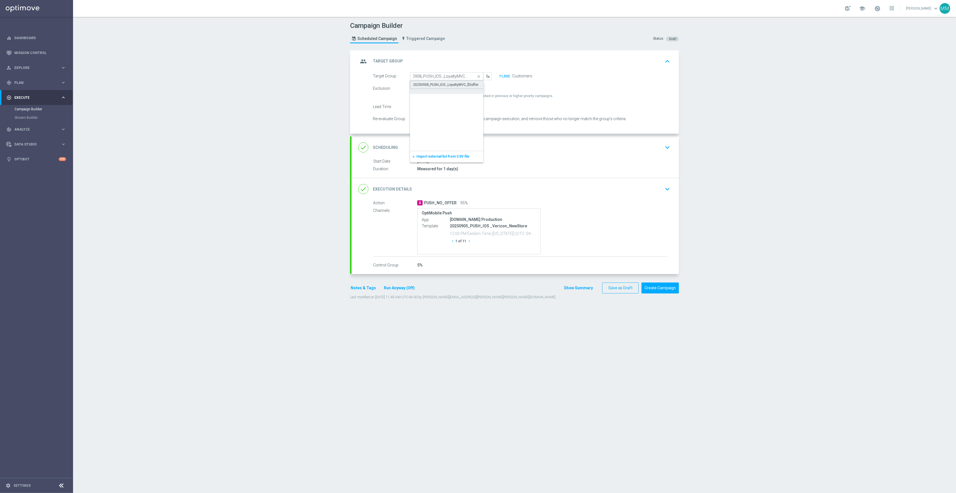
scroll to position [0, 0]
click at [463, 166] on div "Start Date 05 Sep 2025 Duration Measured for 1 day(s)" at bounding box center [516, 165] width 328 height 14
click at [478, 144] on div "done Scheduling keyboard_arrow_down" at bounding box center [515, 147] width 314 height 11
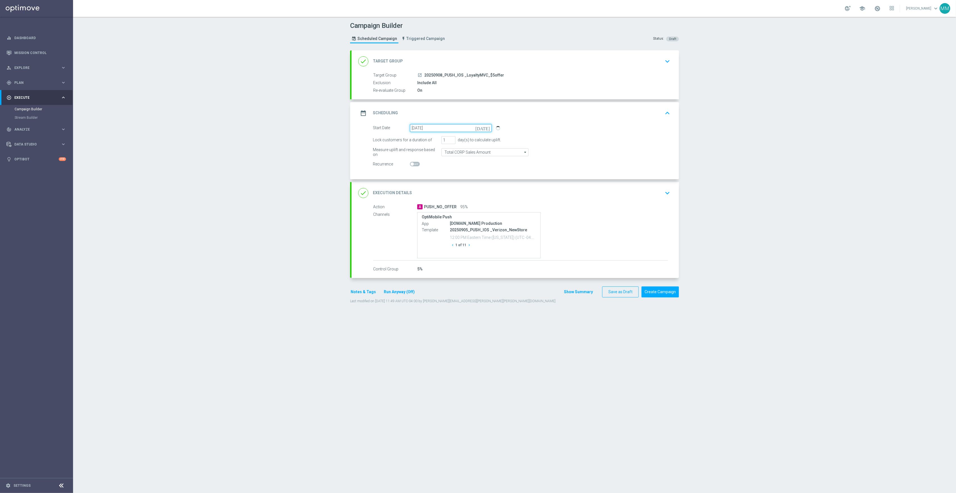
click at [439, 126] on input "[DATE]" at bounding box center [451, 128] width 82 height 8
click at [421, 170] on span "8" at bounding box center [422, 168] width 9 height 9
type input "08 Sep 2025"
click at [579, 217] on div "OptiMobile Push App staples.com Production Template 20250905_PUSH_IOS _Verizon_…" at bounding box center [543, 235] width 251 height 46
click at [620, 205] on div "A PUSH_NO_OFFER 95%" at bounding box center [543, 207] width 251 height 6
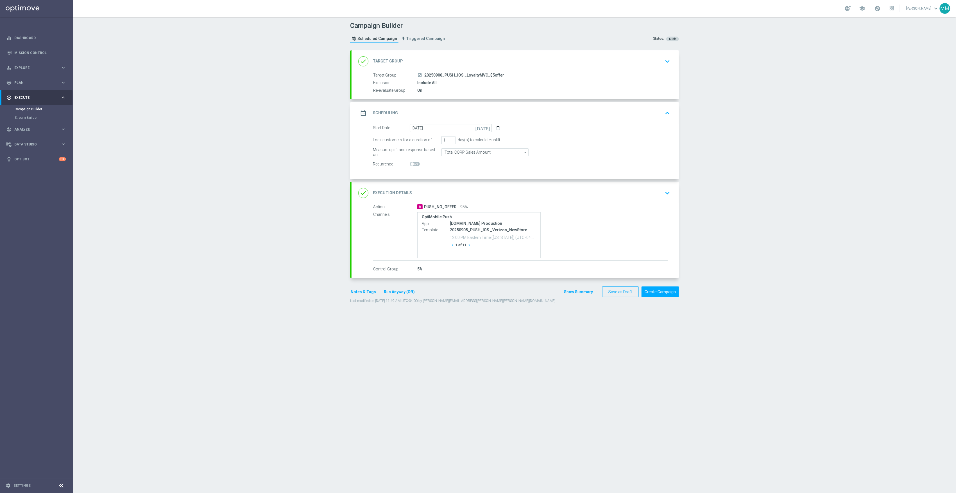
click at [640, 195] on div "done Execution Details keyboard_arrow_down" at bounding box center [515, 193] width 314 height 11
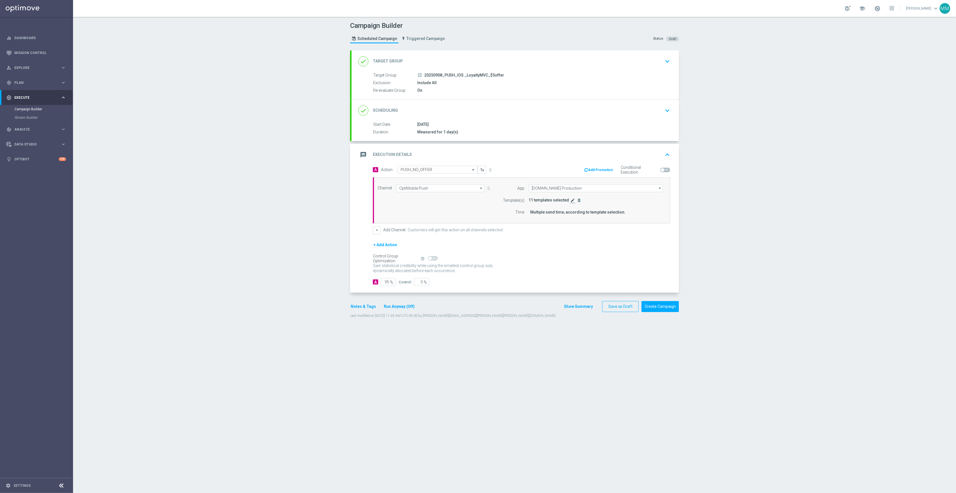
click at [571, 201] on icon "edit" at bounding box center [573, 200] width 4 height 4
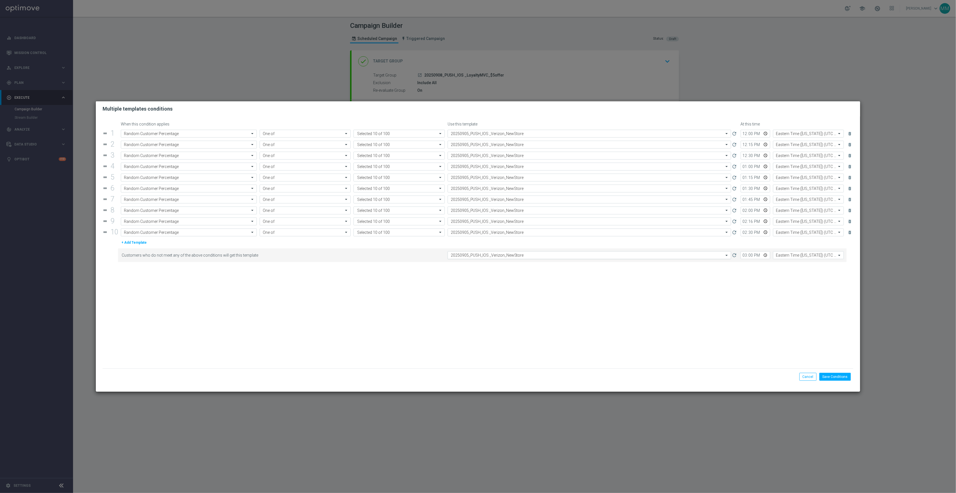
click at [529, 259] on div "Select template 20250905_PUSH_IOS _Verizon_NewStore" at bounding box center [590, 255] width 284 height 8
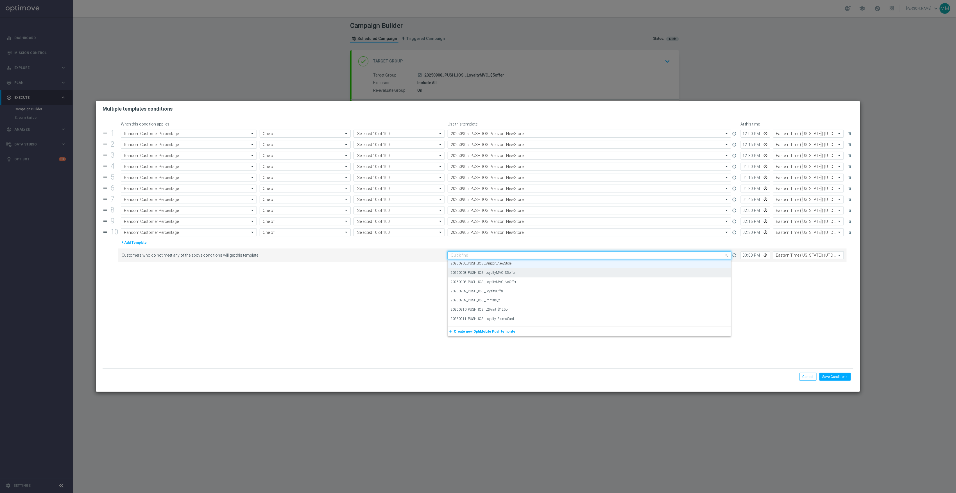
paste input "20250908_PUSH_IOS _LoyaltyMVC_$5offer"
click at [519, 268] on div "20250908_PUSH_IOS _LoyaltyMVC_$5offer" at bounding box center [589, 263] width 277 height 9
type input "20250908_PUSH_IOS _LoyaltyMVC_$5offer"
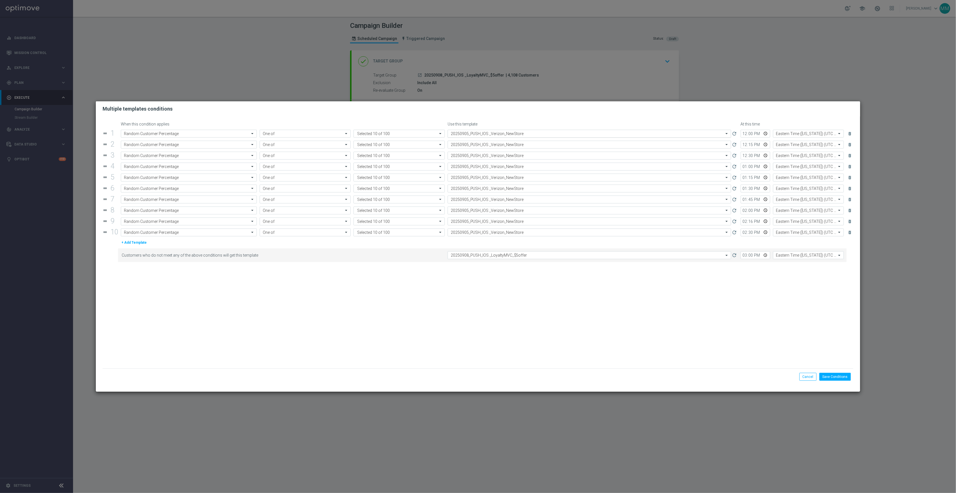
click at [529, 133] on input "text" at bounding box center [584, 133] width 266 height 5
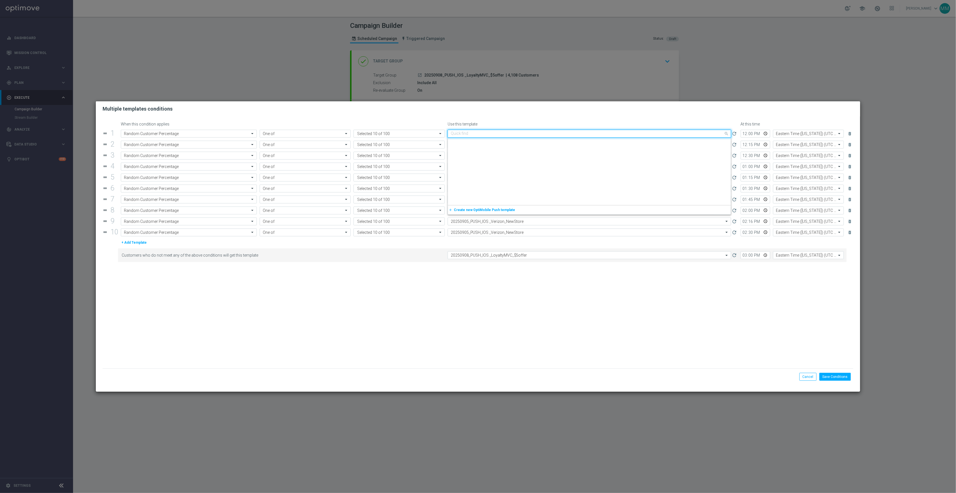
paste input "20250908_PUSH_IOS _LoyaltyMVC_$5offer"
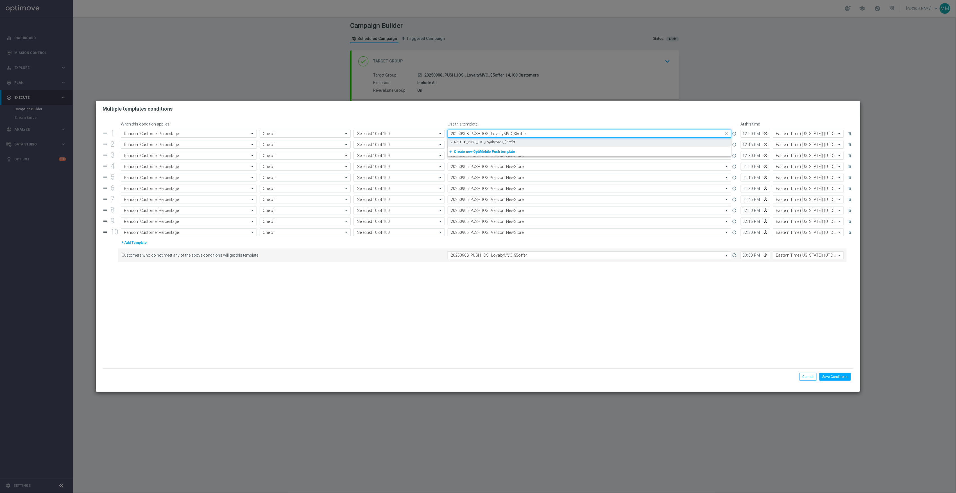
click at [519, 141] on div "20250908_PUSH_IOS _LoyaltyMVC_$5offer" at bounding box center [589, 141] width 277 height 9
type input "20250908_PUSH_IOS _LoyaltyMVC_$5offer"
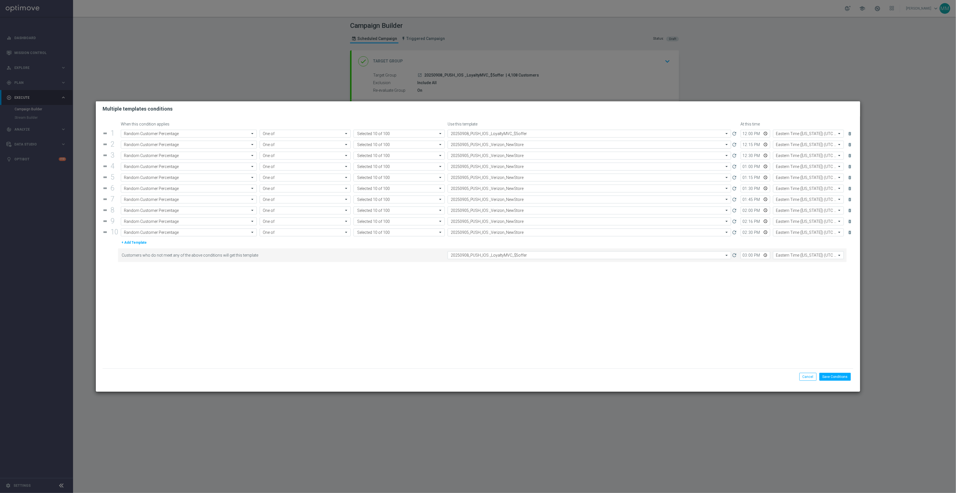
click at [516, 146] on input "text" at bounding box center [584, 144] width 266 height 5
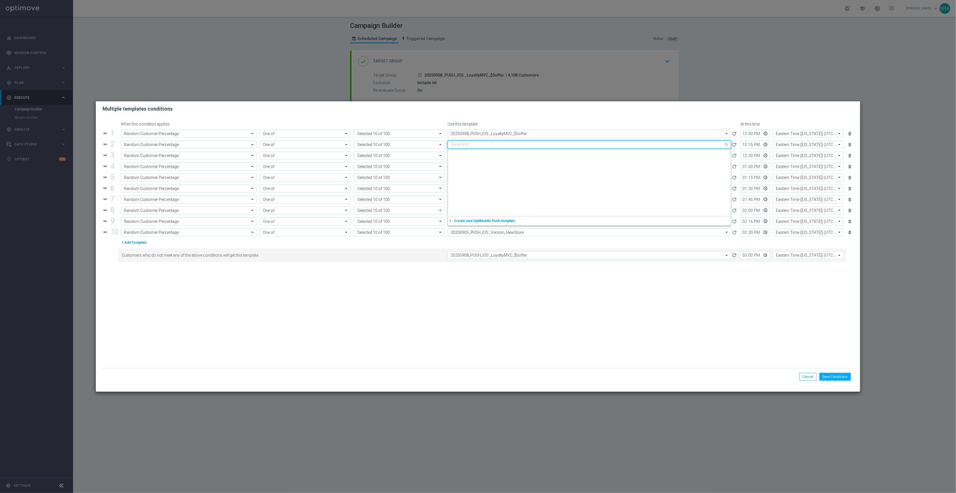
paste input "20250908_PUSH_IOS _LoyaltyMVC_$5offer"
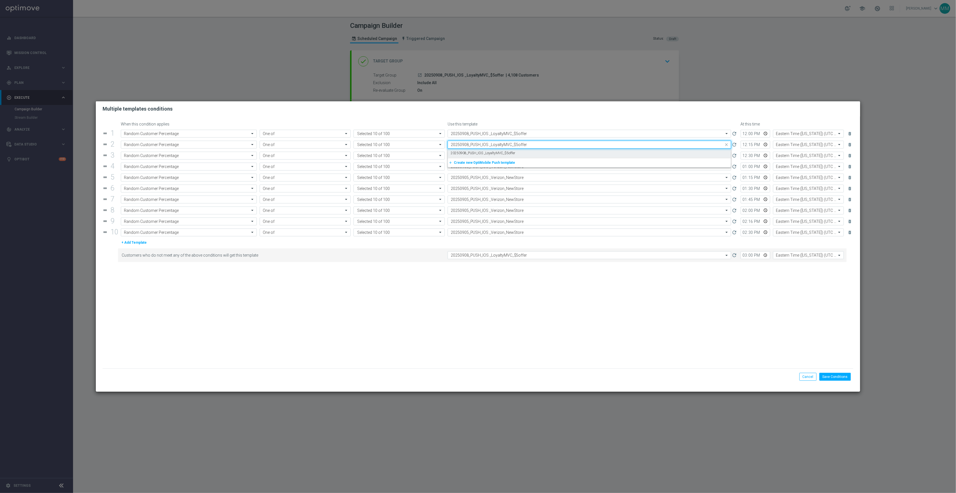
click at [515, 152] on label "20250908_PUSH_IOS _LoyaltyMVC_$5offer" at bounding box center [483, 153] width 65 height 5
type input "20250908_PUSH_IOS _LoyaltyMVC_$5offer"
click at [514, 155] on input "text" at bounding box center [584, 155] width 266 height 5
paste input "20250908_PUSH_IOS _LoyaltyMVC_$5offer"
click at [513, 162] on label "20250908_PUSH_IOS _LoyaltyMVC_$5offer" at bounding box center [483, 164] width 65 height 5
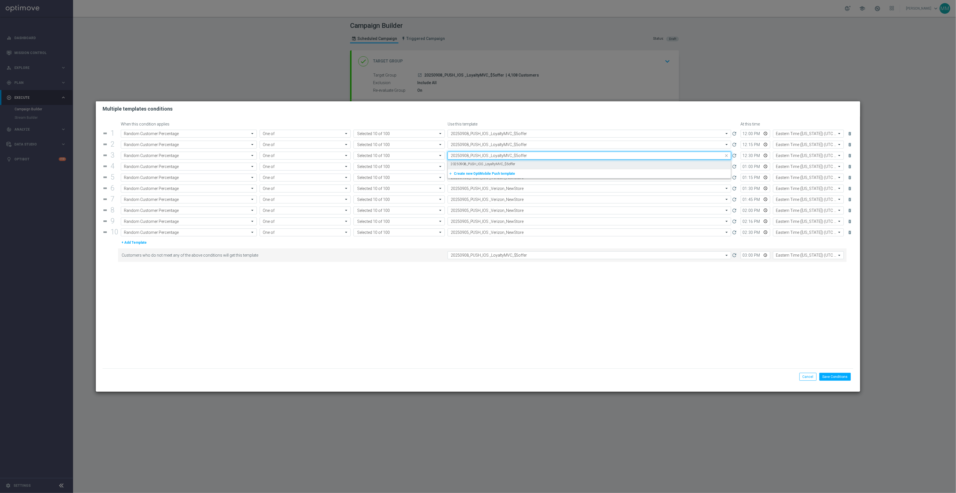
type input "20250908_PUSH_IOS _LoyaltyMVC_$5offer"
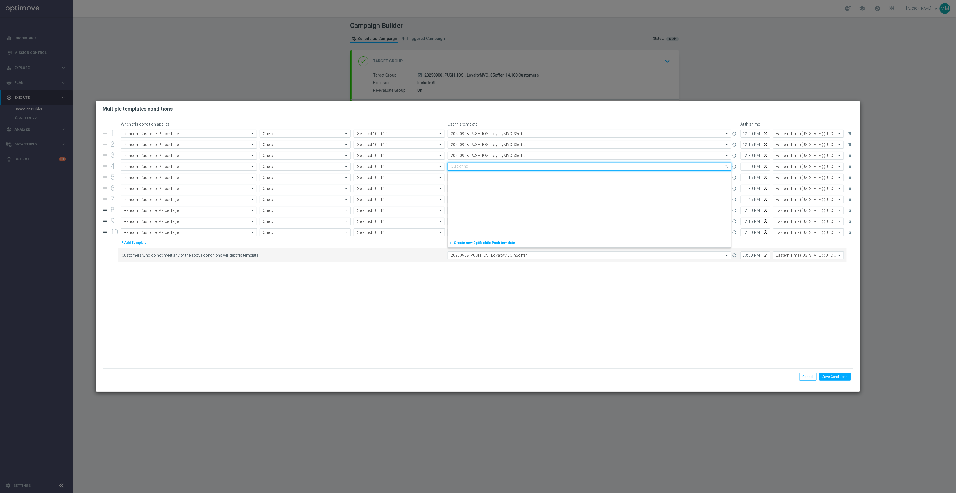
click at [513, 166] on input "text" at bounding box center [584, 166] width 266 height 5
paste input "20250908_PUSH_IOS _LoyaltyMVC_$5offer"
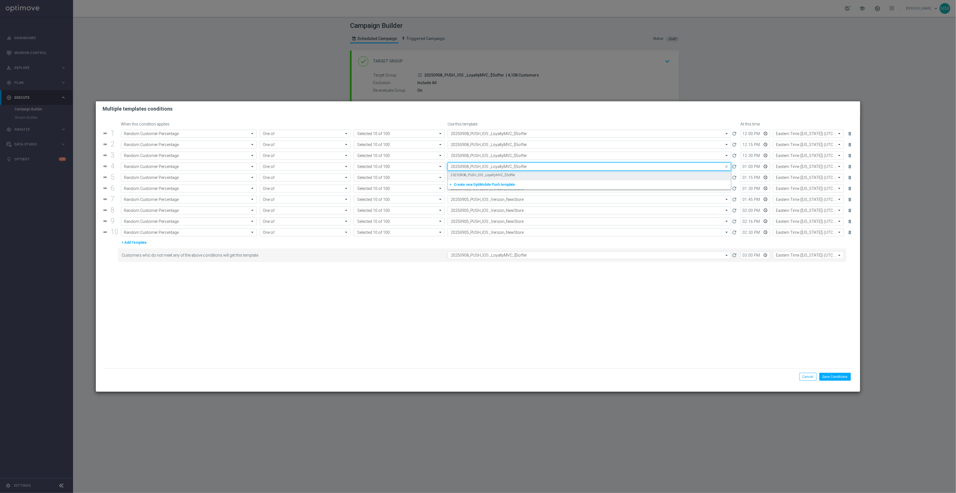
scroll to position [0, 0]
click at [513, 172] on div "20250908_PUSH_IOS _LoyaltyMVC_$5offer" at bounding box center [589, 174] width 277 height 9
type input "20250908_PUSH_IOS _LoyaltyMVC_$5offer"
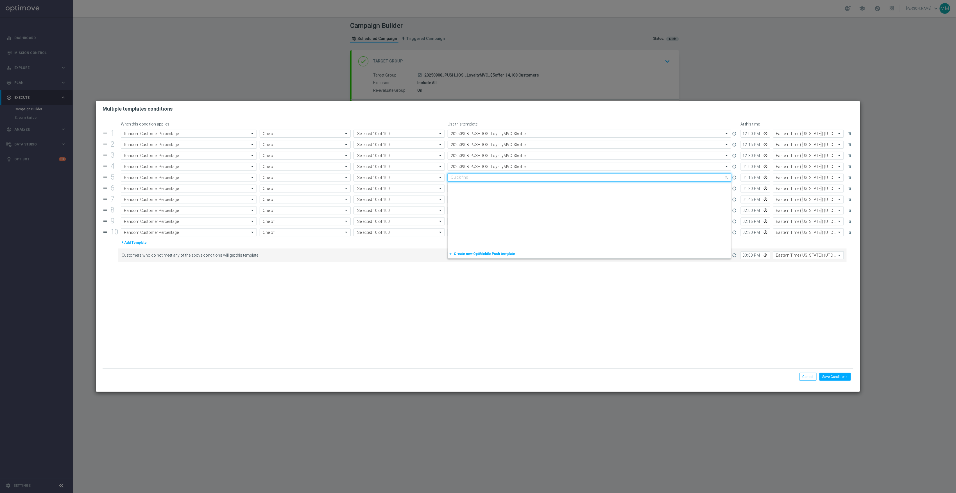
click at [513, 177] on input "text" at bounding box center [584, 177] width 266 height 5
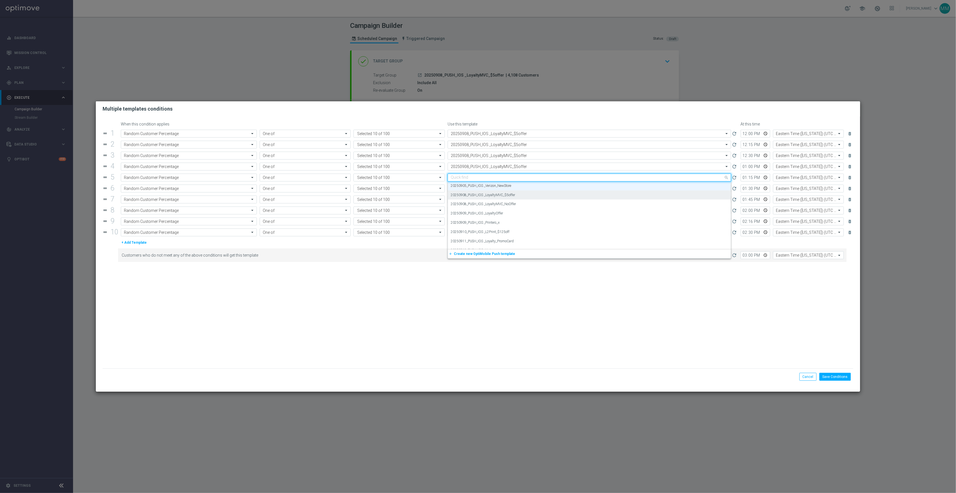
paste input "20250908_PUSH_IOS _LoyaltyMVC_$5offer"
click at [513, 188] on label "20250908_PUSH_IOS _LoyaltyMVC_$5offer" at bounding box center [483, 186] width 65 height 5
type input "20250908_PUSH_IOS _LoyaltyMVC_$5offer"
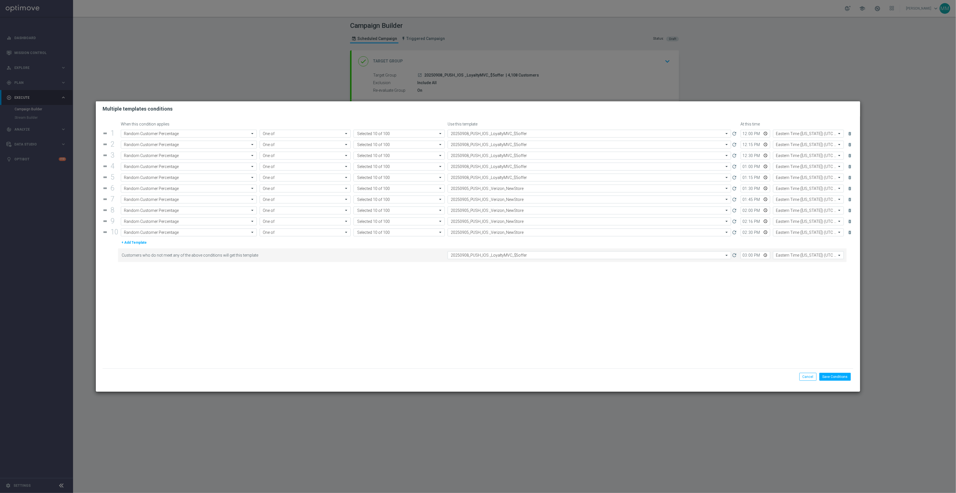
click at [513, 188] on input "text" at bounding box center [584, 188] width 266 height 5
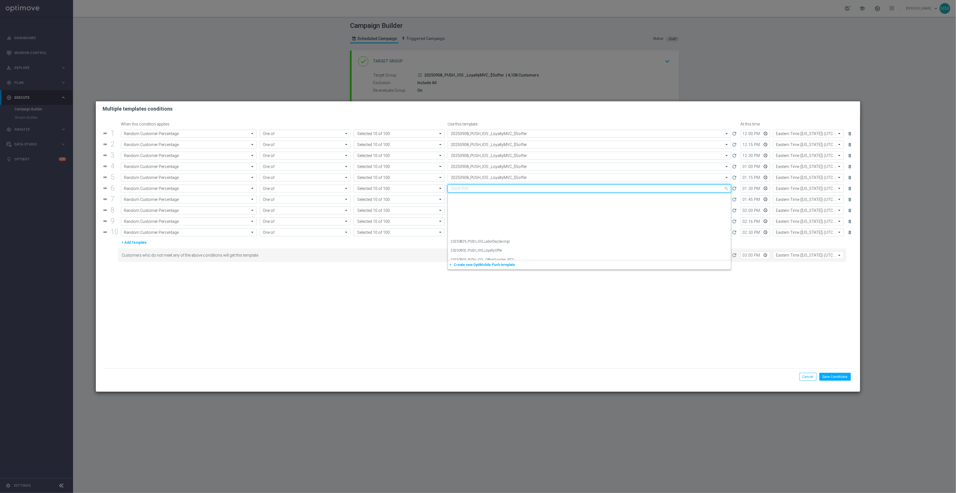
paste input "20250908_PUSH_IOS _LoyaltyMVC_$5offer"
click at [512, 192] on div "Quick find 20250905_PUSH_IOS _Verizon_NewStore 20250908_PUSH_IOS _LoyaltyMVC_$5…" at bounding box center [590, 188] width 284 height 8
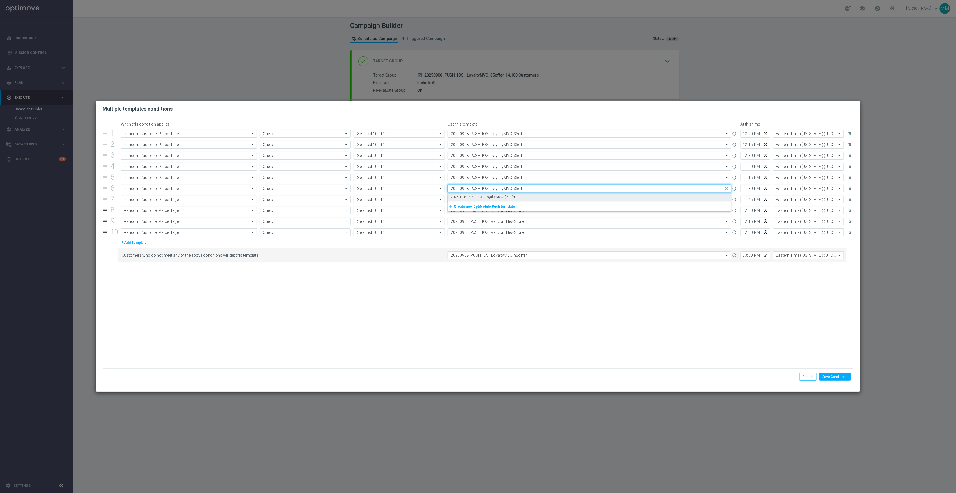
click at [512, 196] on label "20250908_PUSH_IOS _LoyaltyMVC_$5offer" at bounding box center [483, 197] width 65 height 5
type input "20250908_PUSH_IOS _LoyaltyMVC_$5offer"
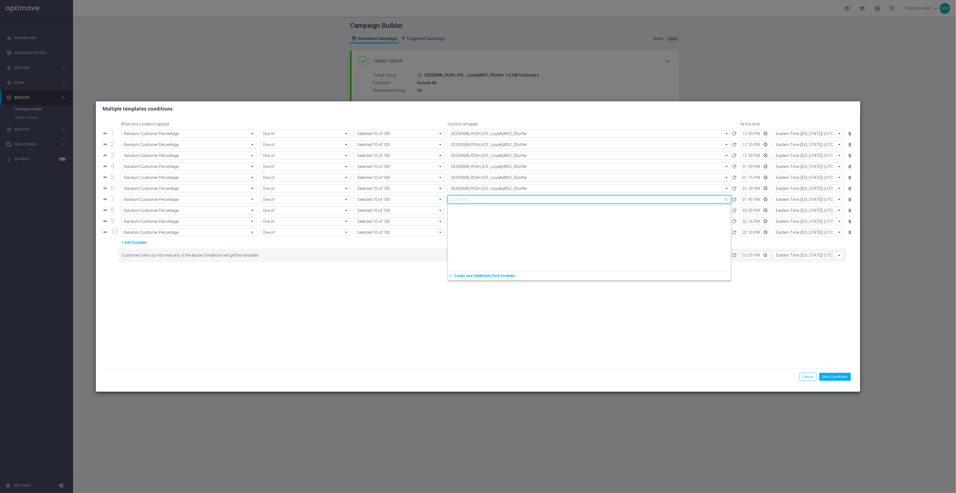
click at [514, 200] on input "text" at bounding box center [584, 199] width 266 height 5
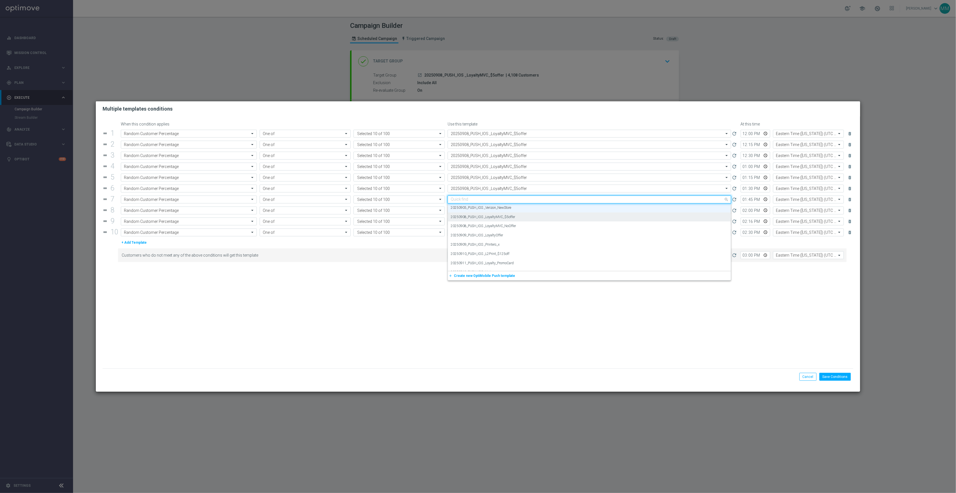
paste input "20250908_PUSH_IOS _LoyaltyMVC_$5offer"
drag, startPoint x: 516, startPoint y: 206, endPoint x: 518, endPoint y: 213, distance: 7.4
click at [516, 207] on div "20250908_PUSH_IOS _LoyaltyMVC_$5offer" at bounding box center [589, 207] width 277 height 9
type input "20250908_PUSH_IOS _LoyaltyMVC_$5offer"
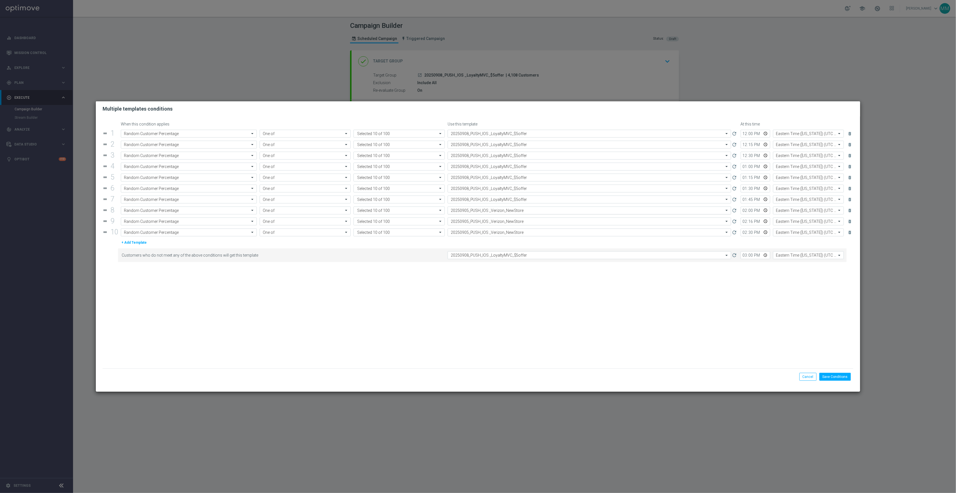
click at [518, 213] on input "text" at bounding box center [584, 210] width 266 height 5
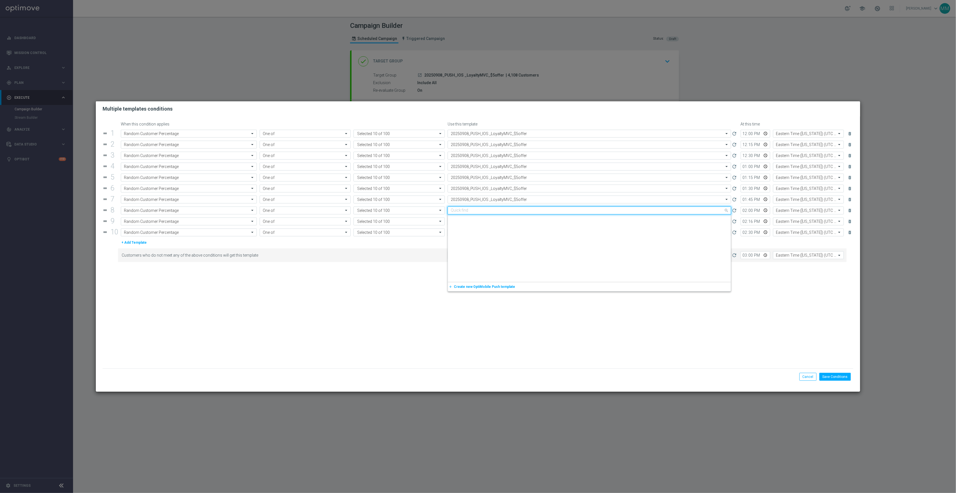
scroll to position [640, 0]
paste input "20250908_PUSH_IOS _LoyaltyMVC_$5offer"
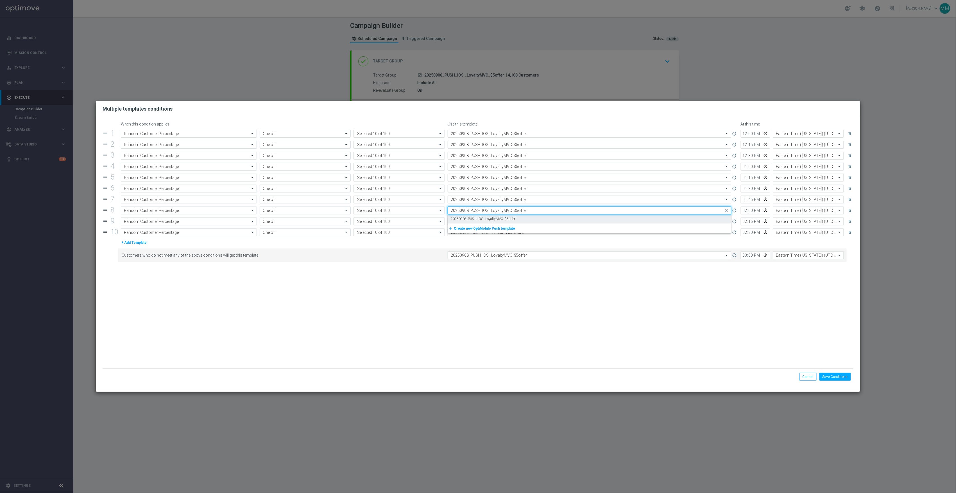
scroll to position [0, 0]
click at [521, 220] on div "20250908_PUSH_IOS _LoyaltyMVC_$5offer" at bounding box center [589, 218] width 277 height 9
type input "20250908_PUSH_IOS _LoyaltyMVC_$5offer"
click at [521, 223] on input "text" at bounding box center [584, 221] width 266 height 5
paste input "20250908_PUSH_IOS _LoyaltyMVC_$5offer"
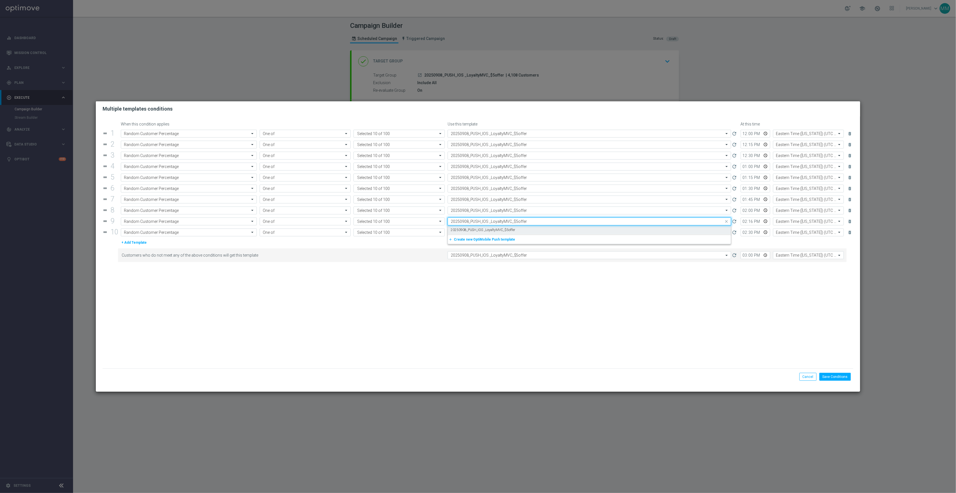
click at [521, 234] on div "20250908_PUSH_IOS _LoyaltyMVC_$5offer" at bounding box center [589, 229] width 277 height 9
type input "20250908_PUSH_IOS _LoyaltyMVC_$5offer"
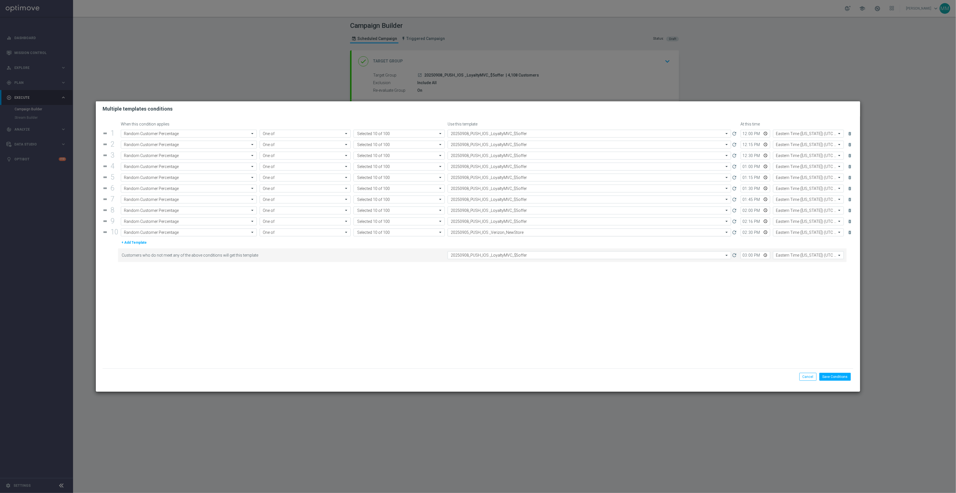
click at [521, 235] on input "text" at bounding box center [584, 232] width 266 height 5
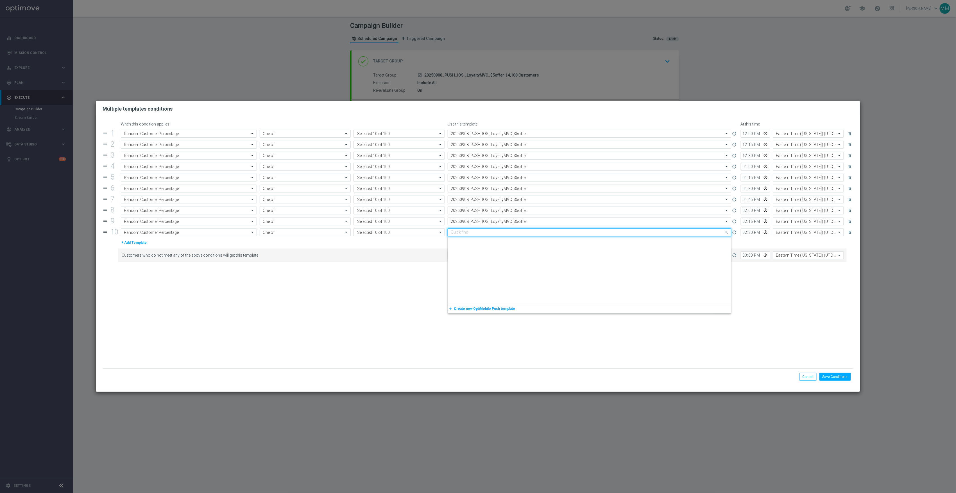
paste input "20250908_PUSH_IOS _LoyaltyMVC_$5offer"
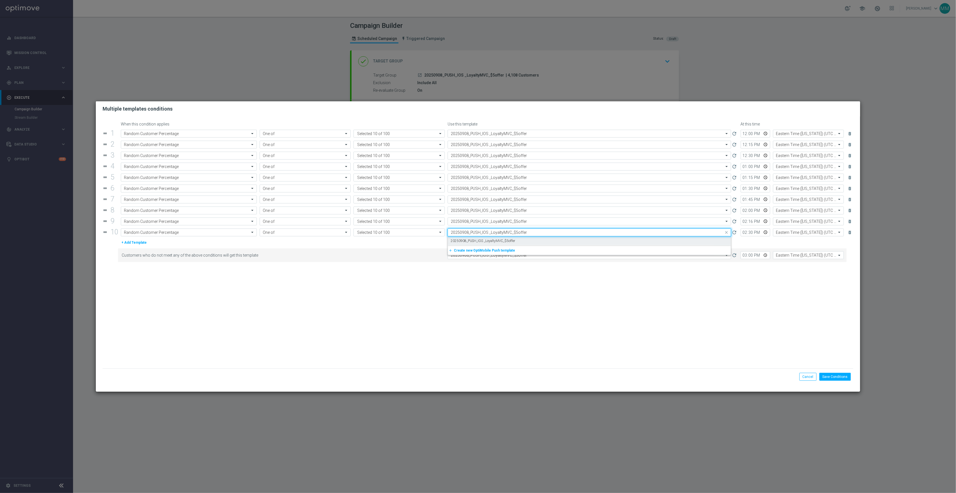
click at [524, 242] on div "20250908_PUSH_IOS _LoyaltyMVC_$5offer" at bounding box center [589, 240] width 277 height 9
type input "20250908_PUSH_IOS _LoyaltyMVC_$5offer"
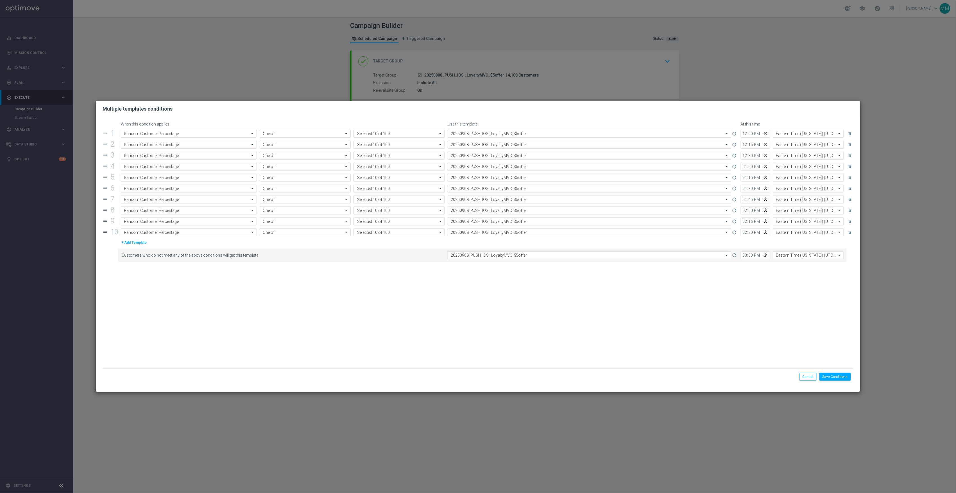
click at [706, 281] on form "When this condition applies Use this template At this time drag_handle 1 Attrib…" at bounding box center [478, 245] width 751 height 246
click at [835, 373] on button "Save Conditions" at bounding box center [835, 377] width 31 height 8
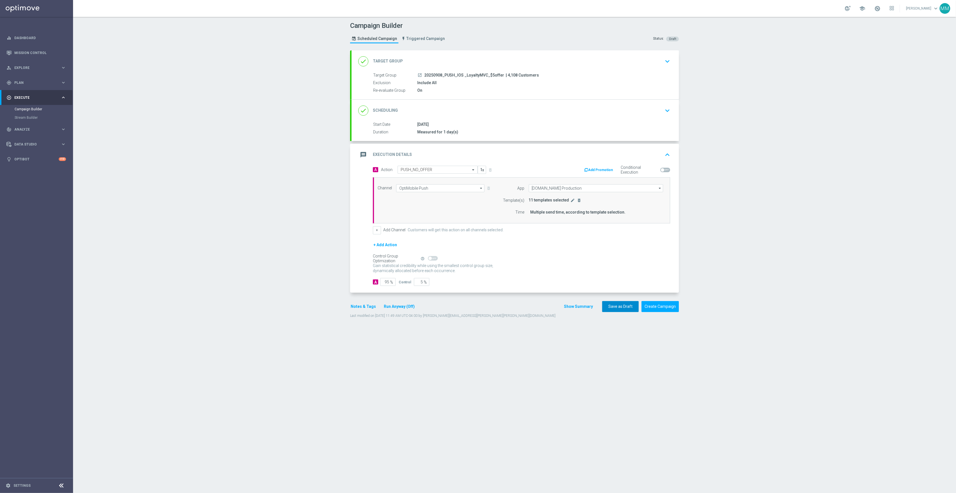
click at [611, 305] on button "Save as Draft" at bounding box center [621, 306] width 37 height 11
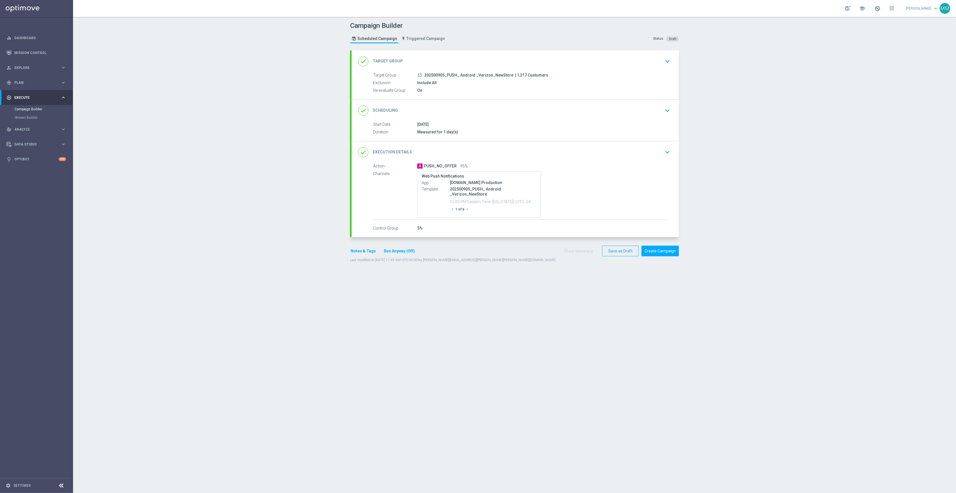
click at [494, 63] on div "done Target Group keyboard_arrow_down" at bounding box center [515, 61] width 314 height 11
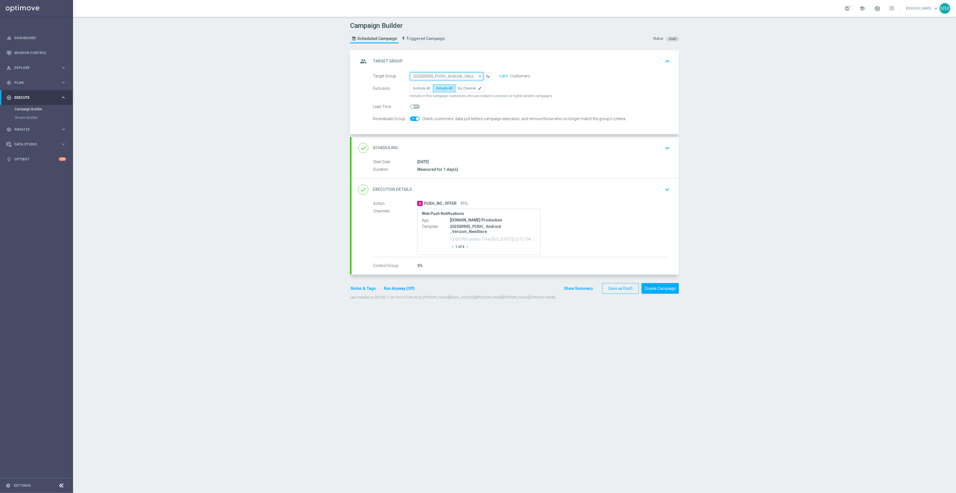
click at [456, 77] on input "202500905_PUSH_ Android _Verizon_NewStore" at bounding box center [446, 76] width 73 height 8
paste input "20250908_PUSH_Android _LoyaltyMVC_$5offer"
click at [452, 87] on div "20250908_PUSH_Android _LoyaltyMVC_$5offer" at bounding box center [446, 87] width 67 height 10
type input "20250908_PUSH_Android _LoyaltyMVC_$5offer"
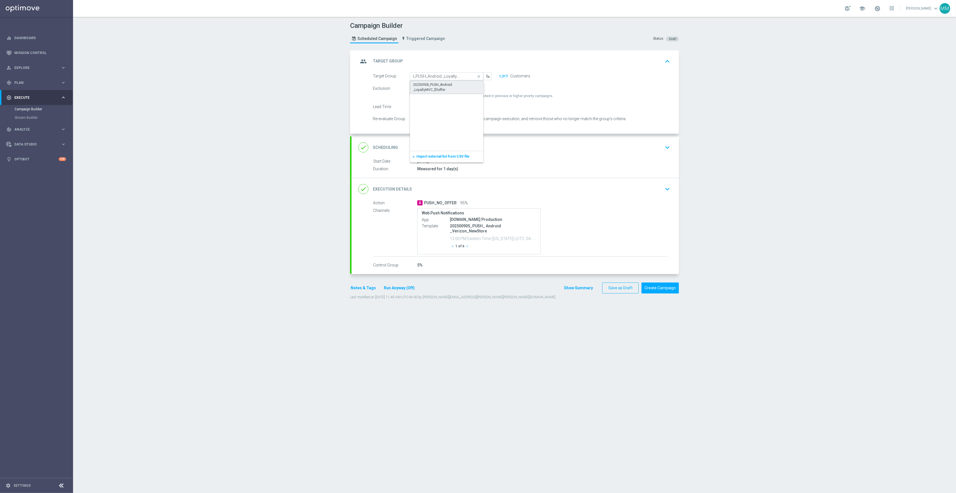
scroll to position [0, 0]
click at [460, 162] on div "[DATE]" at bounding box center [543, 161] width 251 height 6
click at [437, 159] on div "[DATE]" at bounding box center [543, 161] width 251 height 6
click at [439, 156] on div "done Scheduling keyboard_arrow_down" at bounding box center [516, 147] width 328 height 22
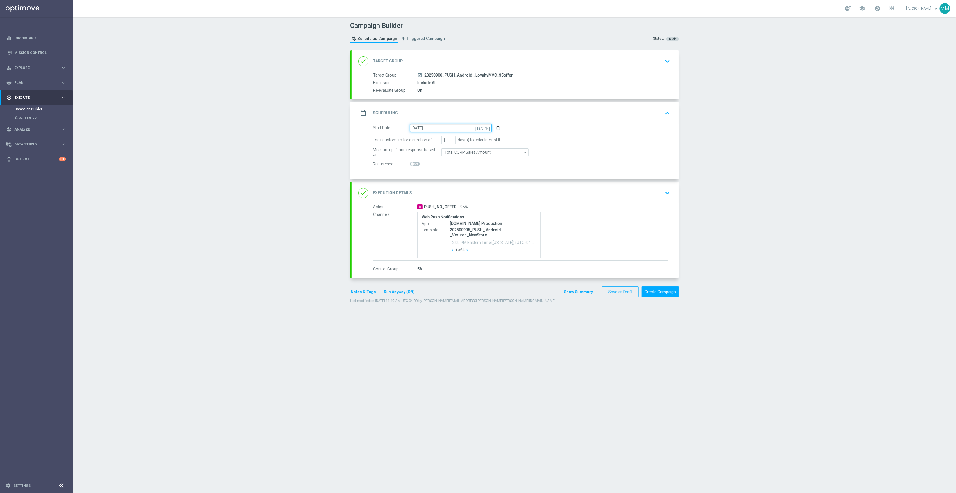
click at [423, 127] on input "[DATE]" at bounding box center [451, 128] width 82 height 8
click at [418, 168] on span "8" at bounding box center [422, 168] width 9 height 9
type input "08 Sep 2025"
click at [613, 203] on div "done Execution Details keyboard_arrow_down" at bounding box center [516, 193] width 328 height 22
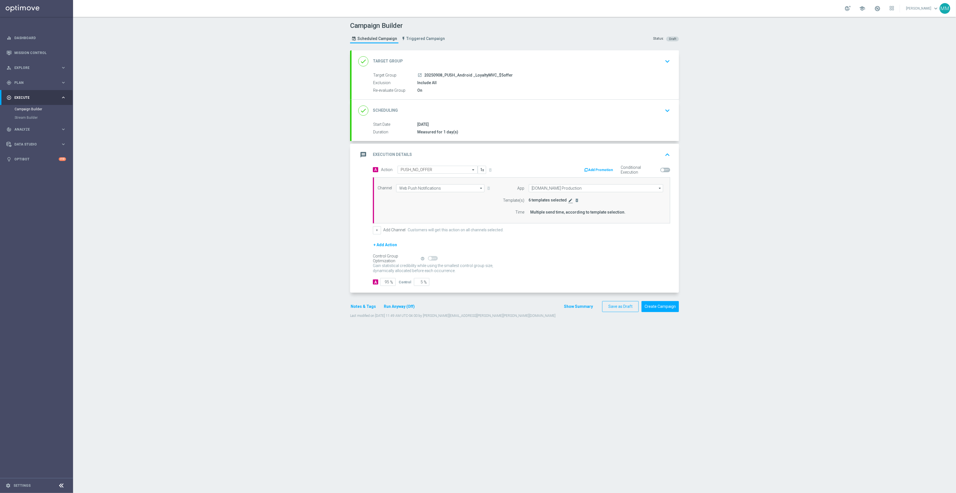
click at [569, 202] on icon "edit" at bounding box center [571, 200] width 4 height 4
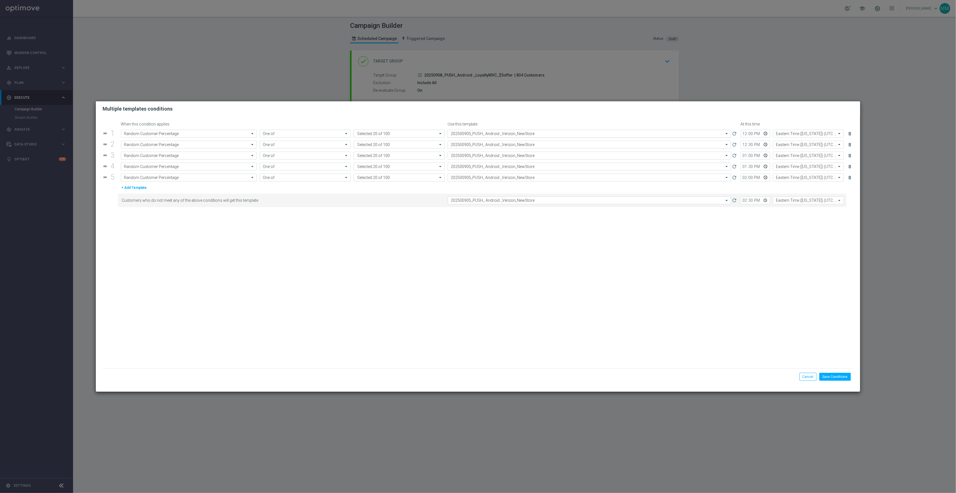
click at [516, 136] on div "Select template 202500905_PUSH_ Android _Verizon_NewStore" at bounding box center [590, 134] width 284 height 8
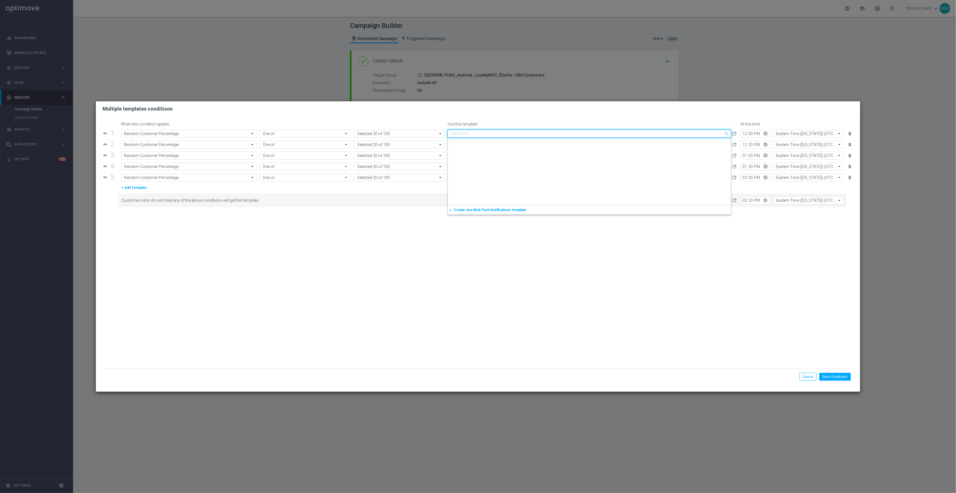
scroll to position [130, 0]
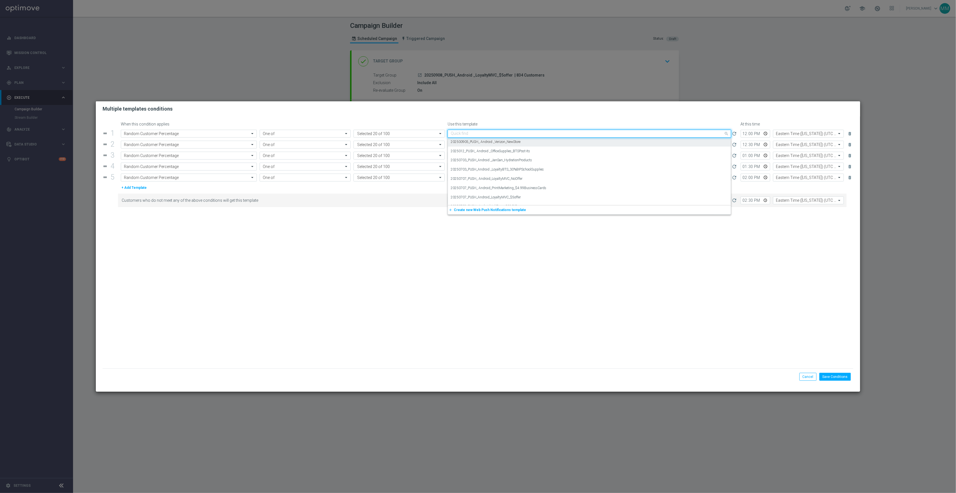
paste input "20250908_PUSH_Android _LoyaltyMVC_$5offer"
click at [513, 143] on label "20250908_PUSH_Android _LoyaltyMVC_$5offer" at bounding box center [486, 142] width 71 height 5
type input "20250908_PUSH_Android _LoyaltyMVC_$5offer"
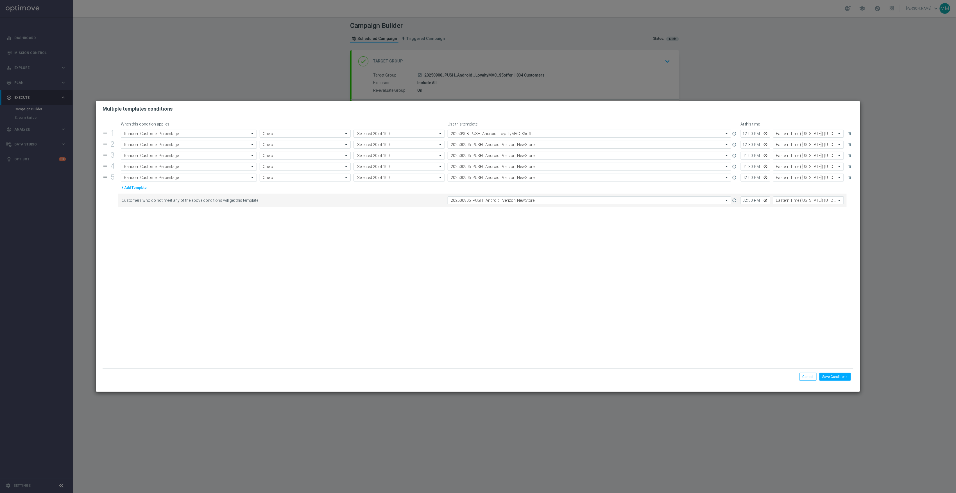
click at [512, 145] on input "text" at bounding box center [584, 144] width 266 height 5
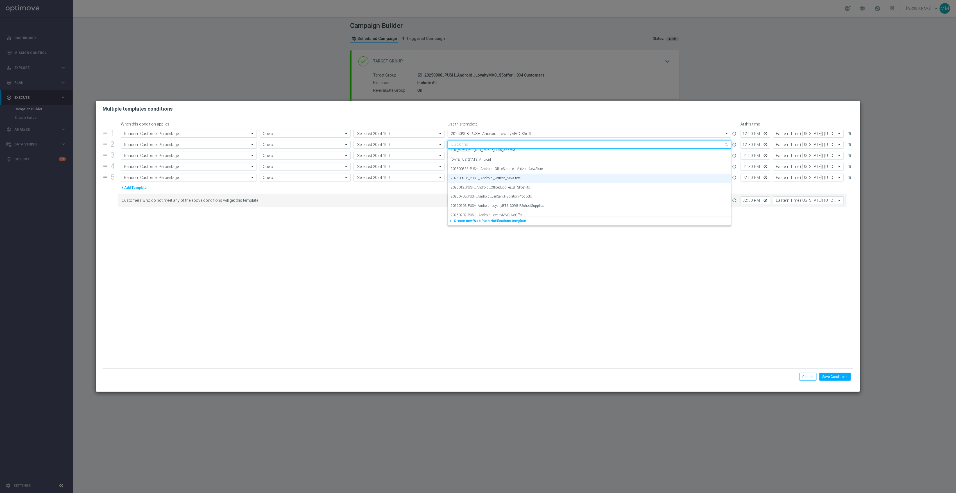
paste input "20250908_PUSH_Android _LoyaltyMVC_$5offer"
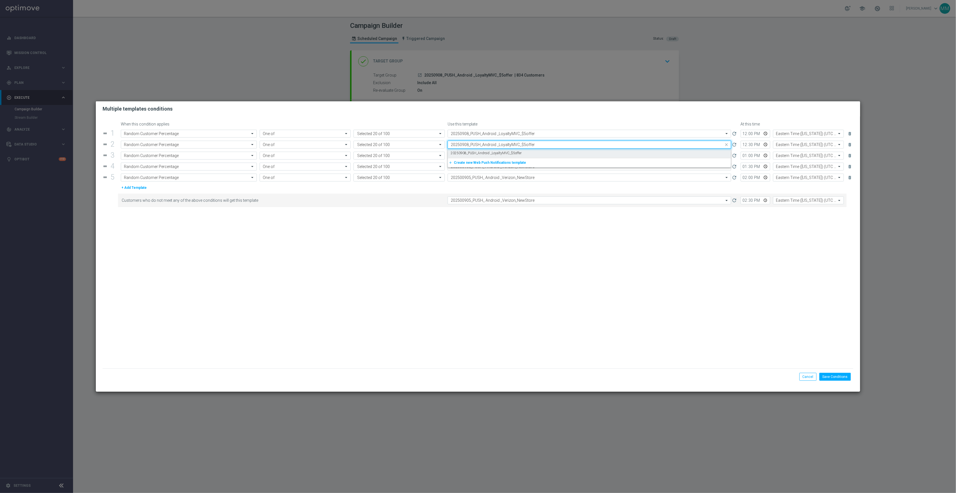
click at [511, 153] on label "20250908_PUSH_Android _LoyaltyMVC_$5offer" at bounding box center [486, 153] width 71 height 5
type input "20250908_PUSH_Android _LoyaltyMVC_$5offer"
click at [512, 157] on input "text" at bounding box center [584, 155] width 266 height 5
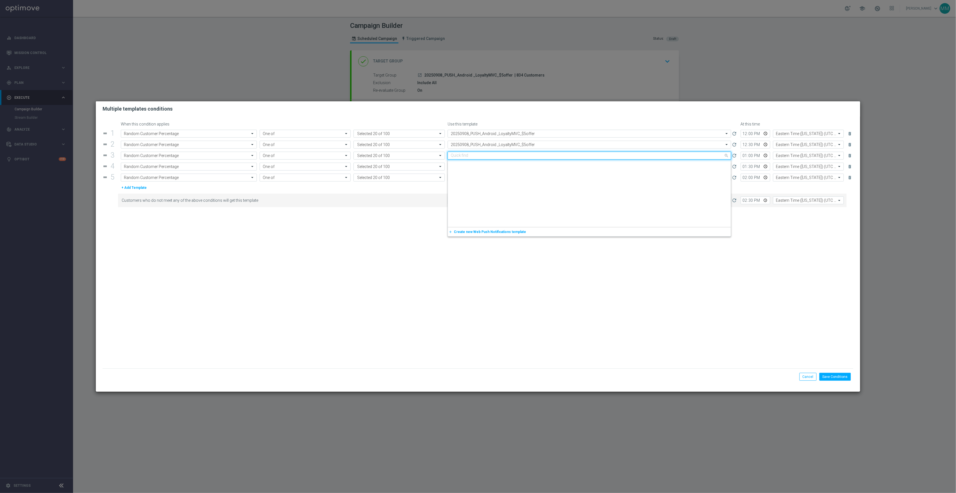
paste input "20250908_PUSH_Android _LoyaltyMVC_$5offer"
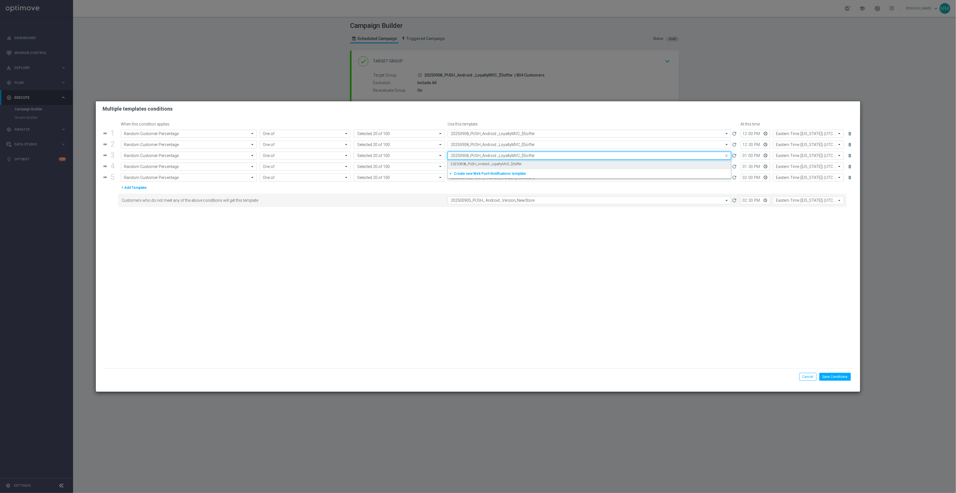
click at [512, 162] on label "20250908_PUSH_Android _LoyaltyMVC_$5offer" at bounding box center [486, 164] width 71 height 5
type input "20250908_PUSH_Android _LoyaltyMVC_$5offer"
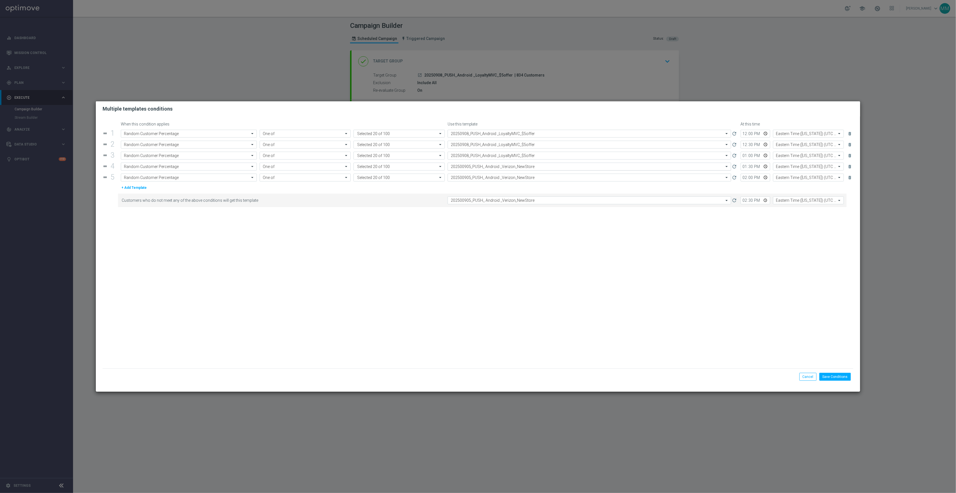
click at [512, 168] on input "text" at bounding box center [584, 166] width 266 height 5
paste input "20250908_PUSH_Android _LoyaltyMVC_$5offer"
click at [512, 175] on label "20250908_PUSH_Android _LoyaltyMVC_$5offer" at bounding box center [486, 175] width 71 height 5
type input "20250908_PUSH_Android _LoyaltyMVC_$5offer"
click at [512, 176] on input "text" at bounding box center [584, 177] width 266 height 5
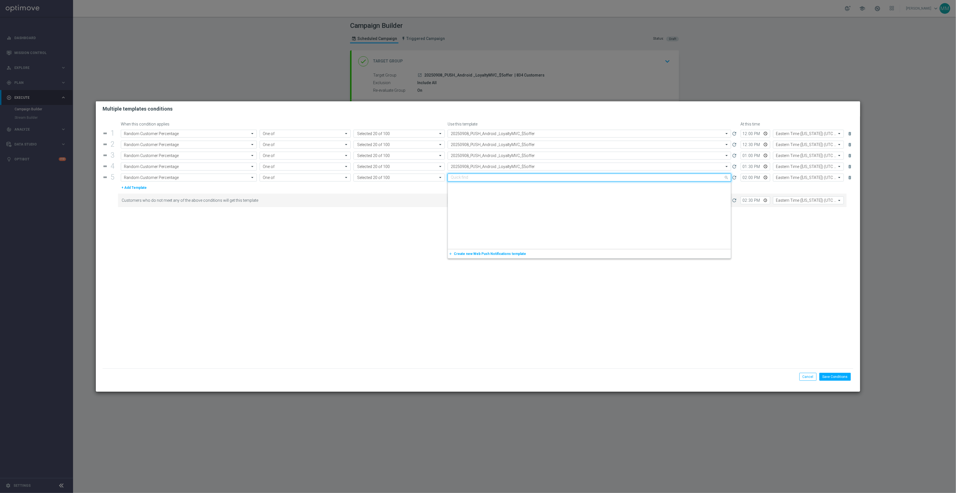
scroll to position [130, 0]
paste input "20250908_PUSH_Android _LoyaltyMVC_$5offer"
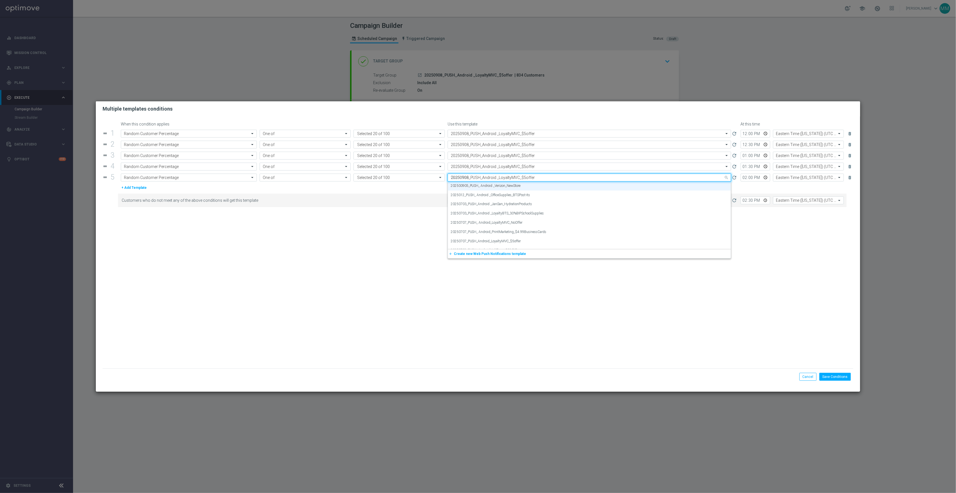
scroll to position [0, 0]
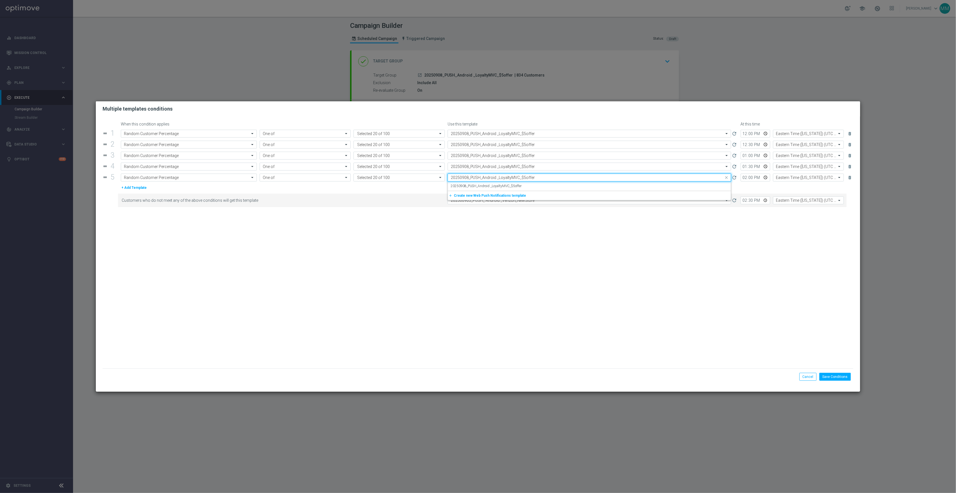
click at [513, 180] on input "20250908_PUSH_Android _LoyaltyMVC_$5offer" at bounding box center [584, 177] width 266 height 5
drag, startPoint x: 521, startPoint y: 187, endPoint x: 523, endPoint y: 194, distance: 7.3
click at [522, 187] on div "20250908_PUSH_Android _LoyaltyMVC_$5offer" at bounding box center [589, 185] width 277 height 9
type input "20250908_PUSH_Android _LoyaltyMVC_$5offer"
click at [524, 201] on input "text" at bounding box center [584, 200] width 266 height 5
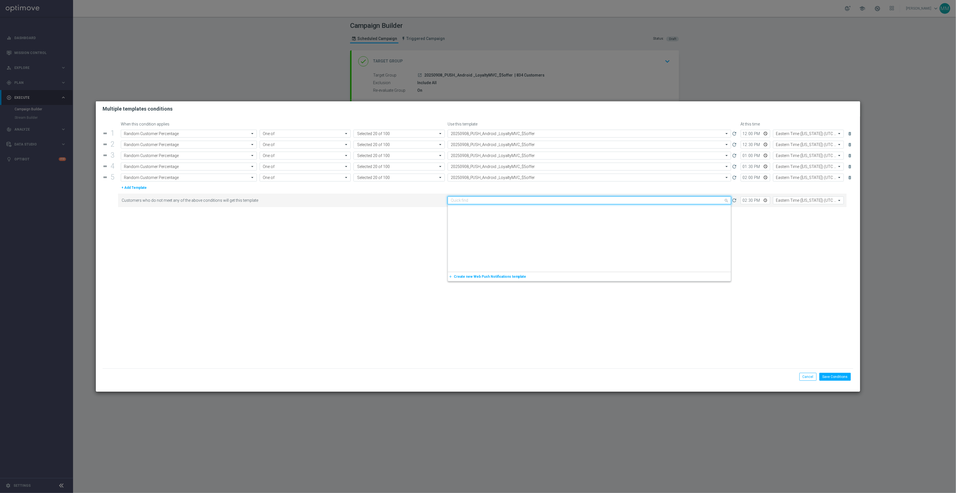
paste input "20250908_PUSH_Android _LoyaltyMVC_$5offer"
click at [530, 212] on div "20250908_PUSH_Android _LoyaltyMVC_$5offer" at bounding box center [589, 208] width 277 height 9
type input "20250908_PUSH_Android _LoyaltyMVC_$5offer"
click at [838, 376] on button "Save Conditions" at bounding box center [835, 377] width 31 height 8
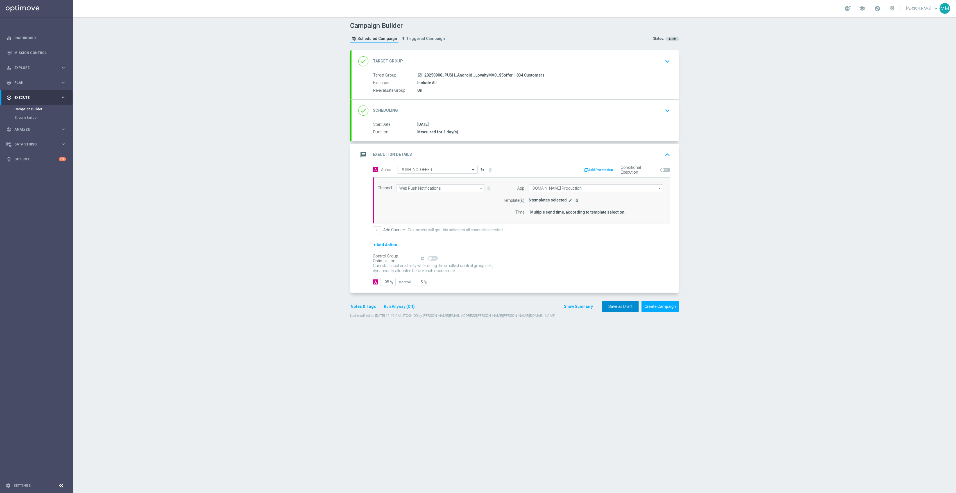
click at [617, 306] on button "Save as Draft" at bounding box center [621, 306] width 37 height 11
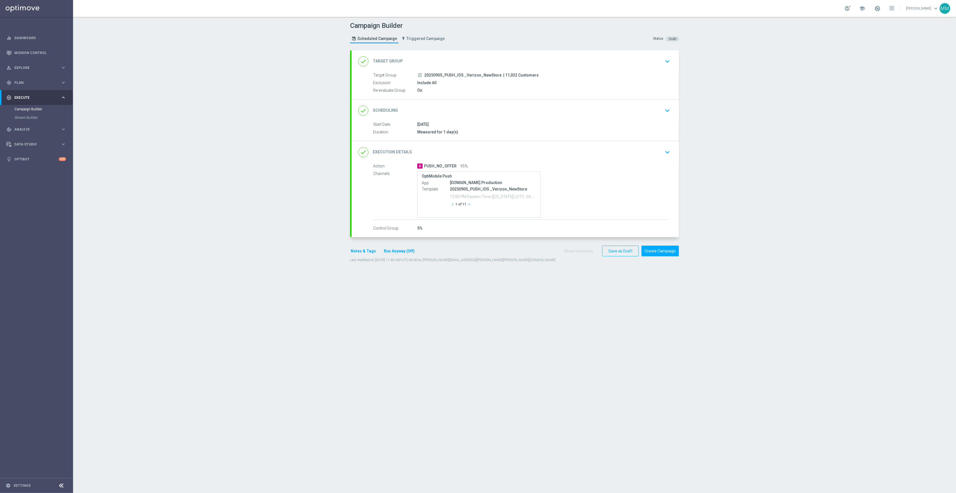
click at [525, 67] on div "done Target Group keyboard_arrow_down" at bounding box center [516, 61] width 328 height 22
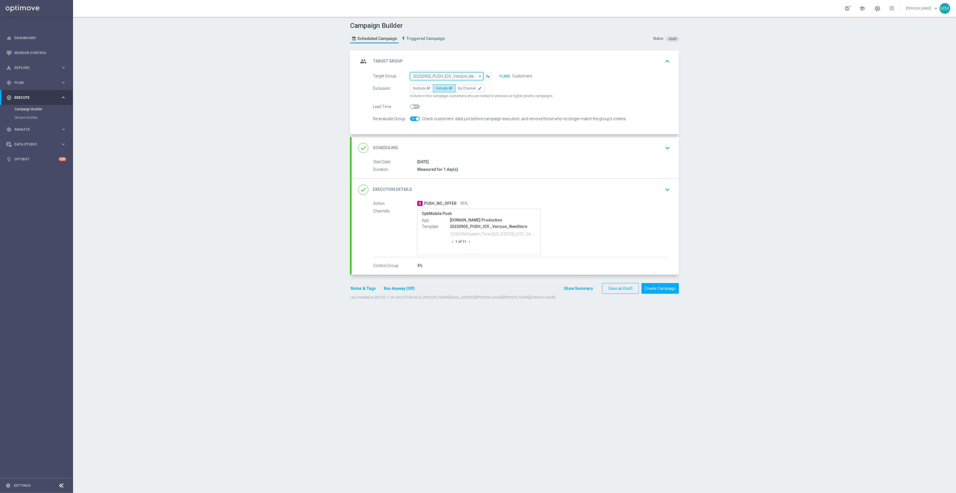
click at [463, 75] on input "20250905_PUSH_IOS _Verizon_NewStore" at bounding box center [446, 76] width 73 height 8
paste input "20250909"
click at [458, 92] on div "20250909_PUSH_iOS_LoyaltyOffer" at bounding box center [439, 92] width 53 height 5
type input "20250909_PUSH_iOS_LoyaltyOffer"
click at [503, 143] on div "done Scheduling keyboard_arrow_down" at bounding box center [515, 147] width 314 height 11
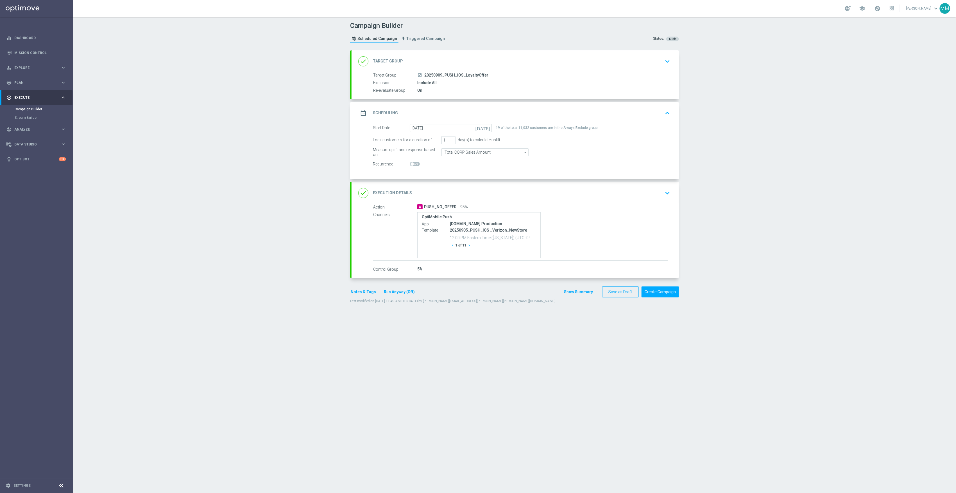
click at [457, 123] on div "date_range Scheduling keyboard_arrow_up" at bounding box center [516, 113] width 328 height 22
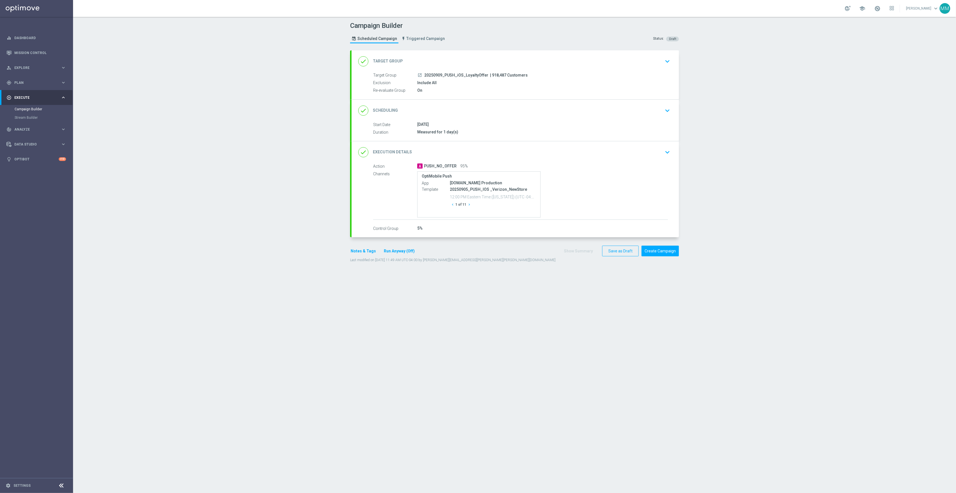
click at [452, 118] on div "done Scheduling keyboard_arrow_down Start Date [DATE] Duration Measured for 1 d…" at bounding box center [516, 120] width 328 height 41
click at [449, 122] on div "[DATE]" at bounding box center [543, 124] width 251 height 6
click at [437, 116] on div "done Scheduling keyboard_arrow_down" at bounding box center [516, 111] width 328 height 22
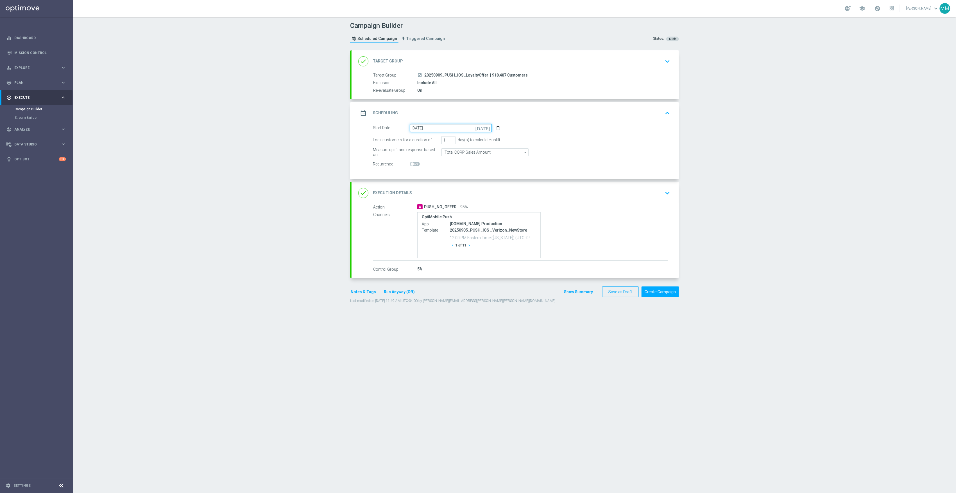
click at [431, 126] on input "[DATE]" at bounding box center [451, 128] width 82 height 8
click at [433, 168] on span "9" at bounding box center [432, 168] width 9 height 9
type input "[DATE]"
click at [625, 191] on div "done Execution Details keyboard_arrow_down" at bounding box center [515, 193] width 314 height 11
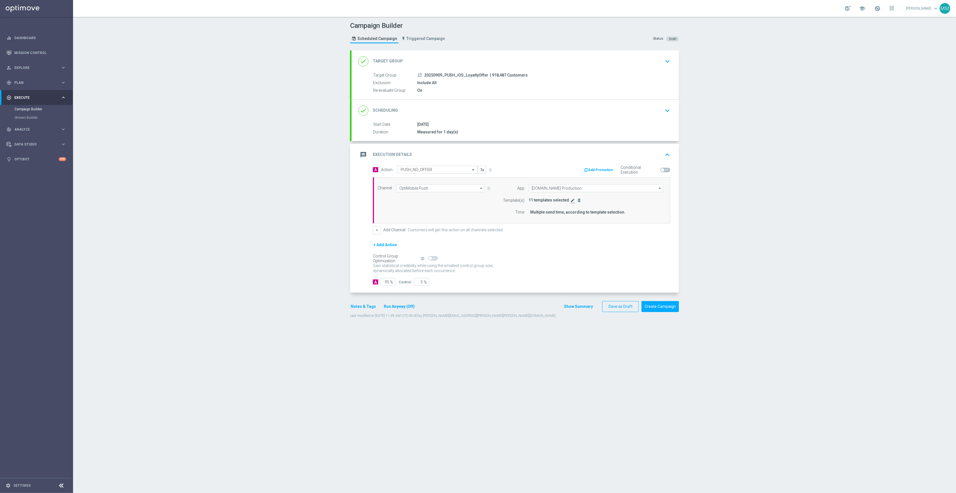
click at [571, 201] on icon "edit" at bounding box center [573, 200] width 4 height 4
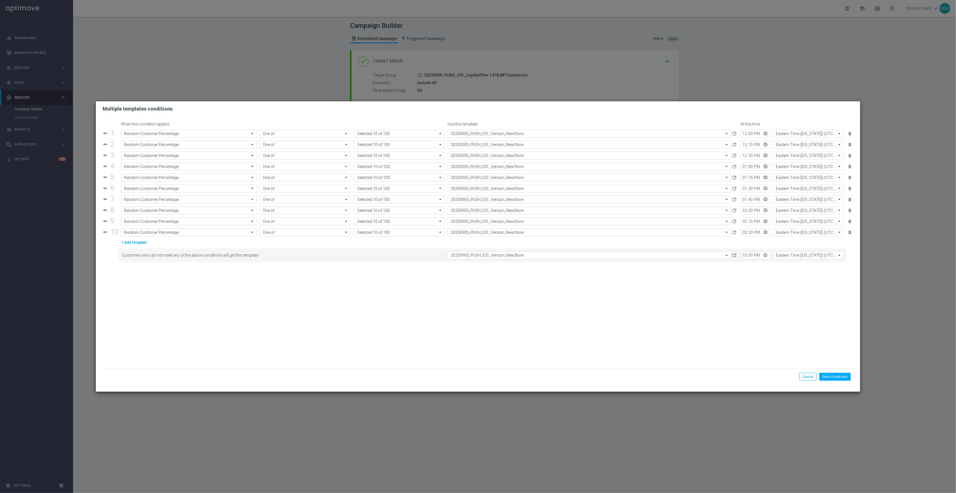
click at [503, 135] on input "text" at bounding box center [584, 133] width 266 height 5
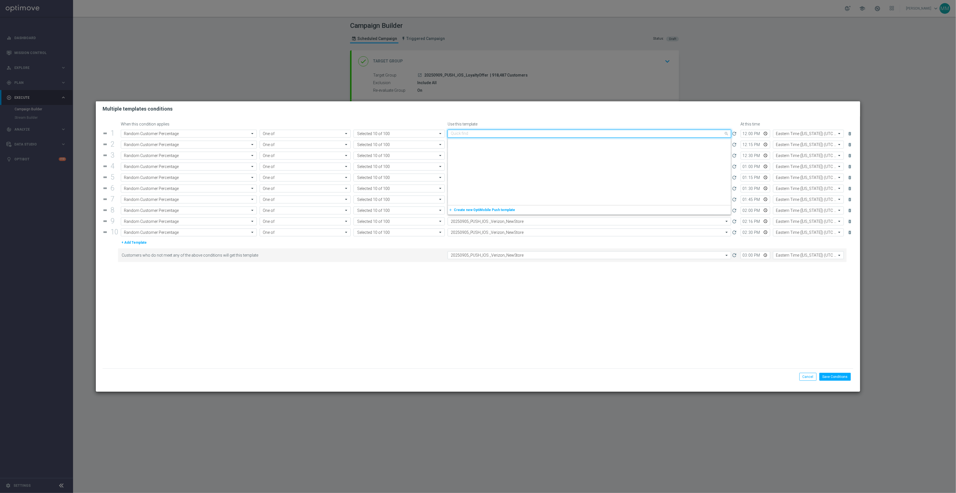
paste input "20250909"
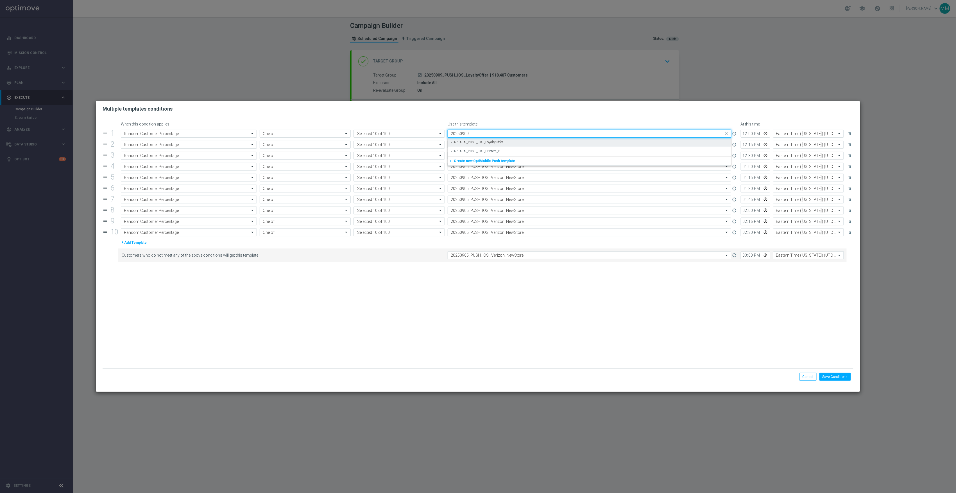
click at [502, 142] on label "20250909_PUSH_IOS _LoyaltyOffer" at bounding box center [477, 142] width 53 height 5
type input "20250909"
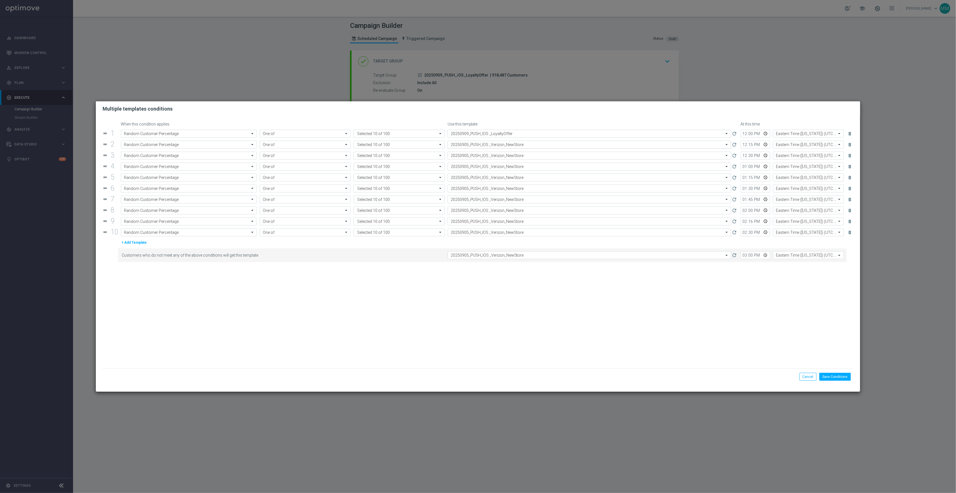
click at [497, 148] on div "Select template 20250905_PUSH_IOS _Verizon_NewStore" at bounding box center [590, 145] width 284 height 8
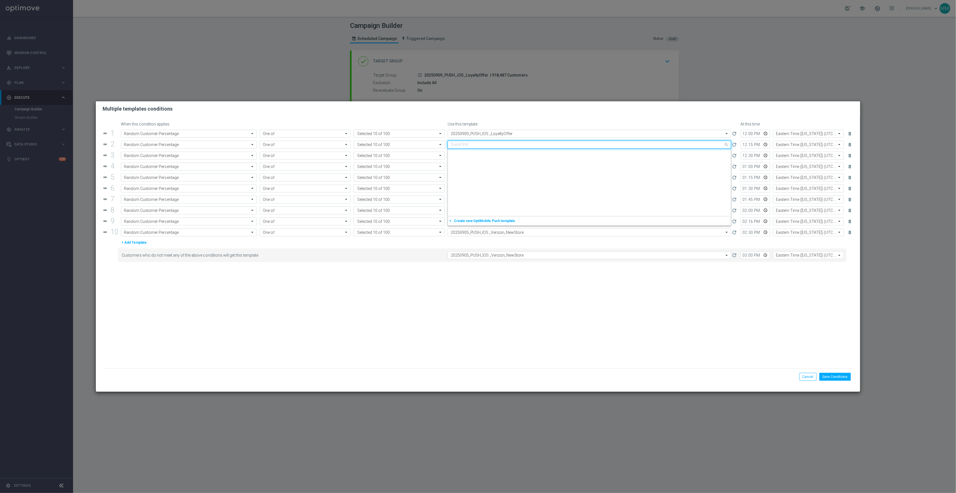
scroll to position [640, 0]
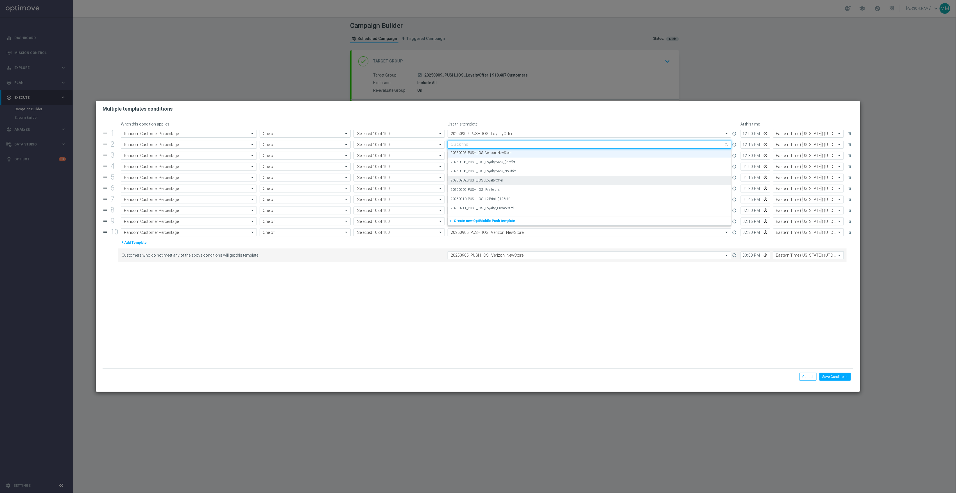
paste input "20250909"
click at [498, 153] on label "20250909_PUSH_IOS _LoyaltyOffer" at bounding box center [477, 153] width 53 height 5
type input "20250909"
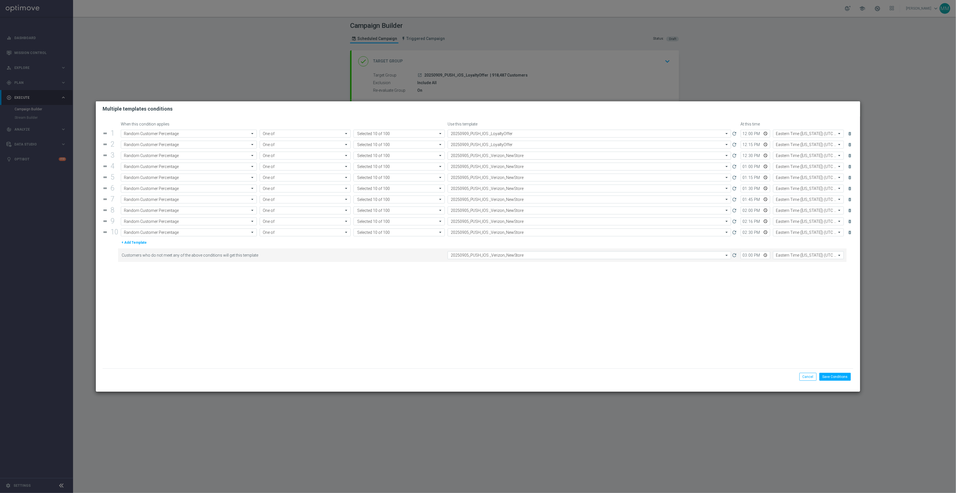
click at [500, 157] on input "text" at bounding box center [584, 155] width 266 height 5
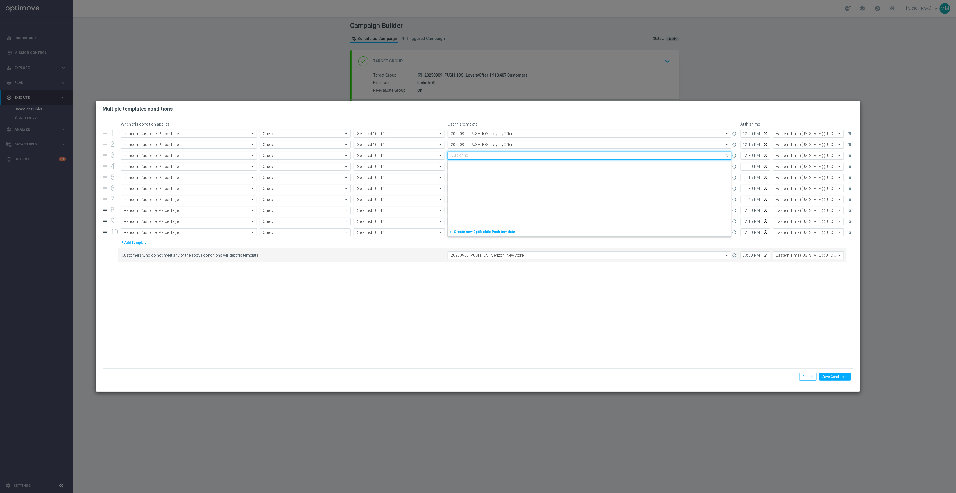
scroll to position [640, 0]
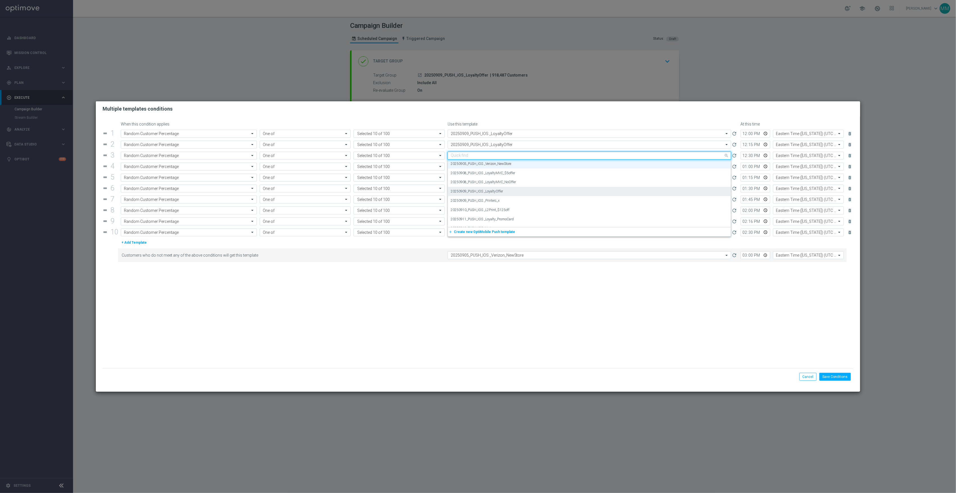
paste input "20250909"
click at [503, 164] on label "20250909_PUSH_IOS _LoyaltyOffer" at bounding box center [477, 164] width 53 height 5
type input "20250909"
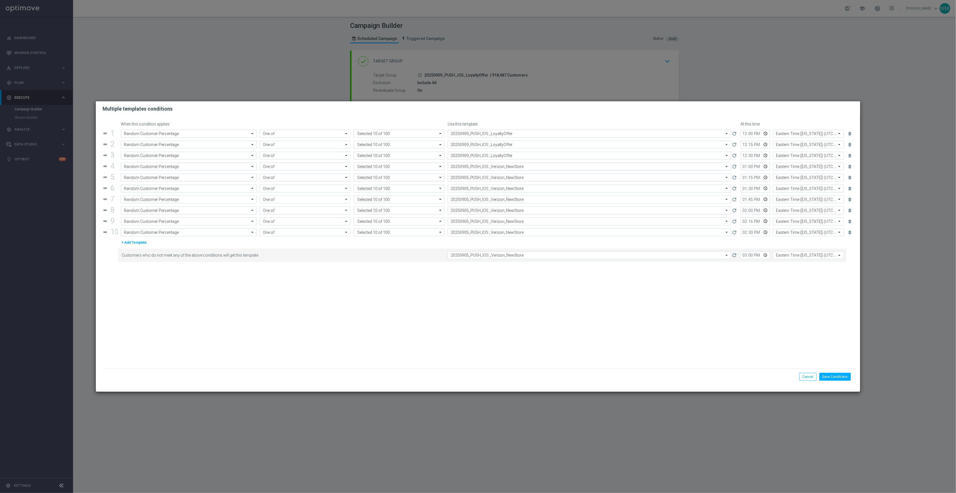
click at [502, 168] on input "text" at bounding box center [584, 166] width 266 height 5
paste input "20250909"
click at [502, 173] on label "20250909_PUSH_IOS _LoyaltyOffer" at bounding box center [477, 175] width 53 height 5
type input "20250909"
click at [503, 179] on input "text" at bounding box center [584, 177] width 266 height 5
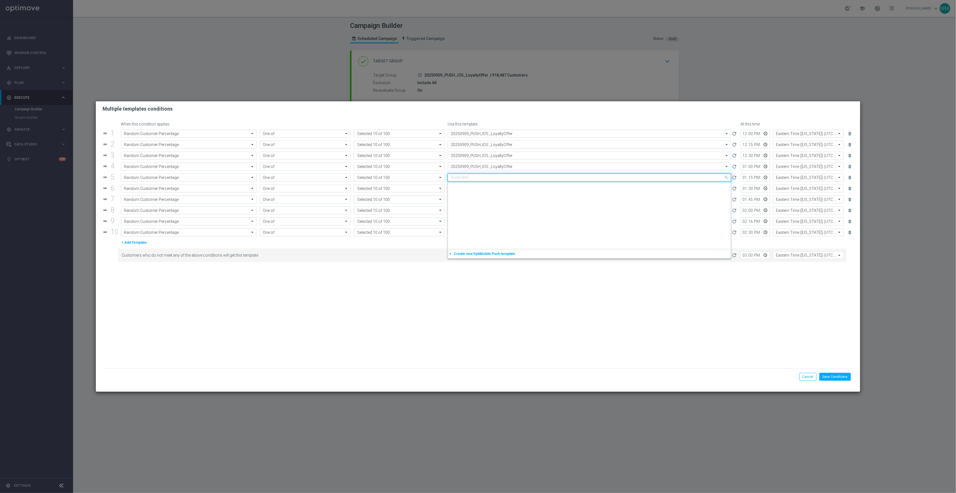
paste input "20250909"
click at [504, 186] on div "20250909_PUSH_IOS _LoyaltyOffer" at bounding box center [589, 185] width 277 height 9
type input "20250909"
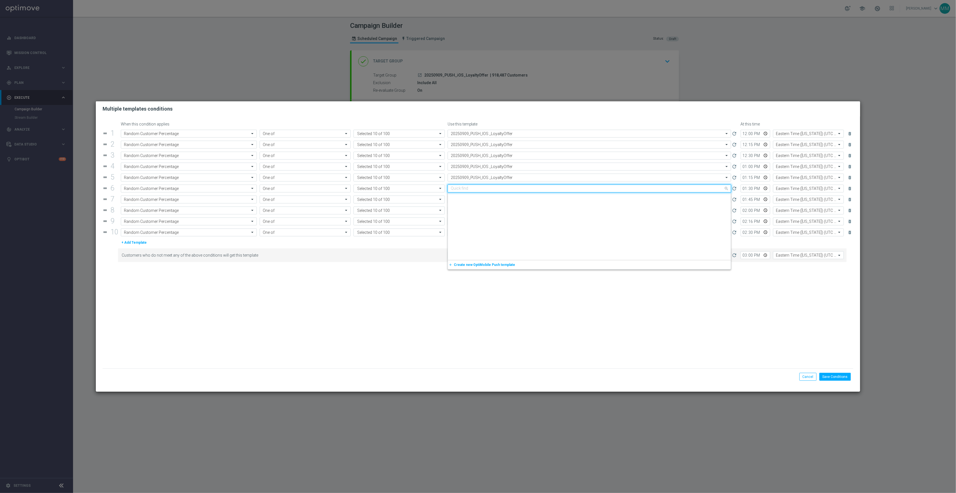
click at [505, 188] on input "text" at bounding box center [584, 188] width 266 height 5
paste input "20250909"
click at [507, 196] on div "20250909_PUSH_IOS _LoyaltyOffer" at bounding box center [589, 196] width 277 height 9
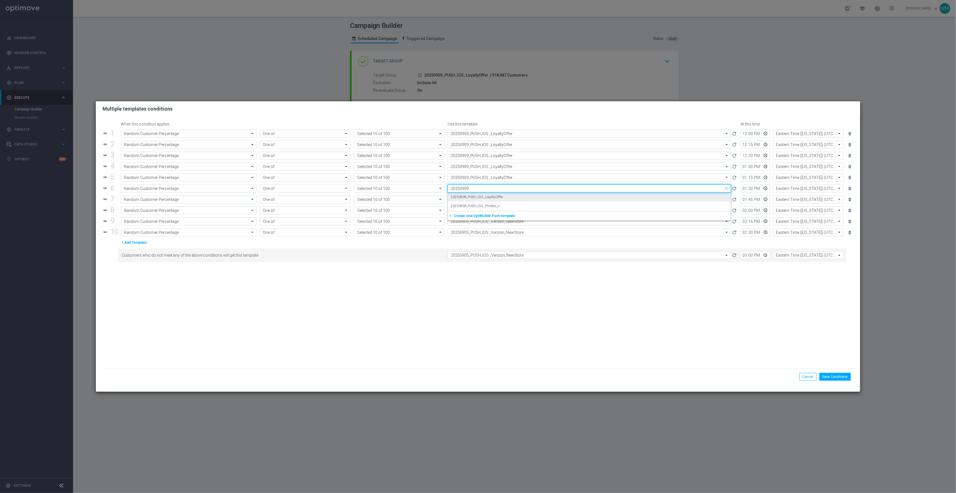
type input "20250909"
click at [509, 199] on input "text" at bounding box center [584, 199] width 266 height 5
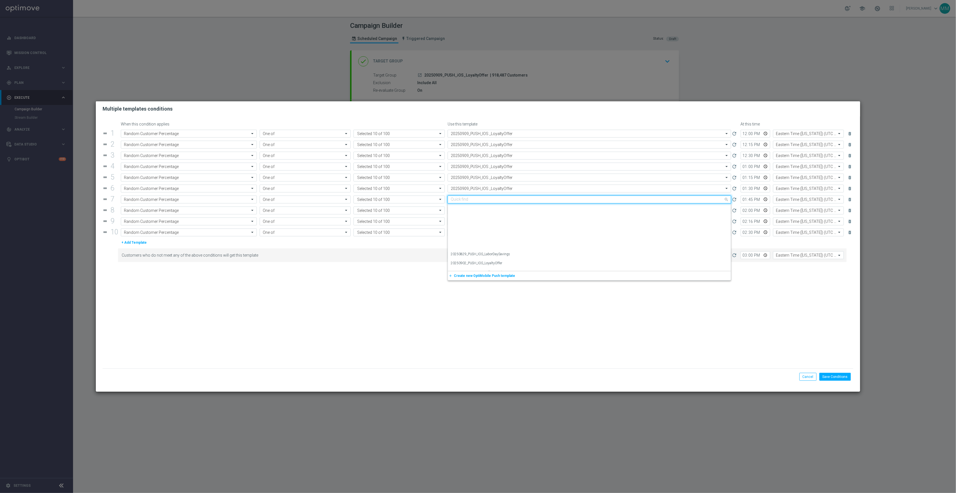
paste input "20250909"
click at [508, 206] on div "20250909_PUSH_IOS _LoyaltyOffer" at bounding box center [589, 207] width 277 height 9
type input "20250909"
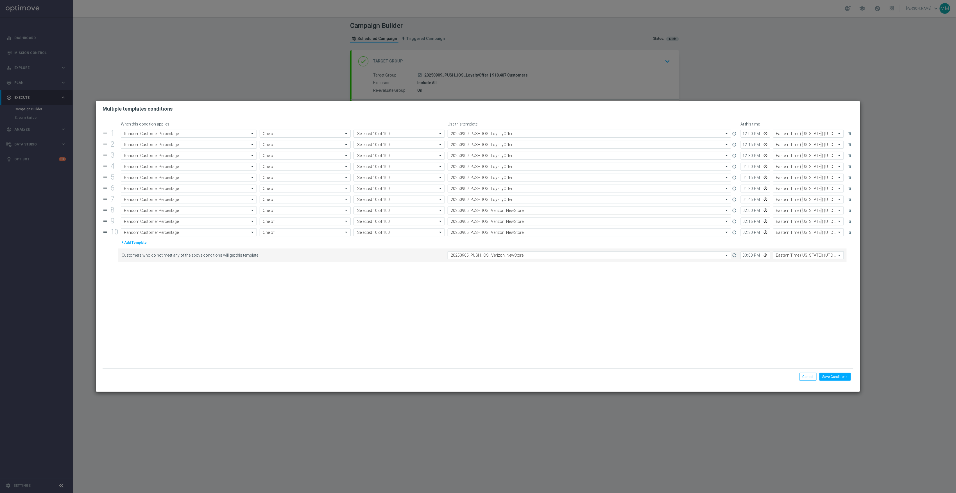
click at [507, 211] on input "text" at bounding box center [584, 210] width 266 height 5
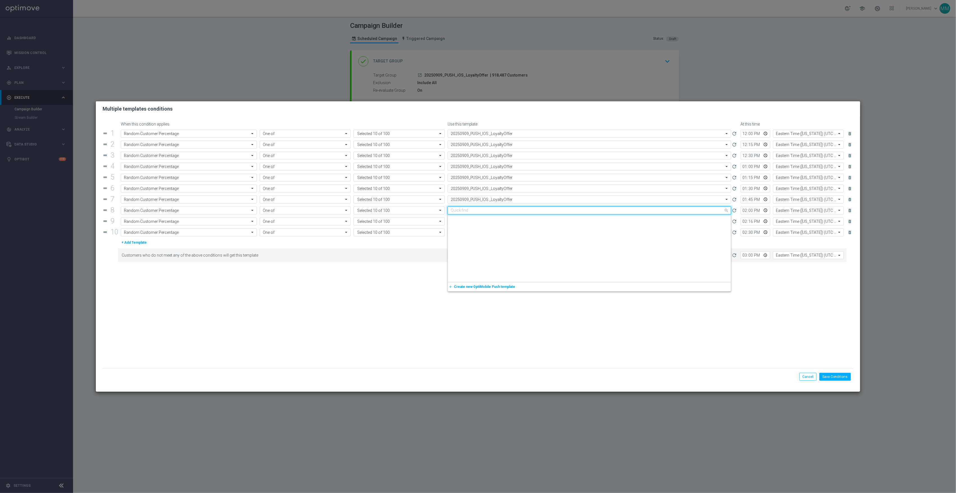
paste input "20250909"
click at [505, 219] on div "20250909_PUSH_IOS _LoyaltyOffer" at bounding box center [589, 218] width 277 height 9
type input "20250909"
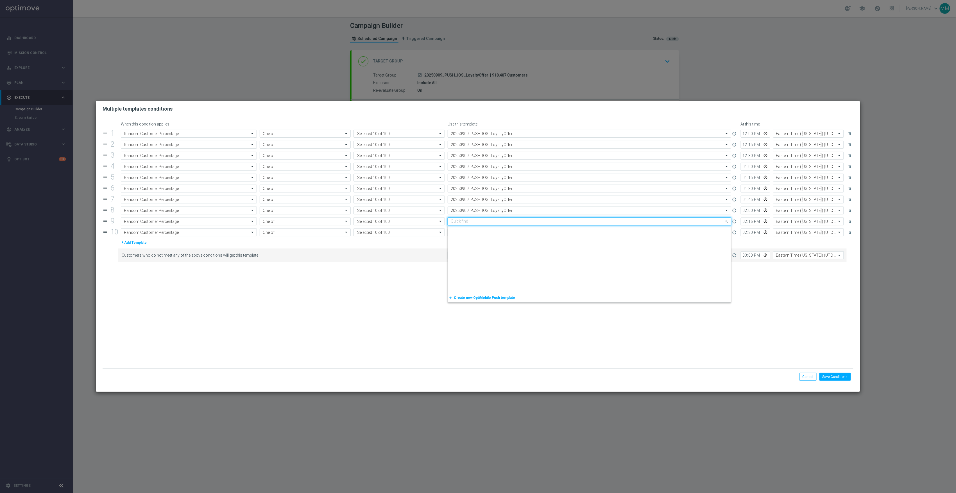
click at [505, 223] on input "text" at bounding box center [584, 221] width 266 height 5
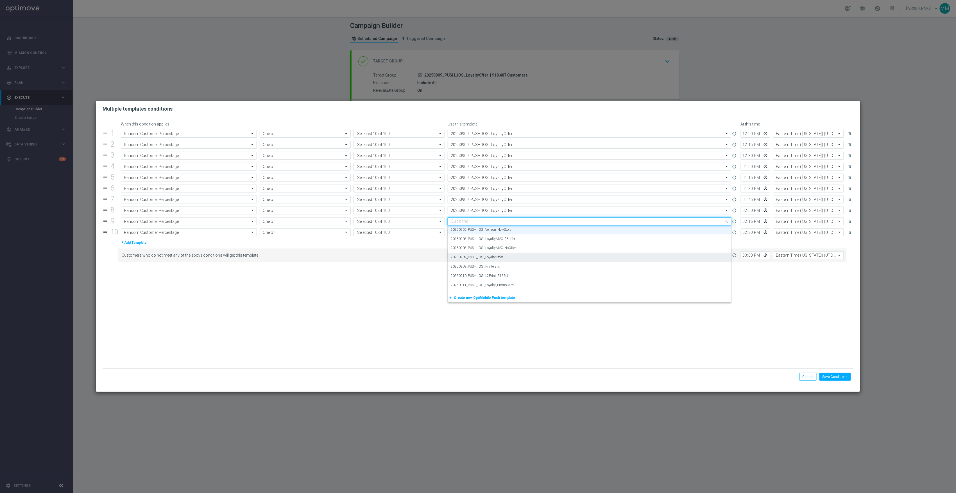
paste input "20250909"
click at [504, 230] on div "20250909_PUSH_IOS _LoyaltyOffer" at bounding box center [589, 229] width 277 height 9
type input "20250909"
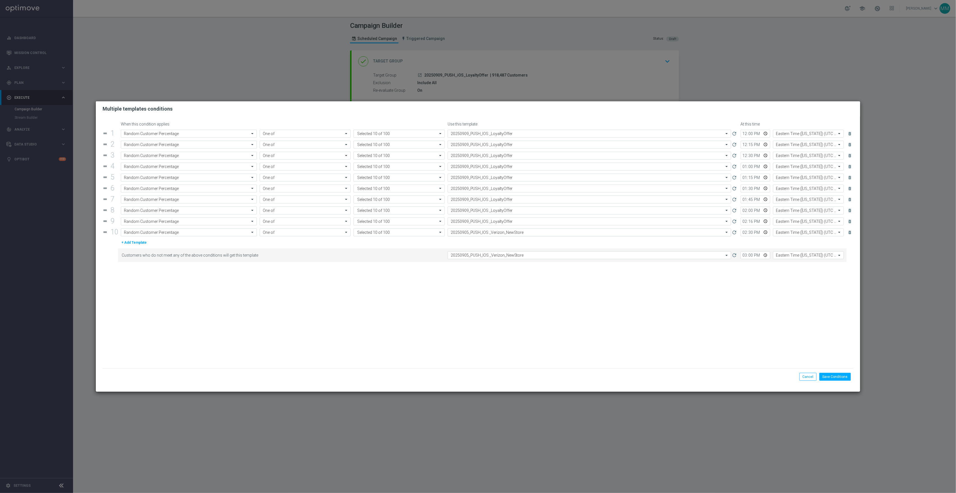
click at [504, 234] on input "text" at bounding box center [584, 232] width 266 height 5
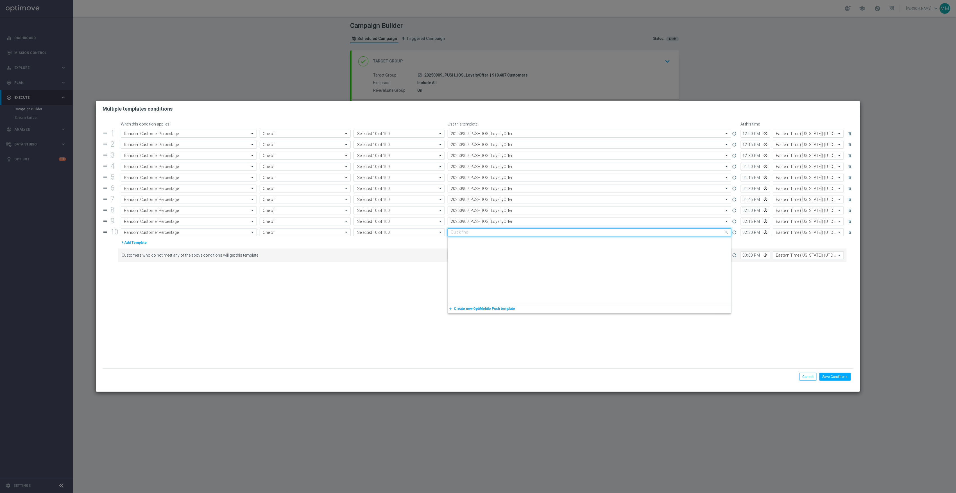
scroll to position [640, 0]
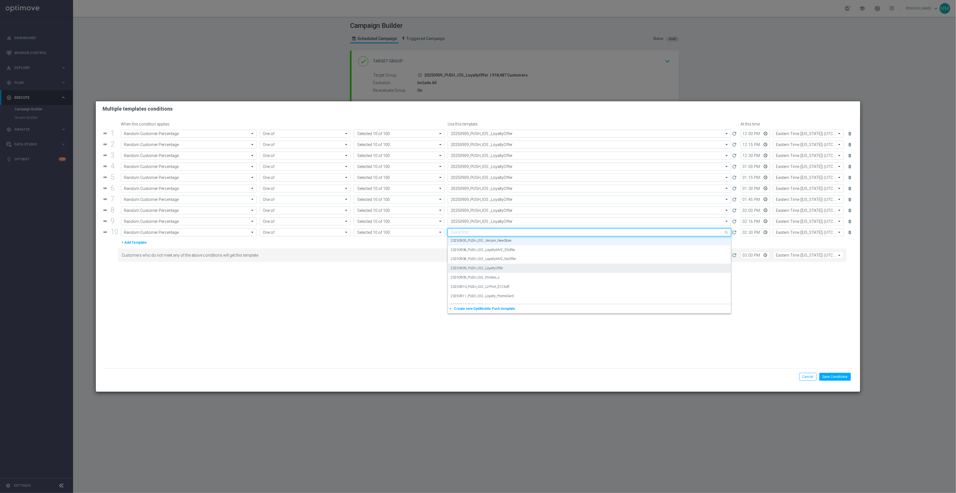
paste input "20250909"
click at [503, 243] on label "20250909_PUSH_IOS _LoyaltyOffer" at bounding box center [477, 240] width 53 height 5
type input "20250909"
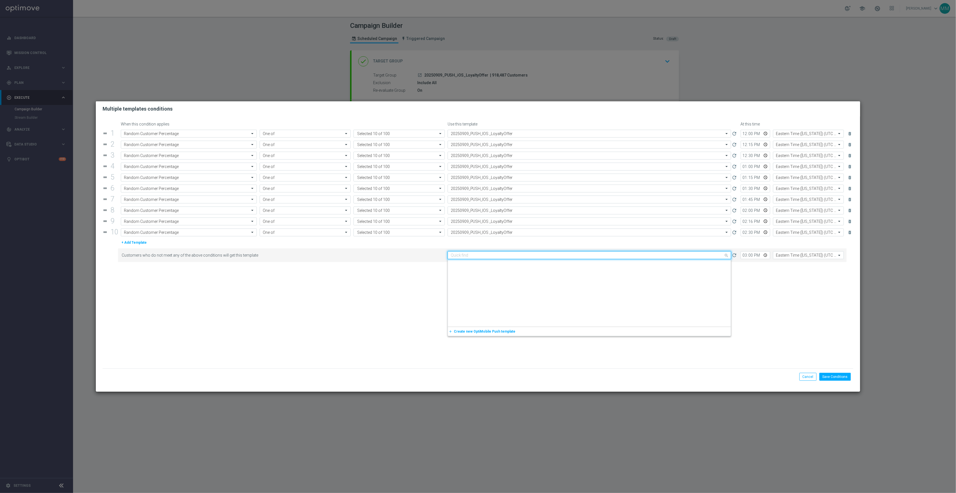
click at [503, 258] on input "text" at bounding box center [584, 255] width 266 height 5
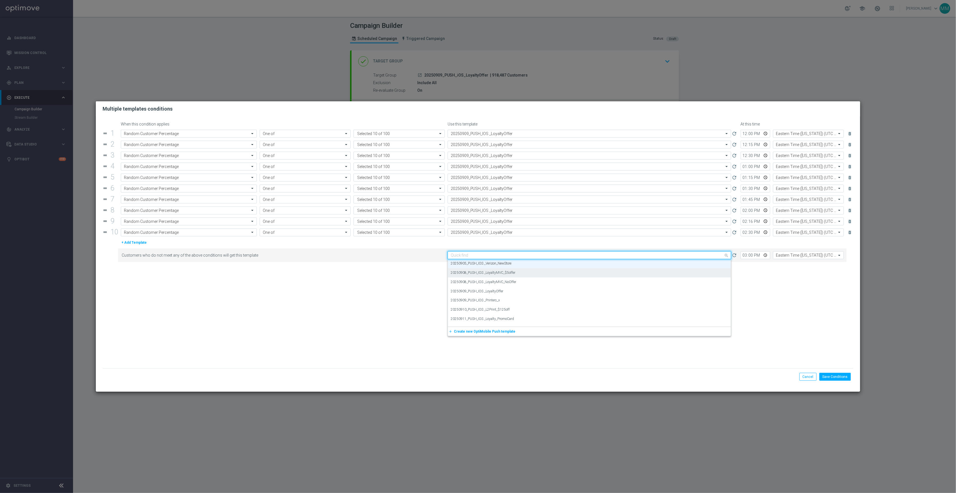
paste input "20250909"
click at [511, 263] on div "20250909_PUSH_IOS _LoyaltyOffer" at bounding box center [589, 263] width 277 height 9
type input "20250909"
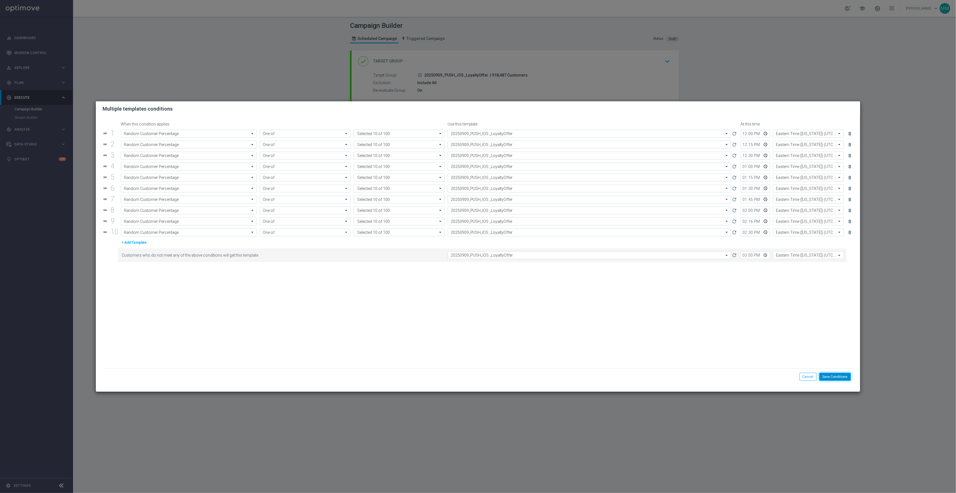
click at [836, 377] on button "Save Conditions" at bounding box center [835, 377] width 31 height 8
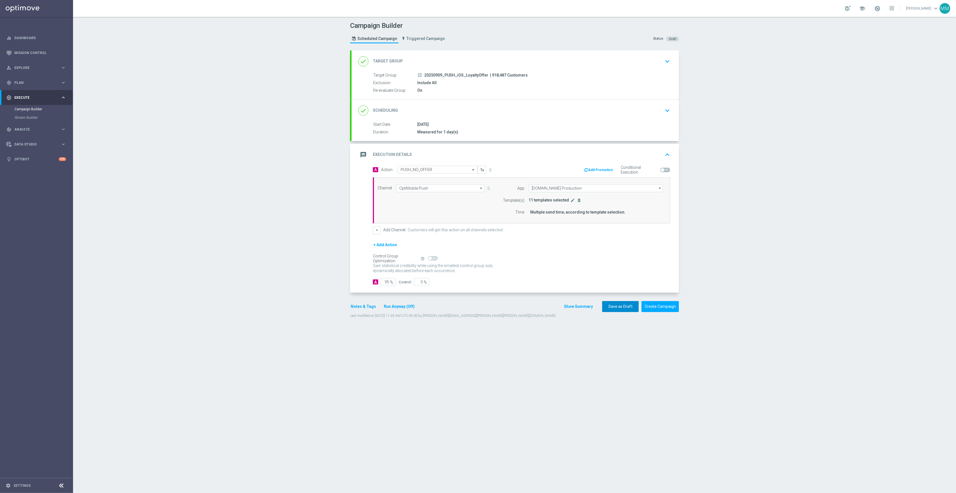
click at [609, 306] on button "Save as Draft" at bounding box center [621, 306] width 37 height 11
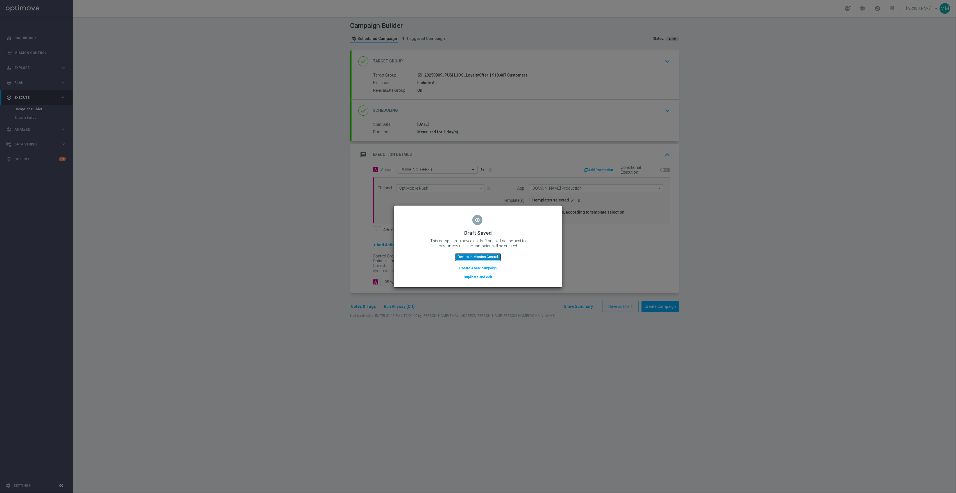
click at [462, 255] on button "Review in Mission Control" at bounding box center [478, 257] width 46 height 8
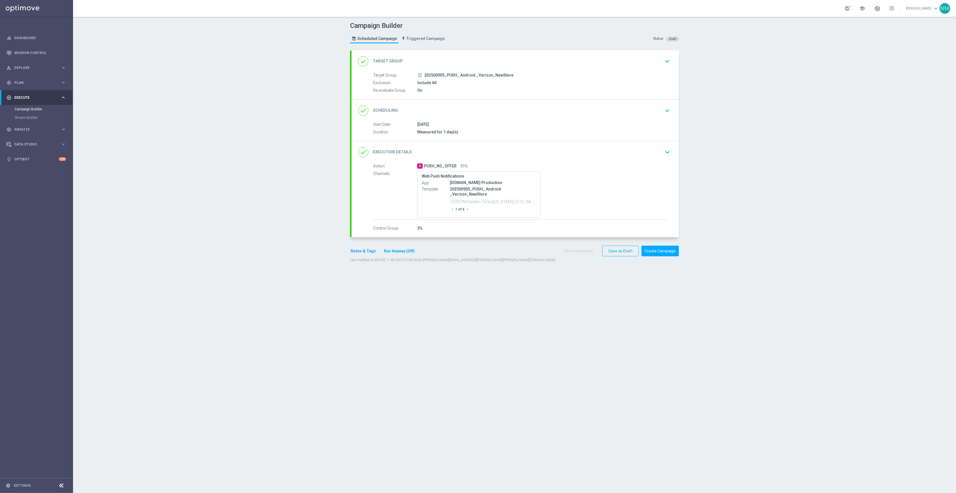
click at [459, 69] on div "done Target Group keyboard_arrow_down" at bounding box center [516, 61] width 328 height 22
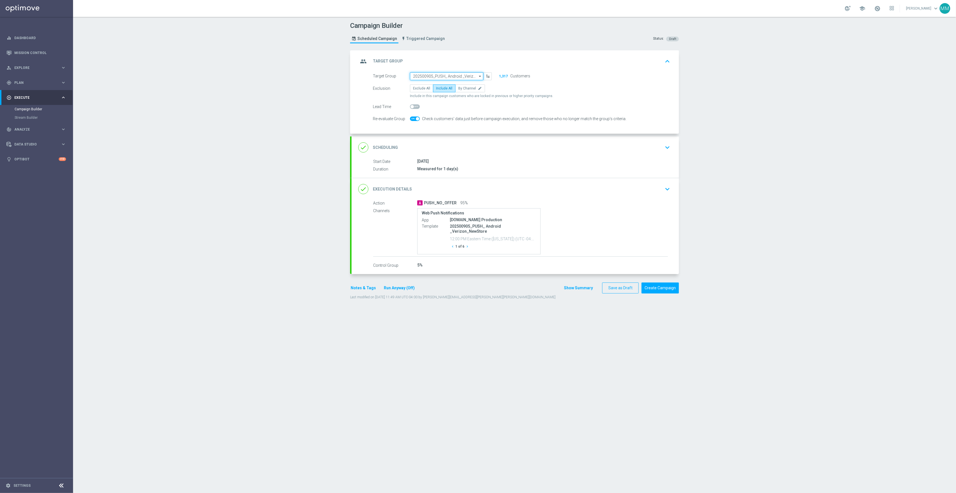
click at [455, 77] on input "202500905_PUSH_ Android _Verizon_NewStore" at bounding box center [446, 76] width 73 height 8
paste input "20250909_PUSH_Android _LoyaltyOffer"
click at [450, 84] on div "20250909_PUSH_Android_LoyaltyOffer" at bounding box center [442, 84] width 59 height 5
type input "20250909_PUSH_Android_LoyaltyOffer"
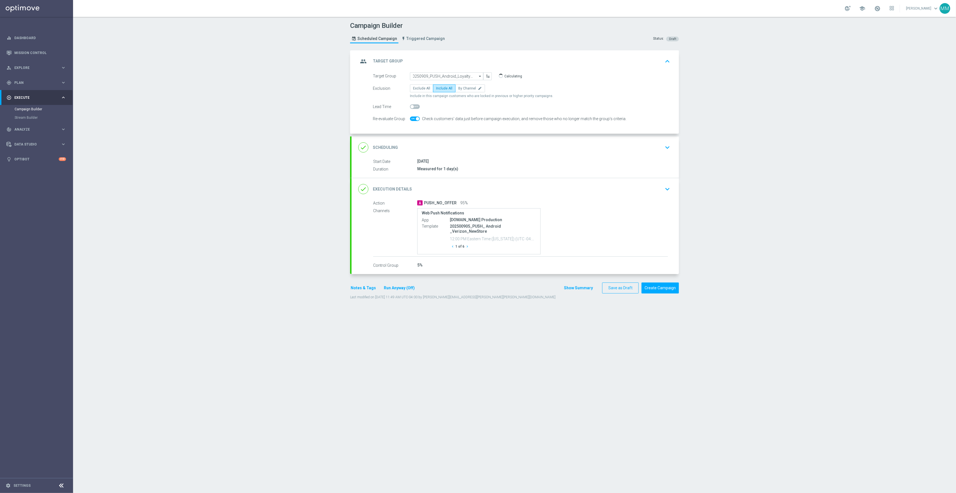
scroll to position [0, 0]
click at [533, 152] on div "done Scheduling keyboard_arrow_down" at bounding box center [515, 147] width 314 height 11
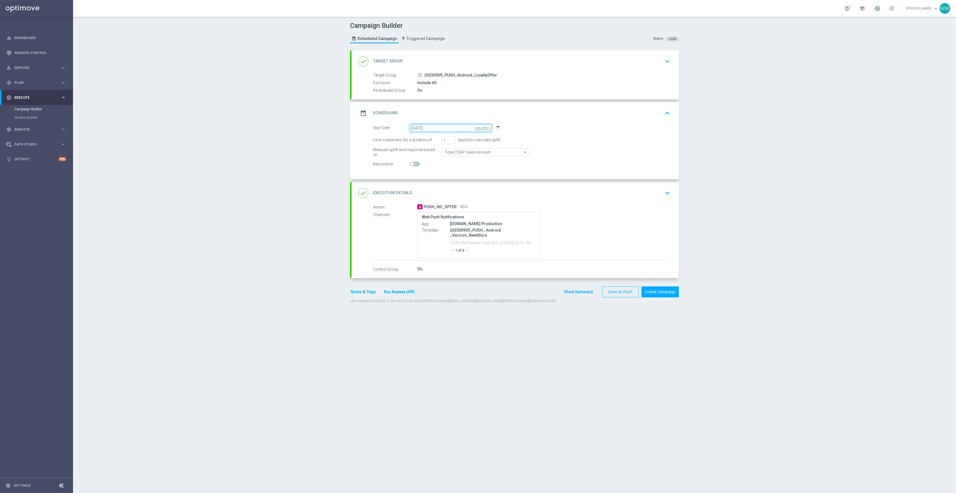
click at [462, 129] on input "[DATE]" at bounding box center [451, 128] width 82 height 8
click at [428, 168] on span "9" at bounding box center [432, 168] width 9 height 9
type input "[DATE]"
click at [642, 218] on div "Web Push Notifications App [DOMAIN_NAME] Production Template 202500905_PUSH_ An…" at bounding box center [543, 235] width 251 height 46
click at [642, 207] on div "A PUSH_NO_OFFER 95%" at bounding box center [543, 207] width 251 height 6
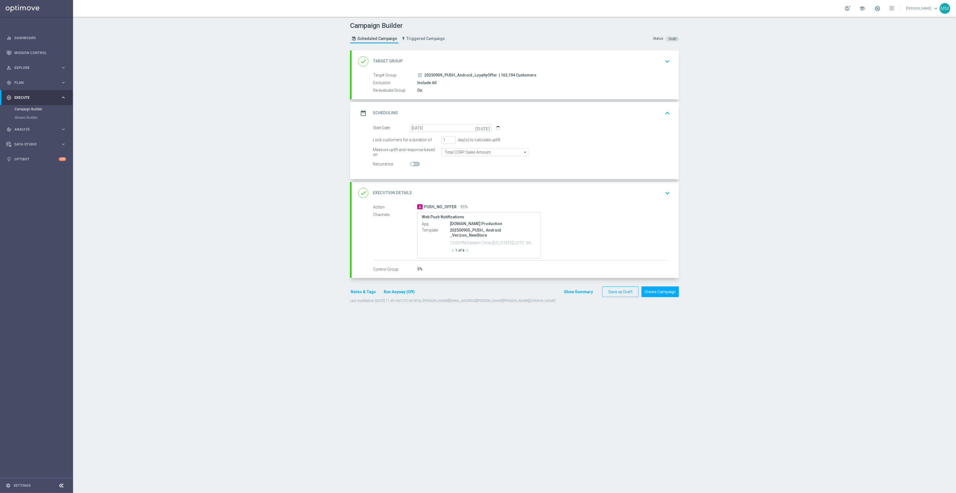
click at [637, 199] on div "done Execution Details keyboard_arrow_down" at bounding box center [516, 193] width 328 height 22
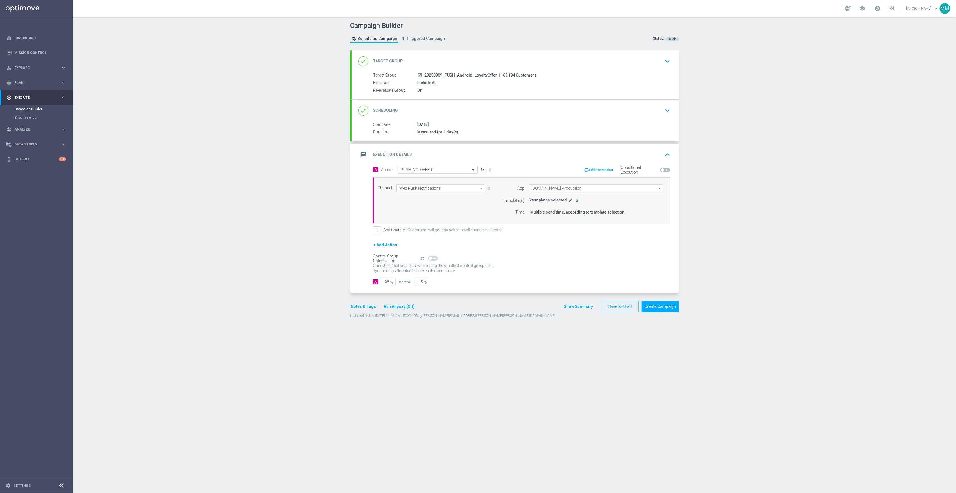
click at [569, 201] on icon "edit" at bounding box center [571, 200] width 4 height 4
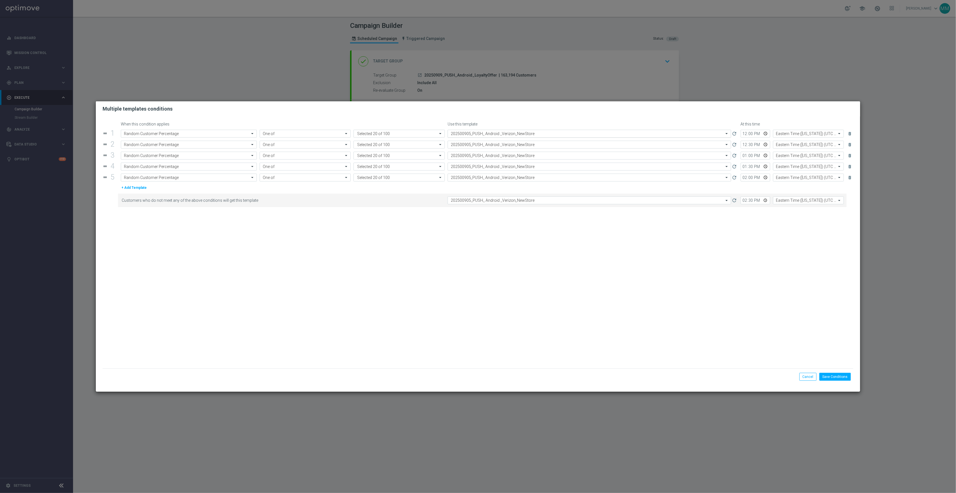
click at [457, 134] on input "text" at bounding box center [584, 133] width 266 height 5
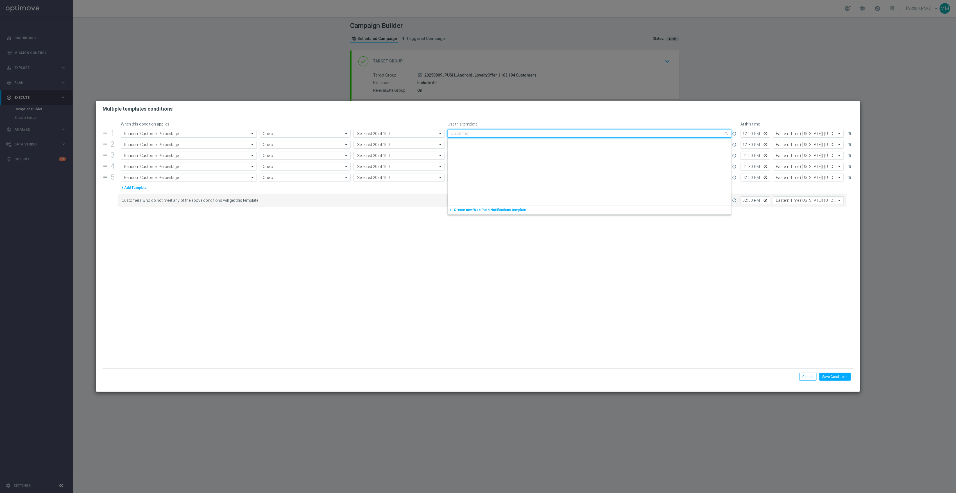
paste input "20250909_PUSH_Android _LoyaltyOffer"
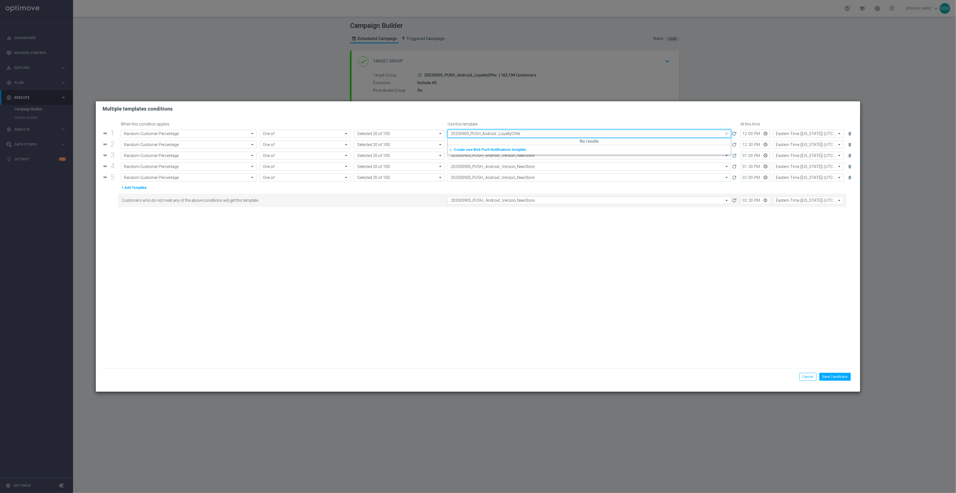
click at [462, 142] on h5 "No results" at bounding box center [589, 141] width 283 height 5
drag, startPoint x: 524, startPoint y: 132, endPoint x: 470, endPoint y: 135, distance: 54.1
click at [470, 135] on input "20250909_PUSH_Android _LoyaltyOffer" at bounding box center [584, 133] width 266 height 5
click at [515, 152] on div "20250909_PUSH_Android_LoyaltyOffer" at bounding box center [589, 150] width 277 height 9
type input "20250909"
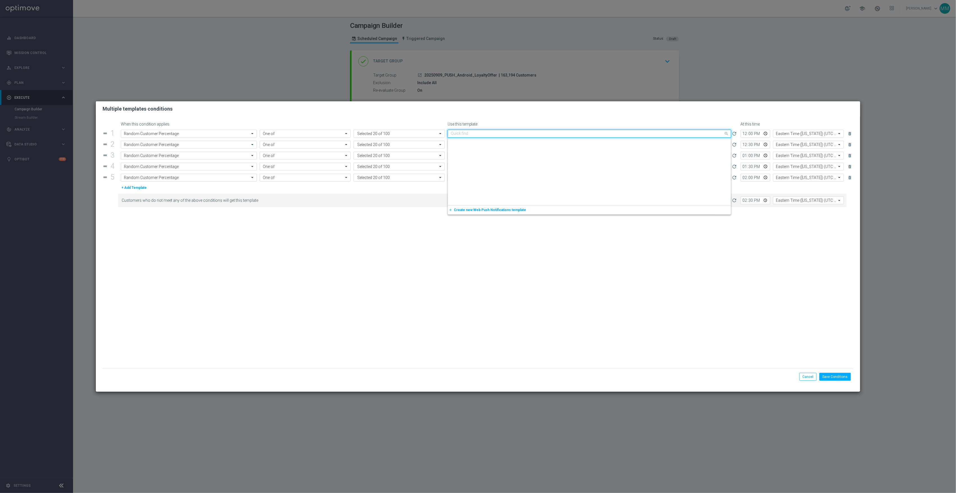
scroll to position [724, 0]
drag, startPoint x: 525, startPoint y: 133, endPoint x: 512, endPoint y: 133, distance: 12.9
click at [512, 133] on input "text" at bounding box center [584, 133] width 266 height 5
click at [480, 142] on label "20250909_PUSH_Android_LoyaltyOffer" at bounding box center [480, 141] width 58 height 5
click at [471, 145] on input "text" at bounding box center [584, 144] width 266 height 5
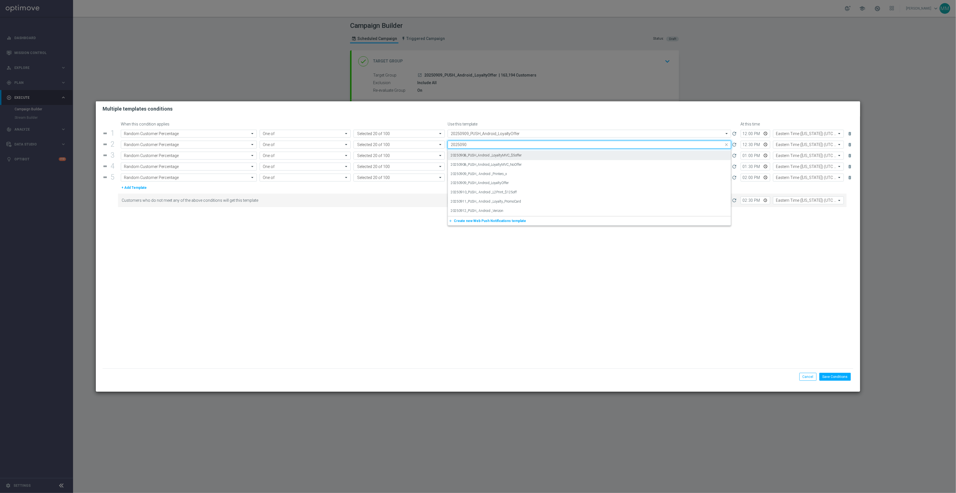
scroll to position [0, 0]
click at [511, 161] on div "20250909_PUSH_Android_LoyaltyOffer" at bounding box center [589, 161] width 277 height 9
type input "20250909"
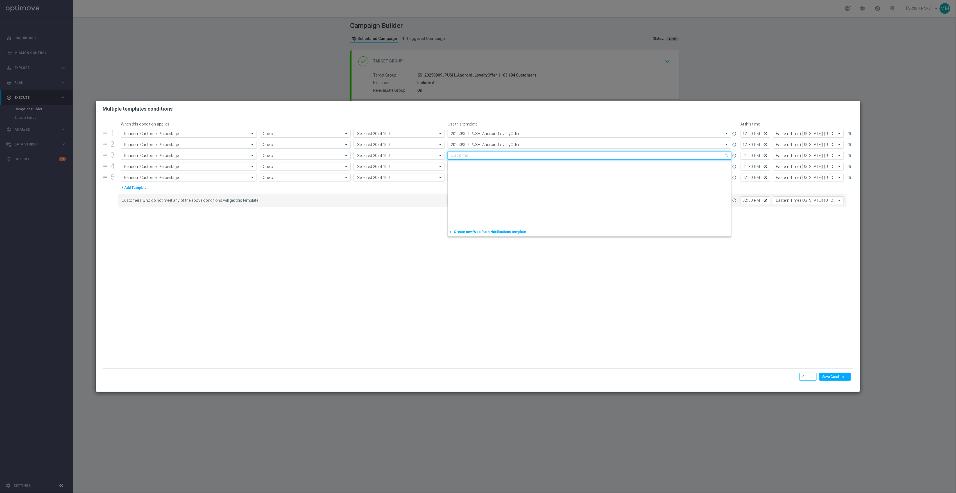
click at [482, 157] on input "text" at bounding box center [584, 155] width 266 height 5
click at [489, 172] on label "20250909_PUSH_Android_LoyaltyOffer" at bounding box center [480, 173] width 58 height 5
type input "20250909"
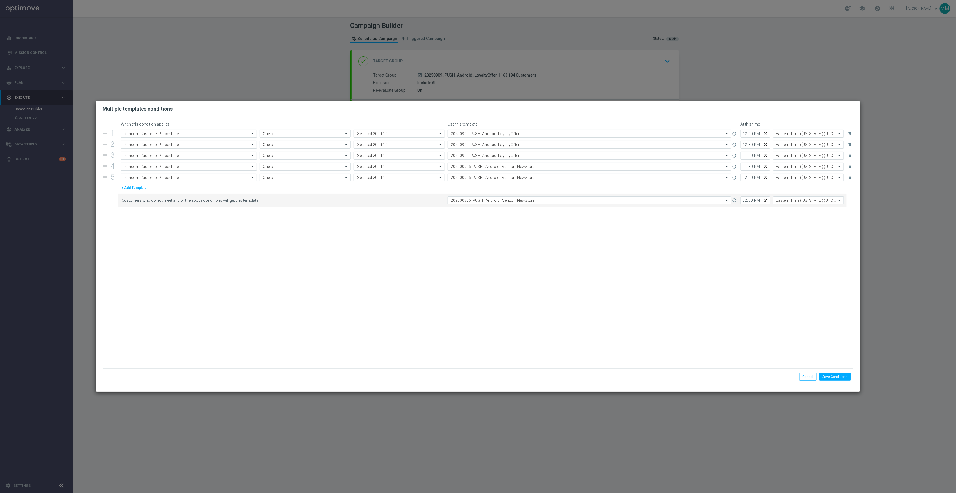
click at [482, 169] on input "text" at bounding box center [584, 166] width 266 height 5
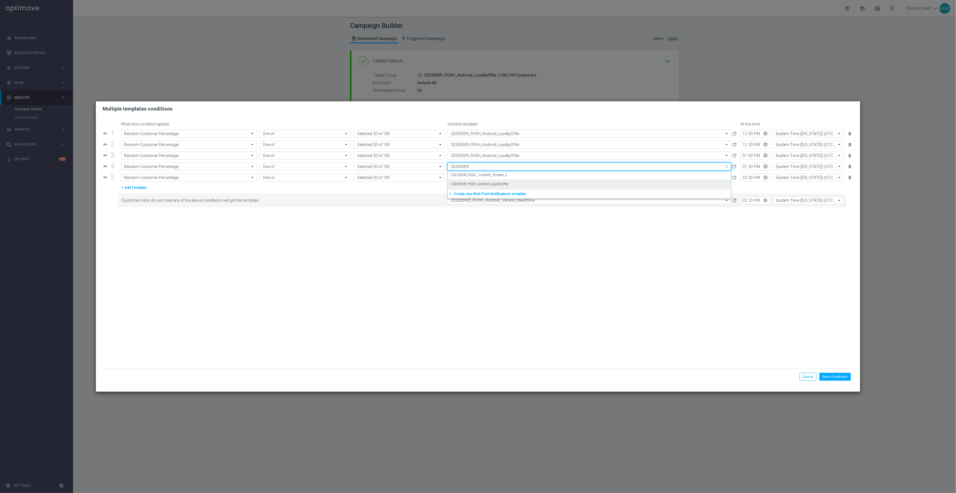
click at [513, 183] on div "20250909_PUSH_Android_LoyaltyOffer" at bounding box center [589, 183] width 277 height 9
type input "20250909"
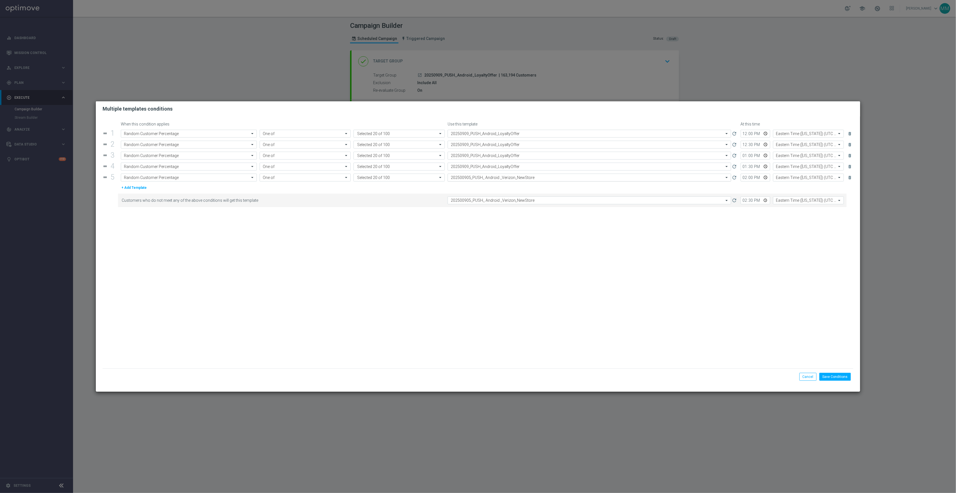
click at [510, 179] on input "text" at bounding box center [584, 177] width 266 height 5
drag, startPoint x: 471, startPoint y: 179, endPoint x: 445, endPoint y: 179, distance: 25.9
click at [445, 179] on form "Attribute Random Customer Percentage Operator One of Value Selected 20 of 100 Q…" at bounding box center [482, 177] width 723 height 8
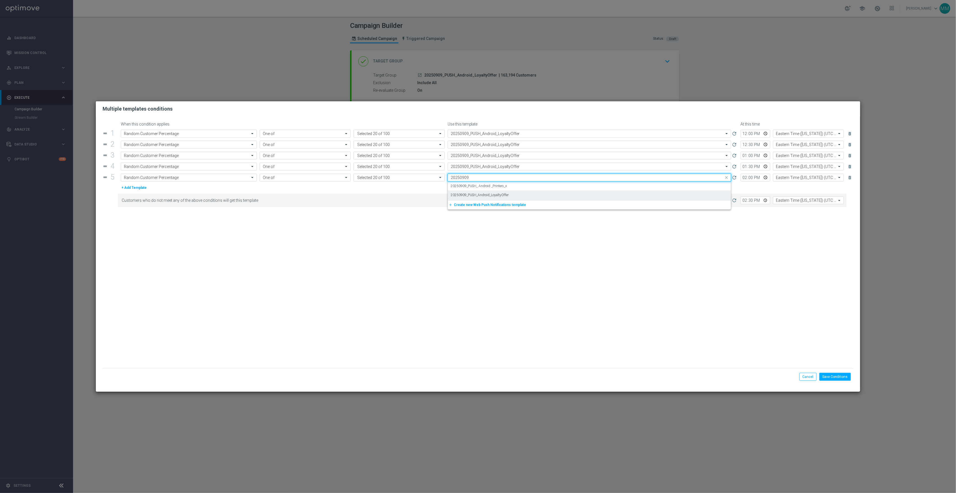
click at [484, 197] on label "20250909_PUSH_Android_LoyaltyOffer" at bounding box center [480, 195] width 58 height 5
type input "20250909"
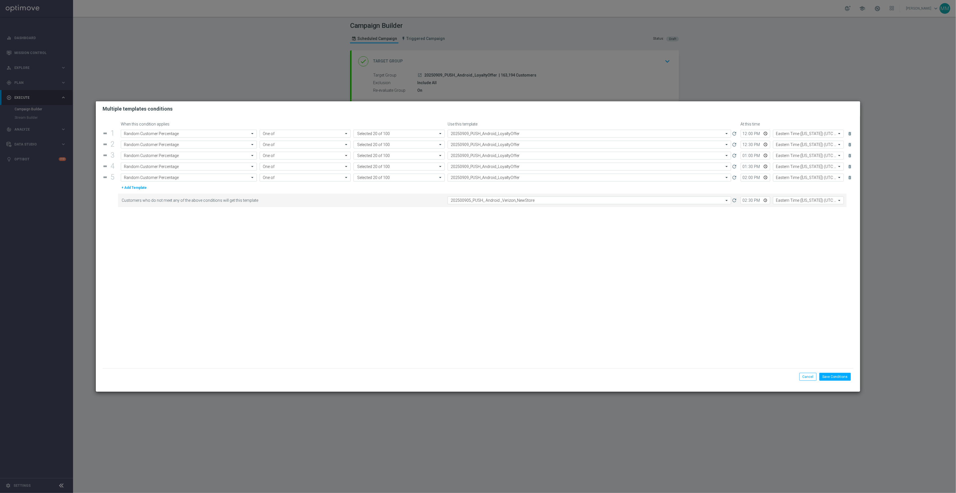
click at [480, 206] on div "Customers who do not meet any of the above conditions will get this template Se…" at bounding box center [482, 199] width 729 height 13
click at [482, 202] on input "text" at bounding box center [584, 200] width 266 height 5
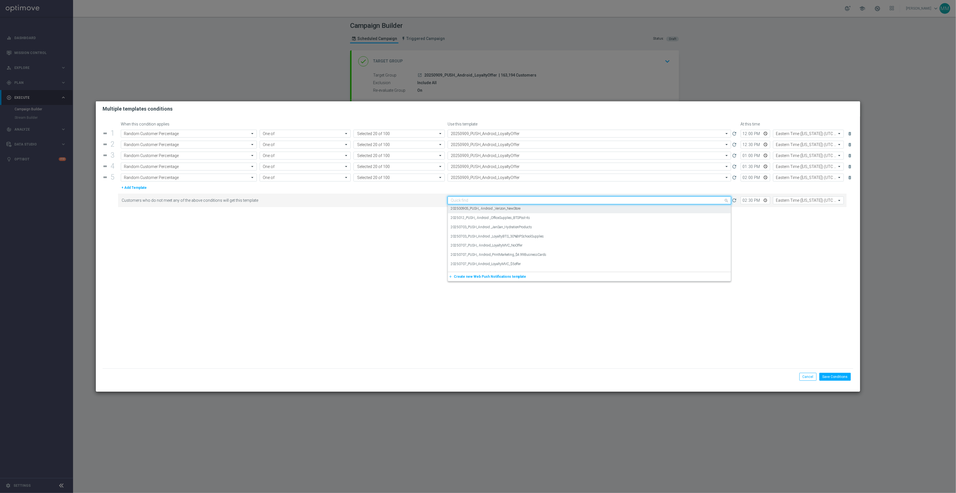
paste input "20250909"
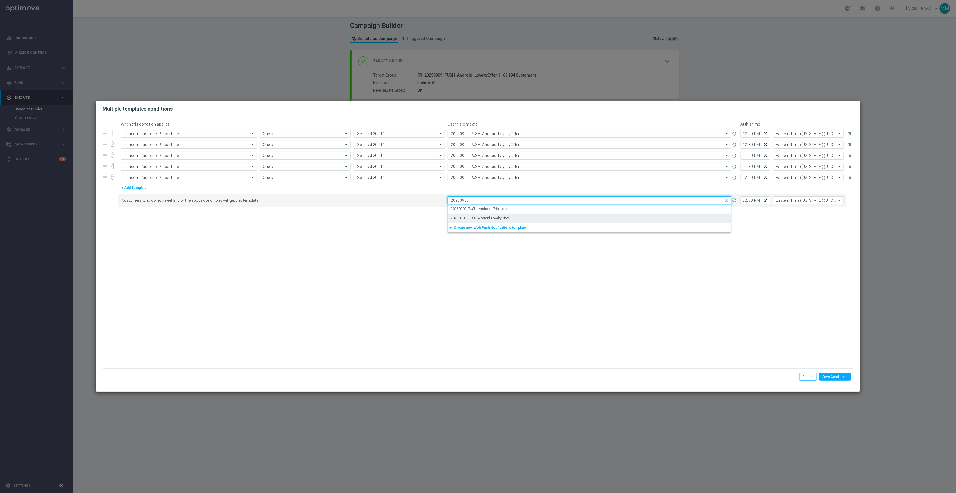
click at [485, 216] on label "20250909_PUSH_Android_LoyaltyOffer" at bounding box center [480, 218] width 58 height 5
type input "20250909"
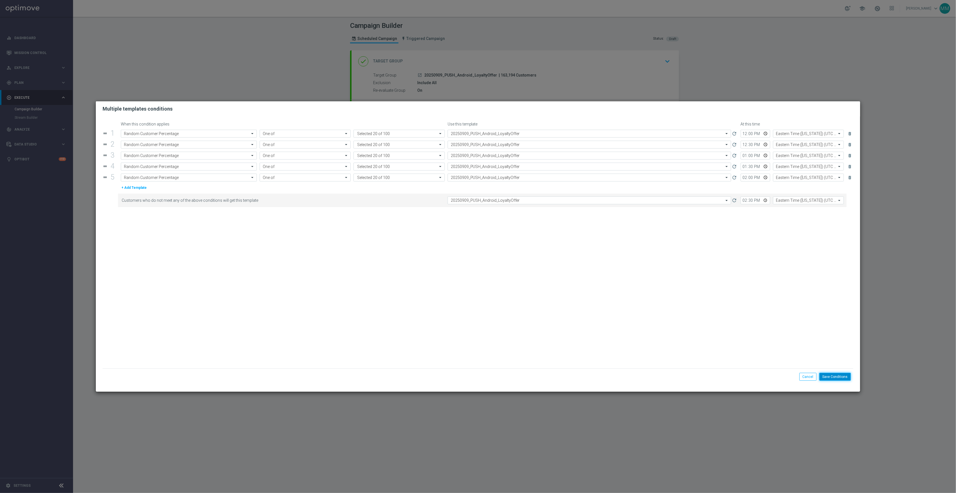
click at [829, 373] on button "Save Conditions" at bounding box center [835, 377] width 31 height 8
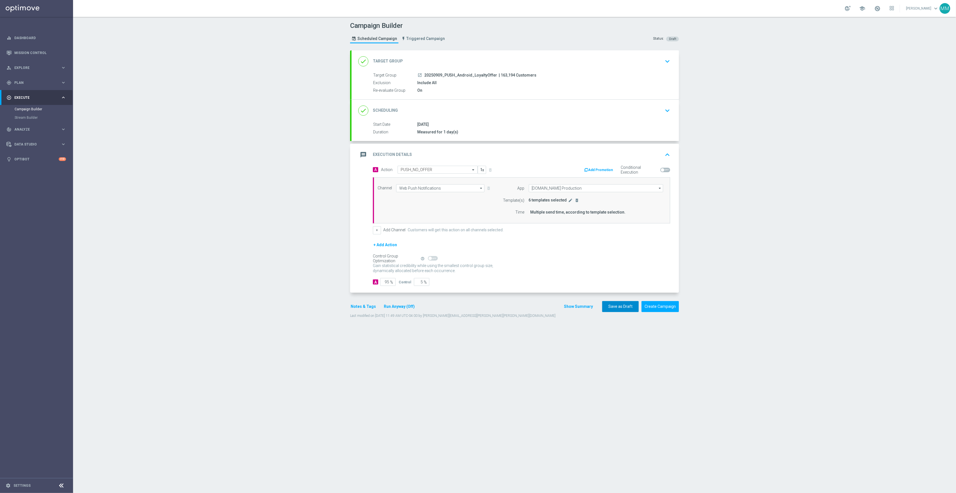
click at [620, 308] on button "Save as Draft" at bounding box center [621, 306] width 37 height 11
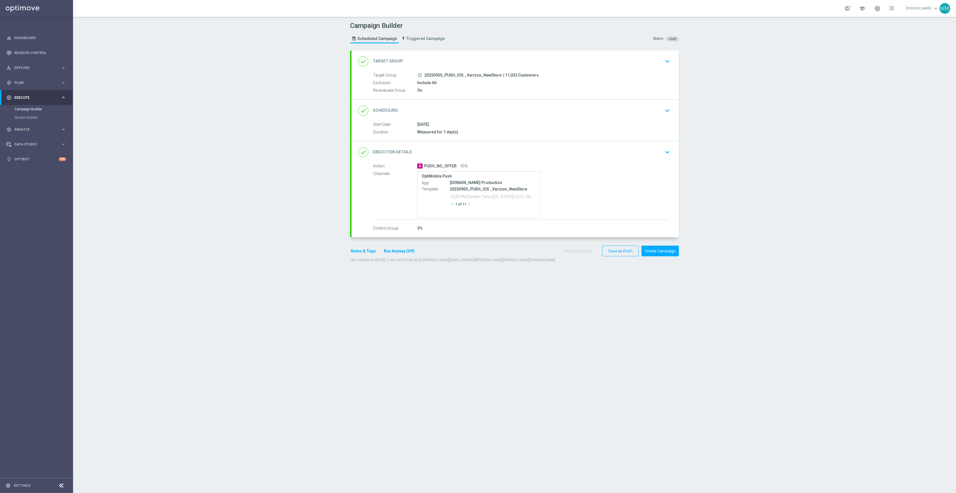
click at [463, 69] on div "done Target Group keyboard_arrow_down" at bounding box center [516, 61] width 328 height 22
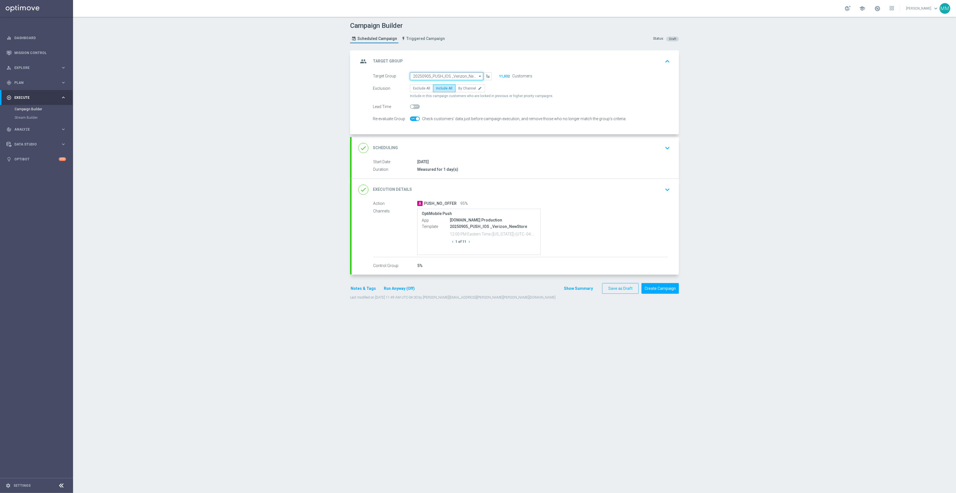
click at [453, 75] on input "20250905_PUSH_IOS _Verizon_NewStore" at bounding box center [446, 76] width 73 height 8
paste input "20250912"
click at [470, 110] on div "20250912_PUSH_IOS _Verizon_New Store" at bounding box center [447, 106] width 74 height 8
type input "20250912_PUSH_IOS _Verizon_New Store"
click at [498, 146] on div "done Scheduling keyboard_arrow_down" at bounding box center [515, 147] width 314 height 11
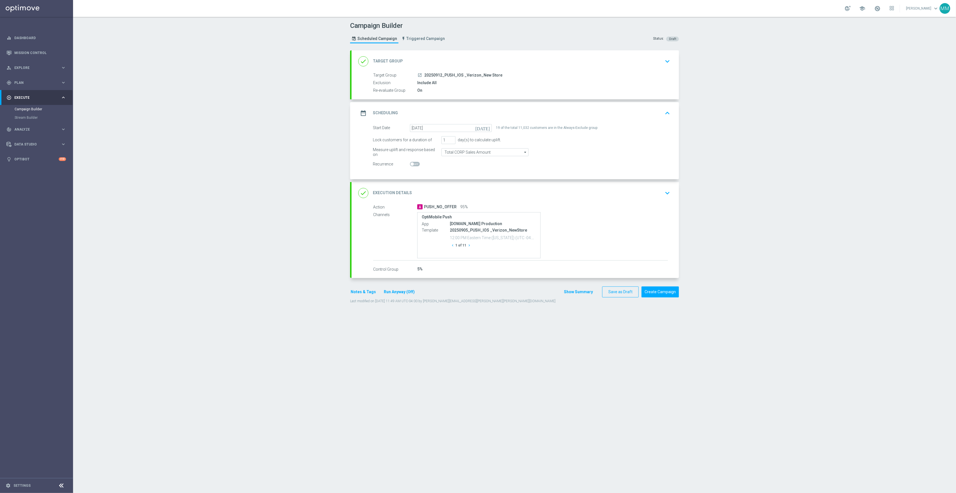
click at [455, 133] on form "Start Date [DATE] [DATE] 19 of the total 11,032 customers are in the Always-Exc…" at bounding box center [521, 146] width 297 height 44
click at [455, 129] on input "[DATE]" at bounding box center [451, 128] width 82 height 8
click at [459, 170] on span "12" at bounding box center [463, 168] width 9 height 9
type input "[DATE]"
click at [590, 197] on div "done Execution Details keyboard_arrow_down" at bounding box center [515, 193] width 314 height 11
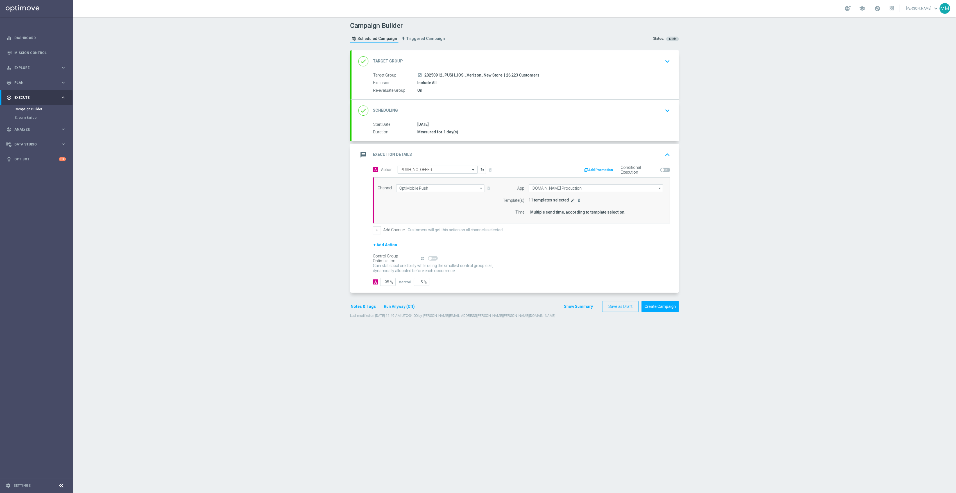
click at [571, 202] on icon "edit" at bounding box center [573, 200] width 4 height 4
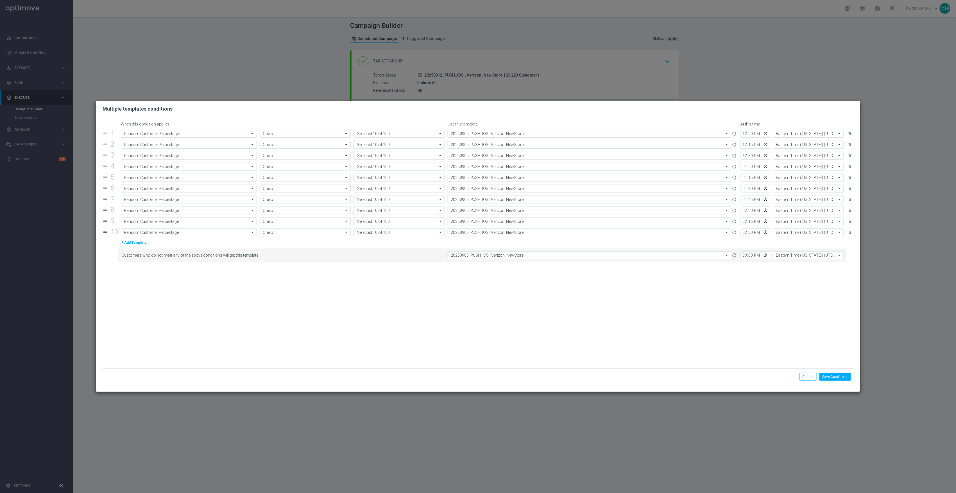
click at [512, 132] on input "text" at bounding box center [584, 133] width 266 height 5
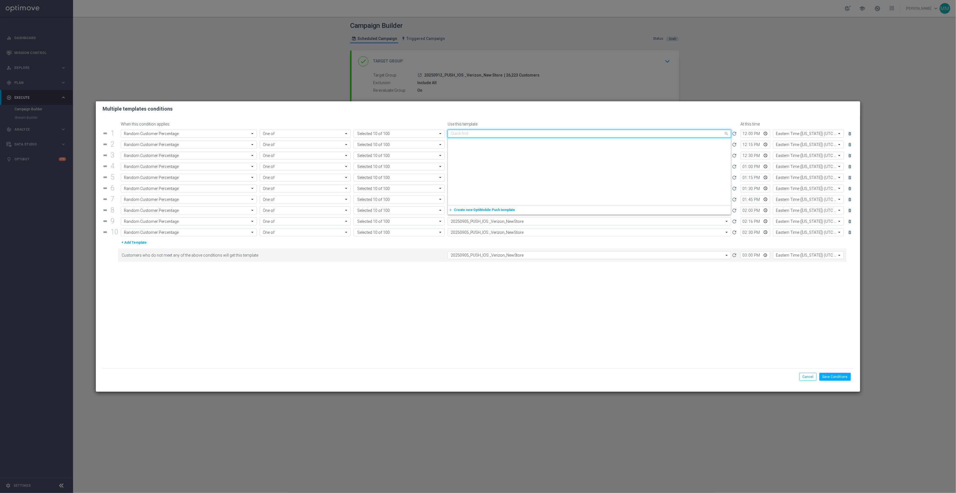
paste input "20250912"
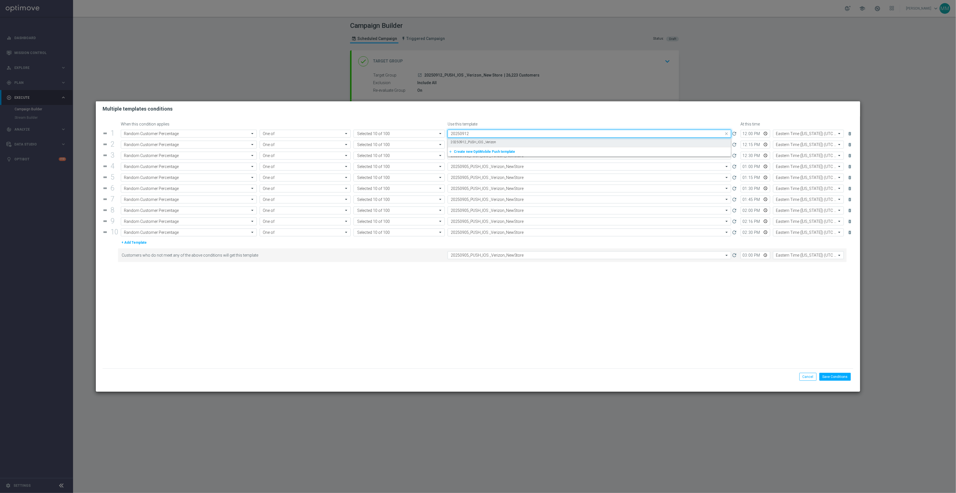
click at [508, 139] on div "20250912_PUSH_IOS _Verizon" at bounding box center [589, 141] width 277 height 9
type input "20250912"
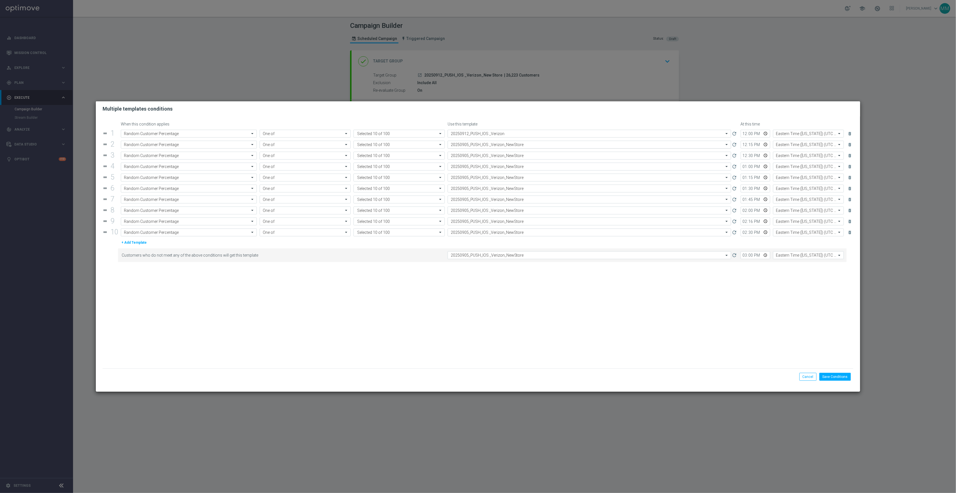
click at [506, 145] on input "text" at bounding box center [584, 144] width 266 height 5
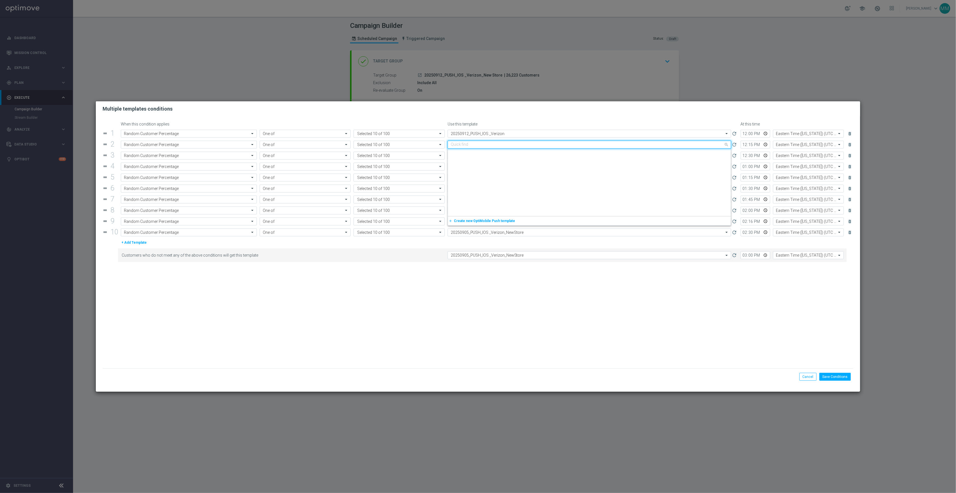
paste input "20250912"
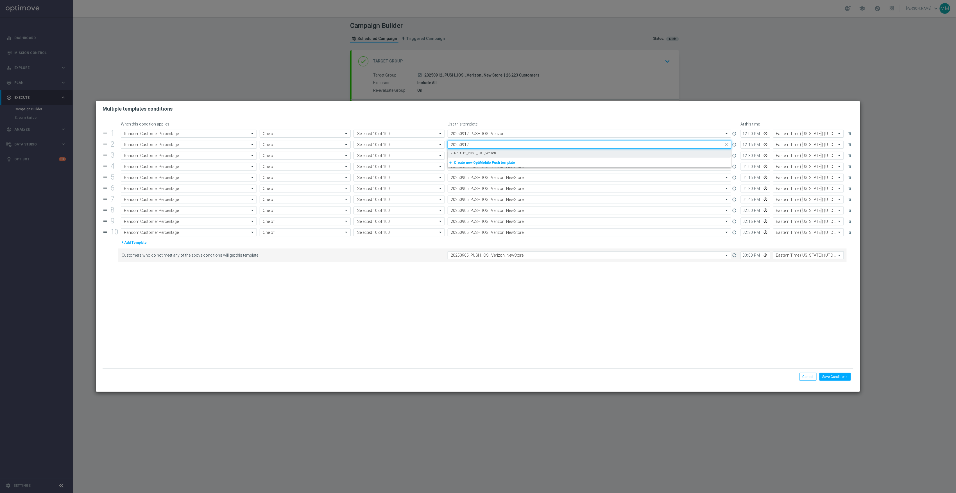
click at [507, 156] on div "20250912_PUSH_IOS _Verizon" at bounding box center [589, 152] width 277 height 9
type input "20250912"
click at [507, 156] on input "text" at bounding box center [584, 155] width 266 height 5
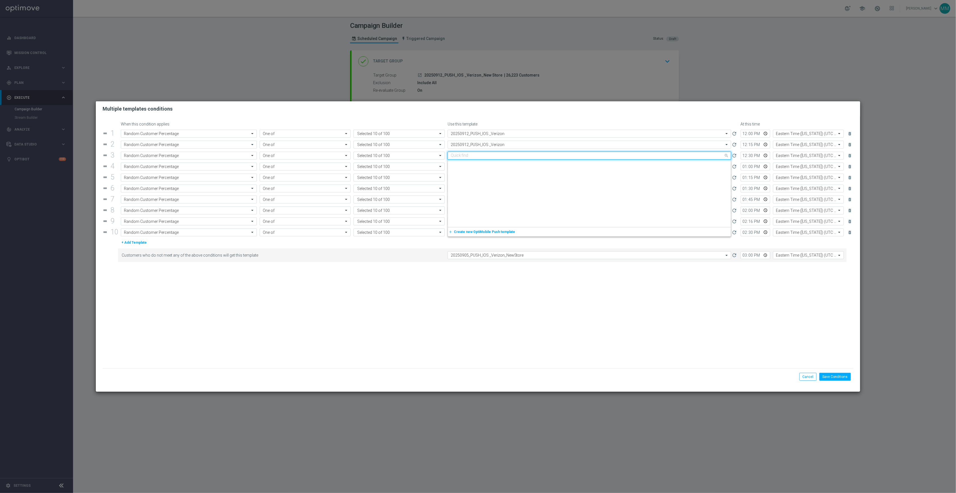
paste input "20250912"
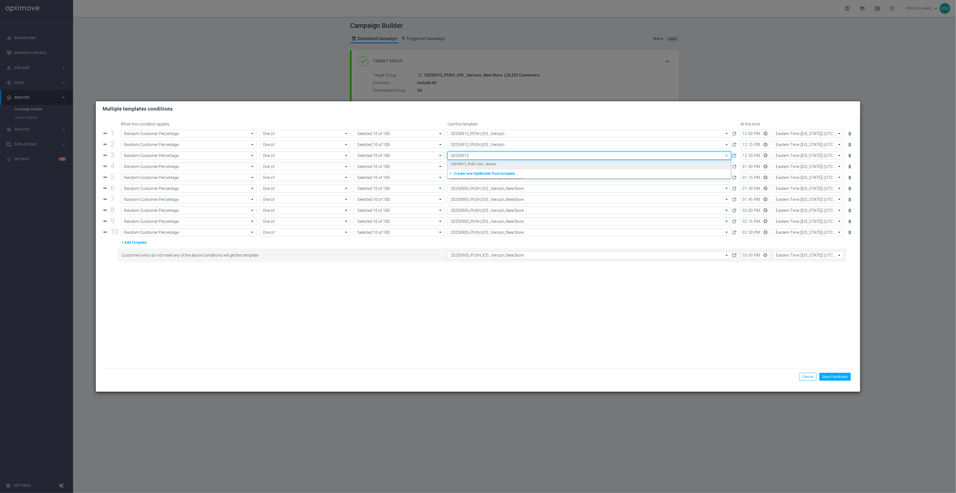
click at [510, 166] on div "20250912_PUSH_IOS _Verizon" at bounding box center [589, 163] width 277 height 9
type input "20250912"
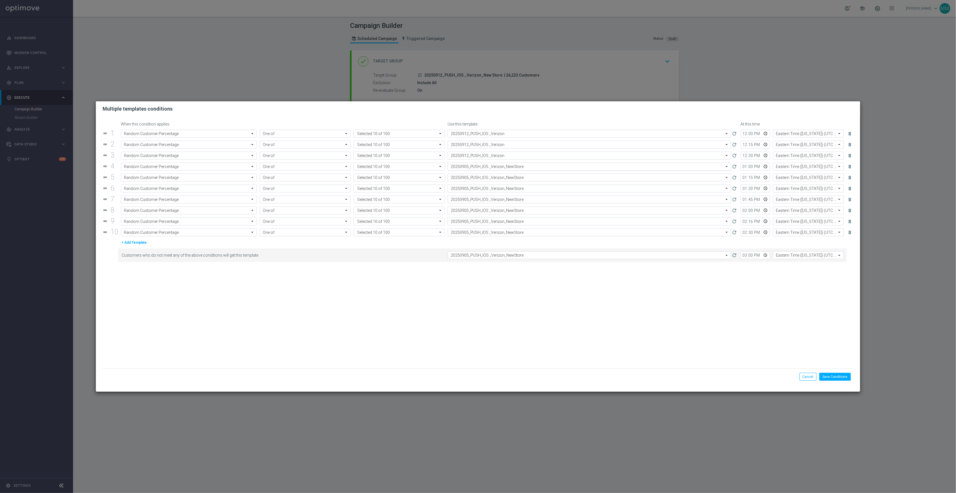
click at [510, 167] on input "text" at bounding box center [584, 166] width 266 height 5
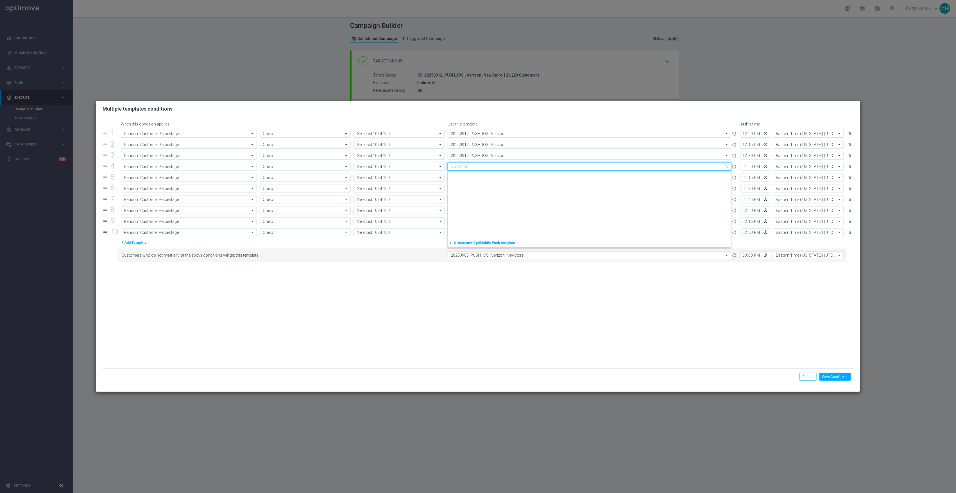
paste input "20250912"
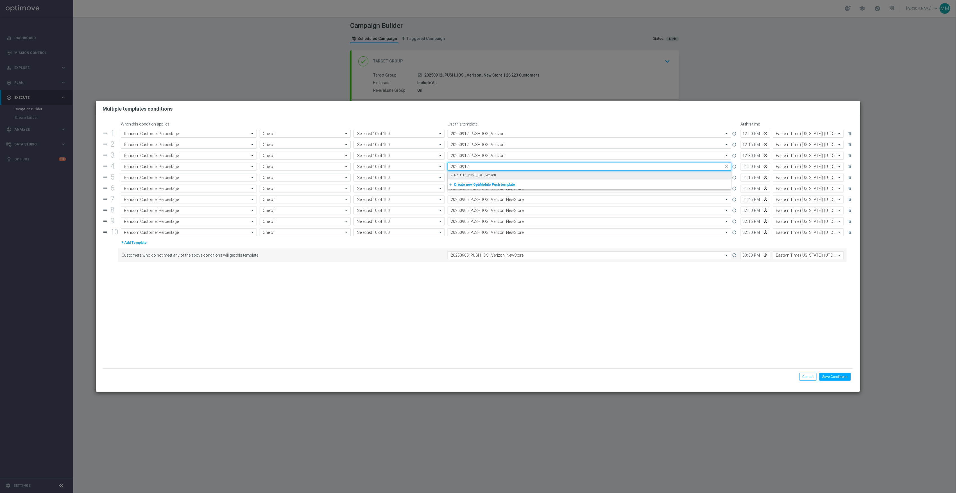
click at [512, 177] on div "20250912_PUSH_IOS _Verizon" at bounding box center [589, 174] width 277 height 9
type input "20250912"
click at [513, 180] on input "text" at bounding box center [584, 177] width 266 height 5
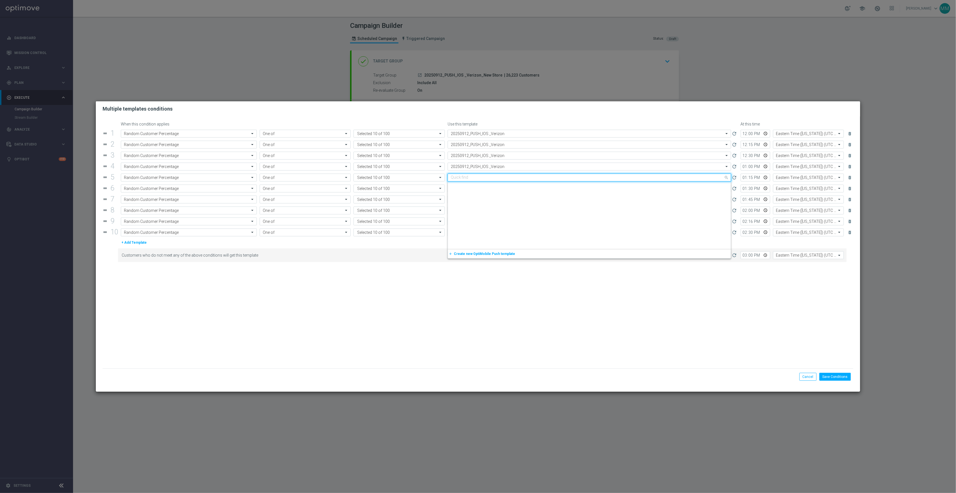
paste input "20250912"
click at [518, 189] on div "20250912_PUSH_IOS _Verizon" at bounding box center [589, 185] width 277 height 9
type input "20250912"
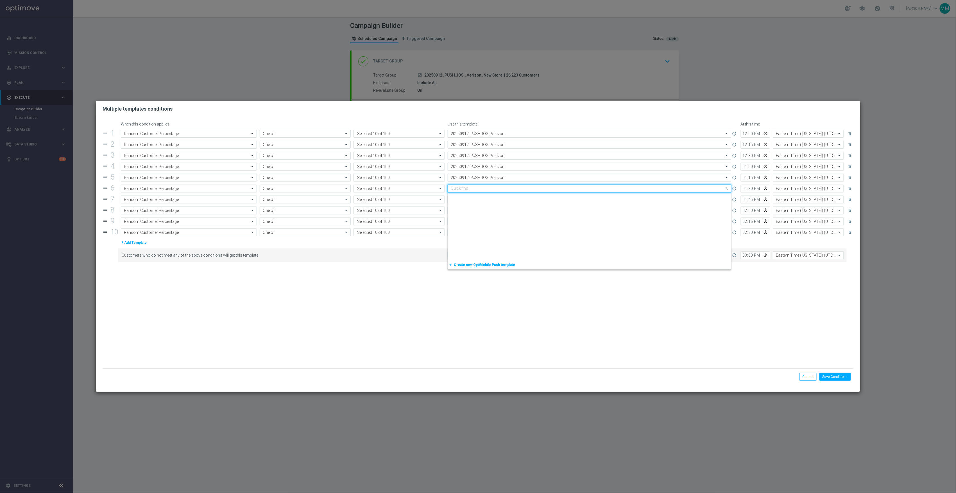
click at [518, 191] on input "text" at bounding box center [584, 188] width 266 height 5
paste input "20250912"
click at [522, 199] on div "20250912_PUSH_IOS _Verizon" at bounding box center [589, 196] width 277 height 9
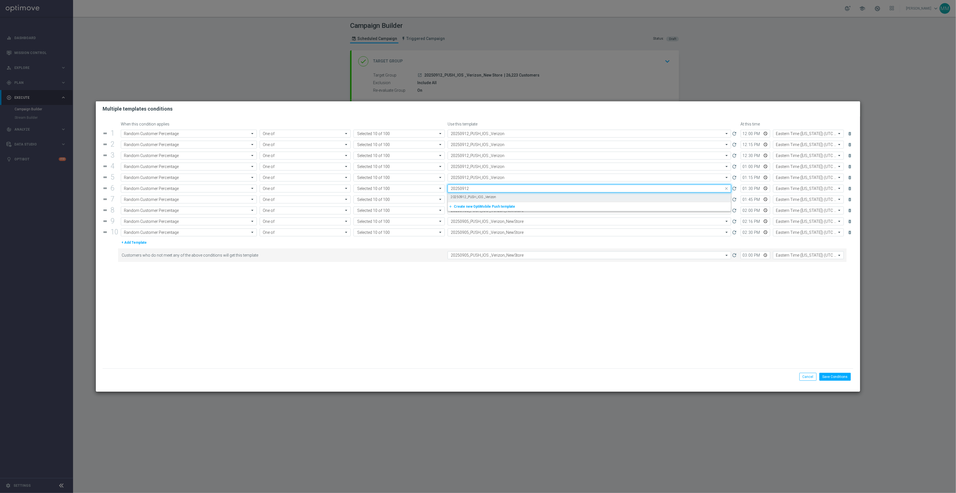
type input "20250912"
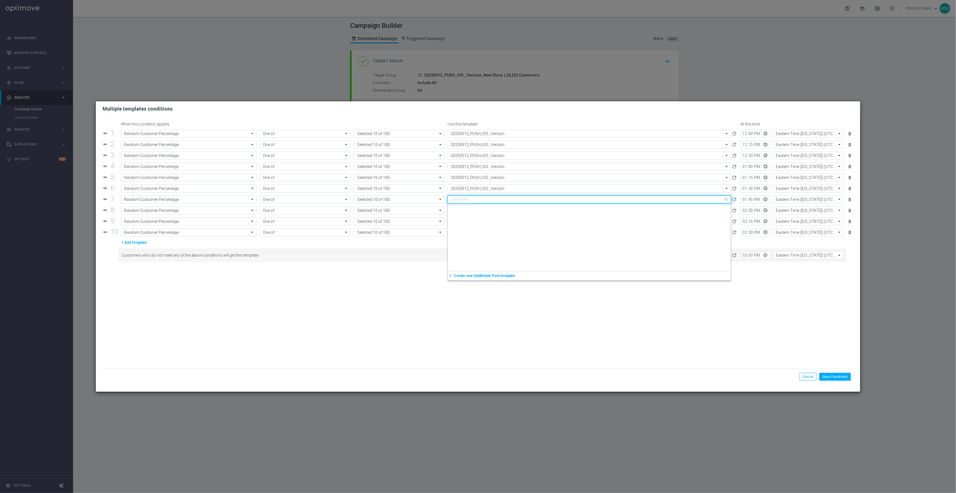
click at [522, 201] on input "text" at bounding box center [584, 199] width 266 height 5
paste input "20250912"
click at [525, 210] on div "20250912_PUSH_IOS _Verizon" at bounding box center [589, 207] width 277 height 9
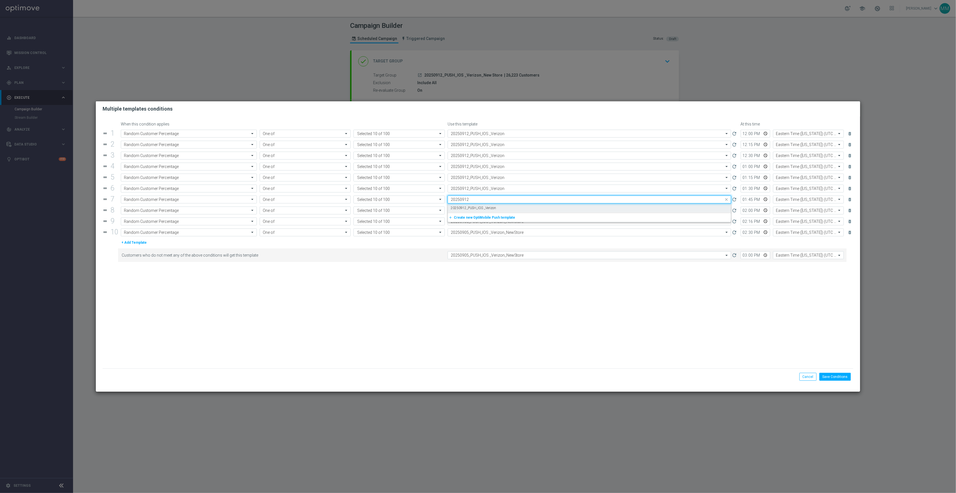
type input "20250912"
click at [525, 211] on input "text" at bounding box center [584, 210] width 266 height 5
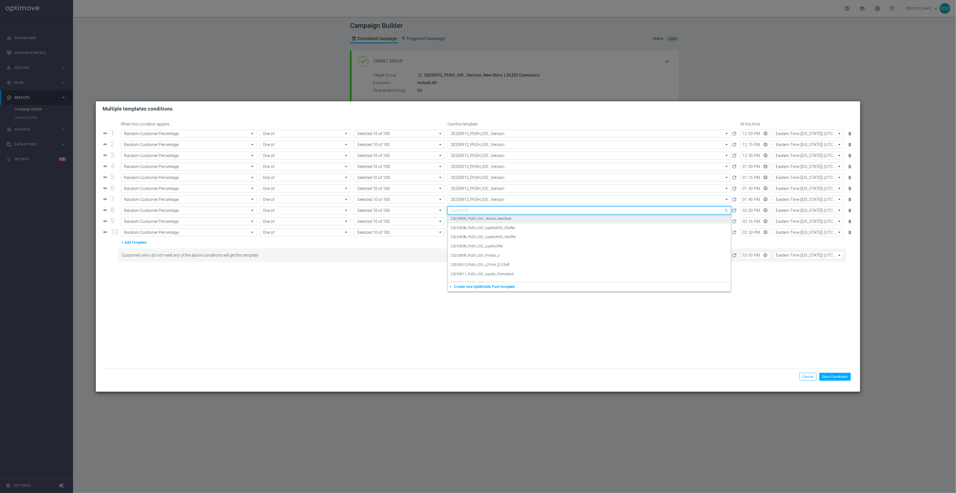
paste input "20250912"
click at [527, 219] on div "20250912_PUSH_IOS _Verizon" at bounding box center [589, 218] width 277 height 9
type input "20250912"
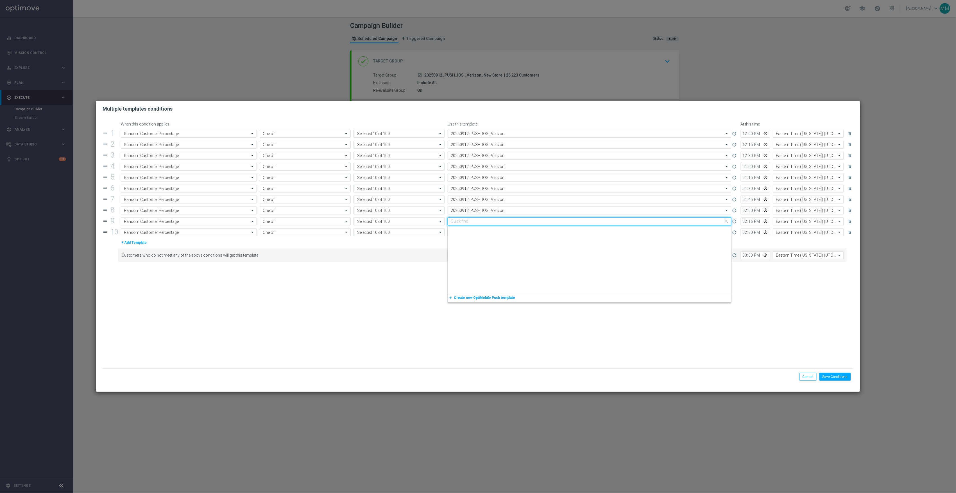
click at [527, 222] on input "text" at bounding box center [584, 221] width 266 height 5
paste input "20250912"
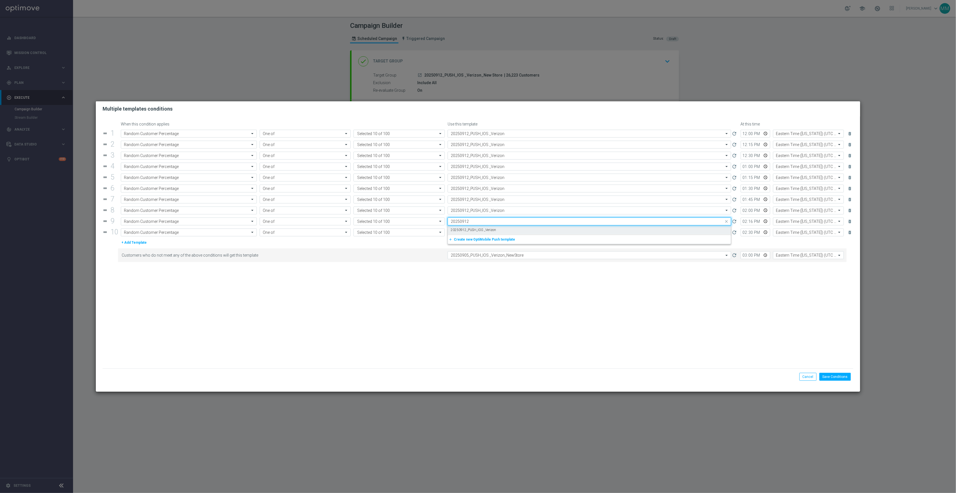
scroll to position [0, 0]
click at [527, 229] on div "20250912_PUSH_IOS _Verizon" at bounding box center [589, 229] width 277 height 9
type input "20250912"
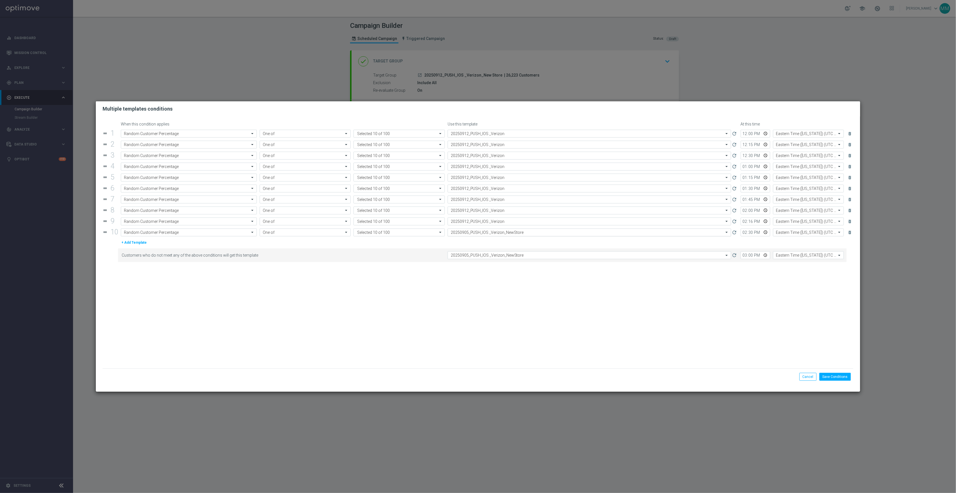
click at [527, 233] on input "text" at bounding box center [584, 232] width 266 height 5
paste input "20250912"
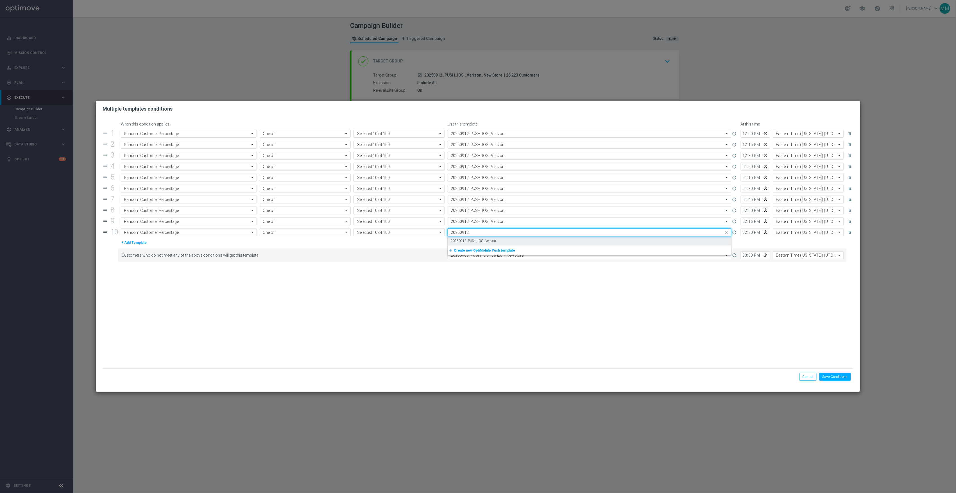
click at [529, 243] on div "20250912_PUSH_IOS _Verizon" at bounding box center [589, 240] width 277 height 9
type input "20250912"
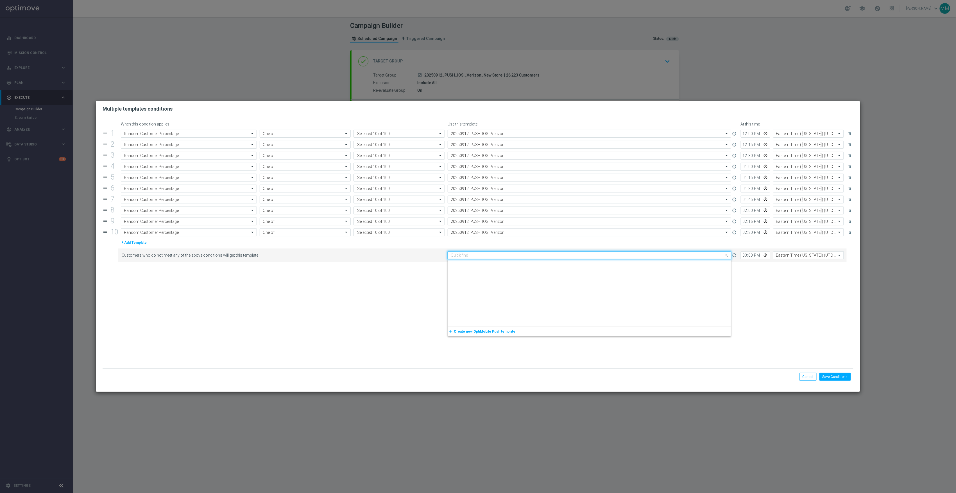
click at [533, 254] on div "Quick find 20250905_PUSH_IOS _Verizon_NewStore" at bounding box center [590, 255] width 284 height 8
paste input "20250912"
click at [526, 263] on div "20250912_PUSH_IOS _Verizon" at bounding box center [589, 263] width 277 height 9
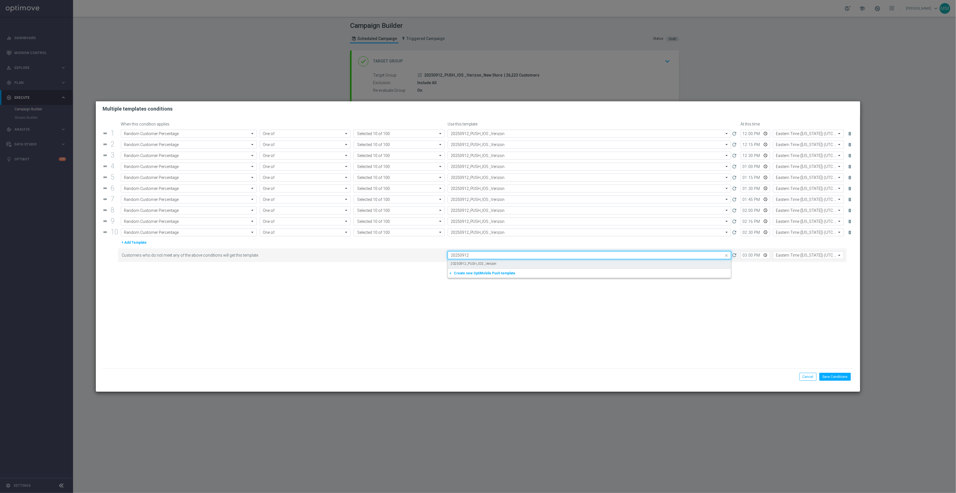
type input "20250912"
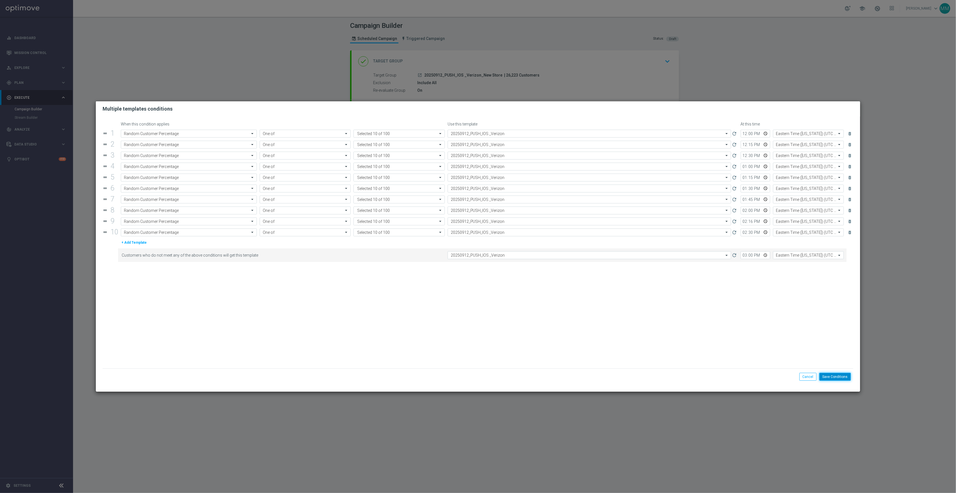
click at [835, 379] on button "Save Conditions" at bounding box center [835, 377] width 31 height 8
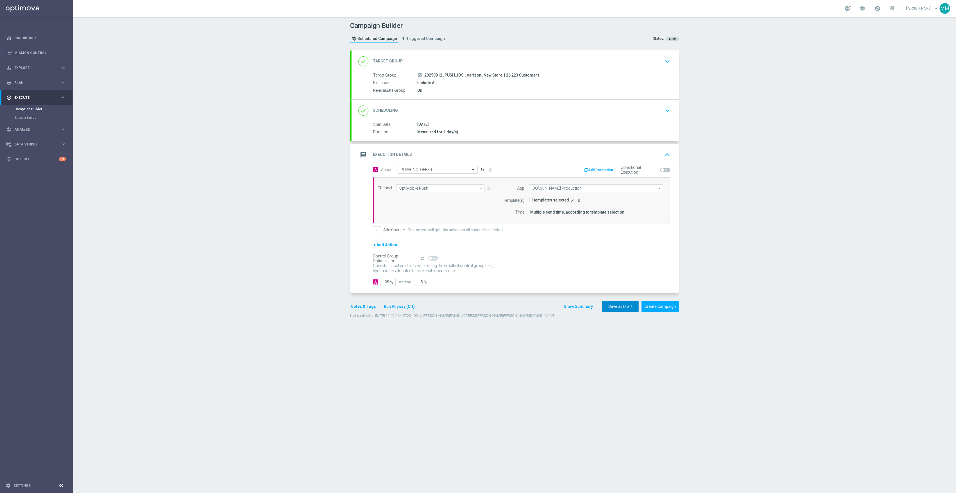
click at [611, 305] on button "Save as Draft" at bounding box center [621, 306] width 37 height 11
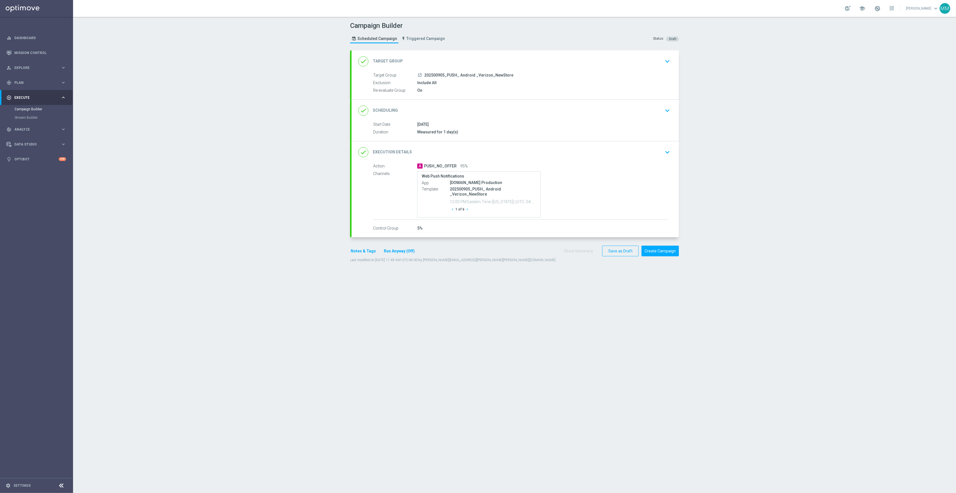
click at [538, 72] on div "launch 202500905_PUSH_ Android _Verizon_NewStore" at bounding box center [543, 75] width 251 height 6
click at [476, 71] on div "done Target Group keyboard_arrow_down" at bounding box center [516, 61] width 328 height 22
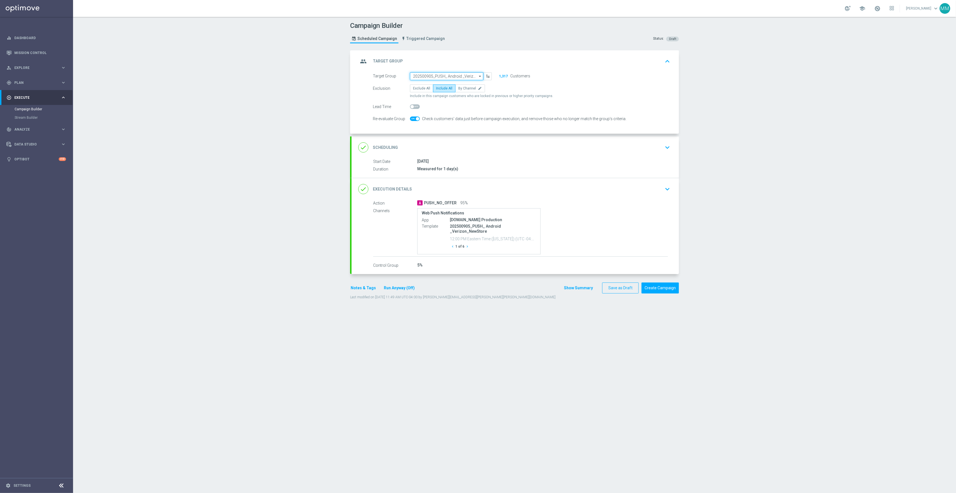
click at [457, 74] on input "202500905_PUSH_ Android _Verizon_NewStore" at bounding box center [446, 76] width 73 height 8
paste input "20250910_PUSH_Android _L2Print_$125off"
click at [459, 76] on input "20250910_PUSH_Android _L2Print_$125off" at bounding box center [446, 76] width 73 height 8
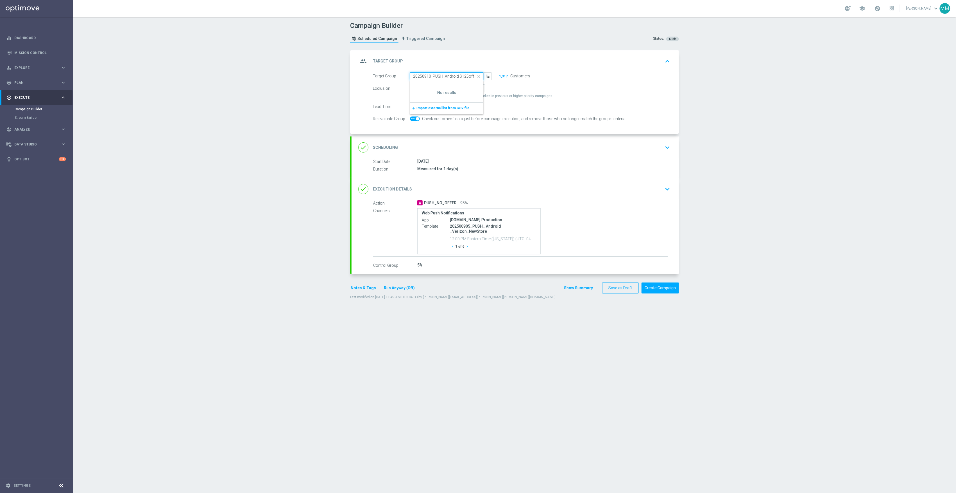
scroll to position [0, 0]
type input "20250910_PUSH_Android $125off"
click at [444, 78] on input "20250910_PUSH_Android $125off" at bounding box center [446, 76] width 73 height 8
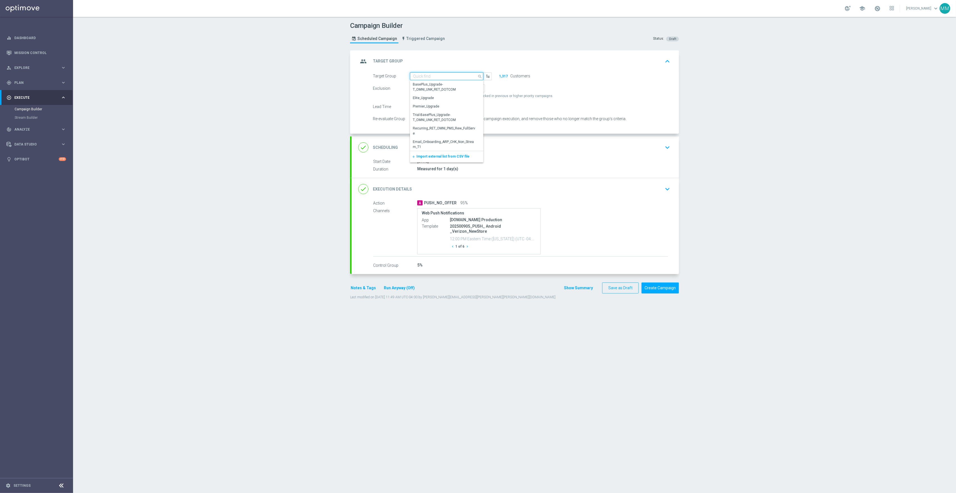
paste input "20250912_PUSH_Android _Verizon"
click at [444, 80] on div "20250912_PUSH_Android_Verizon_New Store" at bounding box center [447, 86] width 74 height 13
type input "20250912_PUSH_Android_Verizon_New Store"
click at [545, 152] on div "done Scheduling keyboard_arrow_down" at bounding box center [515, 147] width 314 height 11
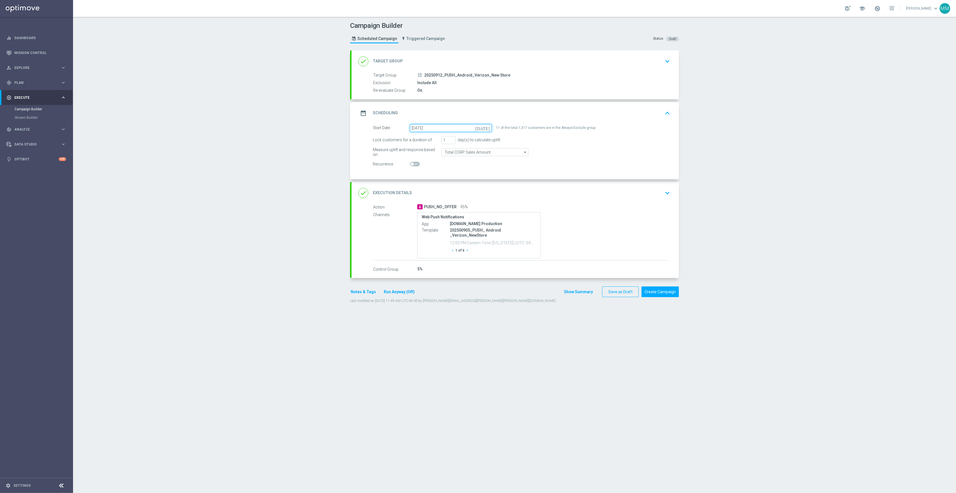
click at [450, 125] on input "[DATE]" at bounding box center [451, 128] width 82 height 8
click at [462, 169] on span "12" at bounding box center [463, 168] width 9 height 9
type input "[DATE]"
click at [619, 197] on div "done Execution Details keyboard_arrow_down" at bounding box center [515, 193] width 314 height 11
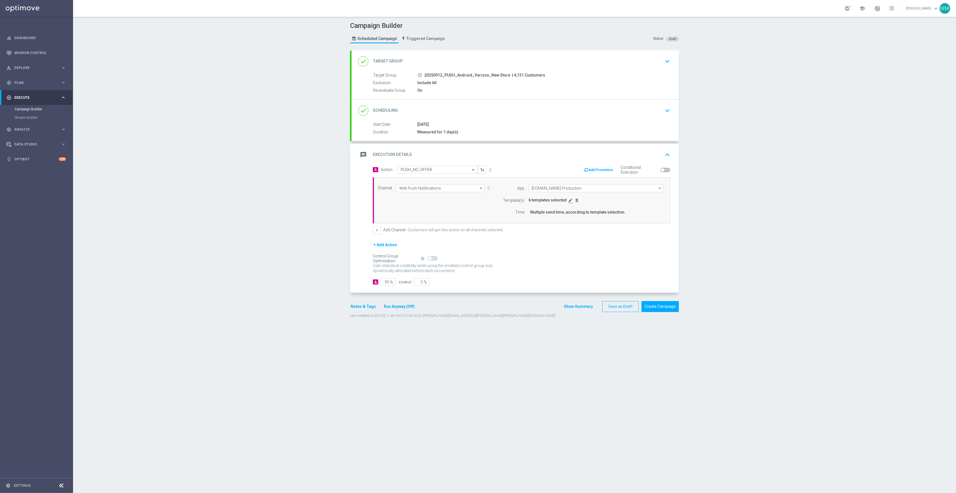
click at [569, 202] on icon "edit" at bounding box center [571, 200] width 4 height 4
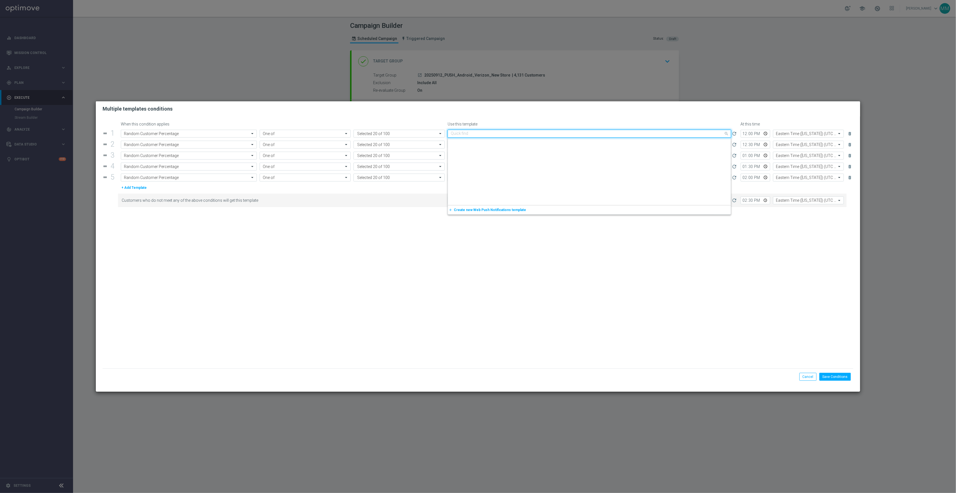
click at [515, 132] on input "text" at bounding box center [584, 133] width 266 height 5
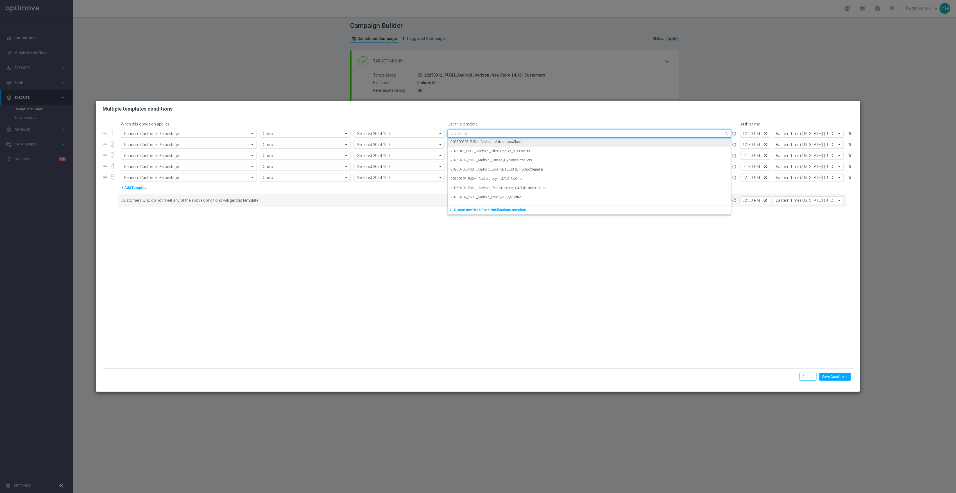
paste input "20250912_PUSH_Android _Verizon"
drag, startPoint x: 521, startPoint y: 133, endPoint x: 468, endPoint y: 133, distance: 52.9
click at [468, 133] on input "20250912_PUSH_Android _Verizon" at bounding box center [584, 133] width 266 height 5
click at [482, 142] on label "20250912_PUSH_ Android _Verizon" at bounding box center [477, 142] width 53 height 5
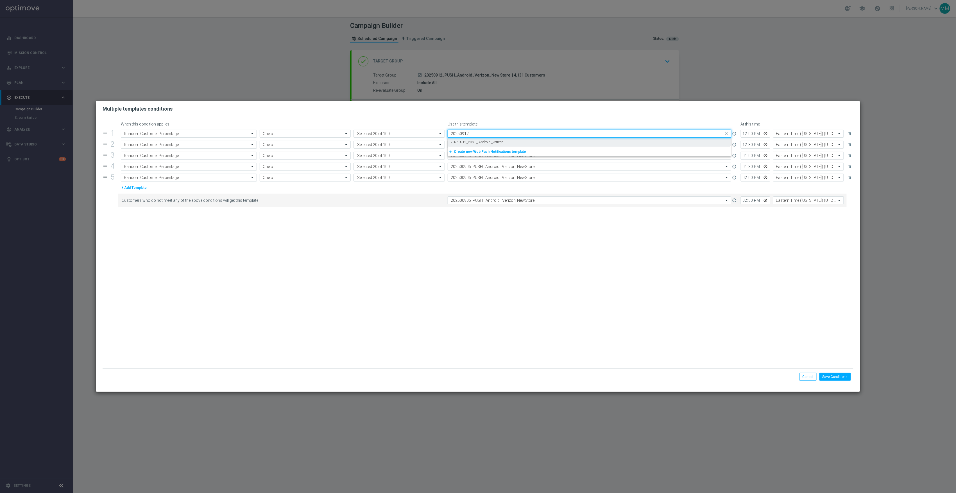
type input "20250912"
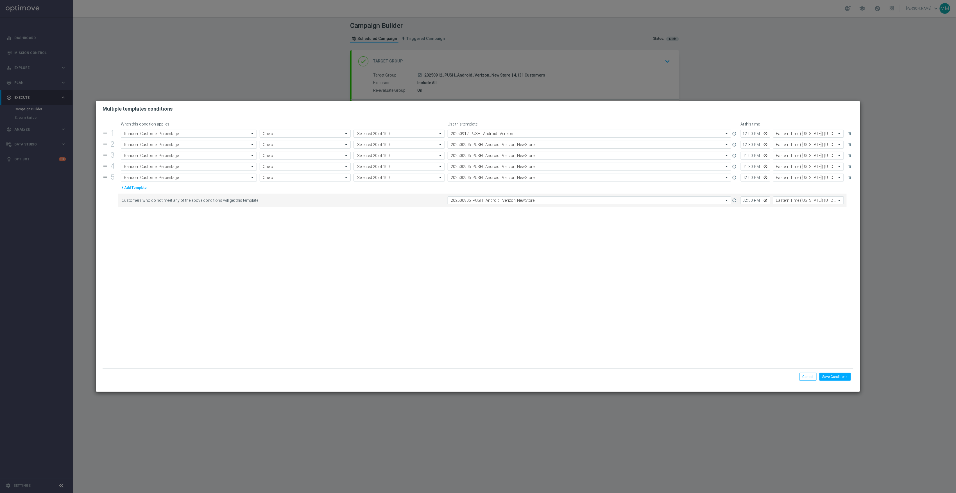
click at [476, 145] on input "text" at bounding box center [584, 144] width 266 height 5
drag, startPoint x: 461, startPoint y: 145, endPoint x: 451, endPoint y: 144, distance: 9.3
click at [451, 144] on input "20250912" at bounding box center [584, 144] width 266 height 5
click at [486, 154] on label "20250912_PUSH_ Android _Verizon" at bounding box center [477, 153] width 53 height 5
type input "20250912"
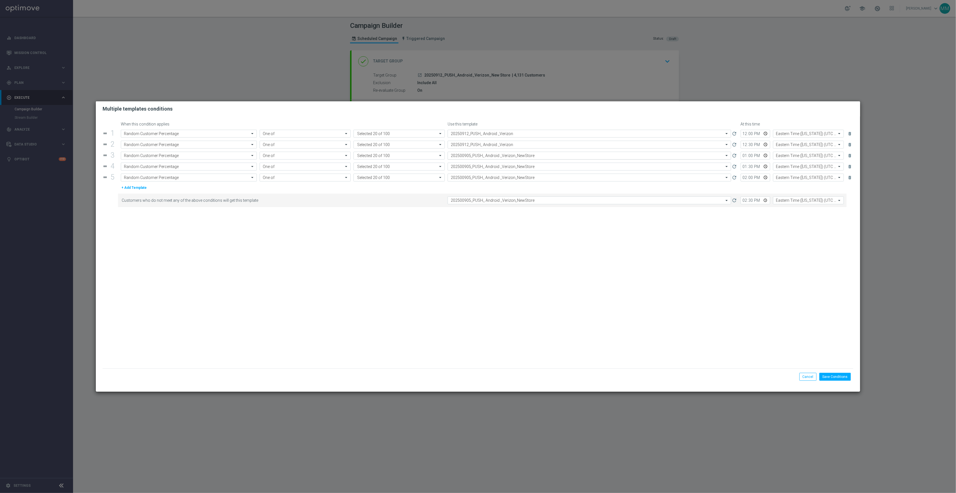
click at [485, 158] on div "Select template 202500905_PUSH_ Android _Verizon_NewStore" at bounding box center [590, 156] width 284 height 8
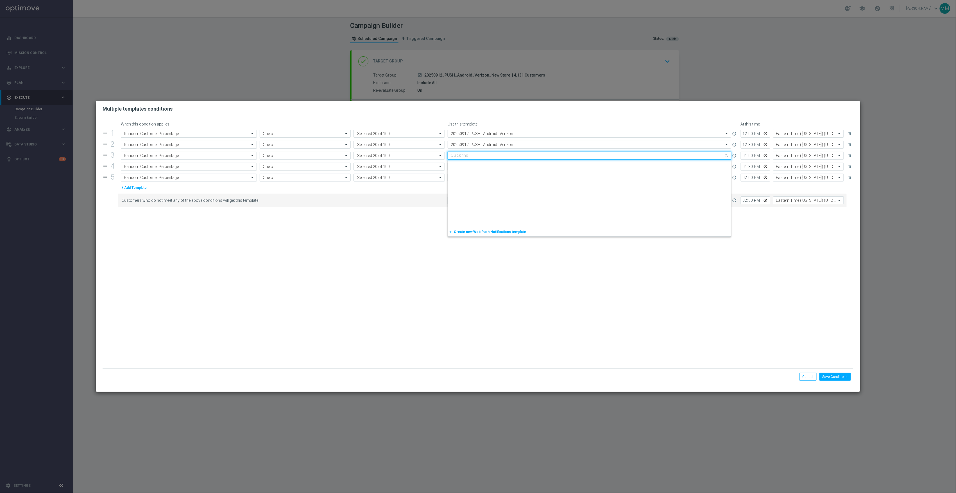
scroll to position [130, 0]
paste input "20250912"
click at [485, 164] on label "20250912_PUSH_ Android _Verizon" at bounding box center [477, 164] width 53 height 5
type input "20250912"
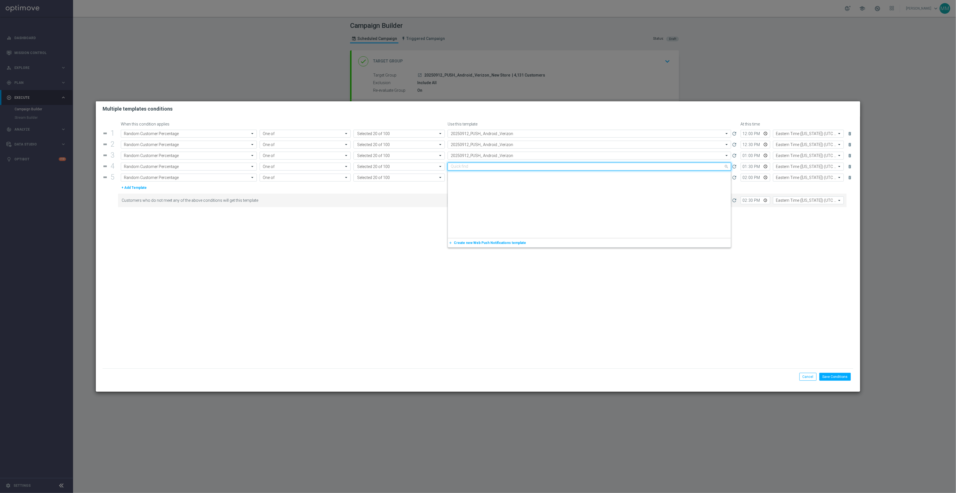
click at [488, 167] on input "text" at bounding box center [584, 166] width 266 height 5
paste input "20250912"
click at [489, 174] on label "20250912_PUSH_ Android _Verizon" at bounding box center [477, 175] width 53 height 5
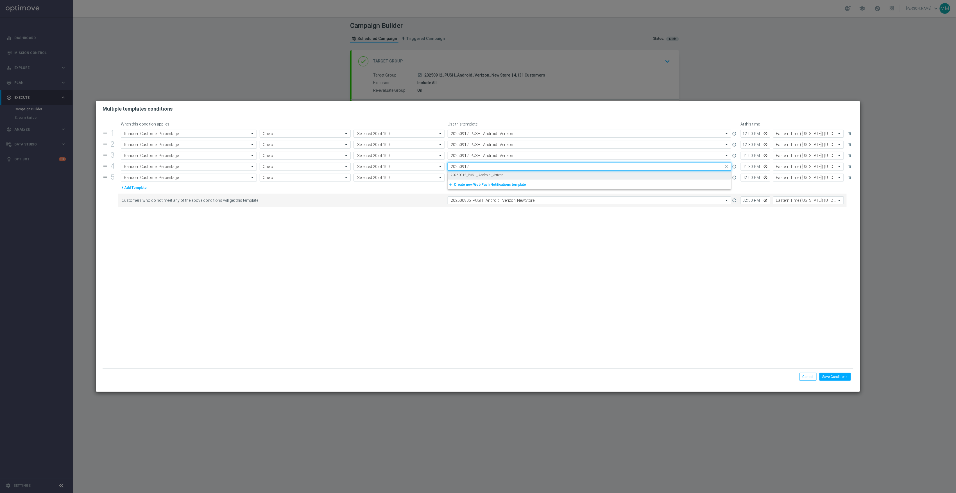
type input "20250912"
click at [492, 180] on input "text" at bounding box center [584, 177] width 266 height 5
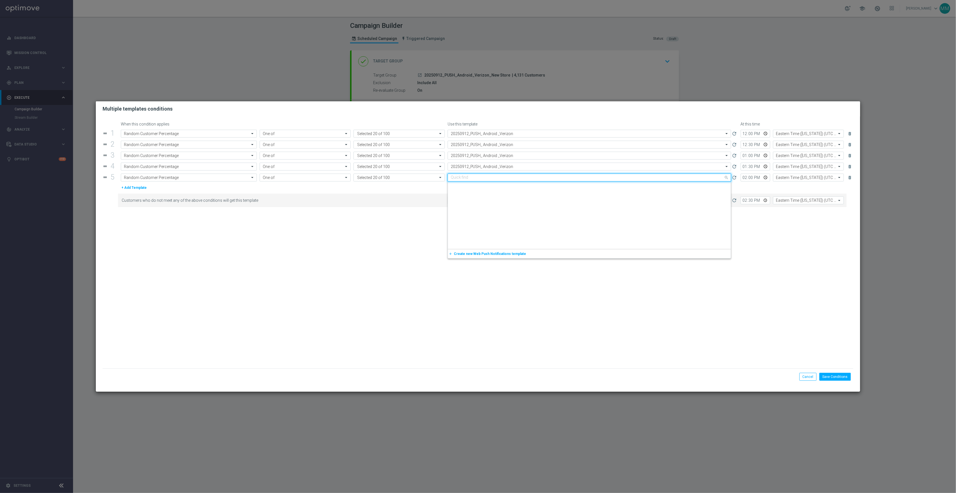
paste input "20250912"
click at [493, 188] on label "20250912_PUSH_ Android _Verizon" at bounding box center [477, 186] width 53 height 5
type input "20250912"
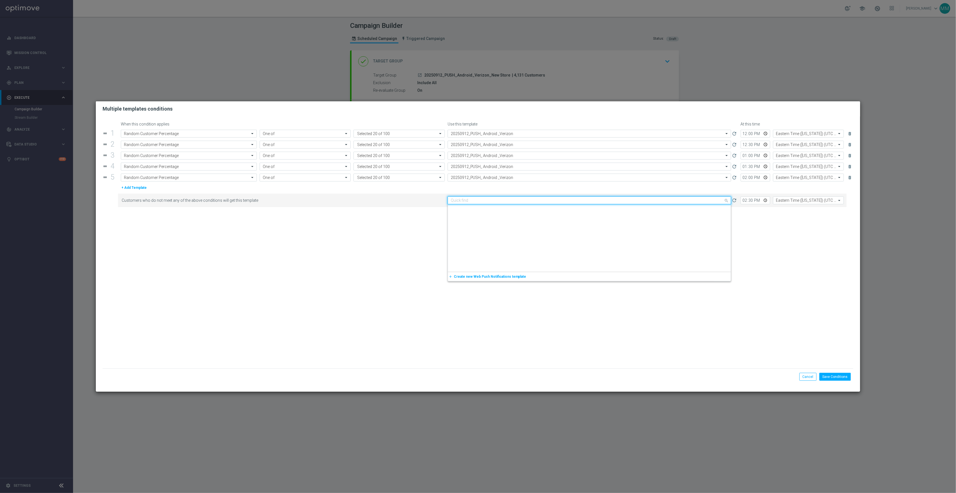
click at [496, 199] on input "text" at bounding box center [584, 200] width 266 height 5
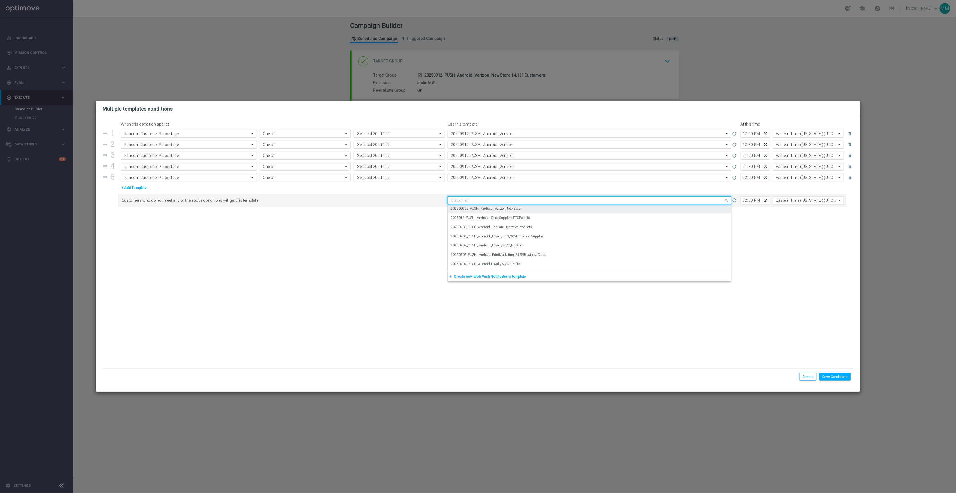
paste input "20250912"
click at [498, 209] on label "20250912_PUSH_ Android _Verizon" at bounding box center [477, 208] width 53 height 5
type input "20250912"
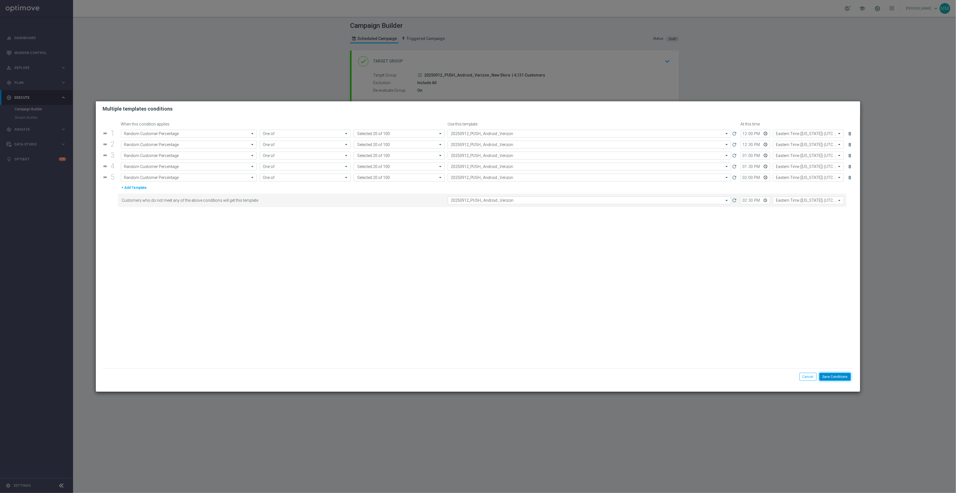
click at [839, 373] on button "Save Conditions" at bounding box center [835, 377] width 31 height 8
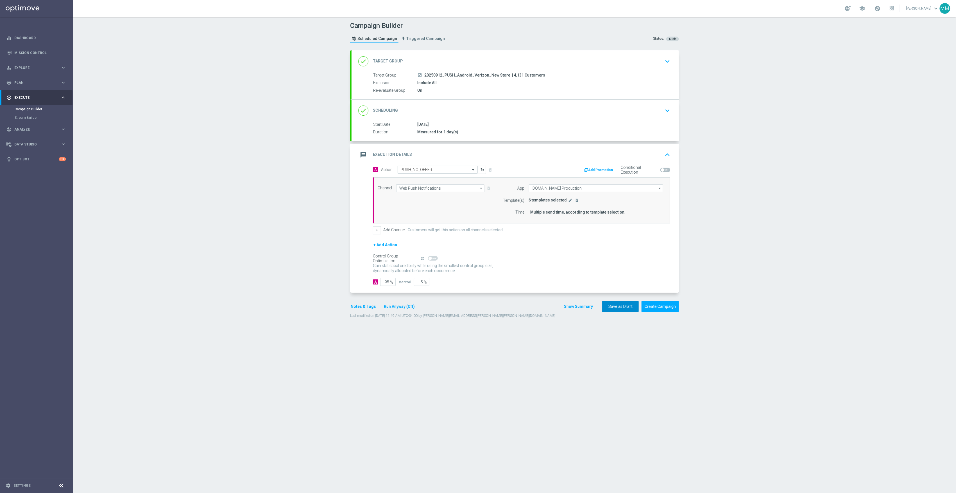
click at [616, 306] on button "Save as Draft" at bounding box center [621, 306] width 37 height 11
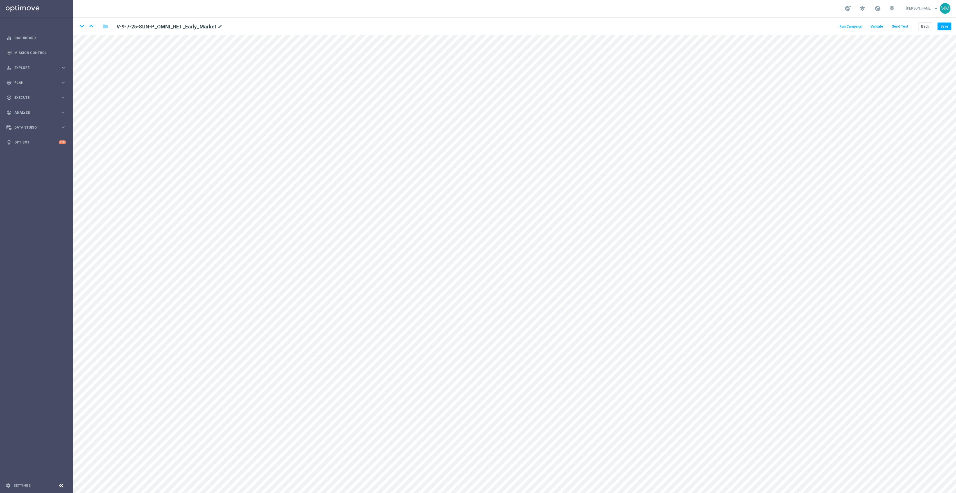
click at [903, 25] on button "Send Test" at bounding box center [901, 27] width 18 height 8
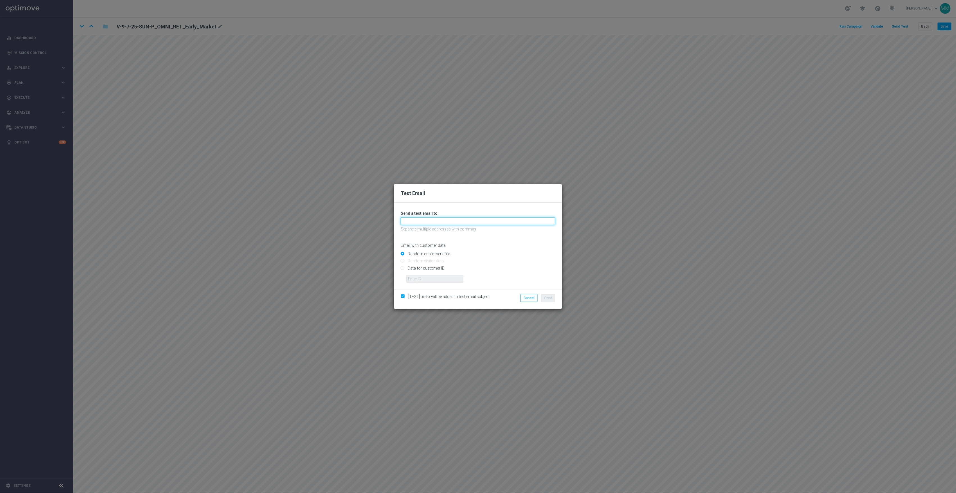
click at [506, 220] on input "text" at bounding box center [478, 221] width 155 height 8
paste input "[EMAIL_ADDRESS][DOMAIN_NAME]"
type input "[EMAIL_ADDRESS][DOMAIN_NAME]"
click at [545, 299] on span "Send" at bounding box center [549, 298] width 8 height 4
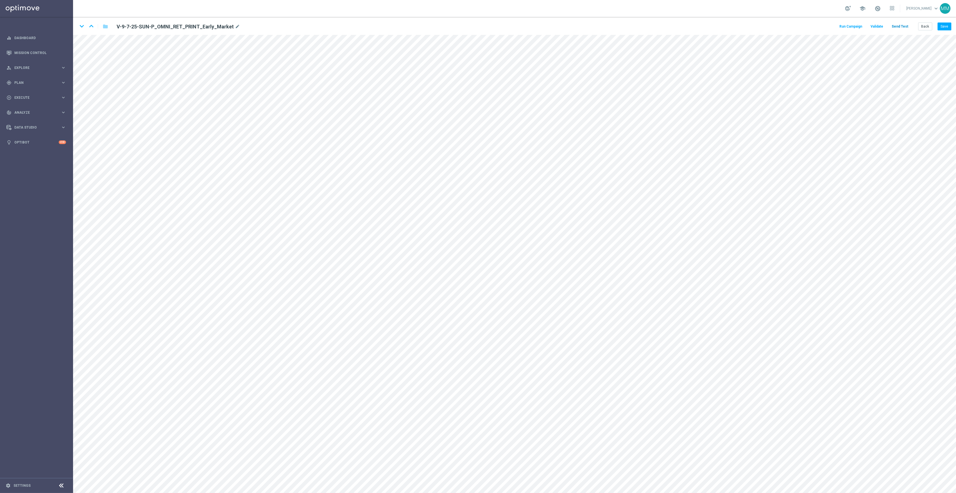
drag, startPoint x: 892, startPoint y: 26, endPoint x: 897, endPoint y: 26, distance: 5.1
click at [892, 26] on div "Run Campaign Validate Send Test Back Save" at bounding box center [895, 26] width 113 height 8
click at [897, 26] on button "Send Test" at bounding box center [901, 27] width 18 height 8
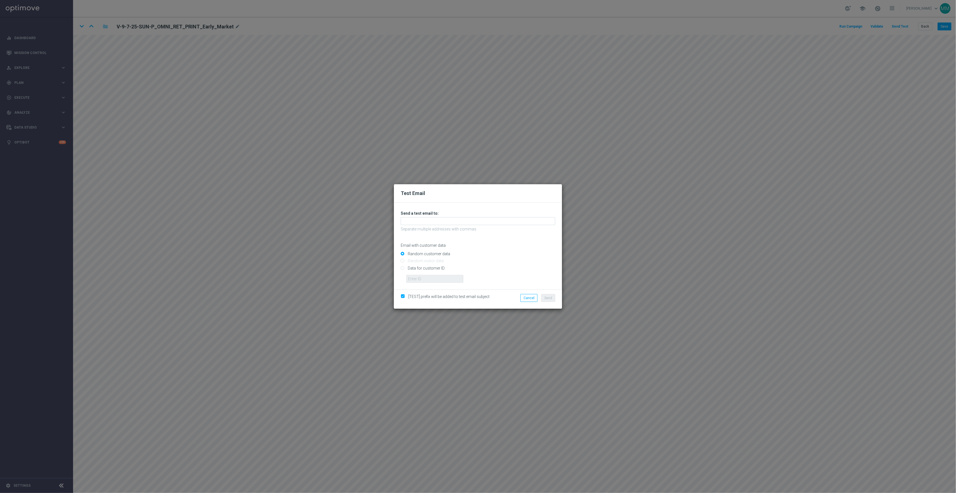
click at [432, 226] on p "Separate multiple addresses with commas" at bounding box center [478, 228] width 155 height 5
click at [436, 223] on input "text" at bounding box center [478, 221] width 155 height 8
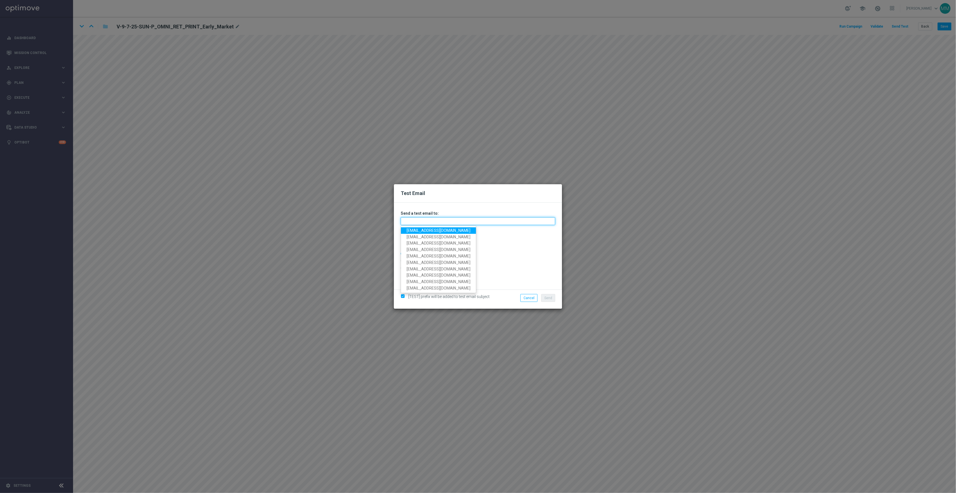
paste input "[EMAIL_ADDRESS][DOMAIN_NAME]"
type input "[EMAIL_ADDRESS][DOMAIN_NAME]"
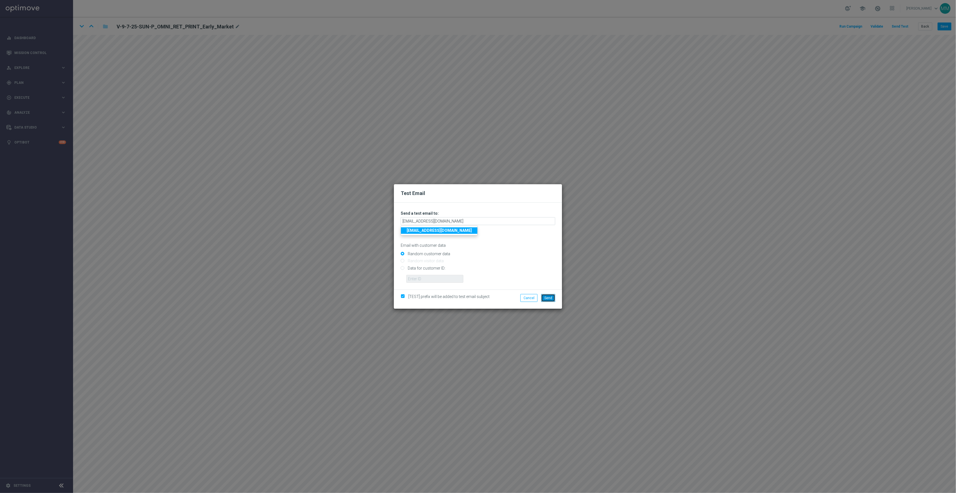
click at [551, 299] on span "Send" at bounding box center [549, 298] width 8 height 4
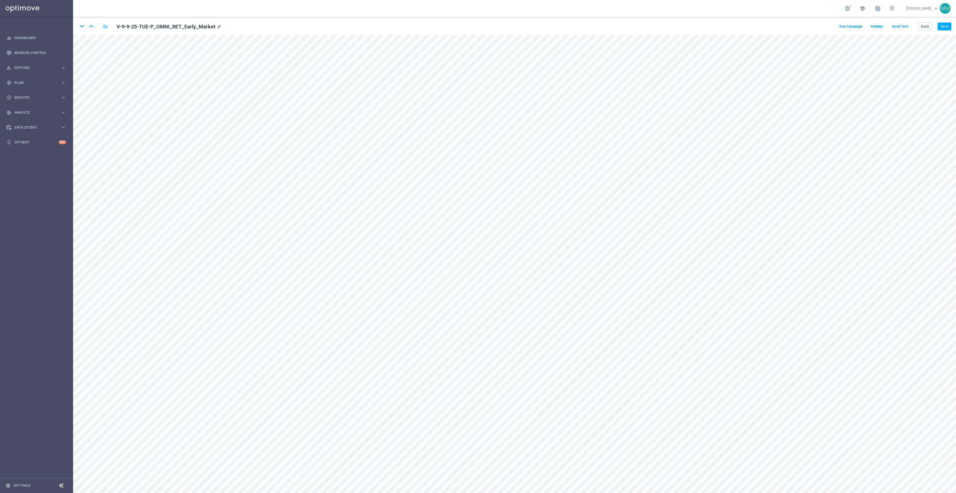
click at [904, 28] on button "Send Test" at bounding box center [901, 27] width 18 height 8
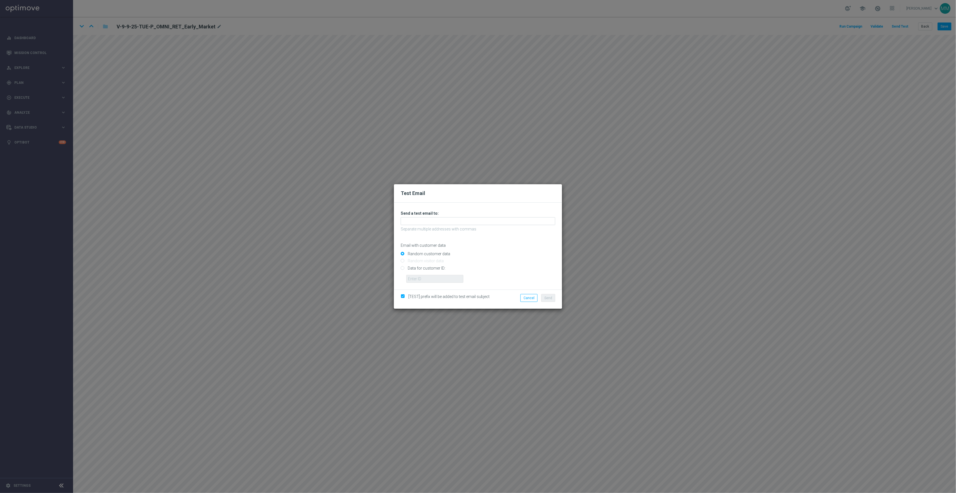
click at [493, 215] on h3 "Send a test email to:" at bounding box center [478, 213] width 155 height 5
click at [494, 218] on input "text" at bounding box center [478, 221] width 155 height 8
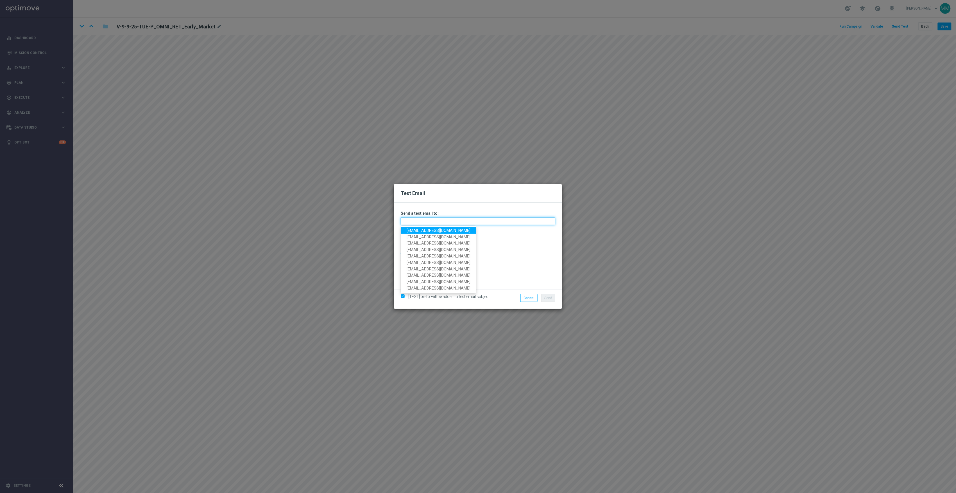
paste input "[EMAIL_ADDRESS][DOMAIN_NAME]"
type input "[EMAIL_ADDRESS][DOMAIN_NAME]"
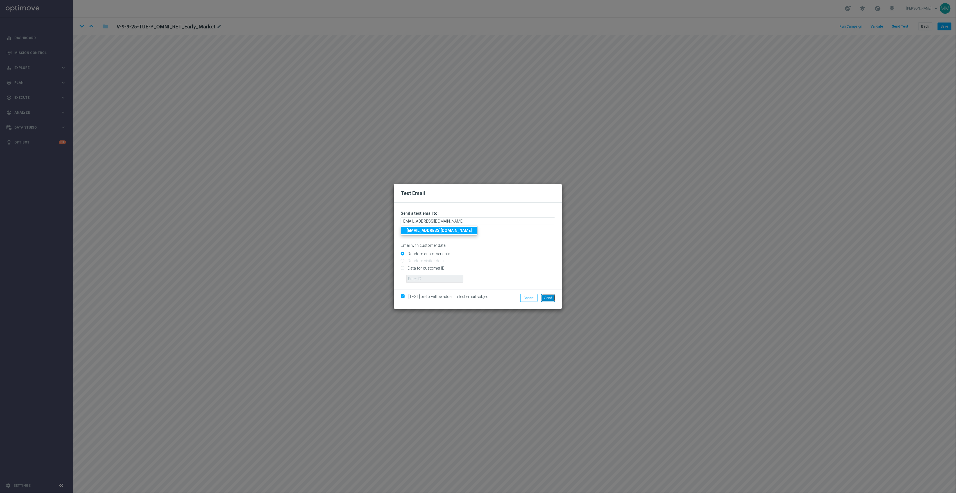
click at [551, 298] on button "Send" at bounding box center [549, 298] width 14 height 8
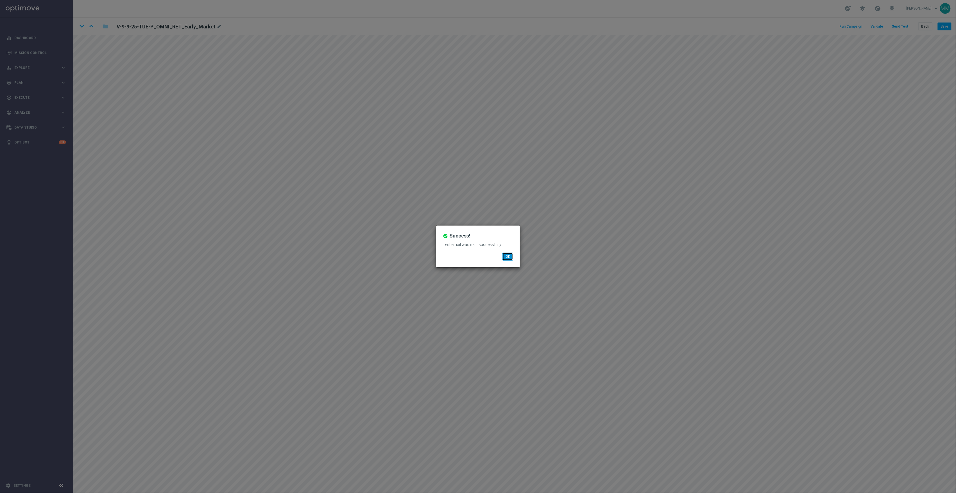
click at [507, 258] on button "OK" at bounding box center [508, 256] width 11 height 8
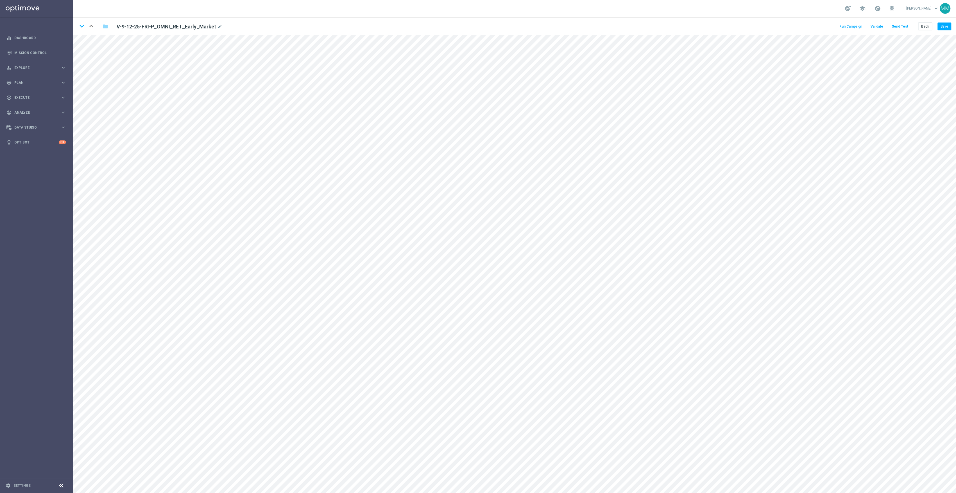
click at [907, 27] on button "Send Test" at bounding box center [901, 27] width 18 height 8
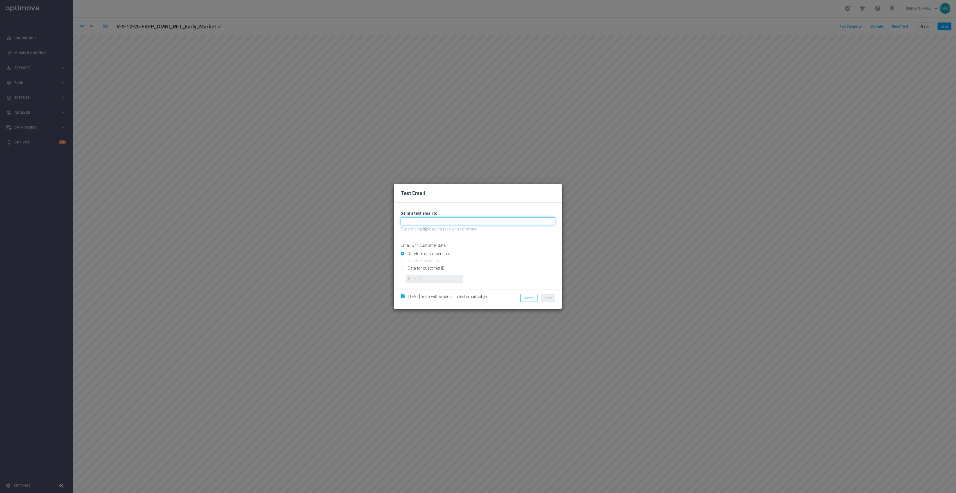
click at [504, 220] on input "text" at bounding box center [478, 221] width 155 height 8
paste input "[EMAIL_ADDRESS][DOMAIN_NAME]"
type input "[EMAIL_ADDRESS][DOMAIN_NAME]"
click at [548, 299] on button "Send" at bounding box center [549, 298] width 14 height 8
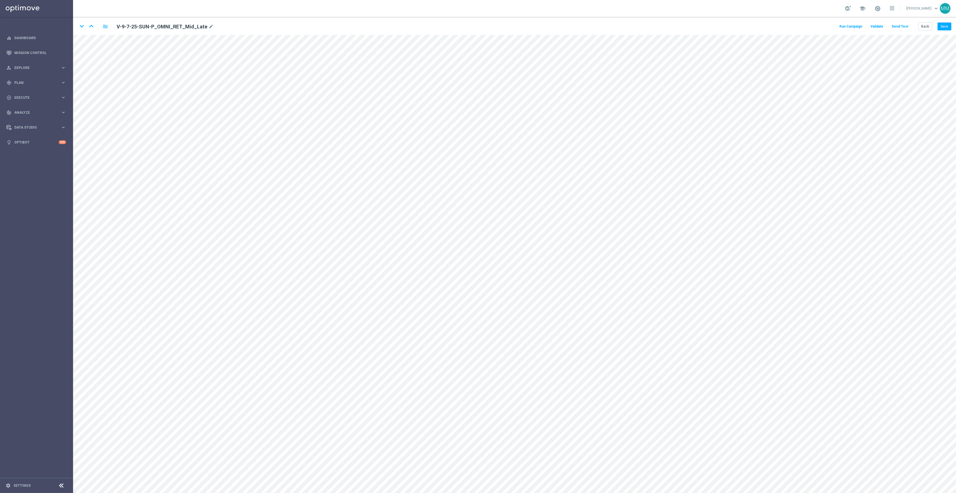
click at [903, 26] on button "Send Test" at bounding box center [901, 27] width 18 height 8
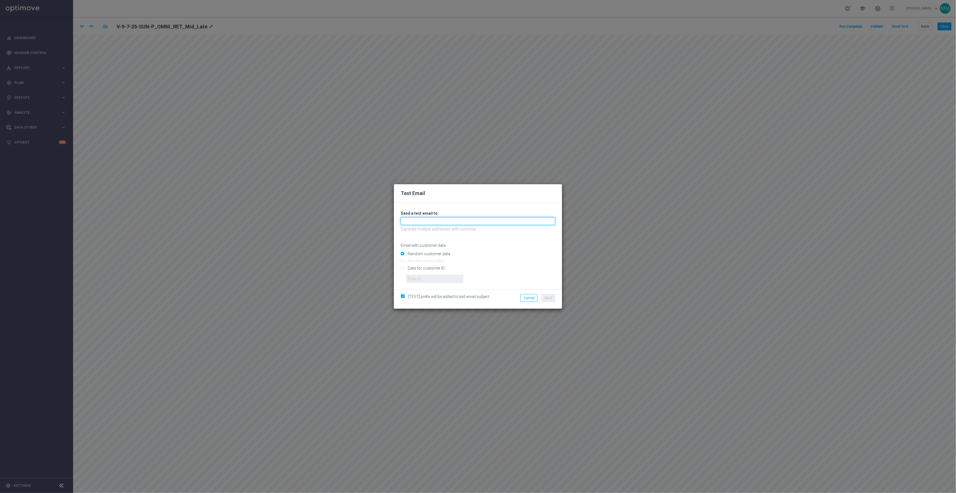
click at [439, 222] on input "text" at bounding box center [478, 221] width 155 height 8
paste input "[EMAIL_ADDRESS][DOMAIN_NAME]"
type input "[EMAIL_ADDRESS][DOMAIN_NAME]"
drag, startPoint x: 432, startPoint y: 269, endPoint x: 439, endPoint y: 276, distance: 9.9
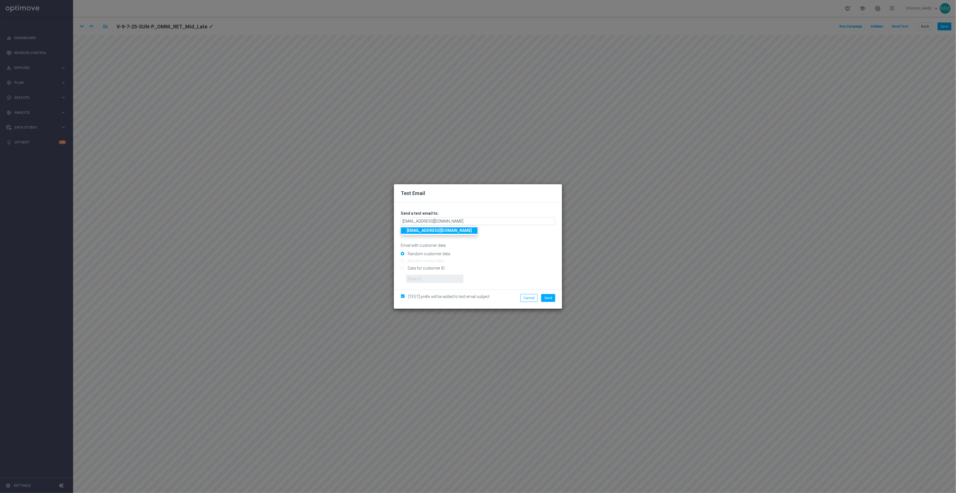
click at [432, 269] on input "Data for customer ID:" at bounding box center [478, 270] width 155 height 8
radio input "true"
drag, startPoint x: 439, startPoint y: 276, endPoint x: 445, endPoint y: 279, distance: 6.4
click at [439, 276] on input "text" at bounding box center [435, 279] width 57 height 8
paste input "10002564155"
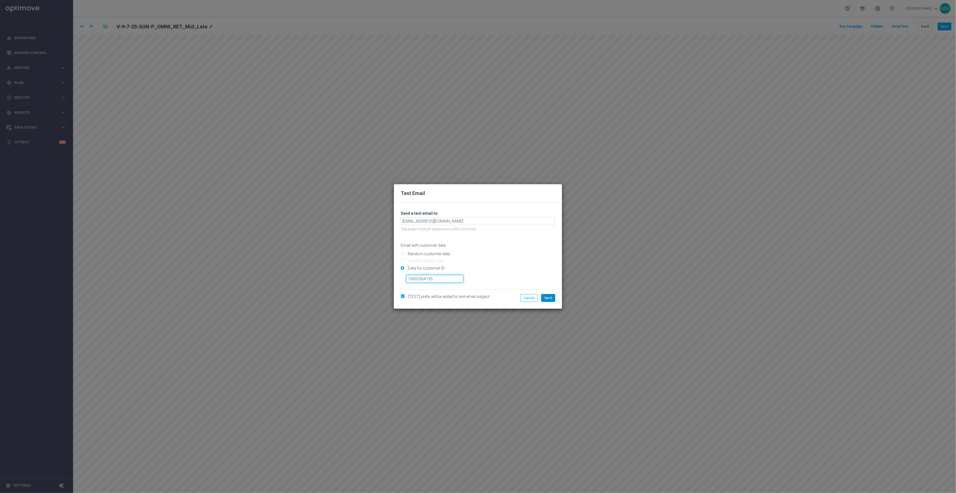
type input "10002564155"
click at [549, 297] on span "Send" at bounding box center [549, 298] width 8 height 4
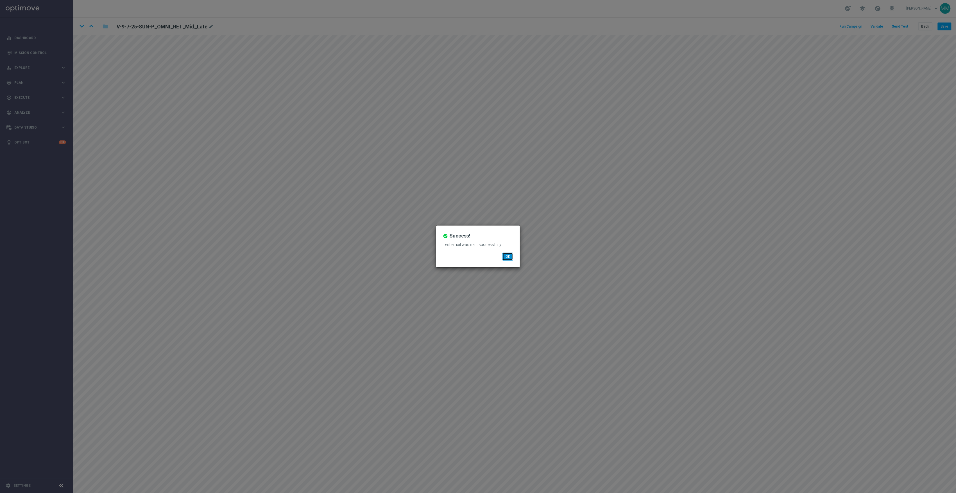
click at [504, 254] on button "OK" at bounding box center [508, 256] width 11 height 8
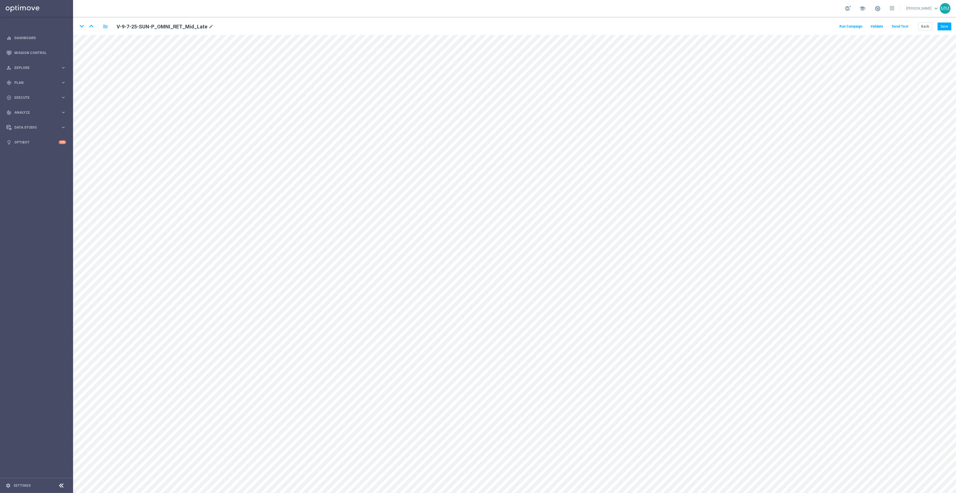
click at [897, 26] on button "Send Test" at bounding box center [901, 27] width 18 height 8
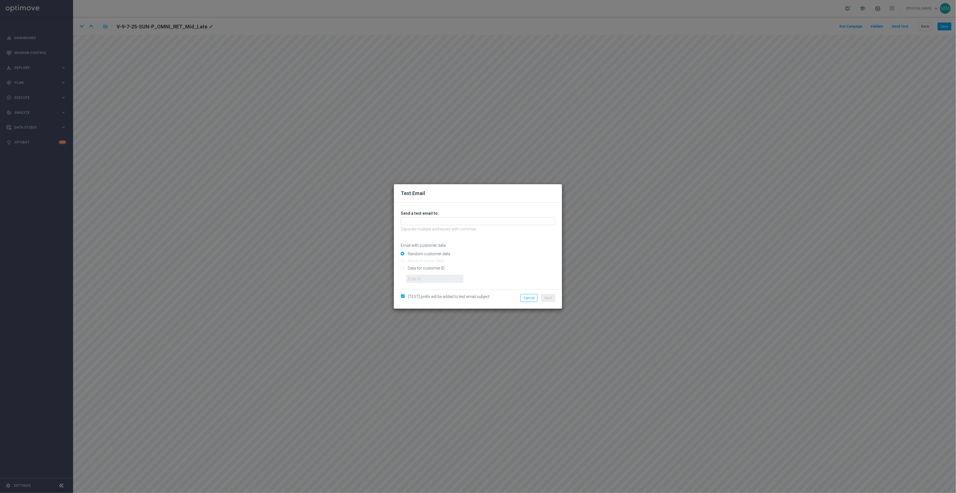
click at [428, 268] on input "Data for customer ID:" at bounding box center [478, 270] width 155 height 8
radio input "true"
click at [430, 278] on input "text" at bounding box center [435, 279] width 57 height 8
paste input "10000024919"
type input "10000024919"
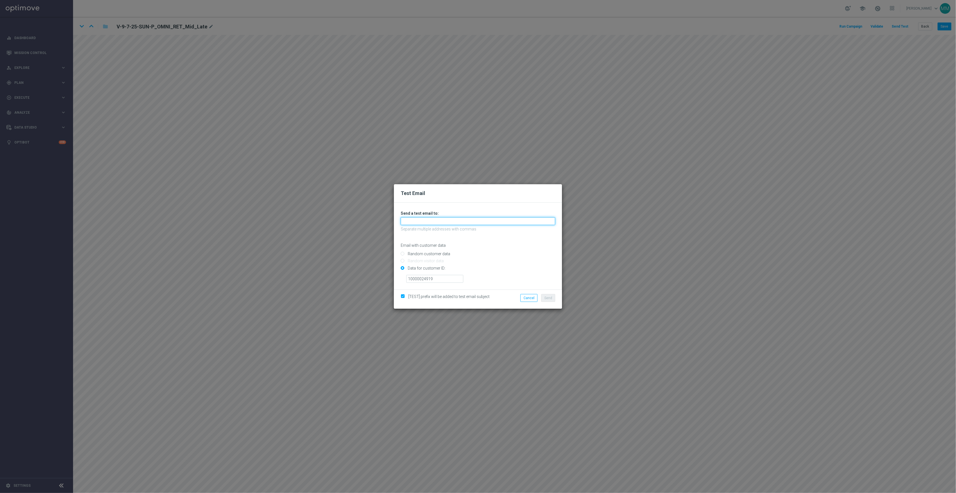
drag, startPoint x: 484, startPoint y: 223, endPoint x: 494, endPoint y: 226, distance: 10.3
click at [484, 223] on input "text" at bounding box center [478, 221] width 155 height 8
paste input "[EMAIL_ADDRESS][DOMAIN_NAME]"
type input "[EMAIL_ADDRESS][DOMAIN_NAME]"
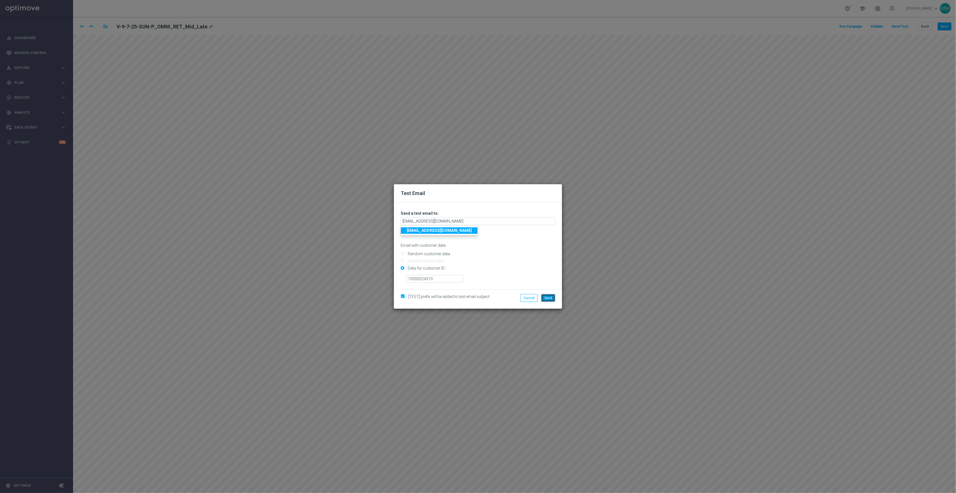
click at [547, 298] on span "Send" at bounding box center [549, 298] width 8 height 4
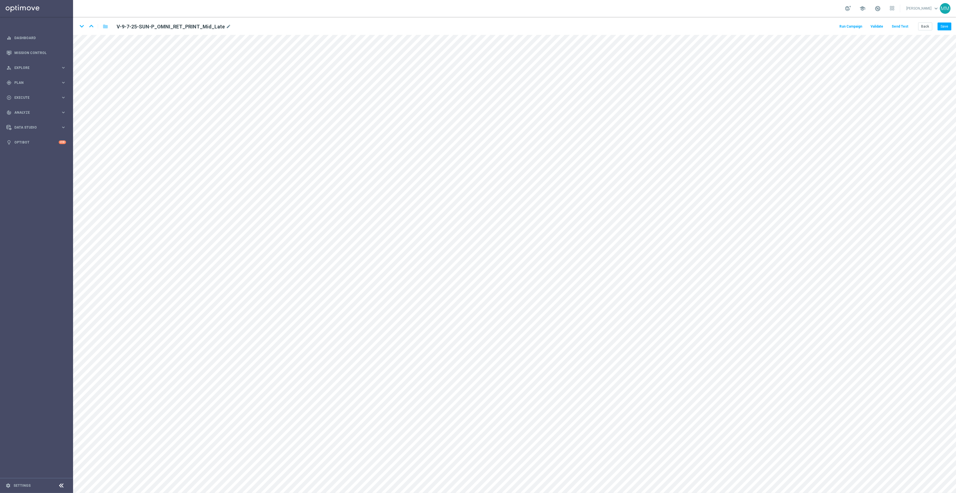
click at [900, 28] on button "Send Test" at bounding box center [901, 27] width 18 height 8
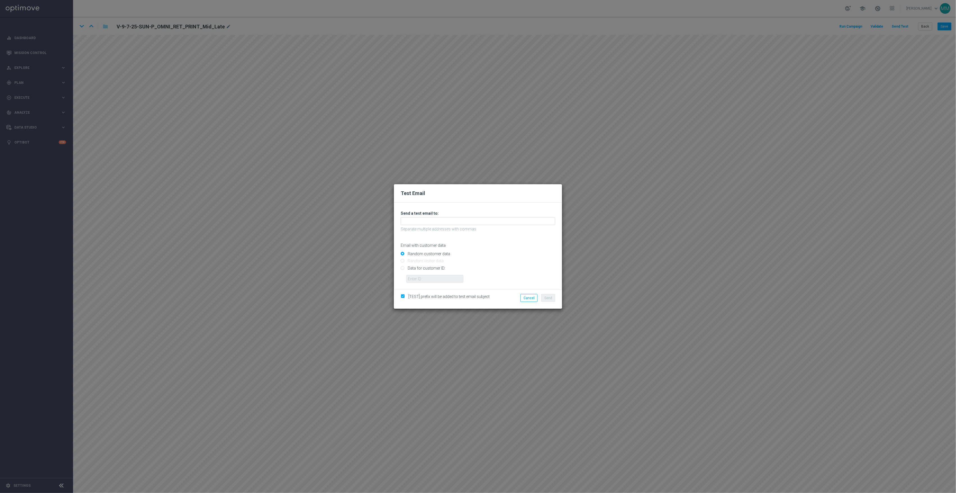
click at [433, 267] on input "Data for customer ID:" at bounding box center [478, 270] width 155 height 8
radio input "true"
click at [438, 279] on input "text" at bounding box center [435, 279] width 57 height 8
paste input "10002564155"
type input "10002564155"
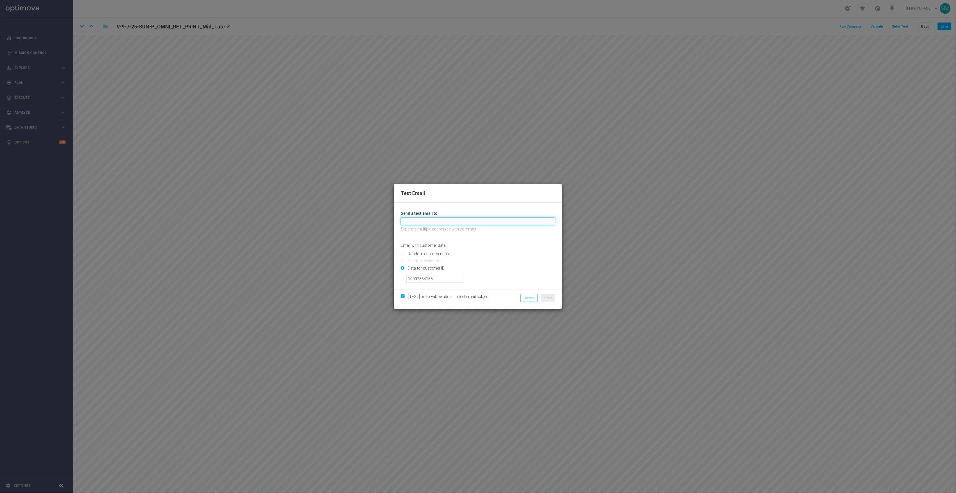
click at [460, 221] on input "text" at bounding box center [478, 221] width 155 height 8
paste input "[EMAIL_ADDRESS][DOMAIN_NAME]"
type input "[EMAIL_ADDRESS][DOMAIN_NAME]"
click at [545, 300] on button "Send" at bounding box center [549, 298] width 14 height 8
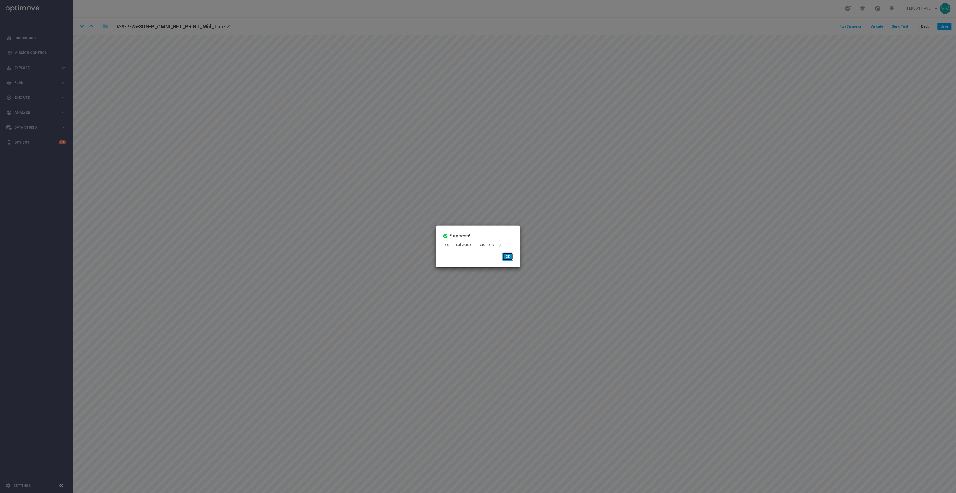
click at [506, 257] on button "OK" at bounding box center [508, 256] width 11 height 8
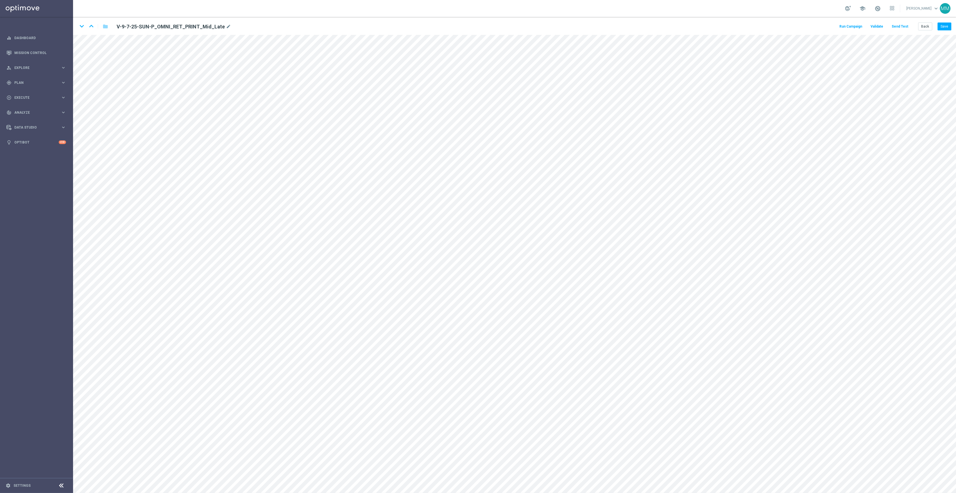
click at [900, 28] on button "Send Test" at bounding box center [901, 27] width 18 height 8
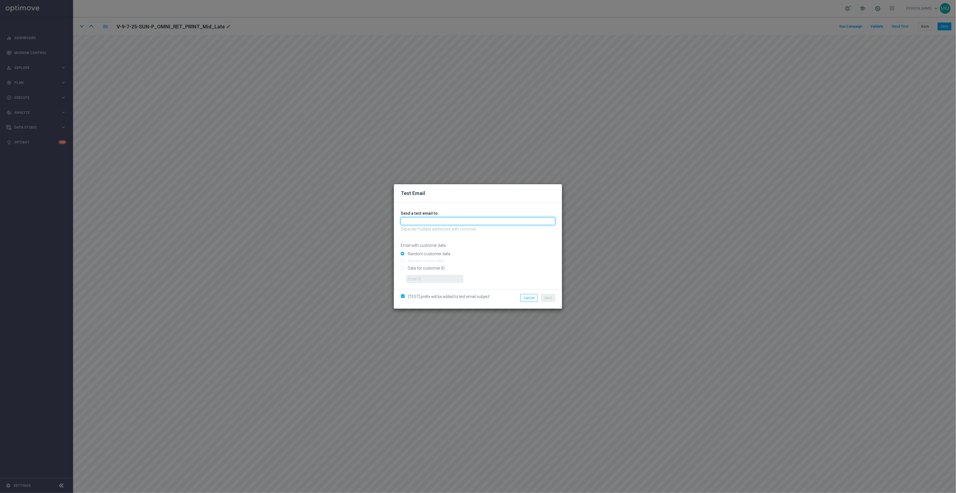
click at [426, 219] on input "text" at bounding box center [478, 221] width 155 height 8
paste input "[EMAIL_ADDRESS][DOMAIN_NAME]"
type input "[EMAIL_ADDRESS][DOMAIN_NAME]"
drag, startPoint x: 426, startPoint y: 267, endPoint x: 435, endPoint y: 276, distance: 12.7
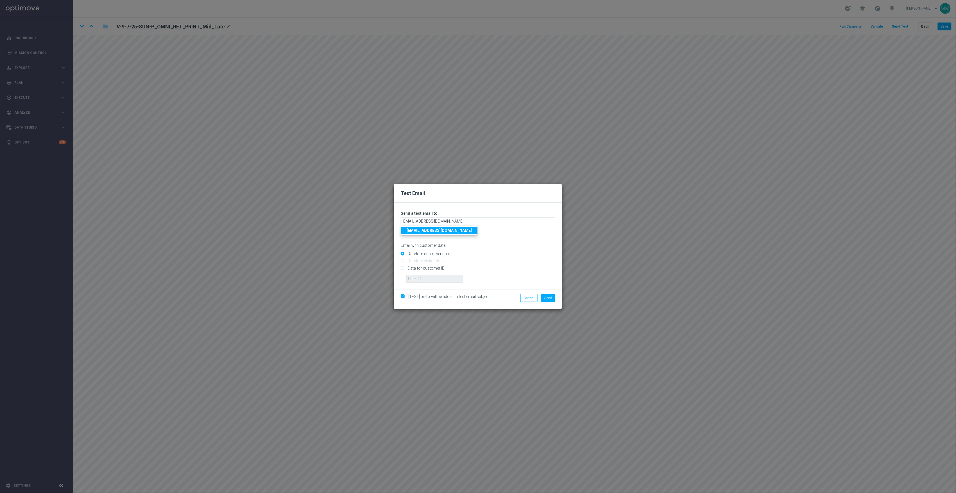
click at [426, 268] on input "Data for customer ID:" at bounding box center [478, 270] width 155 height 8
radio input "true"
click at [435, 276] on input "text" at bounding box center [435, 279] width 57 height 8
paste input "10000024919"
type input "10000024919"
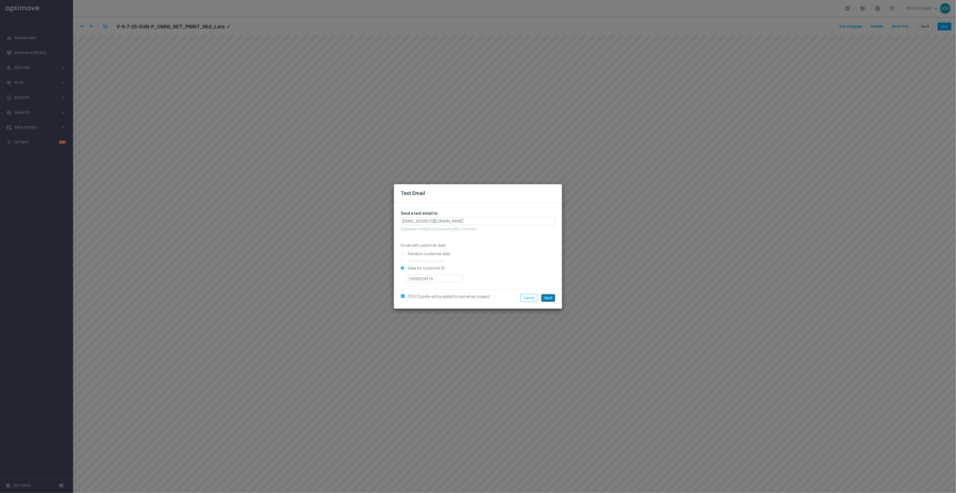
click at [547, 297] on span "Send" at bounding box center [549, 298] width 8 height 4
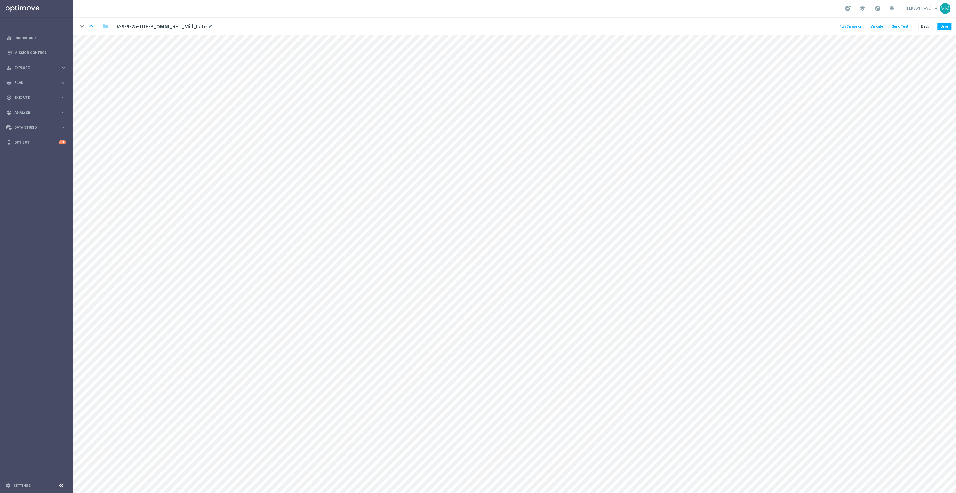
click at [908, 26] on button "Send Test" at bounding box center [901, 27] width 18 height 8
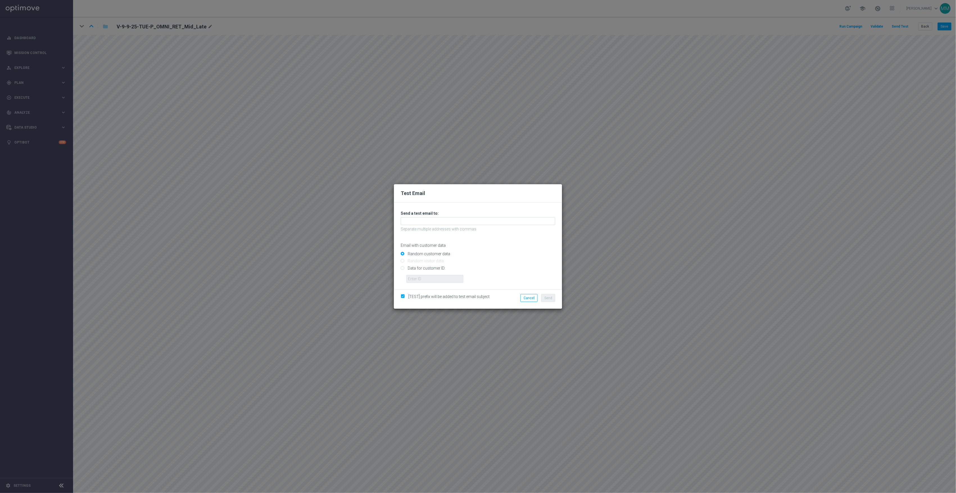
click at [434, 268] on input "Data for customer ID:" at bounding box center [478, 270] width 155 height 8
radio input "true"
click at [439, 278] on input "text" at bounding box center [435, 279] width 57 height 8
paste input "10002564155"
type input "10002564155"
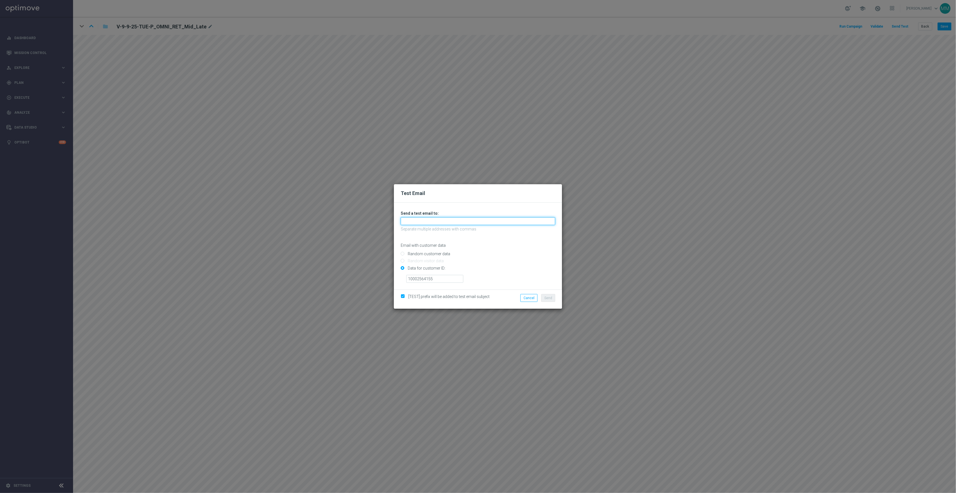
click at [490, 222] on input "text" at bounding box center [478, 221] width 155 height 8
paste input "[EMAIL_ADDRESS][DOMAIN_NAME]"
type input "[EMAIL_ADDRESS][DOMAIN_NAME]"
click at [545, 298] on span "Send" at bounding box center [549, 298] width 8 height 4
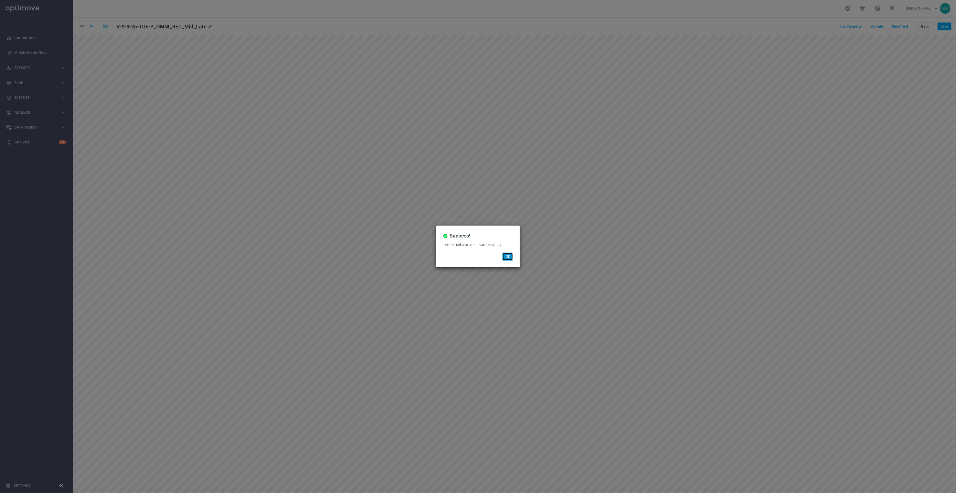
click at [511, 253] on button "OK" at bounding box center [508, 256] width 11 height 8
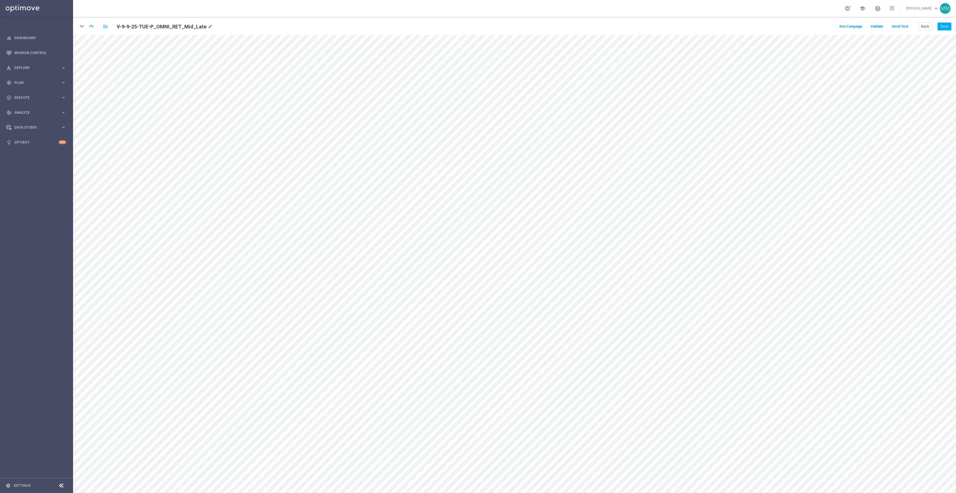
click at [901, 24] on button "Send Test" at bounding box center [901, 27] width 18 height 8
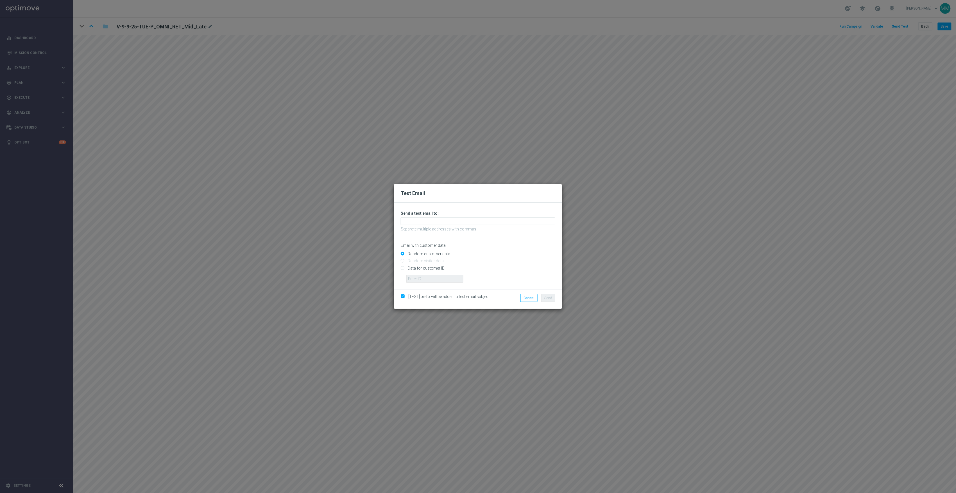
click at [435, 269] on input "Data for customer ID:" at bounding box center [478, 270] width 155 height 8
radio input "true"
drag, startPoint x: 436, startPoint y: 277, endPoint x: 448, endPoint y: 271, distance: 13.3
click at [436, 277] on input "text" at bounding box center [435, 279] width 57 height 8
paste input "10000024919"
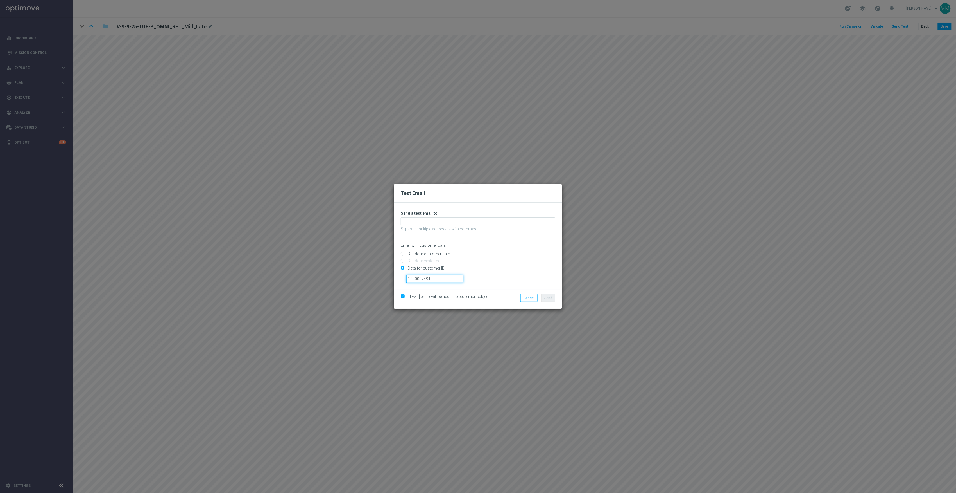
type input "10000024919"
drag, startPoint x: 463, startPoint y: 217, endPoint x: 467, endPoint y: 219, distance: 4.8
click at [463, 217] on input "text" at bounding box center [478, 221] width 155 height 8
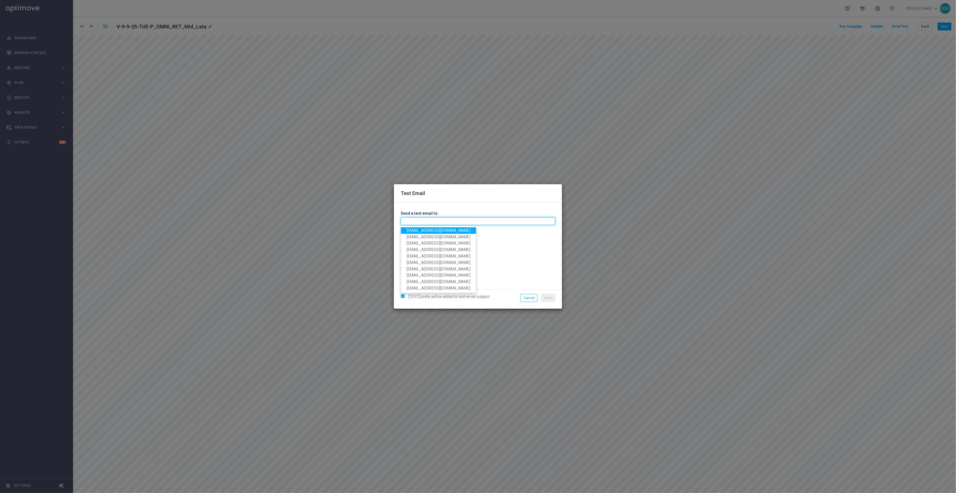
paste input "[EMAIL_ADDRESS][DOMAIN_NAME]"
type input "[EMAIL_ADDRESS][DOMAIN_NAME]"
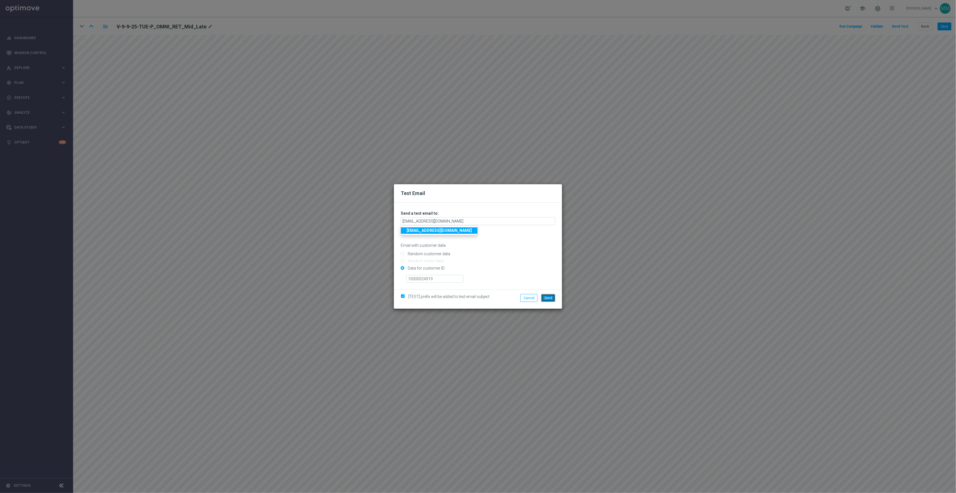
click at [544, 296] on button "Send" at bounding box center [549, 298] width 14 height 8
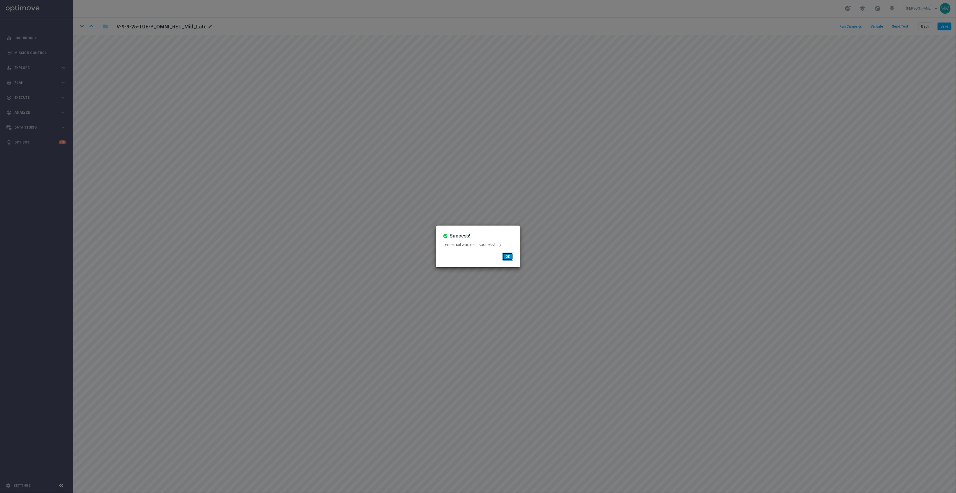
click at [507, 255] on button "OK" at bounding box center [508, 256] width 11 height 8
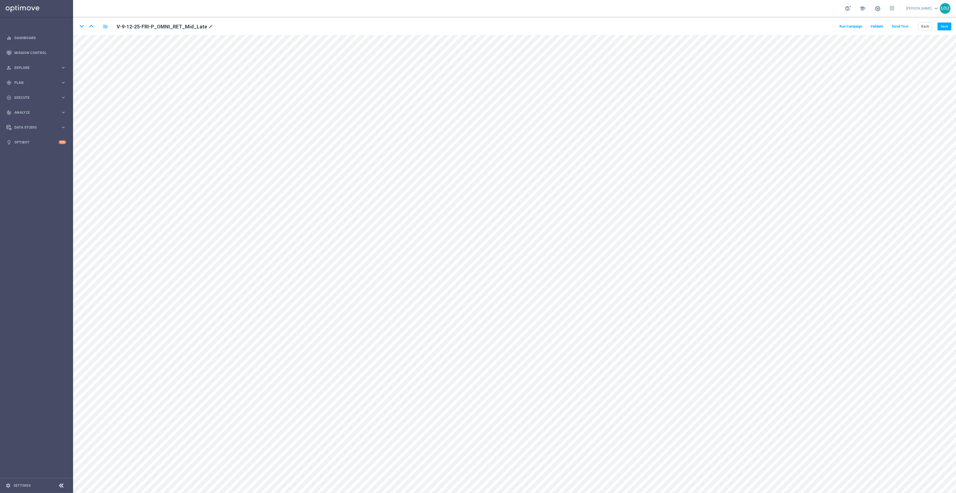
click at [906, 28] on button "Send Test" at bounding box center [901, 27] width 18 height 8
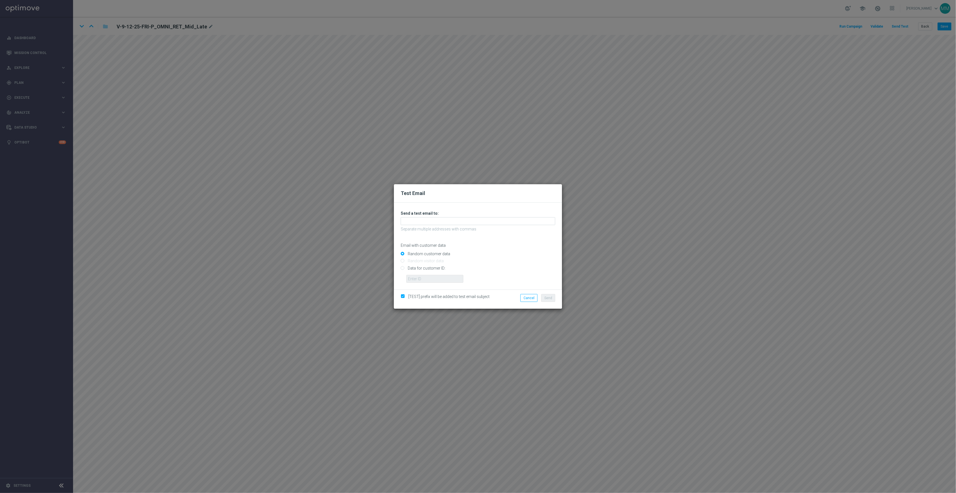
click at [440, 269] on input "Data for customer ID:" at bounding box center [478, 270] width 155 height 8
radio input "true"
click at [440, 276] on input "text" at bounding box center [435, 279] width 57 height 8
paste input "10002564155"
type input "10002564155"
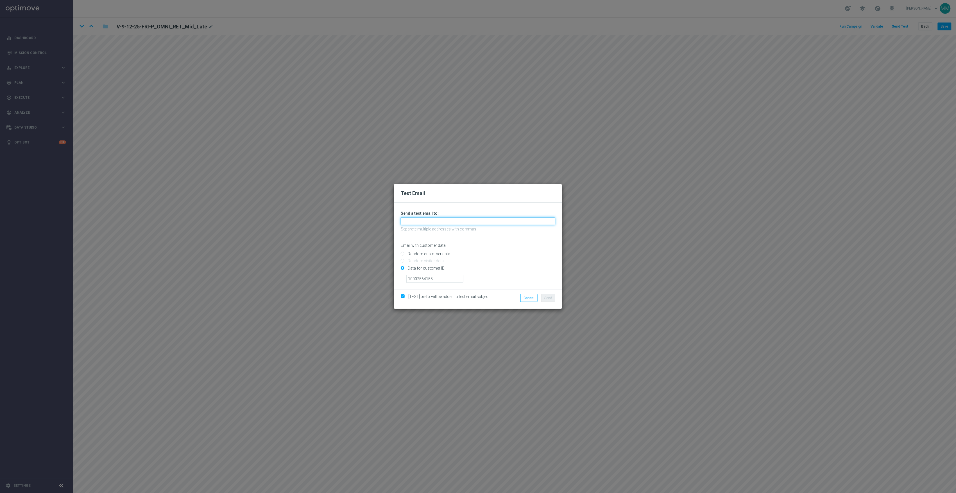
click at [485, 222] on input "text" at bounding box center [478, 221] width 155 height 8
paste input "[EMAIL_ADDRESS][DOMAIN_NAME]"
type input "[EMAIL_ADDRESS][DOMAIN_NAME]"
click at [551, 300] on button "Send" at bounding box center [549, 298] width 14 height 8
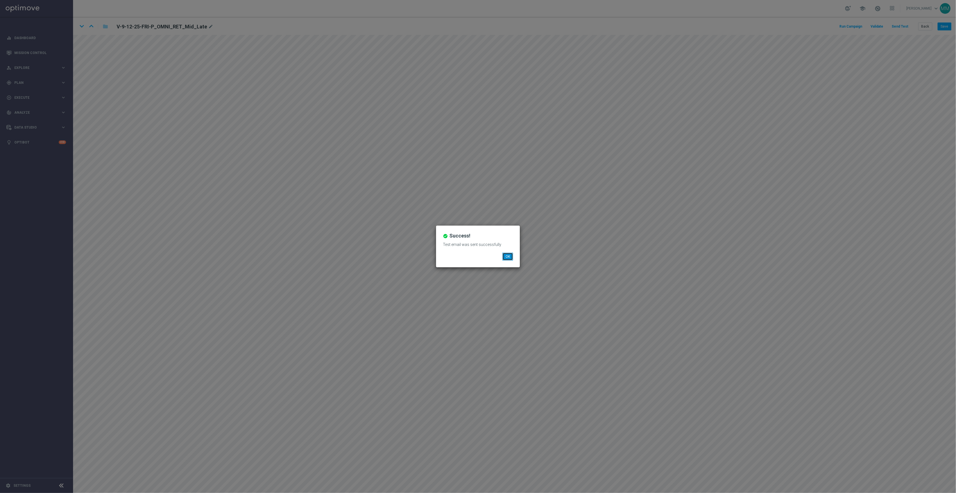
drag, startPoint x: 508, startPoint y: 255, endPoint x: 514, endPoint y: 255, distance: 6.2
click at [509, 255] on button "OK" at bounding box center [508, 256] width 11 height 8
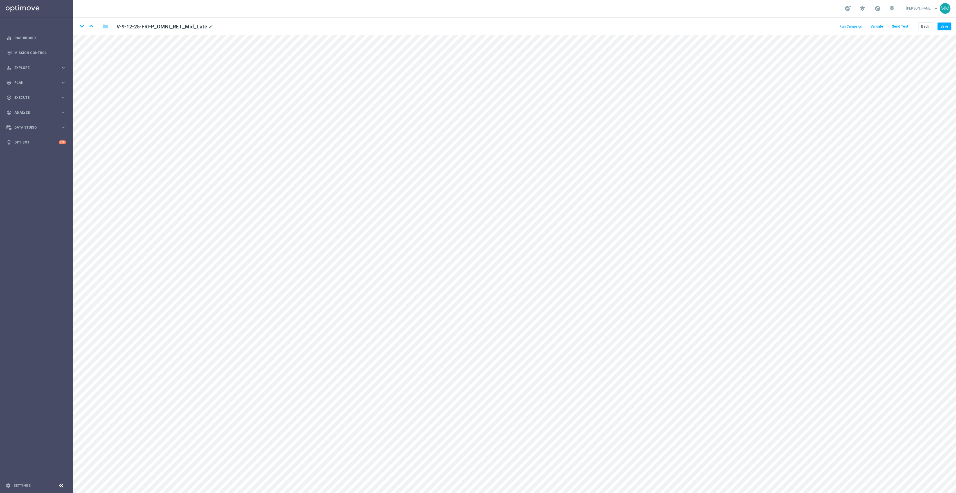
click at [905, 28] on button "Send Test" at bounding box center [901, 27] width 18 height 8
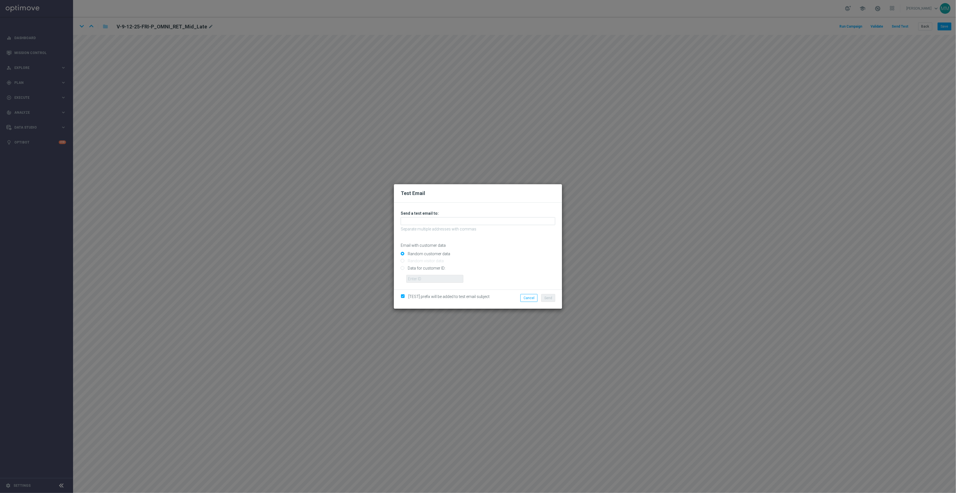
click at [427, 267] on input "Data for customer ID:" at bounding box center [478, 270] width 155 height 8
radio input "true"
click at [435, 280] on input "text" at bounding box center [435, 279] width 57 height 8
paste input "10000024919"
type input "10000024919"
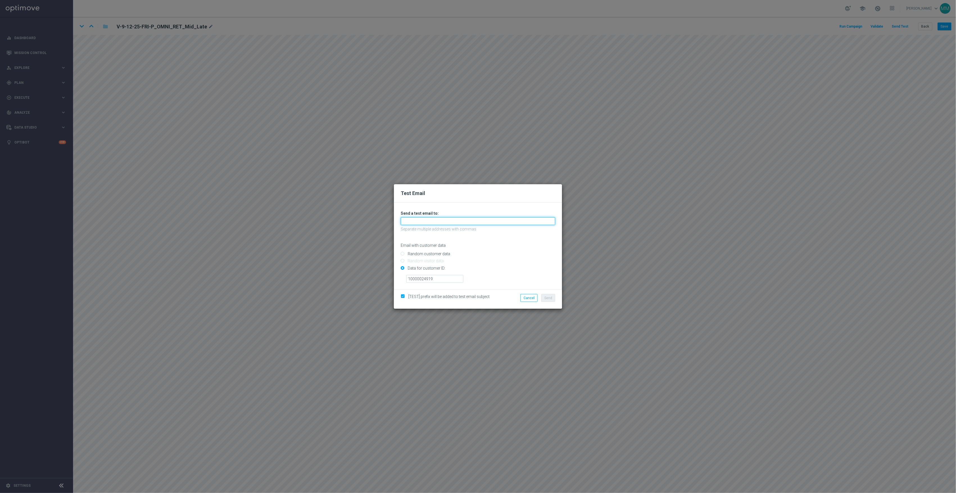
click at [440, 218] on input "text" at bounding box center [478, 221] width 155 height 8
paste input "[EMAIL_ADDRESS][DOMAIN_NAME]"
type input "[EMAIL_ADDRESS][DOMAIN_NAME]"
click at [545, 296] on span "Send" at bounding box center [549, 298] width 8 height 4
